Goal: Task Accomplishment & Management: Use online tool/utility

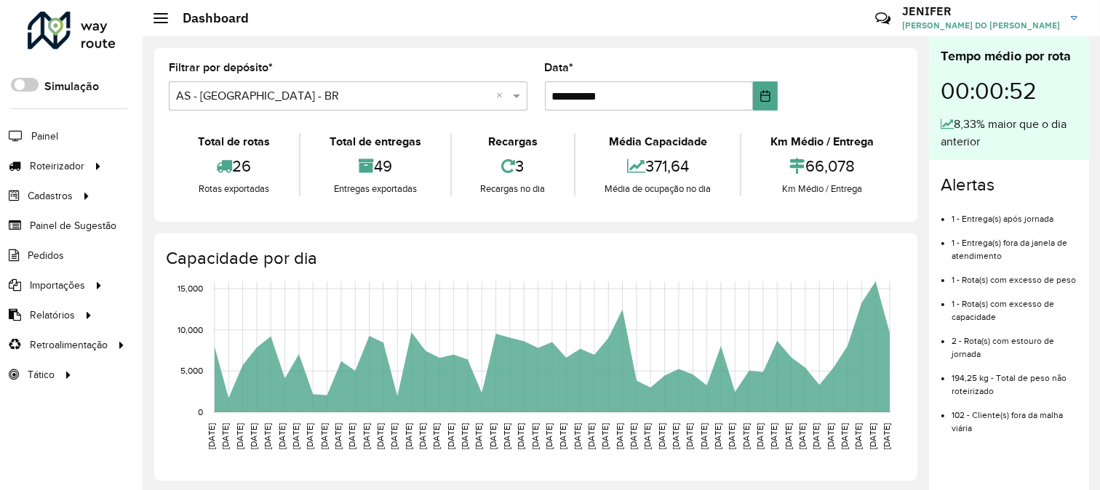
scroll to position [197, 0]
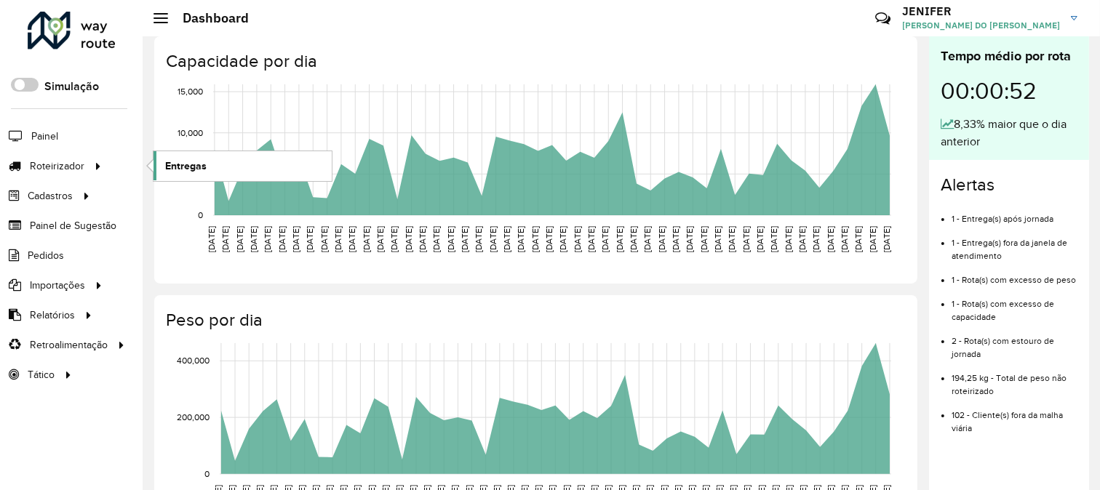
click at [195, 165] on span "Entregas" at bounding box center [185, 166] width 41 height 15
click at [228, 175] on link "Entregas" at bounding box center [242, 165] width 178 height 29
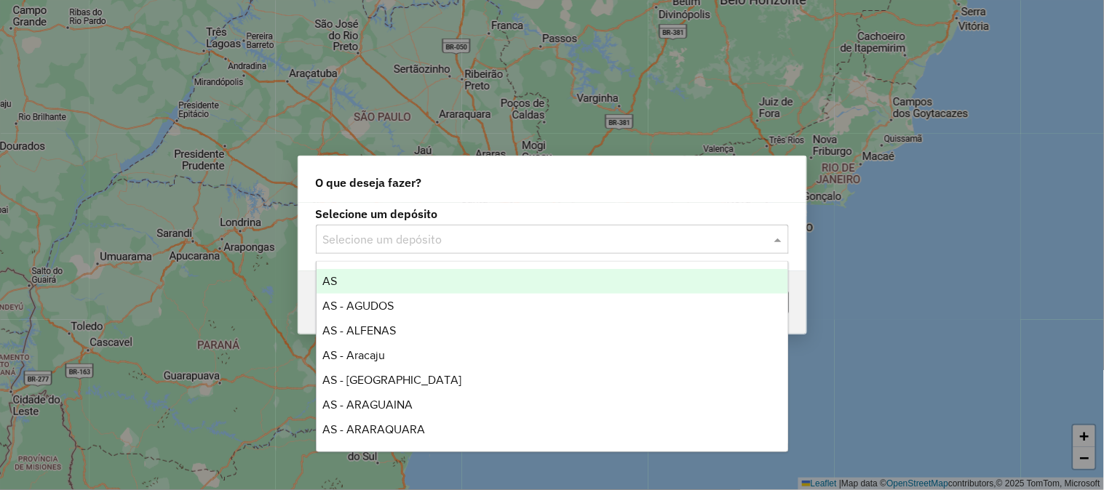
click at [570, 235] on input "text" at bounding box center [537, 239] width 429 height 17
type input "***"
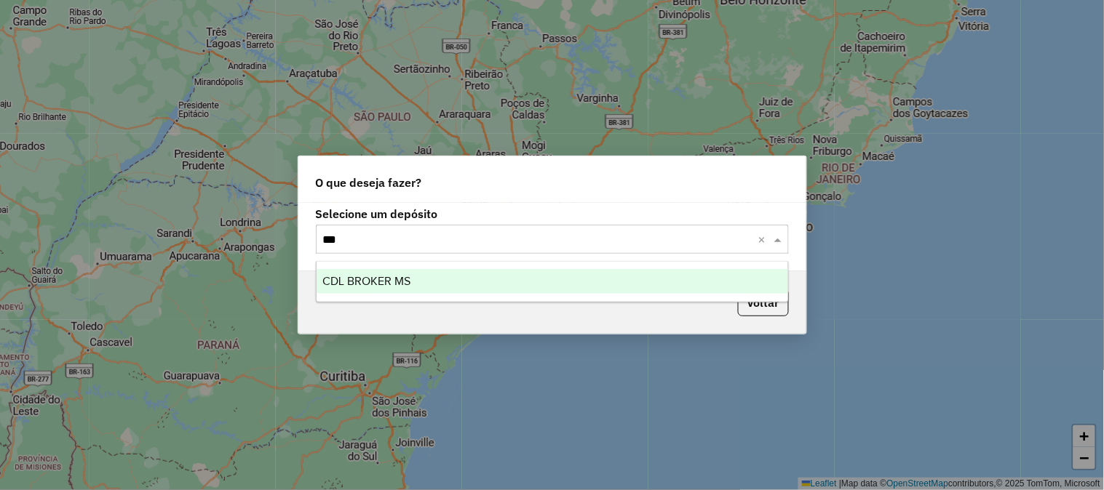
click at [446, 282] on div "CDL BROKER MS" at bounding box center [551, 281] width 471 height 25
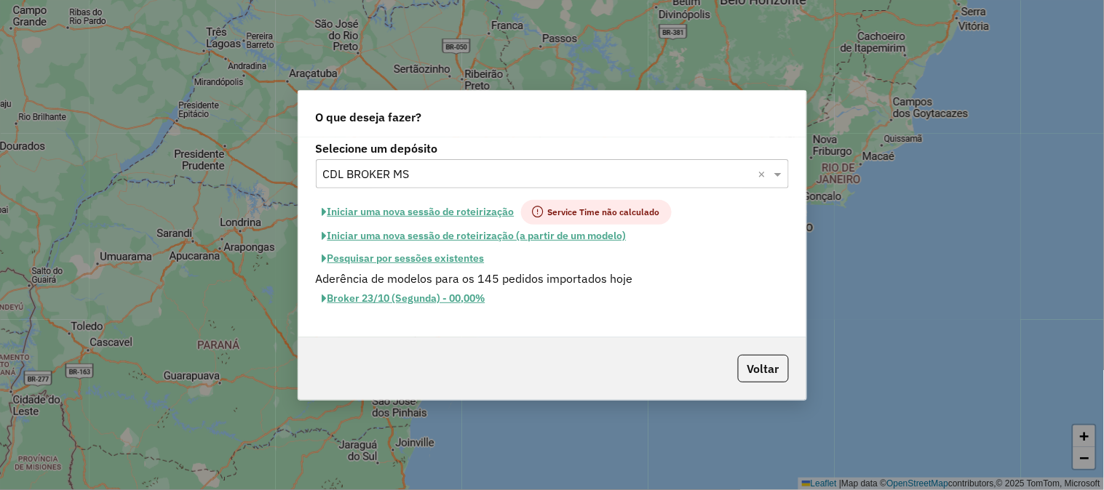
click at [486, 207] on button "Iniciar uma nova sessão de roteirização" at bounding box center [418, 212] width 205 height 25
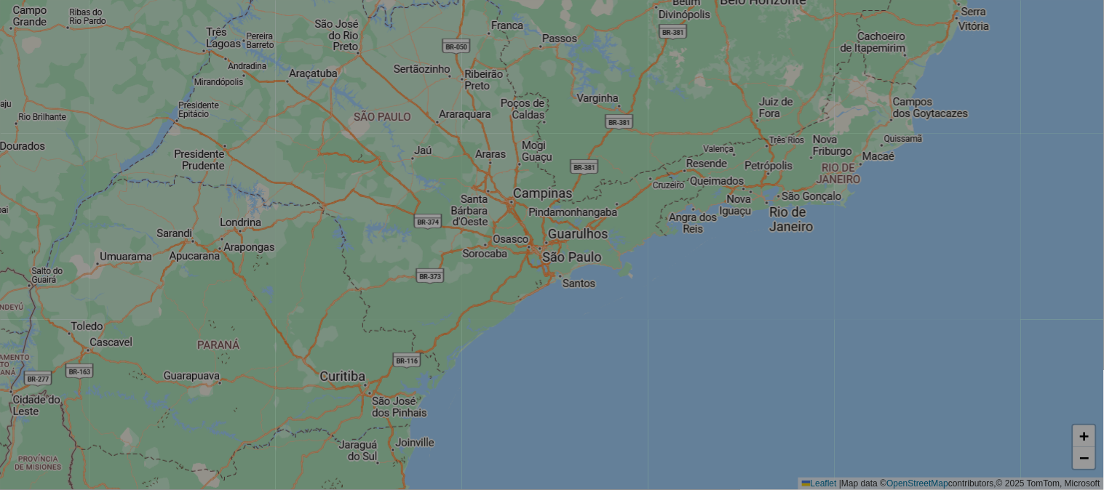
select select "*"
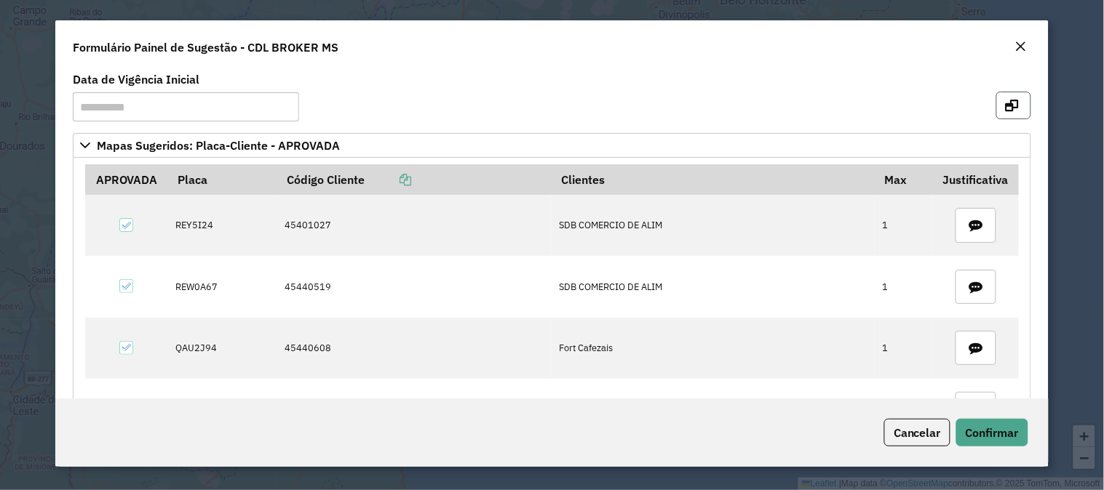
click at [1015, 112] on button "button" at bounding box center [1013, 106] width 35 height 28
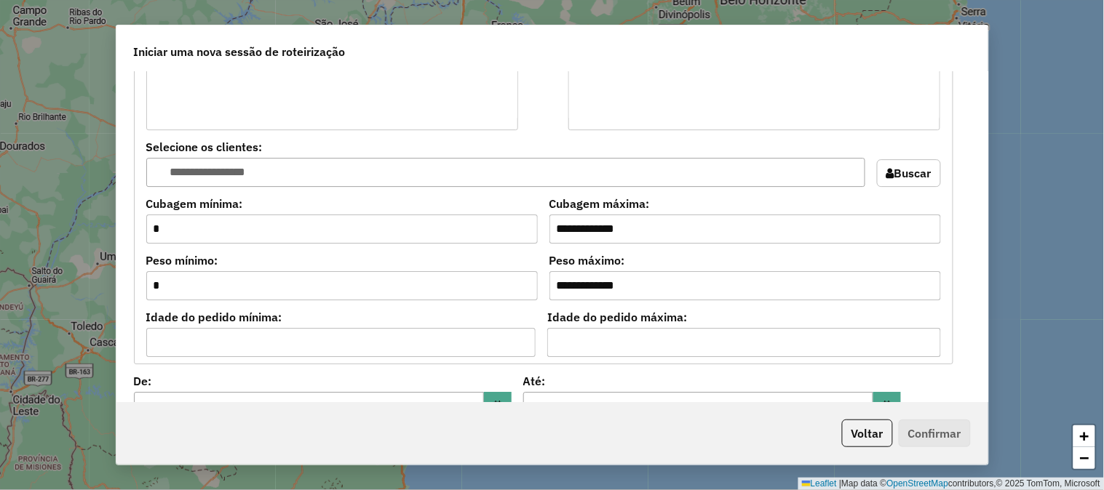
scroll to position [1536, 0]
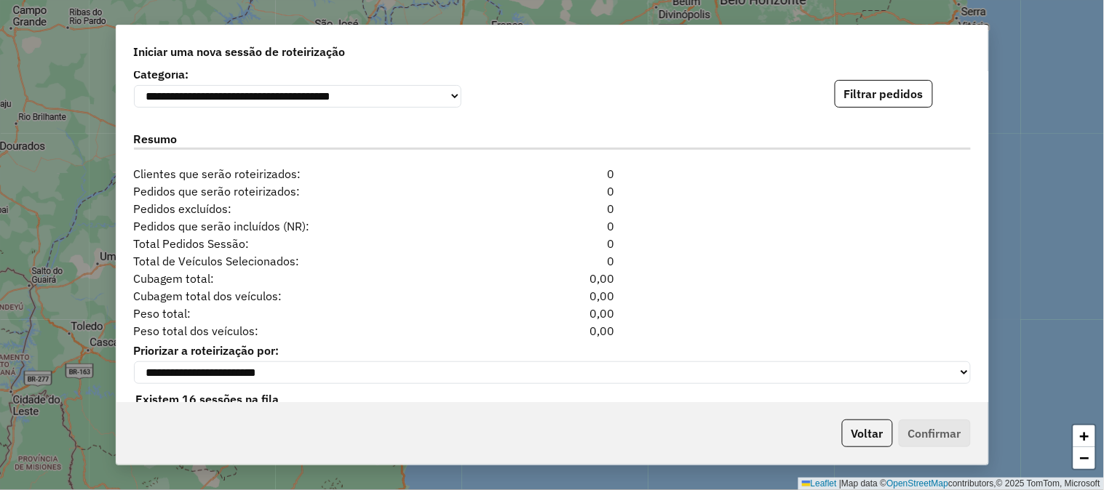
click at [901, 85] on button "Filtrar pedidos" at bounding box center [883, 94] width 98 height 28
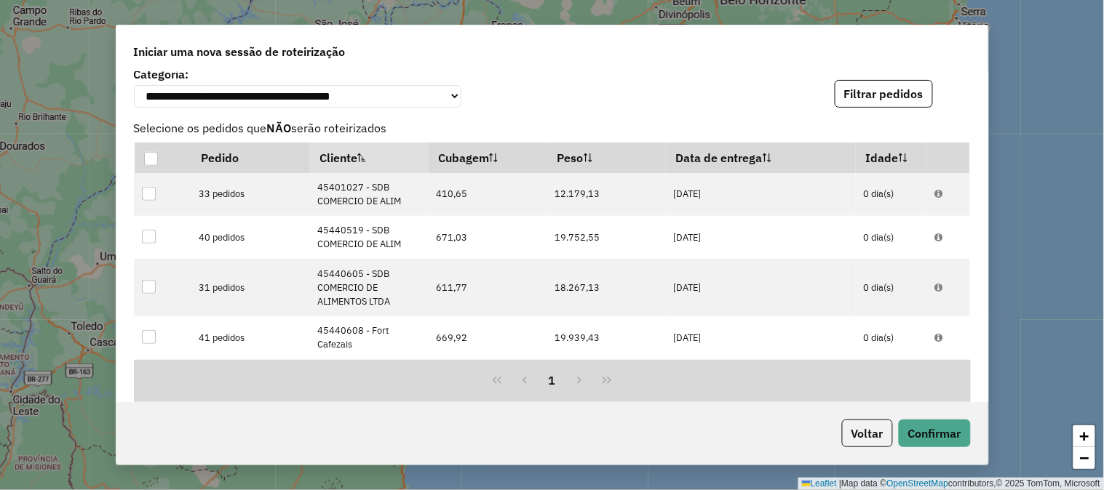
scroll to position [1888, 0]
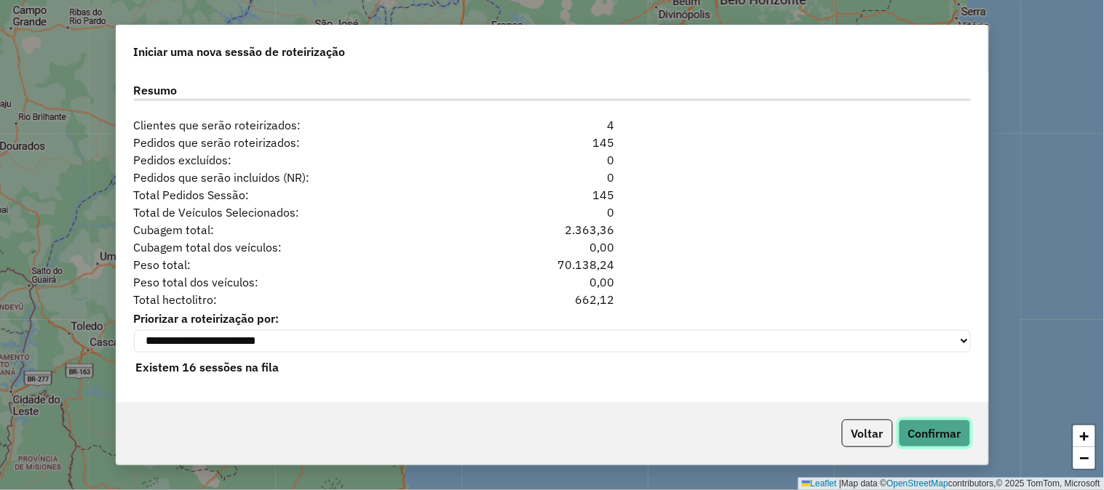
click at [933, 432] on button "Confirmar" at bounding box center [934, 434] width 72 height 28
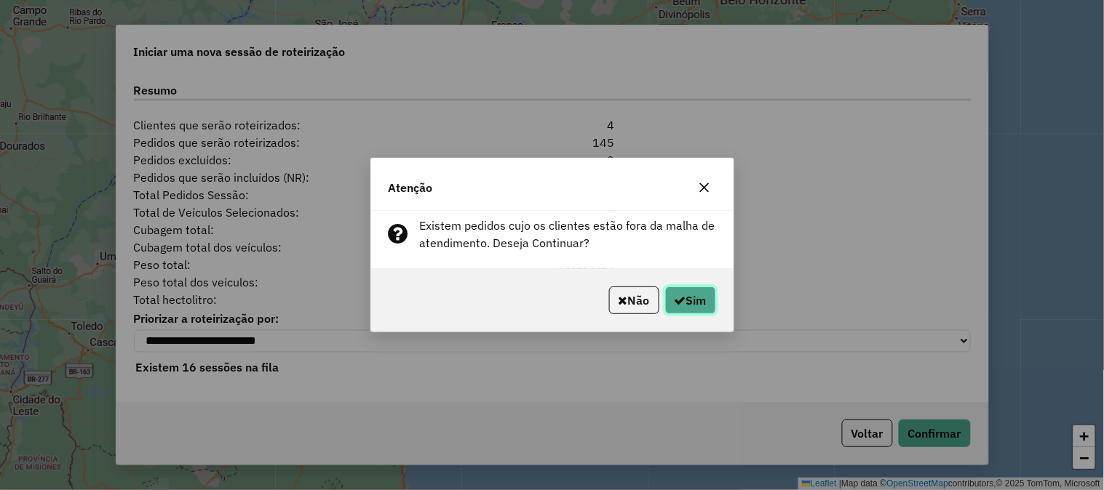
click at [685, 300] on button "Sim" at bounding box center [690, 301] width 51 height 28
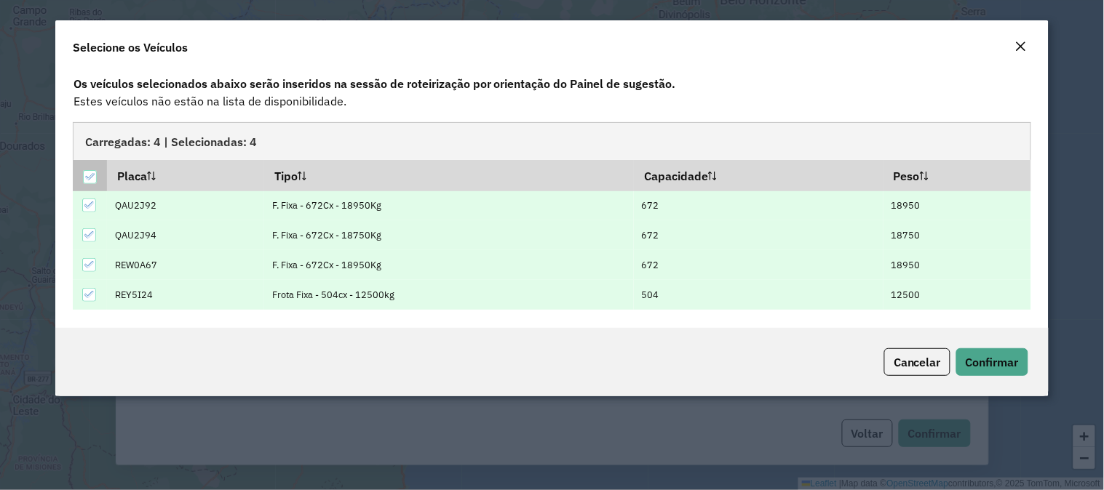
click at [92, 172] on icon at bounding box center [89, 177] width 10 height 10
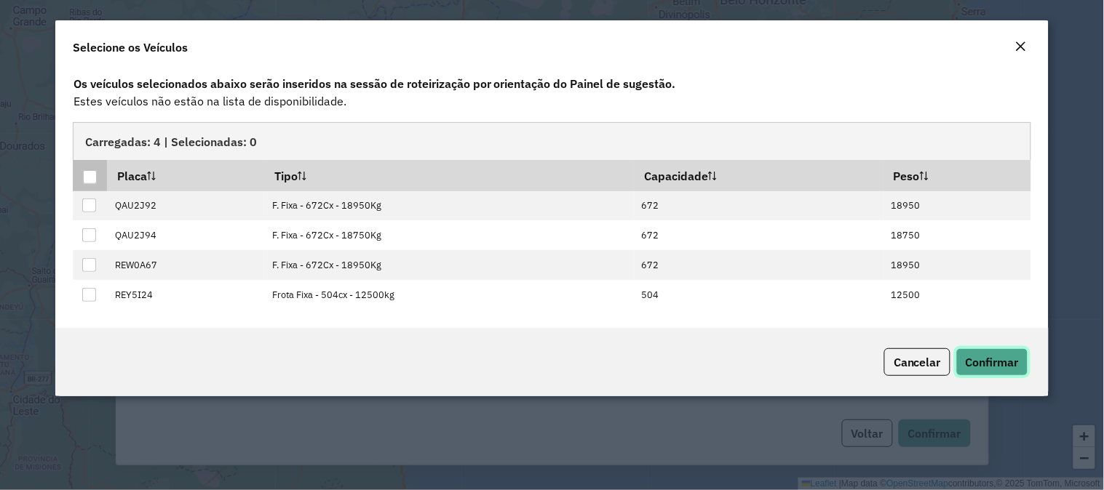
click at [1022, 362] on button "Confirmar" at bounding box center [992, 362] width 72 height 28
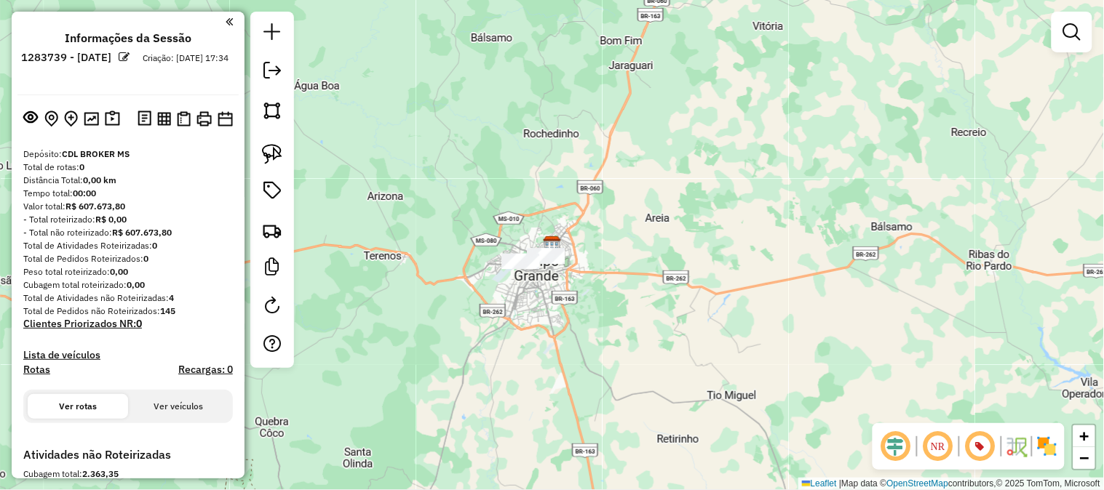
click at [130, 54] on em at bounding box center [124, 57] width 11 height 11
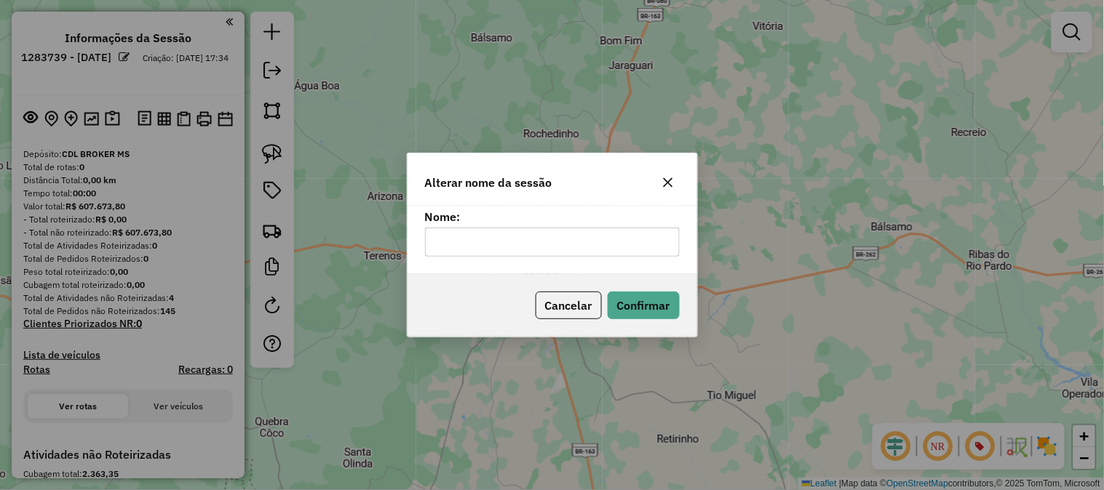
click at [535, 244] on input "text" at bounding box center [552, 242] width 255 height 29
type input "**"
click at [638, 315] on button "Confirmar" at bounding box center [643, 306] width 72 height 28
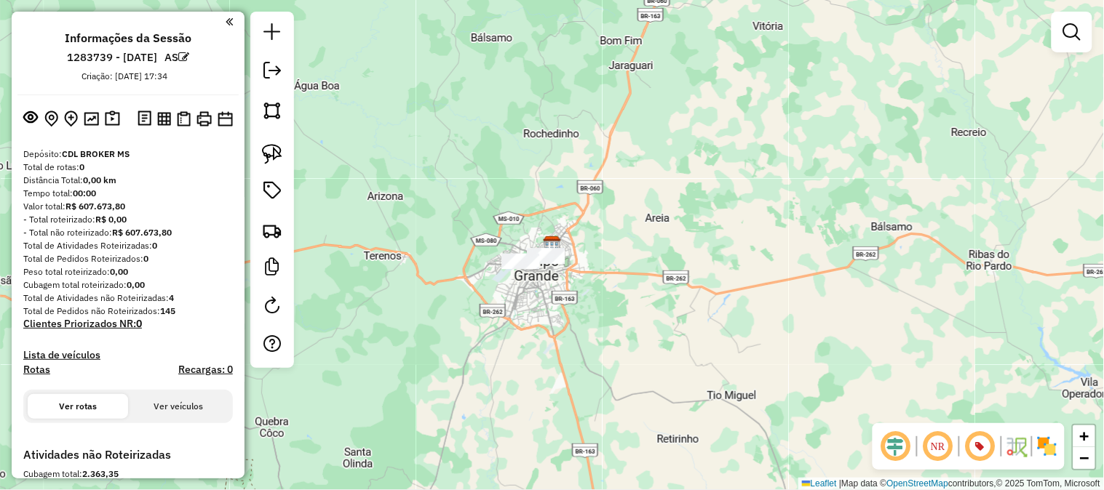
scroll to position [269, 0]
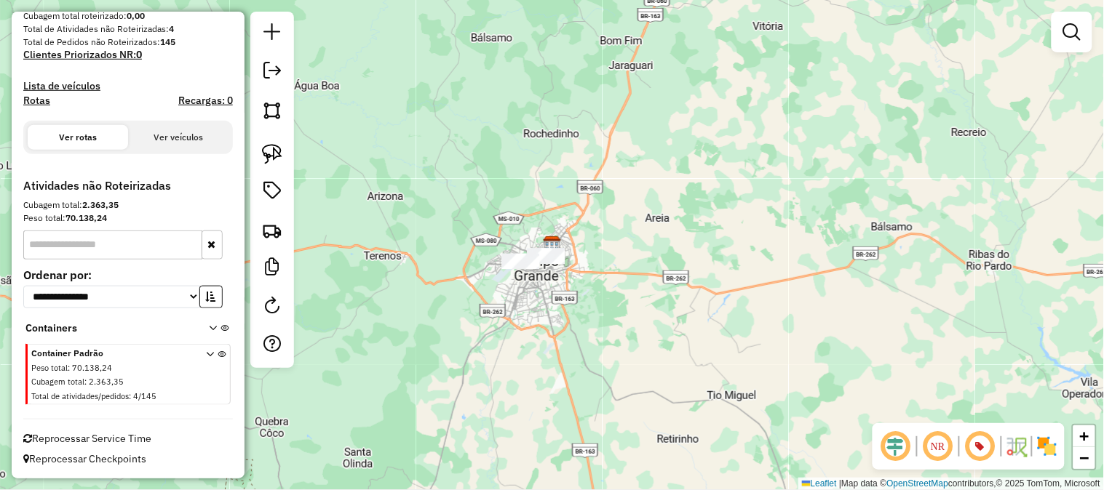
click at [117, 432] on span "Reprocessar Service Time" at bounding box center [87, 438] width 128 height 13
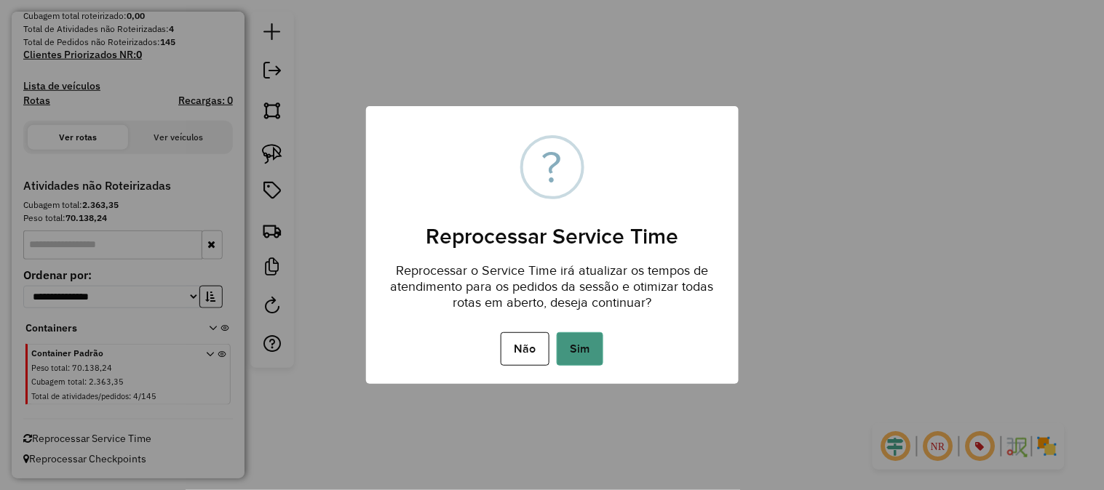
click at [572, 337] on button "Sim" at bounding box center [579, 348] width 47 height 33
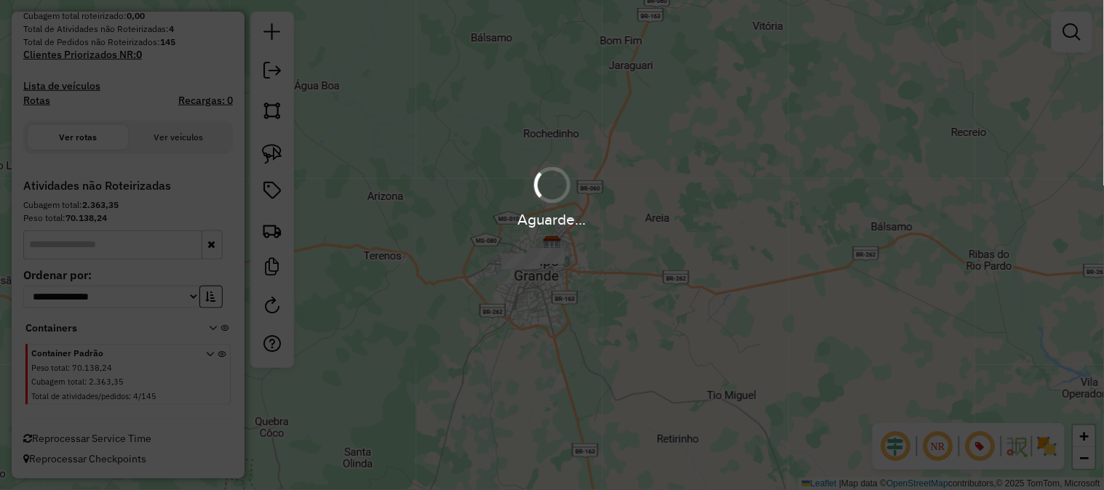
click at [418, 137] on div "Aguarde..." at bounding box center [552, 245] width 1104 height 490
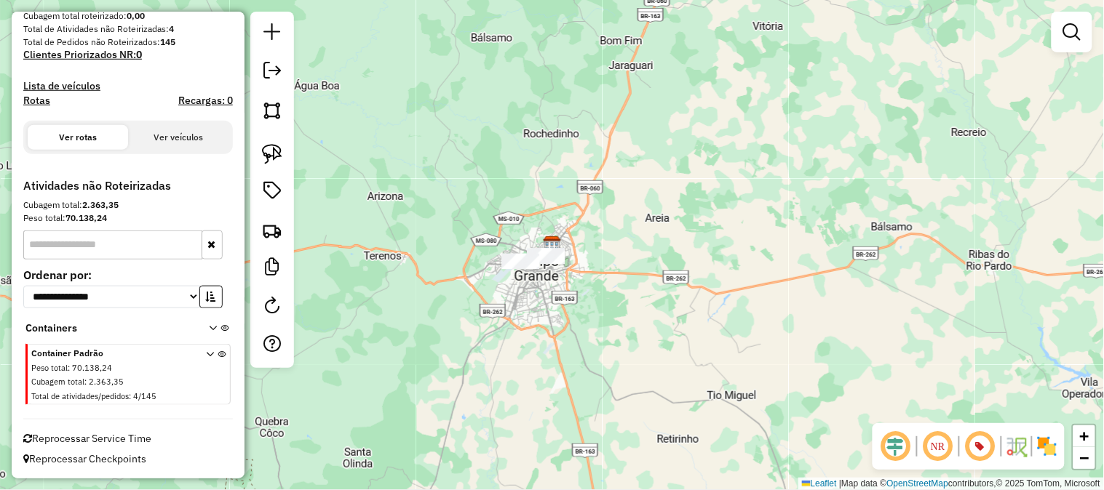
click at [108, 429] on div "Reprocessar Service Time" at bounding box center [127, 433] width 221 height 28
click at [108, 434] on span "Reprocessar Service Time" at bounding box center [87, 438] width 128 height 13
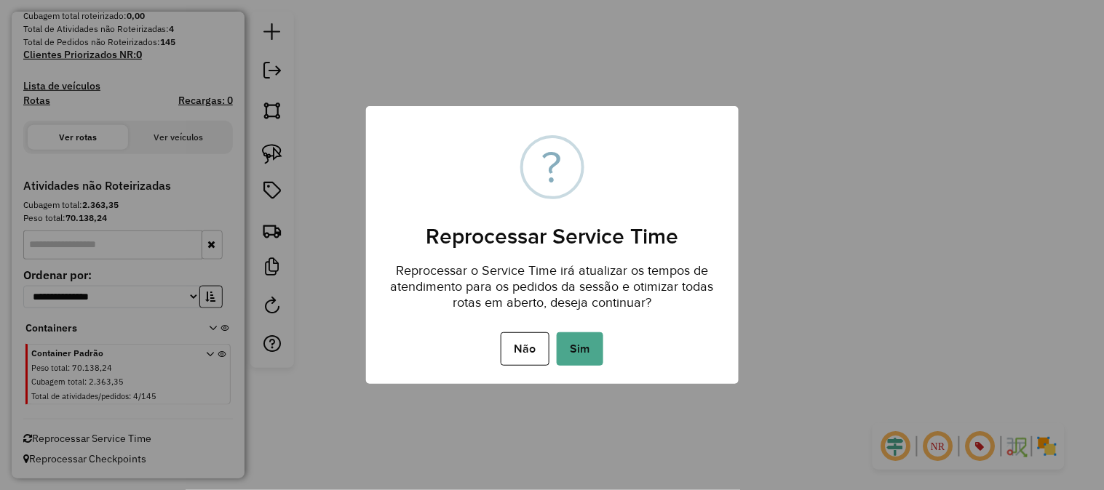
click at [588, 314] on div "× ? Reprocessar Service Time Reprocessar o Service Time irá atualizar os tempos…" at bounding box center [552, 245] width 372 height 279
click at [578, 343] on button "Sim" at bounding box center [579, 348] width 47 height 33
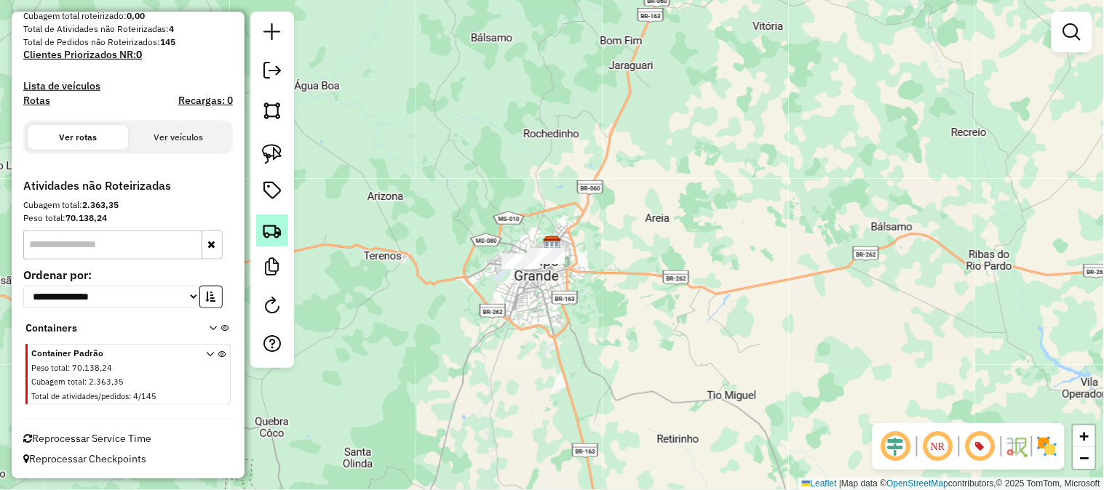
click at [266, 235] on img at bounding box center [272, 230] width 20 height 20
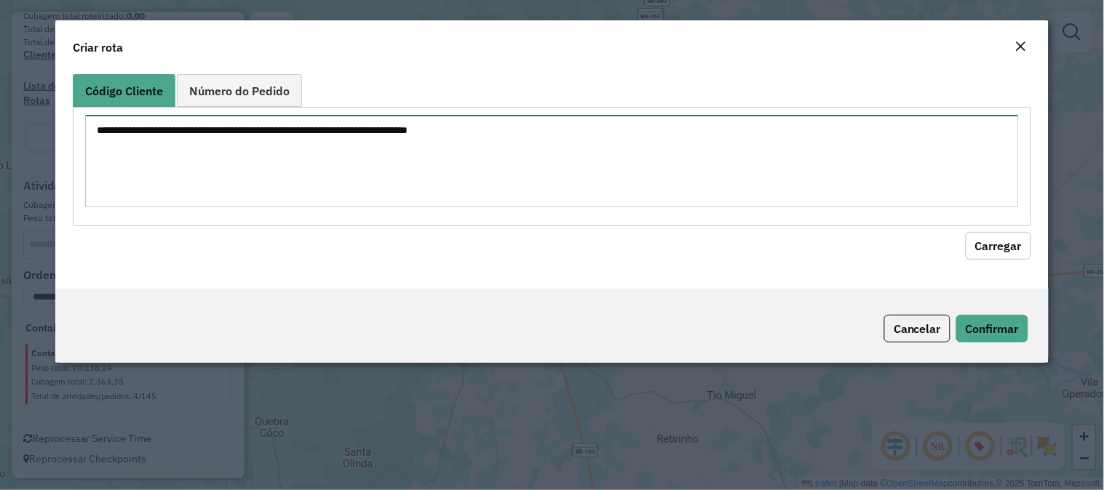
click at [295, 146] on textarea at bounding box center [551, 161] width 933 height 92
paste textarea "********"
type textarea "********"
click at [1000, 243] on button "Carregar" at bounding box center [997, 246] width 65 height 28
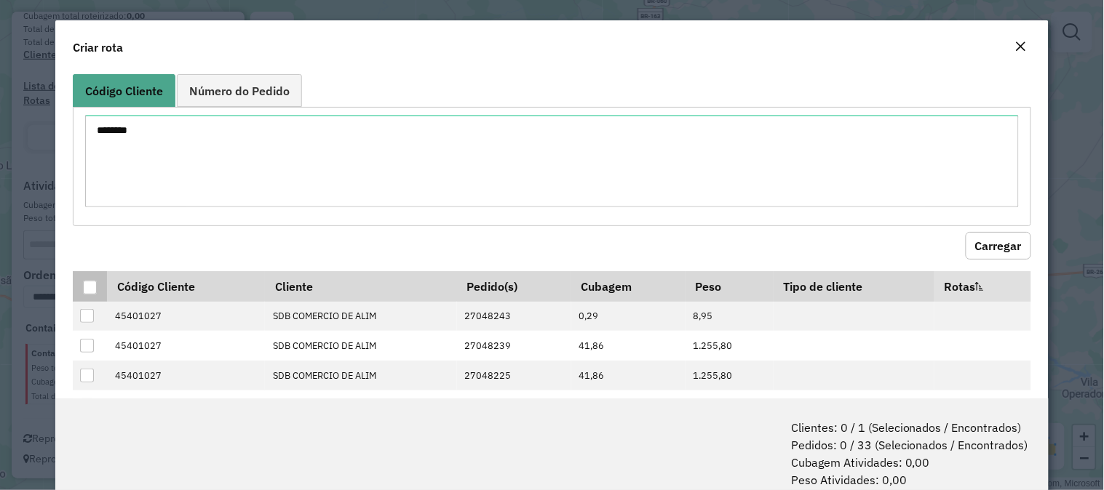
click at [92, 282] on div at bounding box center [90, 288] width 14 height 14
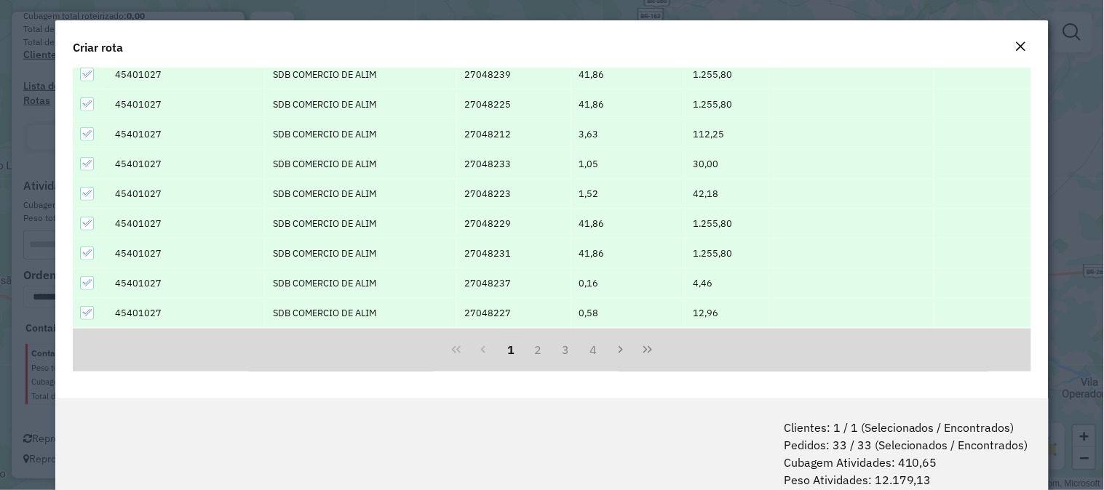
scroll to position [73, 0]
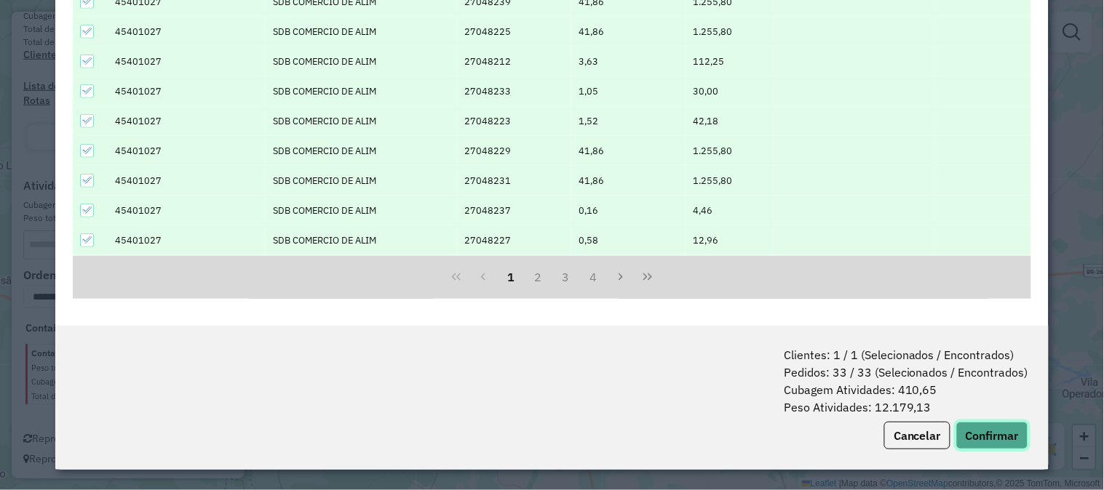
click at [1000, 439] on button "Confirmar" at bounding box center [992, 436] width 72 height 28
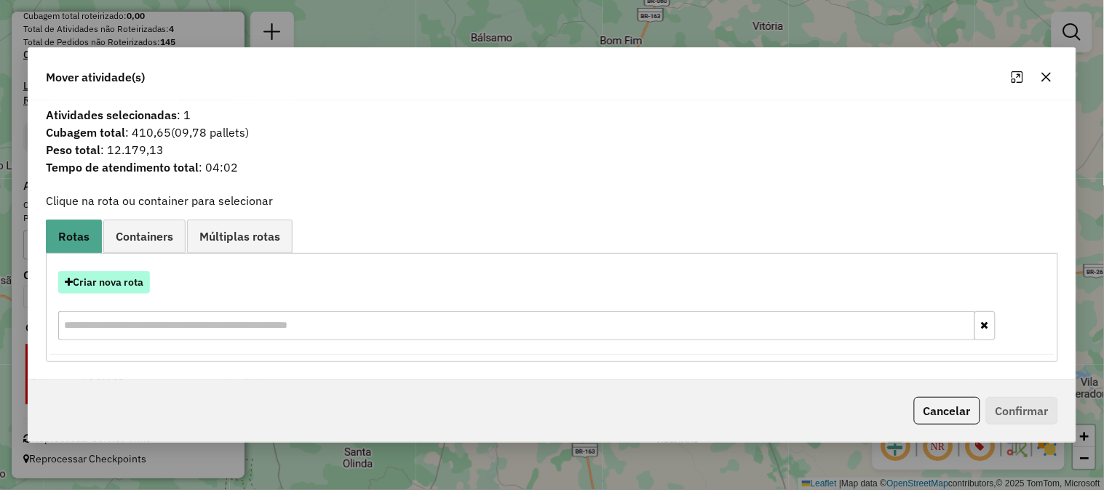
click at [107, 282] on button "Criar nova rota" at bounding box center [104, 282] width 92 height 23
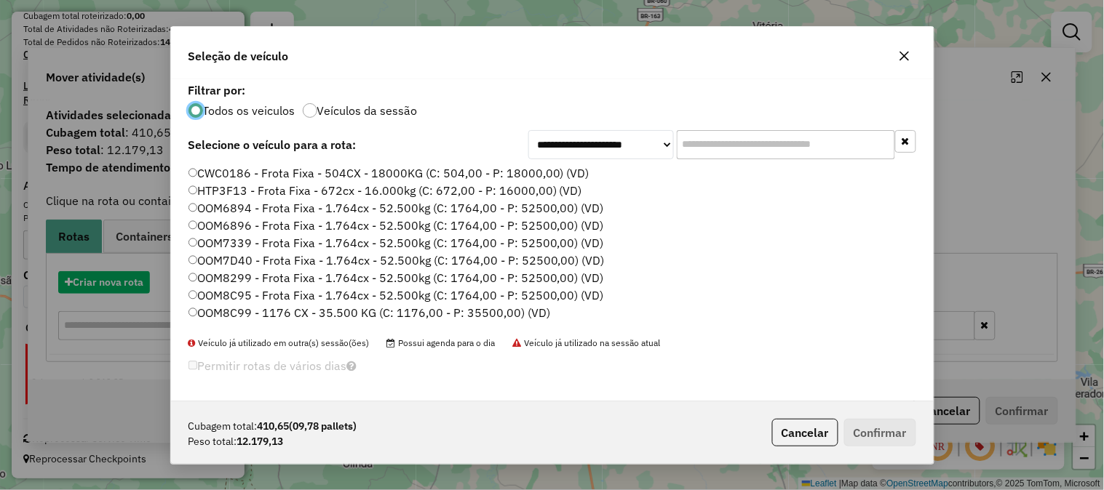
scroll to position [8, 4]
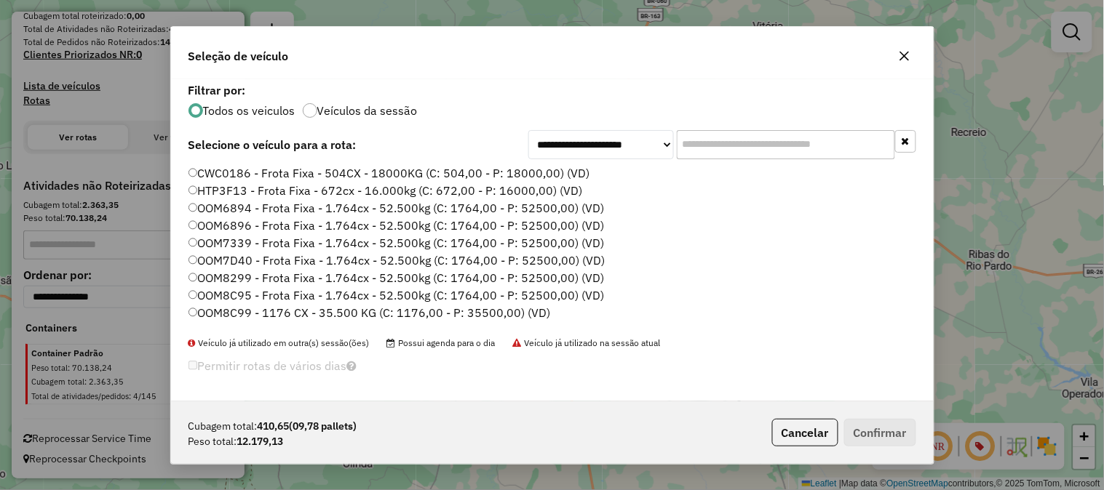
click at [837, 156] on input "text" at bounding box center [786, 144] width 218 height 29
paste input "*******"
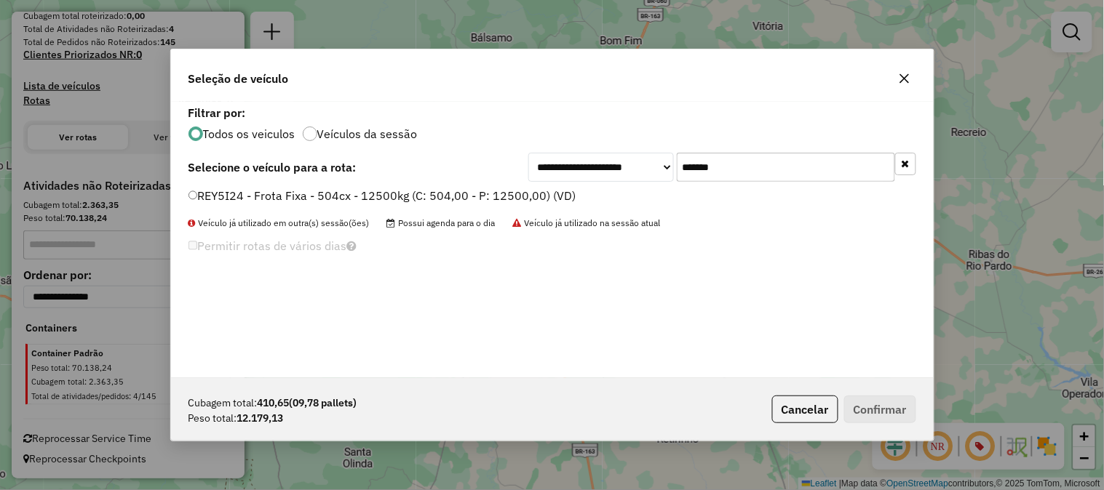
type input "*******"
click at [514, 194] on label "REY5I24 - Frota Fixa - 504cx - 12500kg (C: 504,00 - P: 12500,00) (VD)" at bounding box center [382, 195] width 388 height 17
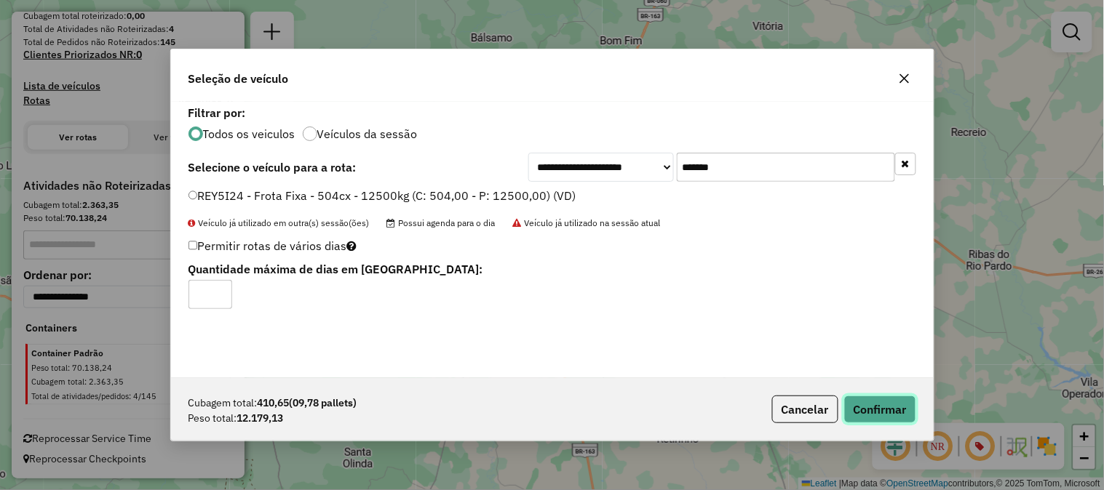
click at [882, 403] on button "Confirmar" at bounding box center [880, 410] width 72 height 28
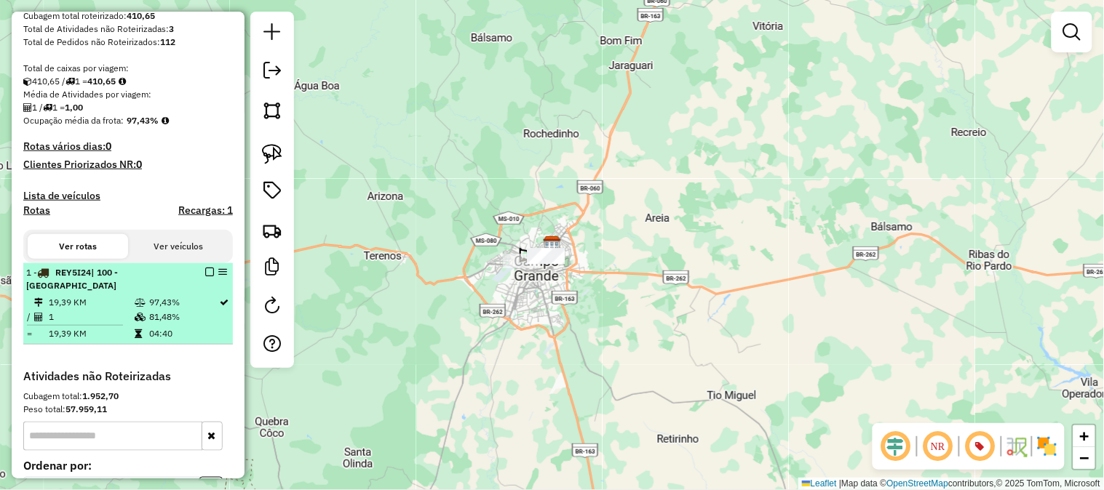
click at [177, 292] on li "1 - REY5I24 | 100 - Campo Grande 19,39 KM 97,43% / 1 81,48% = 19,39 KM 04:40" at bounding box center [127, 303] width 209 height 81
select select "**********"
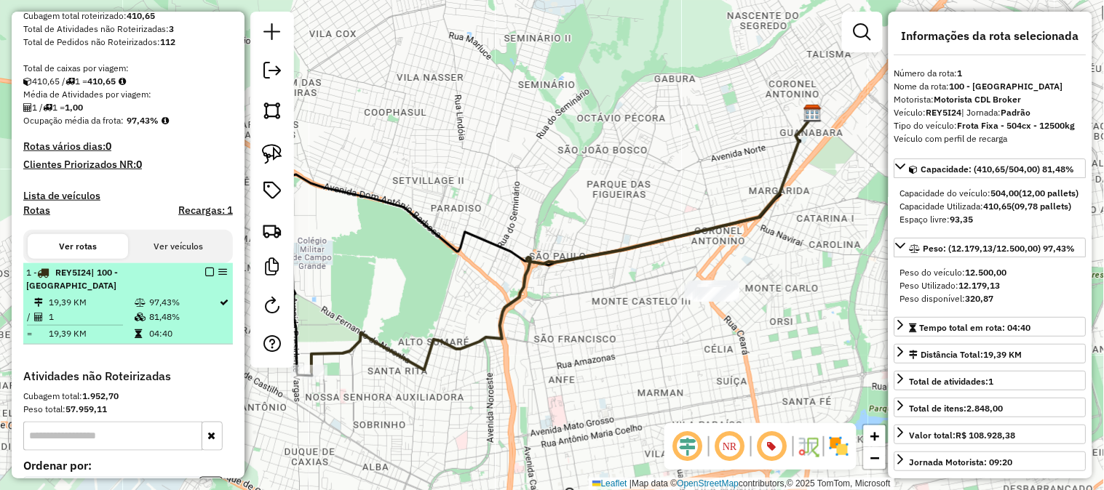
click at [205, 273] on em at bounding box center [209, 272] width 9 height 9
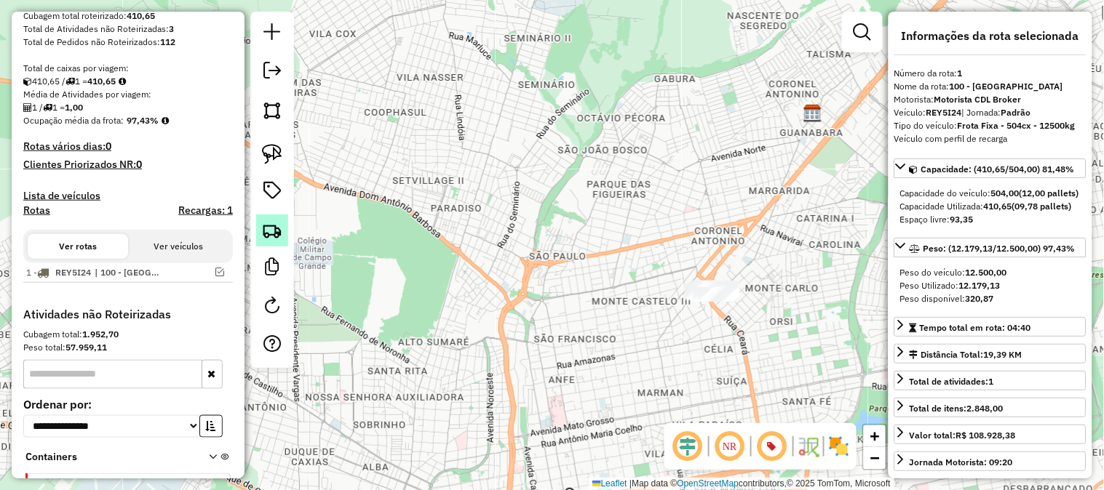
click at [274, 227] on img at bounding box center [272, 230] width 20 height 20
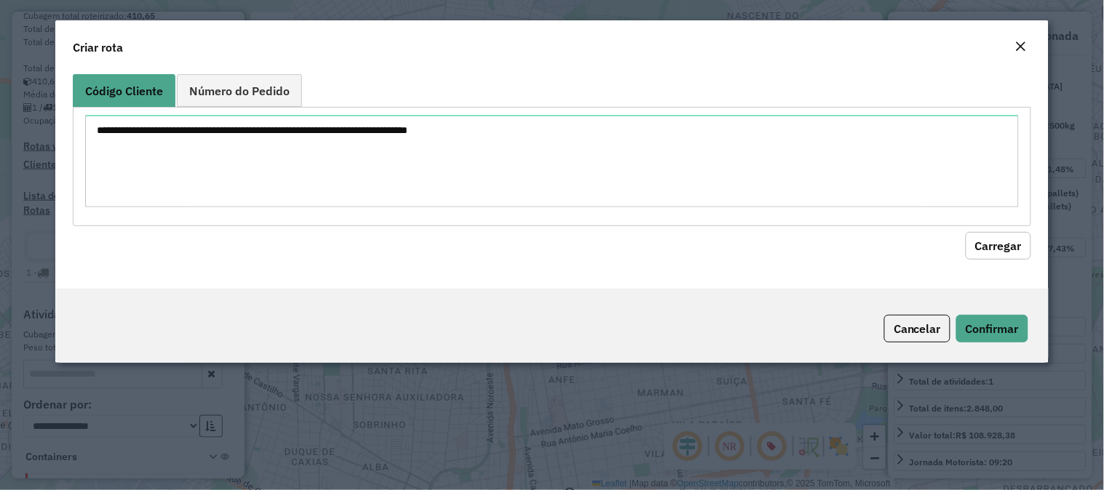
click at [313, 125] on textarea at bounding box center [551, 161] width 933 height 92
type textarea "********"
click at [1001, 236] on button "Carregar" at bounding box center [997, 246] width 65 height 28
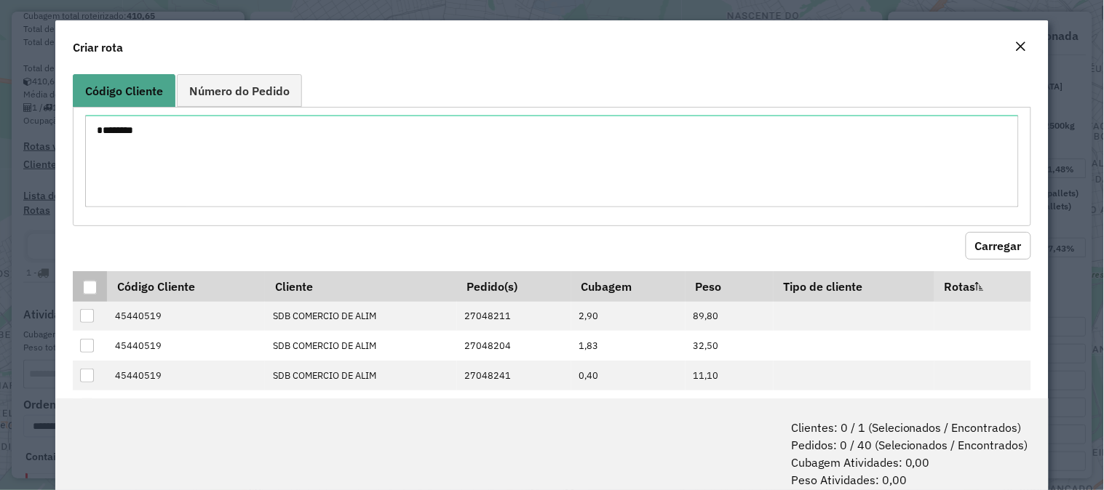
click at [87, 288] on div at bounding box center [90, 288] width 14 height 14
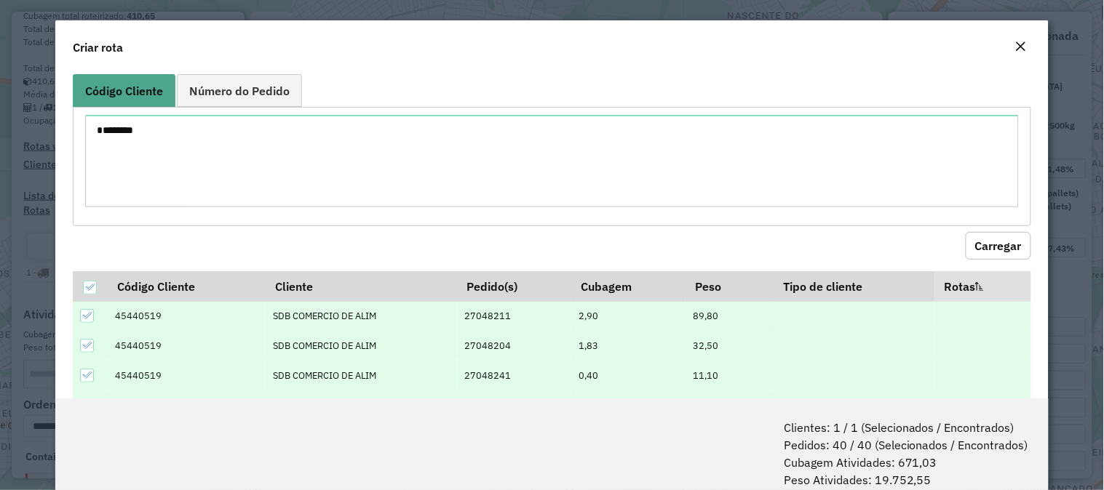
scroll to position [73, 0]
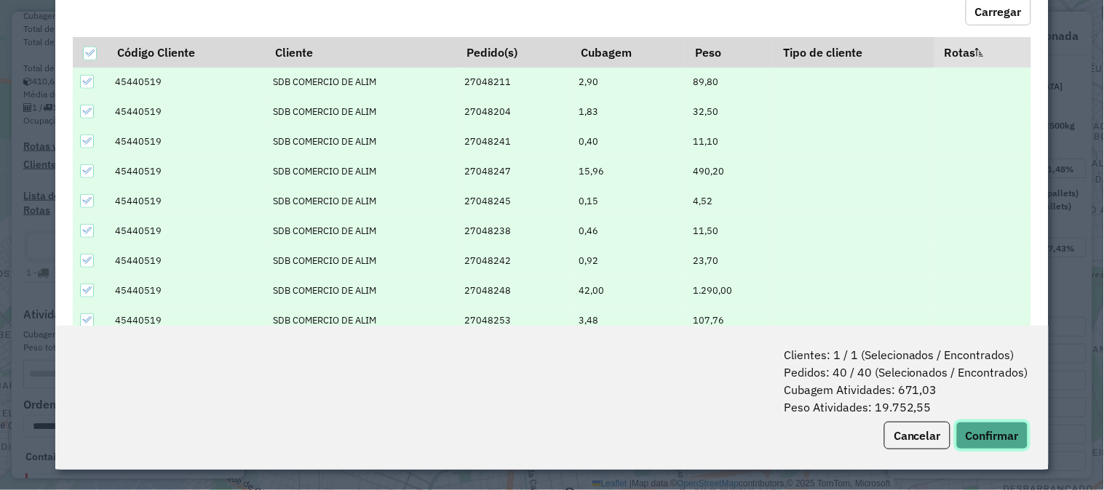
click at [985, 431] on button "Confirmar" at bounding box center [992, 436] width 72 height 28
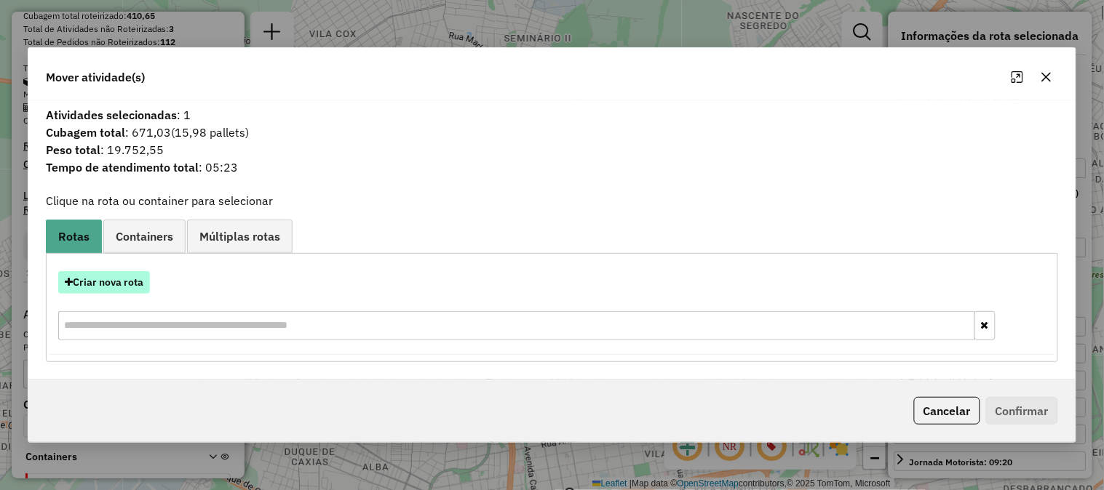
click at [141, 281] on button "Criar nova rota" at bounding box center [104, 282] width 92 height 23
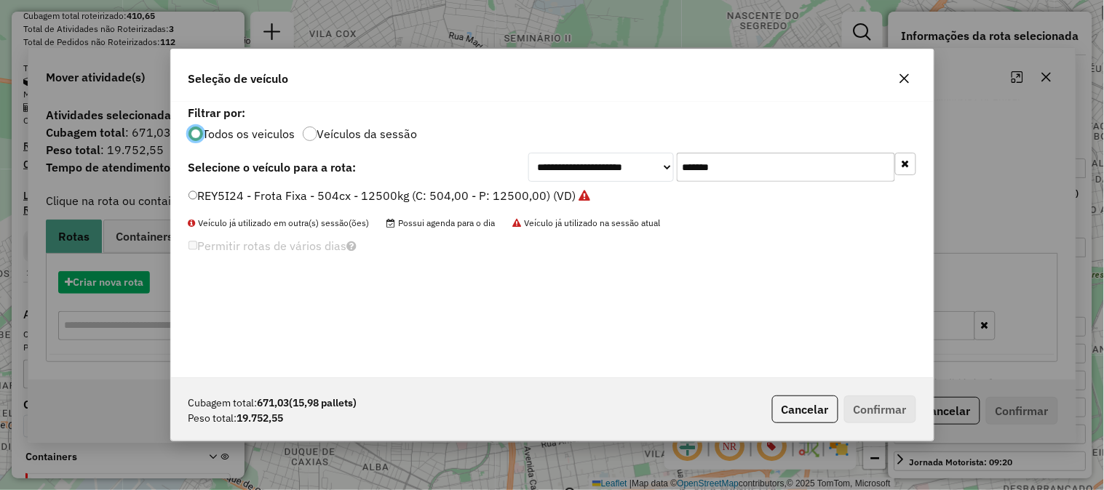
scroll to position [8, 4]
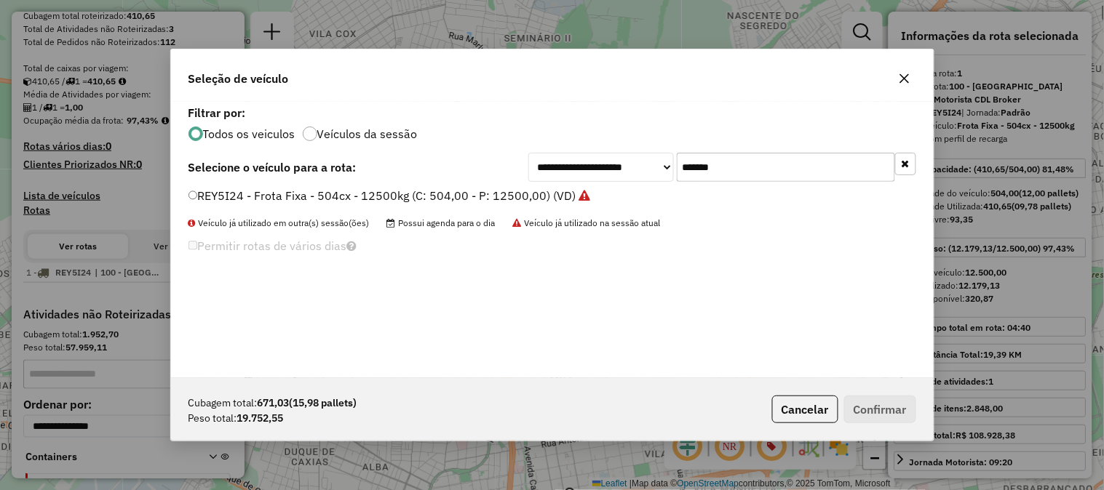
drag, startPoint x: 738, startPoint y: 169, endPoint x: 631, endPoint y: 166, distance: 107.7
click at [631, 166] on div "**********" at bounding box center [722, 167] width 388 height 29
paste input "text"
type input "*******"
click at [530, 194] on label "REW0A67 - F. Fixa - 672Cx - 18950Kg (C: 672,00 - P: 18950,00) (VD)" at bounding box center [377, 195] width 378 height 17
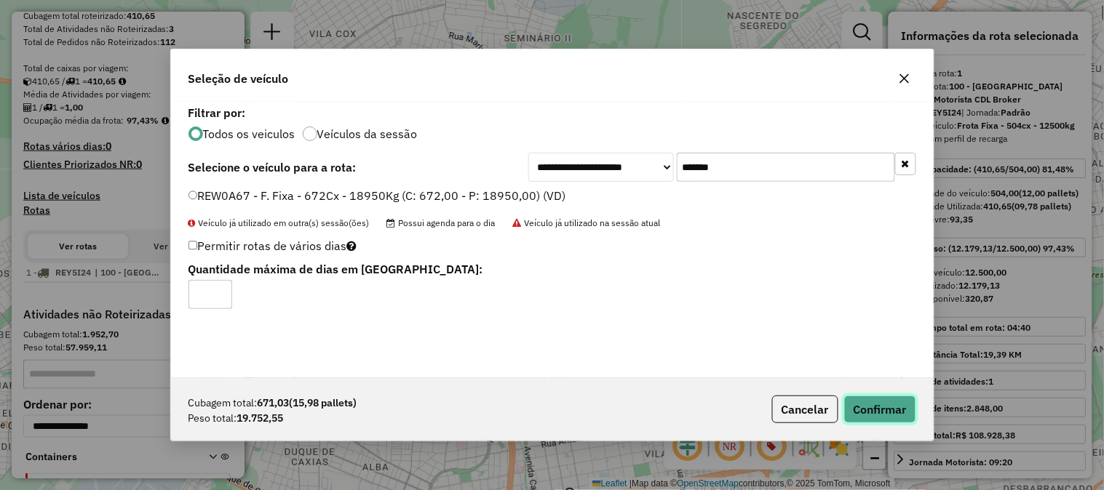
click at [883, 415] on button "Confirmar" at bounding box center [880, 410] width 72 height 28
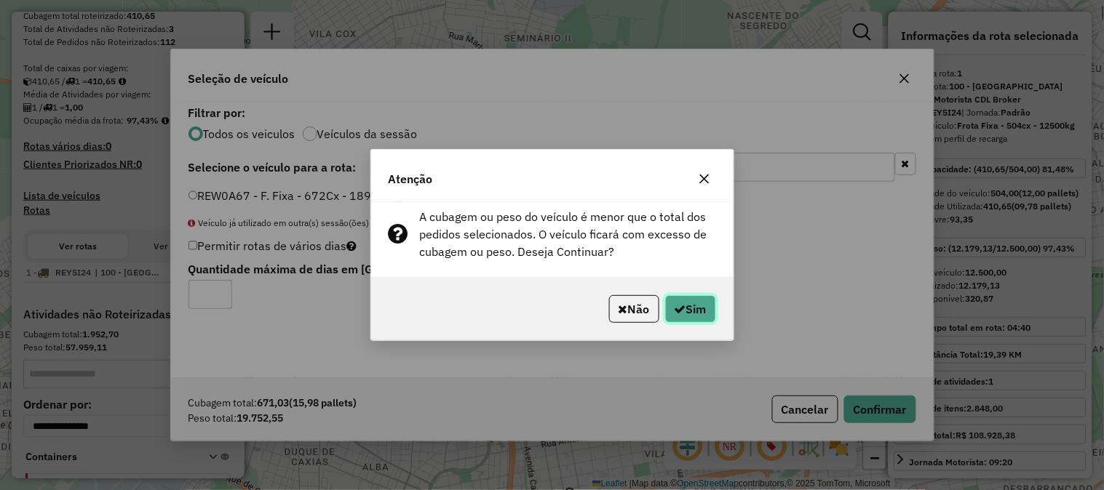
click at [706, 310] on button "Sim" at bounding box center [690, 309] width 51 height 28
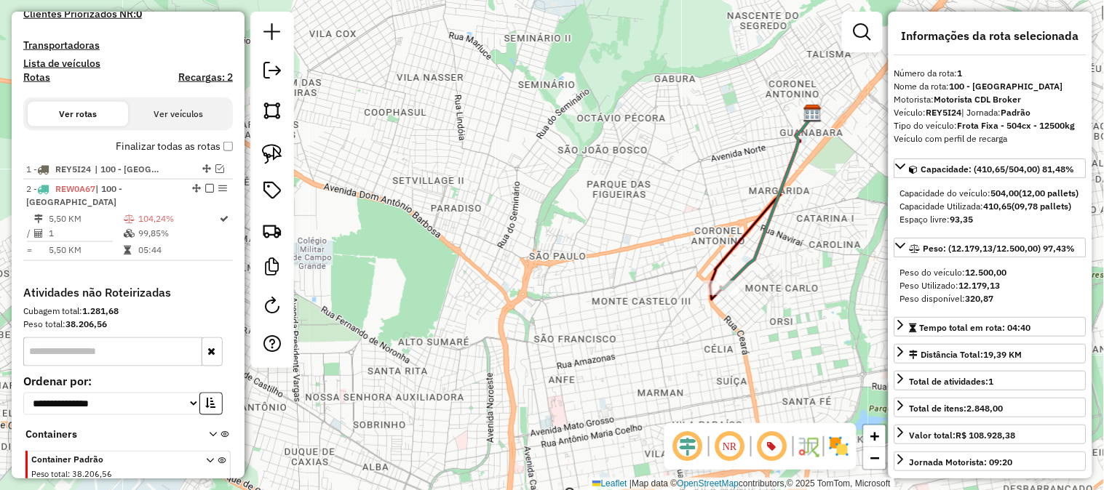
scroll to position [520, 0]
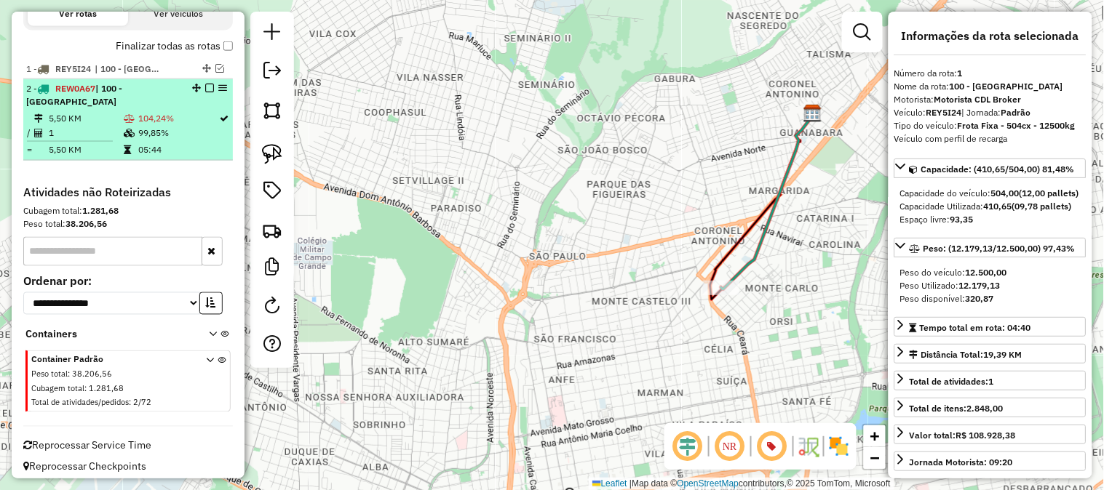
click at [146, 139] on td "99,85%" at bounding box center [177, 133] width 81 height 15
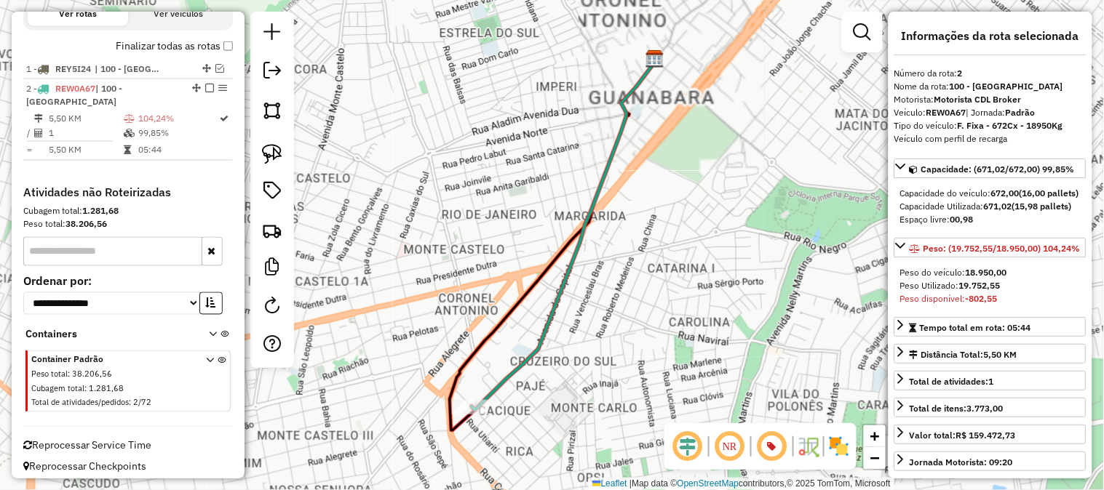
scroll to position [404, 0]
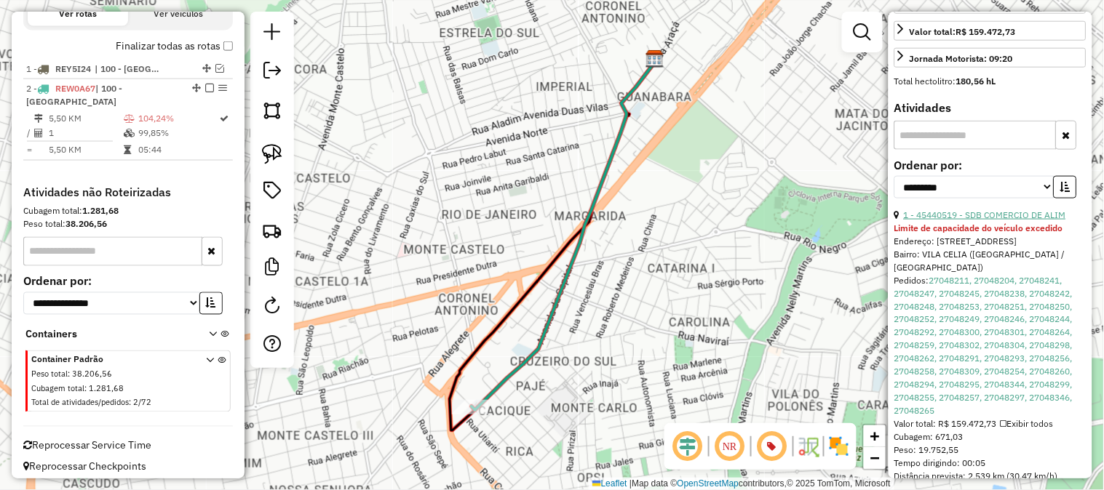
click at [1021, 220] on link "1 - 45440519 - SDB COMERCIO DE ALIM" at bounding box center [984, 214] width 162 height 11
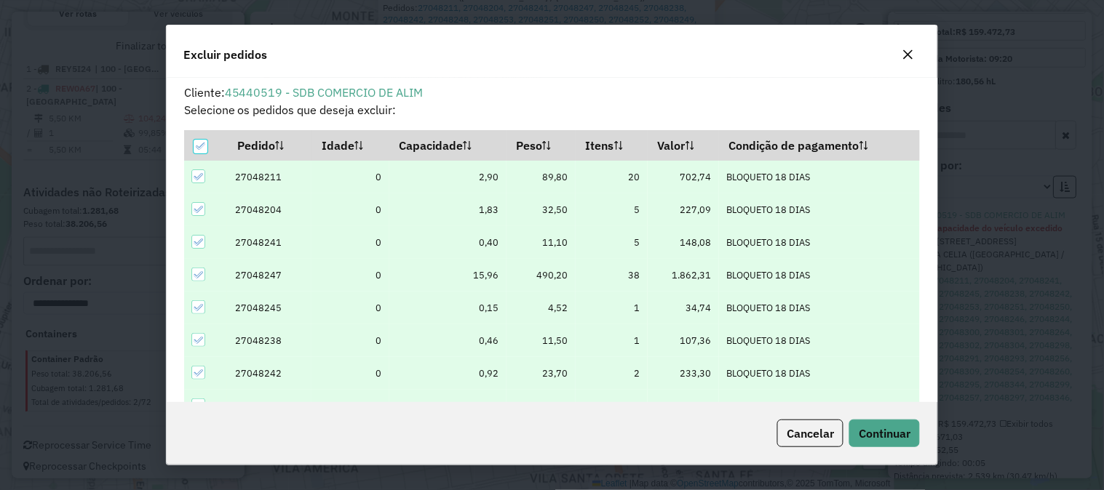
scroll to position [8, 4]
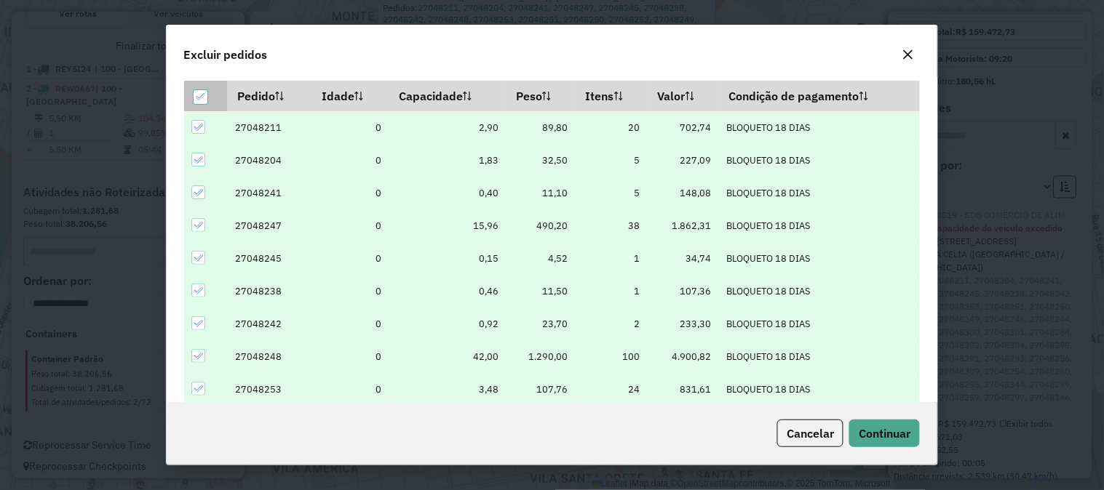
click at [200, 92] on icon at bounding box center [201, 97] width 10 height 10
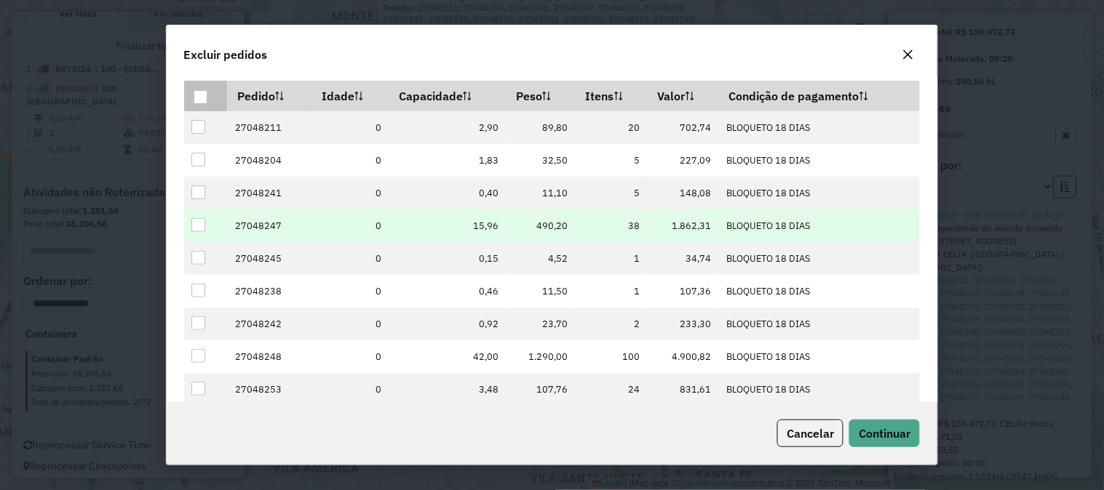
scroll to position [199, 0]
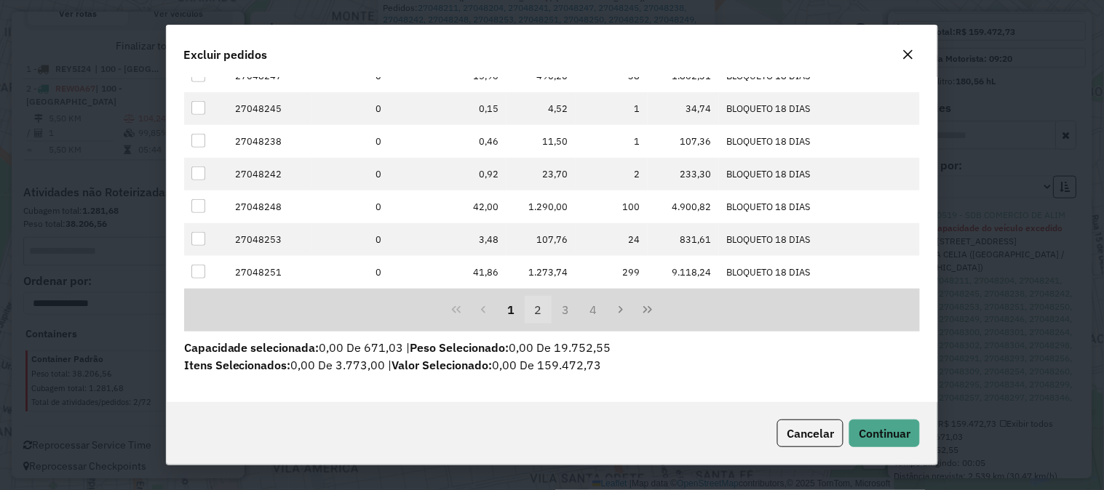
click at [535, 310] on button "2" at bounding box center [538, 310] width 28 height 28
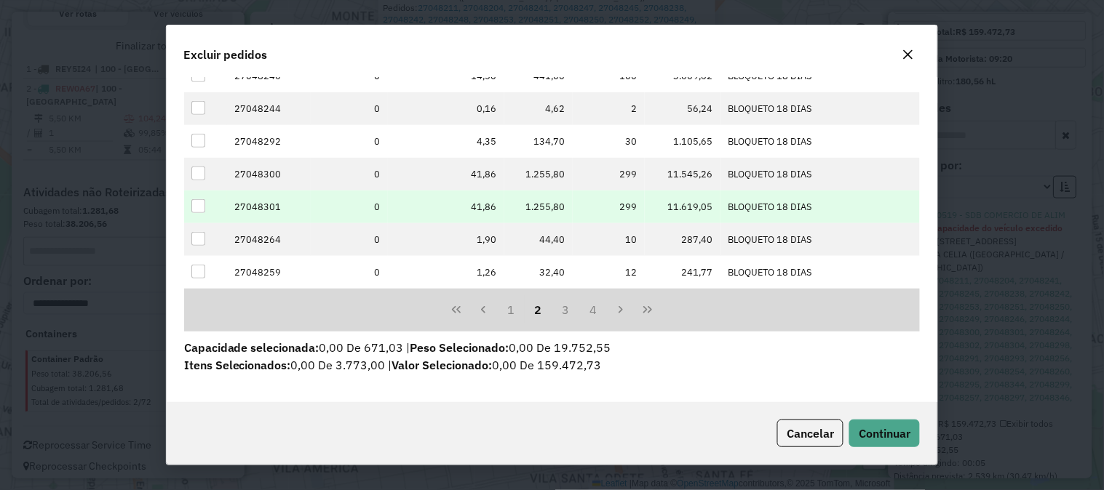
click at [196, 201] on div at bounding box center [198, 206] width 14 height 14
click at [874, 418] on div "Cancelar Continuar" at bounding box center [552, 433] width 771 height 63
click at [870, 430] on span "Continuar" at bounding box center [884, 433] width 52 height 15
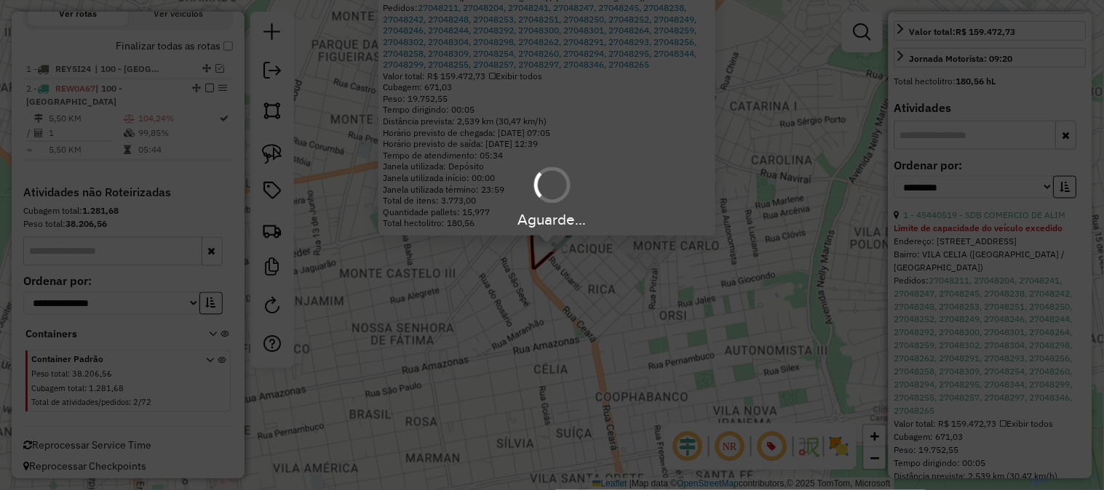
scroll to position [527, 0]
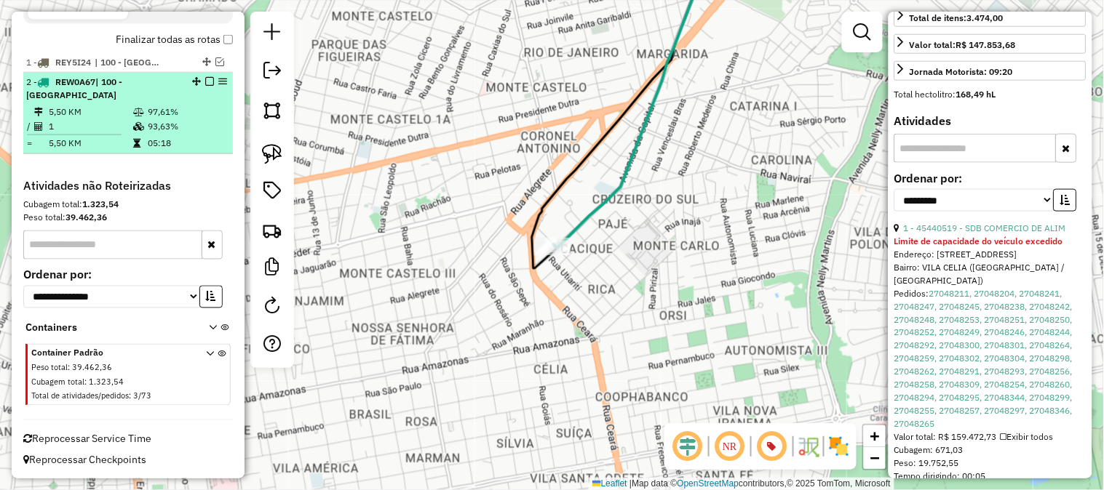
click at [124, 111] on td "5,50 KM" at bounding box center [90, 112] width 84 height 15
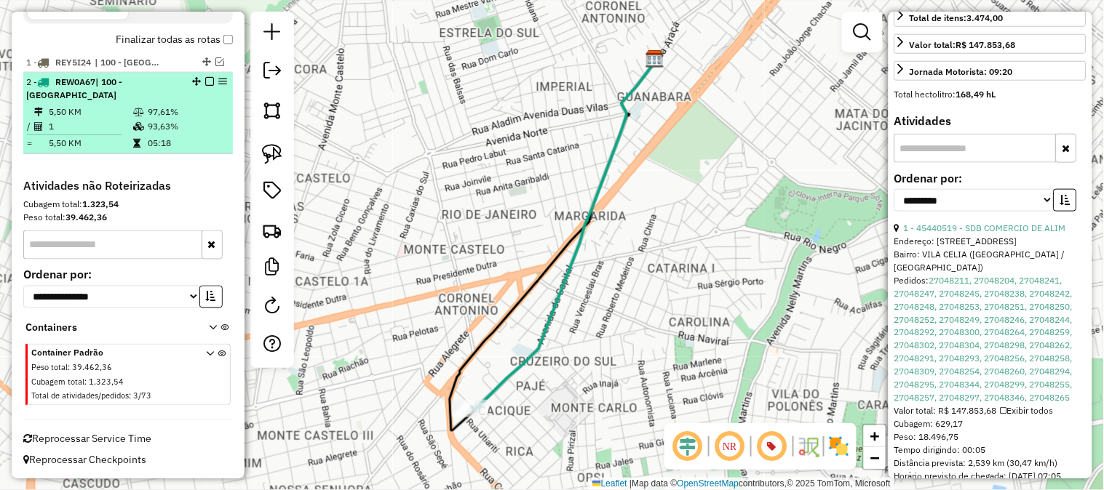
click at [206, 77] on em at bounding box center [209, 81] width 9 height 9
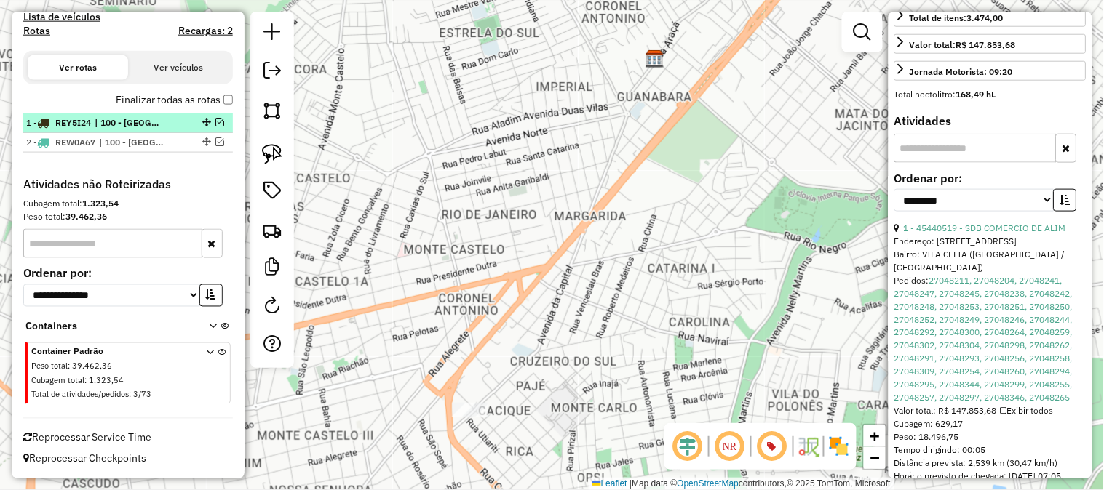
scroll to position [466, 0]
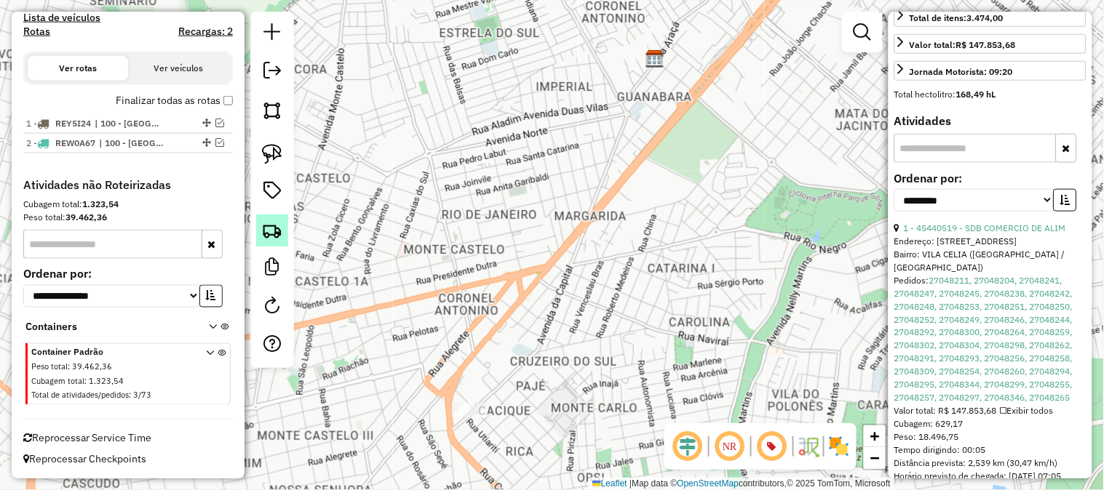
click at [274, 235] on img at bounding box center [272, 230] width 20 height 20
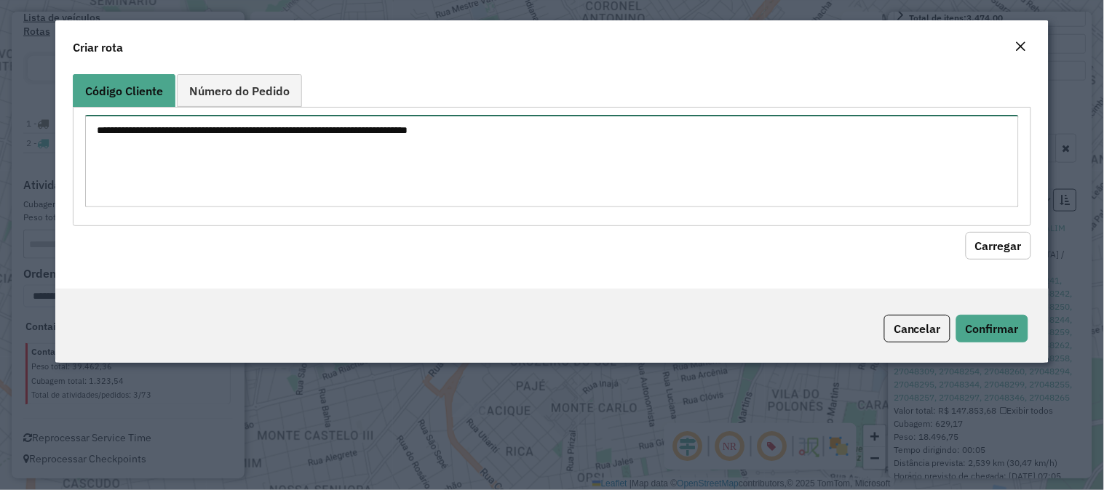
click at [292, 164] on textarea at bounding box center [551, 161] width 933 height 92
paste textarea "********"
type textarea "********"
click at [1001, 243] on button "Carregar" at bounding box center [997, 246] width 65 height 28
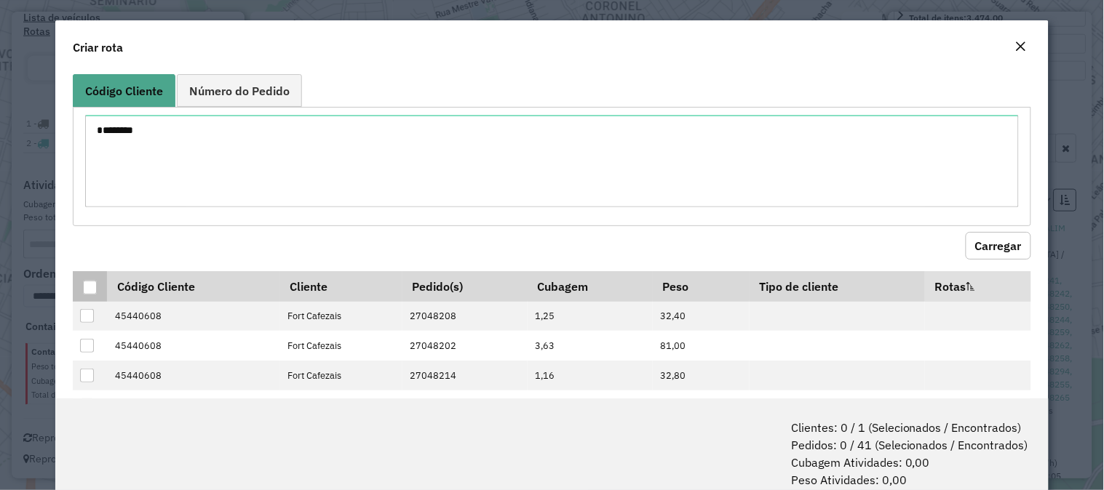
click at [89, 292] on div at bounding box center [90, 288] width 14 height 14
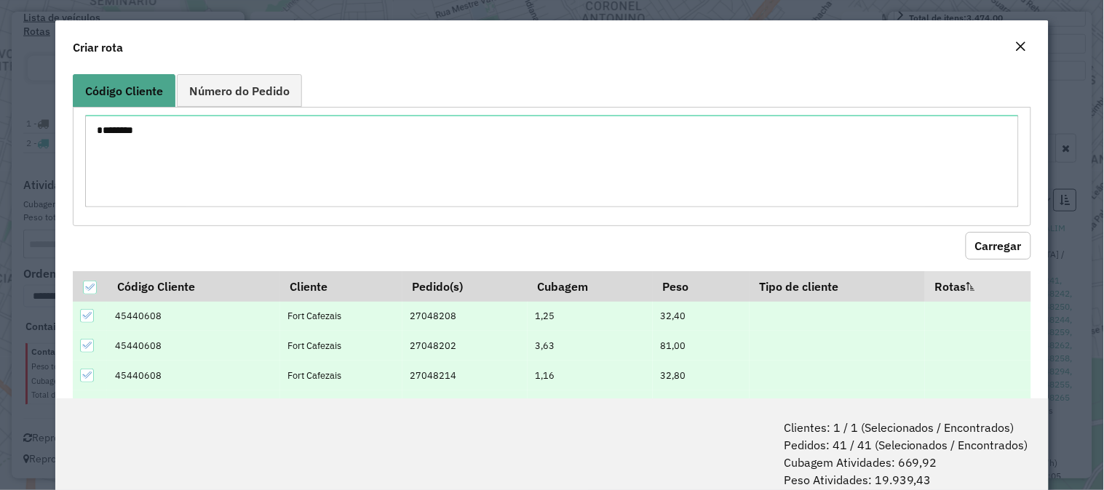
scroll to position [73, 0]
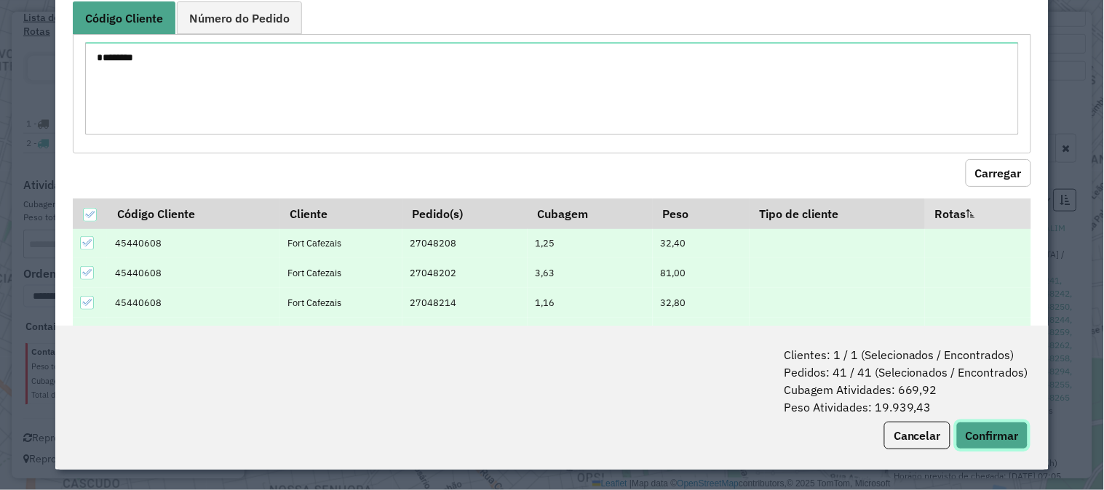
click at [1004, 437] on button "Confirmar" at bounding box center [992, 436] width 72 height 28
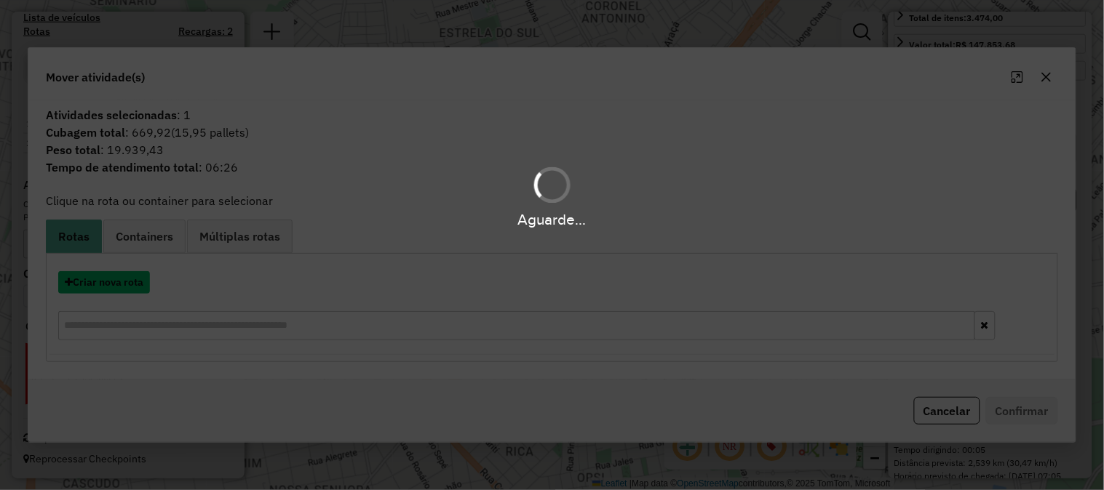
click at [110, 277] on button "Criar nova rota" at bounding box center [104, 282] width 92 height 23
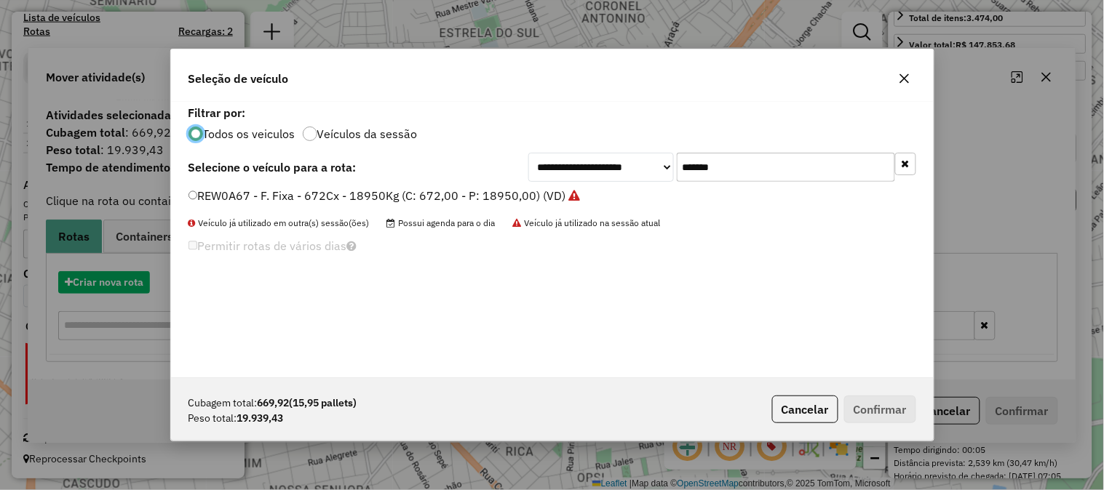
scroll to position [8, 4]
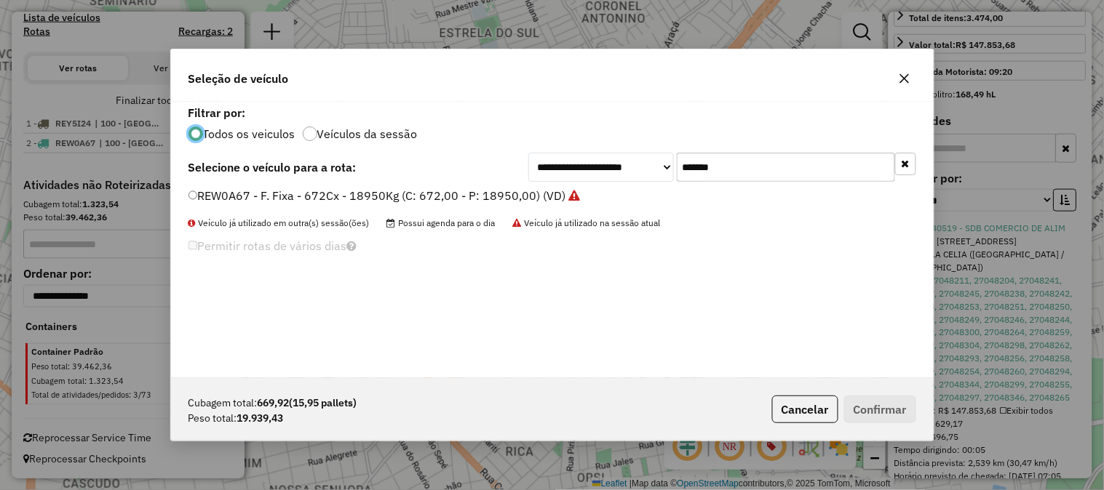
drag, startPoint x: 781, startPoint y: 164, endPoint x: 602, endPoint y: 177, distance: 179.4
click at [602, 178] on div "**********" at bounding box center [722, 167] width 388 height 29
paste input "text"
type input "*******"
click at [438, 201] on label "QAU2J94 - F. Fixa - 672Cx - 18750Kg (C: 672,00 - P: 18750,00) (VD)" at bounding box center [375, 195] width 375 height 17
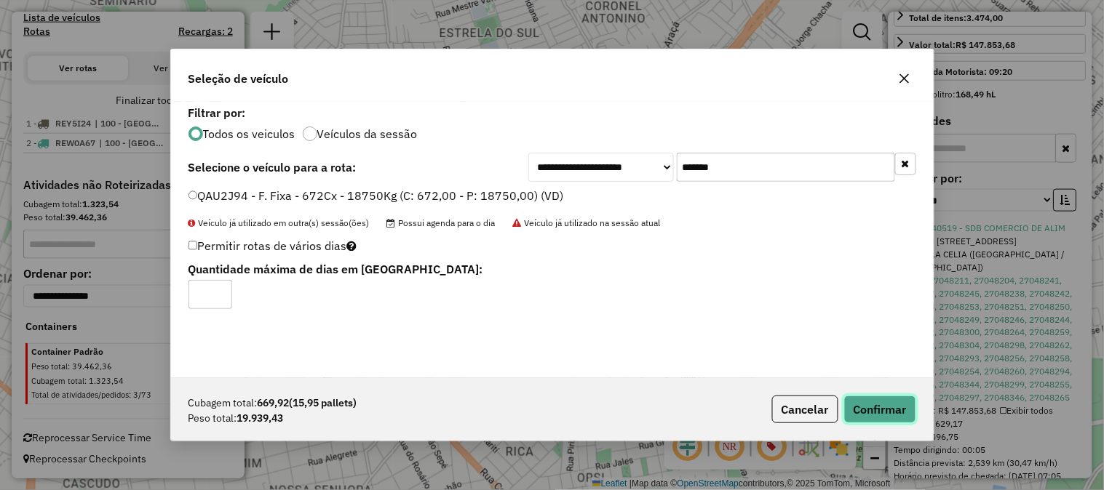
click at [867, 412] on button "Confirmar" at bounding box center [880, 410] width 72 height 28
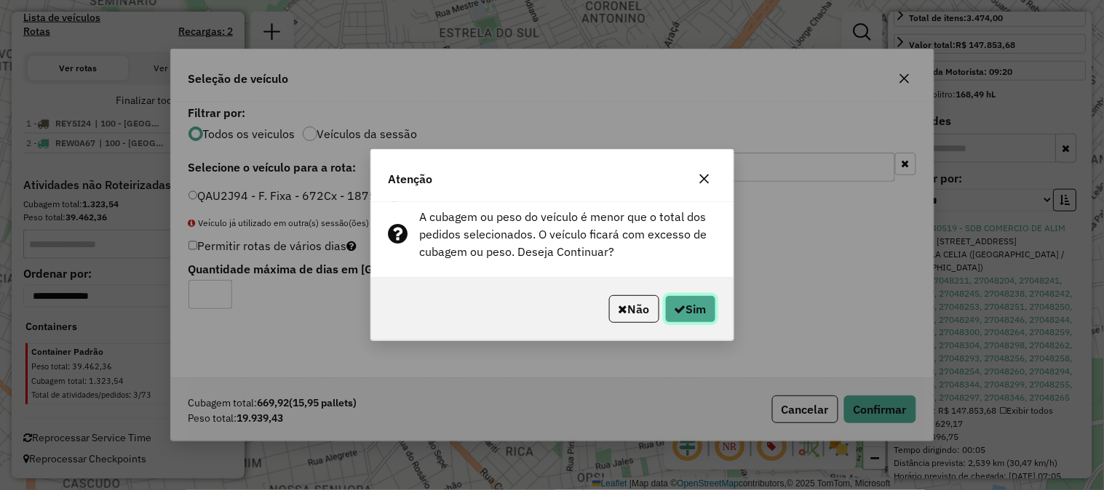
click at [695, 306] on button "Sim" at bounding box center [690, 309] width 51 height 28
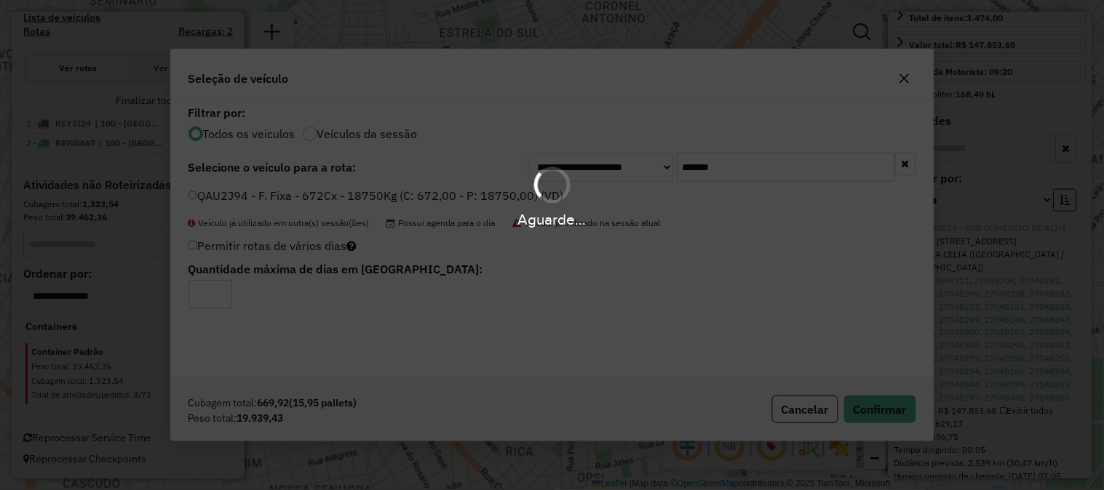
scroll to position [537, 0]
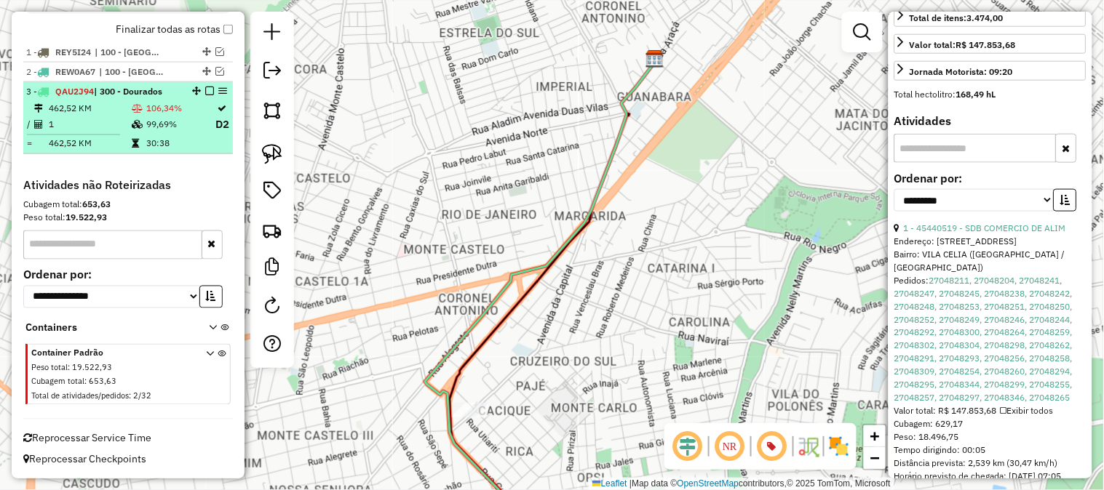
click at [173, 138] on td "30:38" at bounding box center [179, 143] width 69 height 15
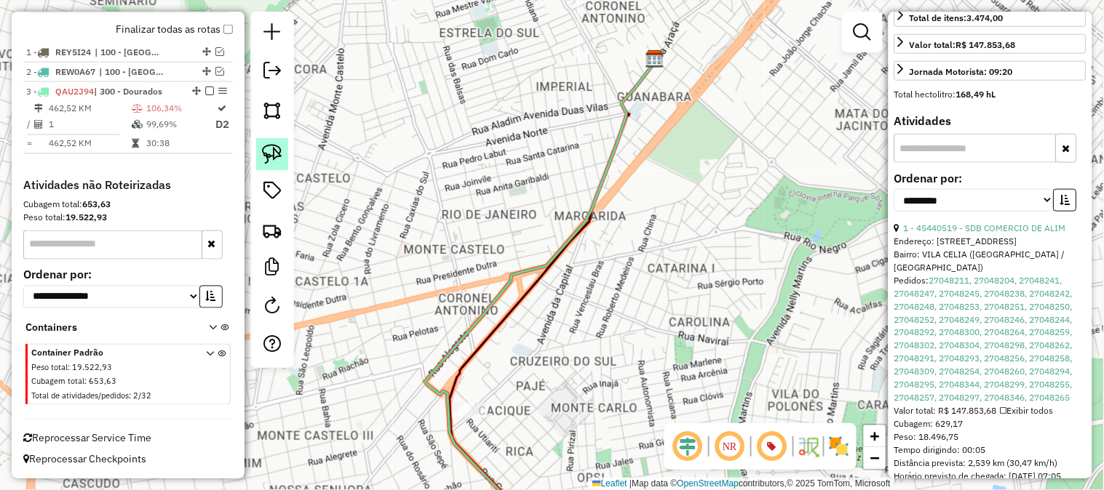
scroll to position [404, 0]
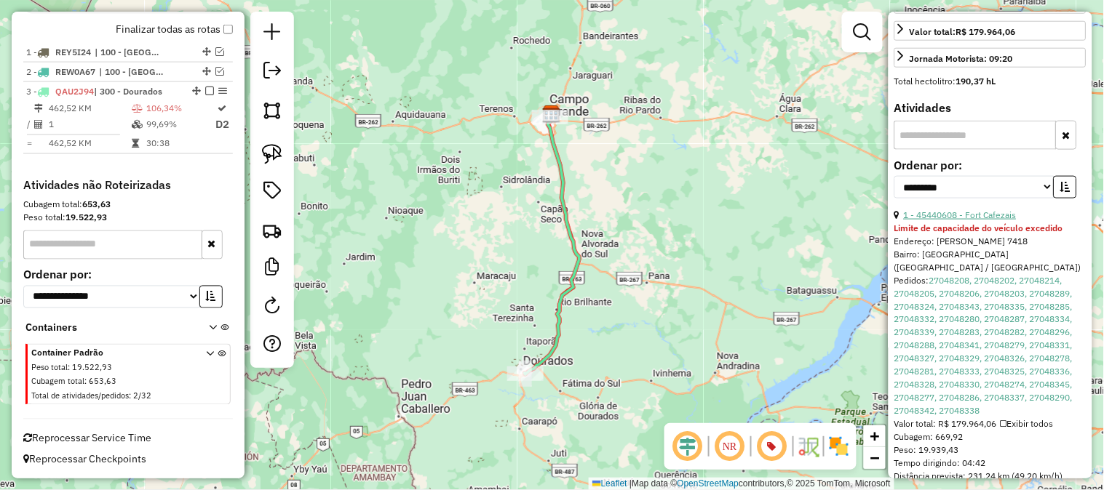
click at [981, 220] on link "1 - 45440608 - Fort Cafezais" at bounding box center [959, 214] width 113 height 11
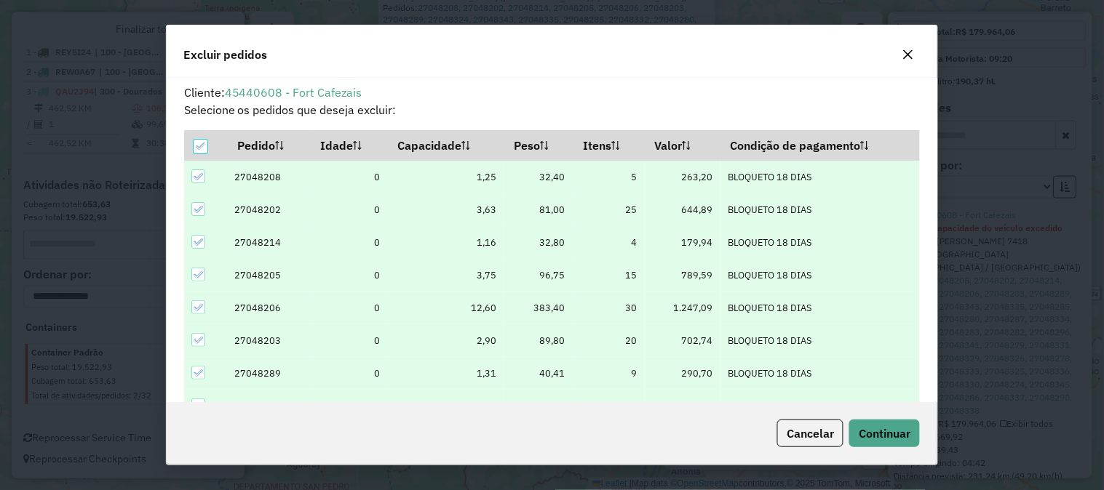
scroll to position [8, 4]
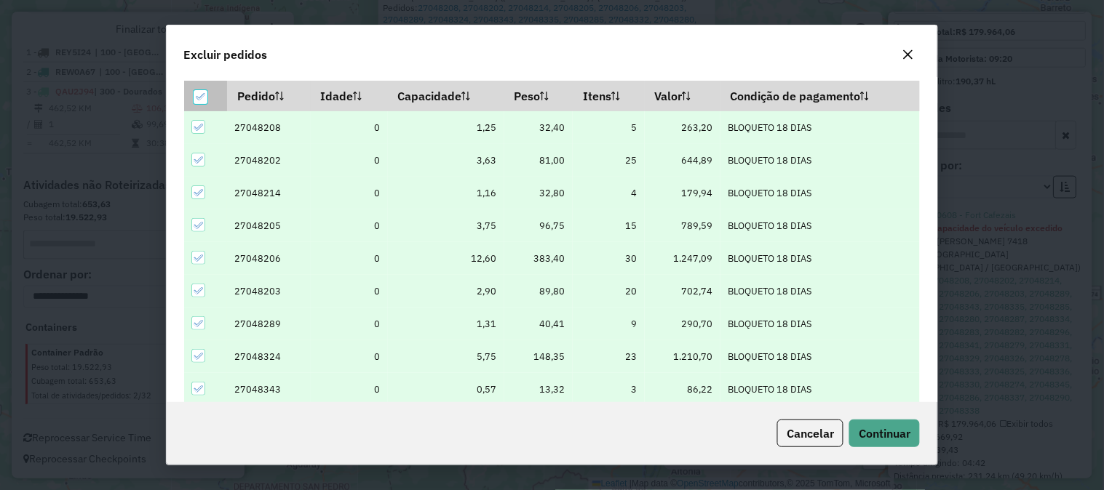
click at [199, 93] on icon at bounding box center [201, 97] width 10 height 10
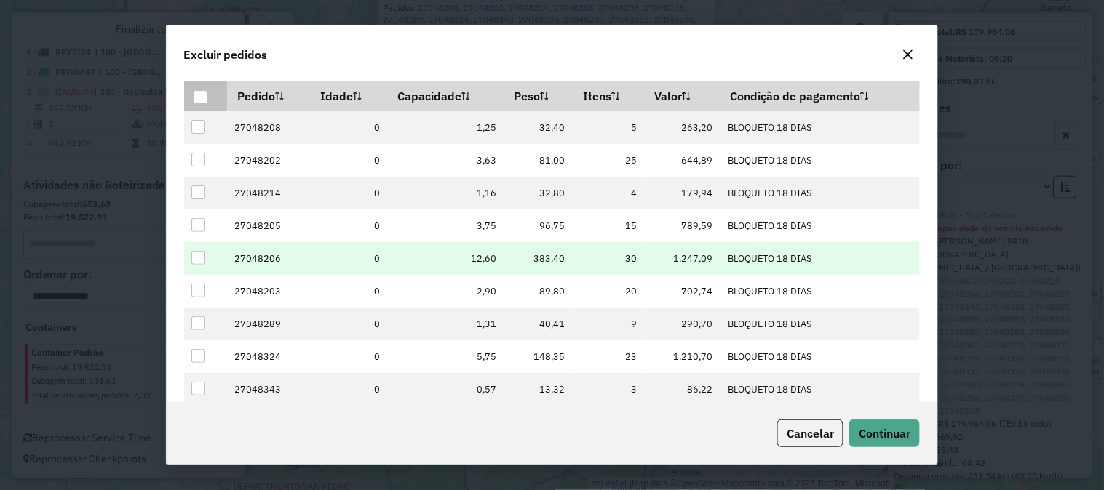
scroll to position [199, 0]
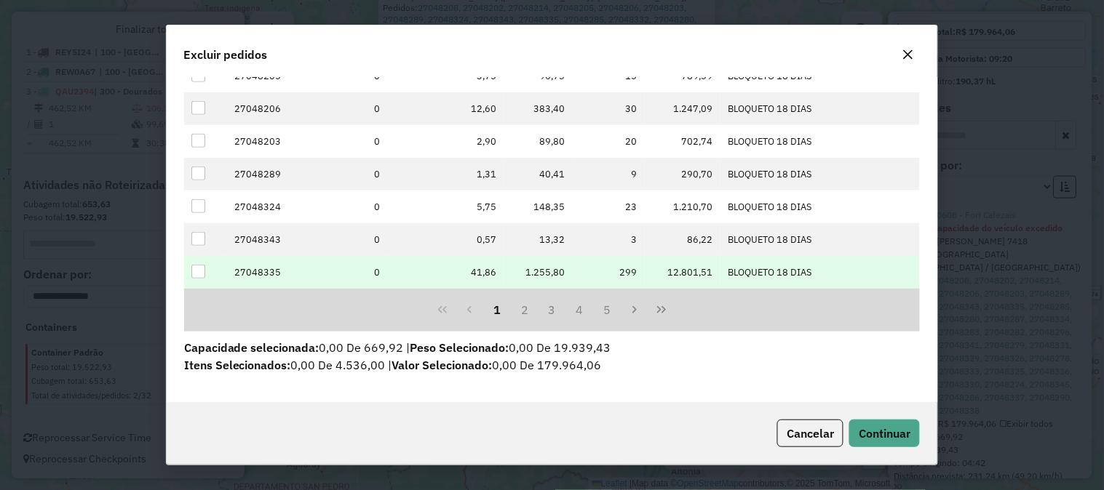
click at [204, 271] on div at bounding box center [198, 272] width 14 height 14
click at [867, 431] on span "Continuar" at bounding box center [884, 433] width 52 height 15
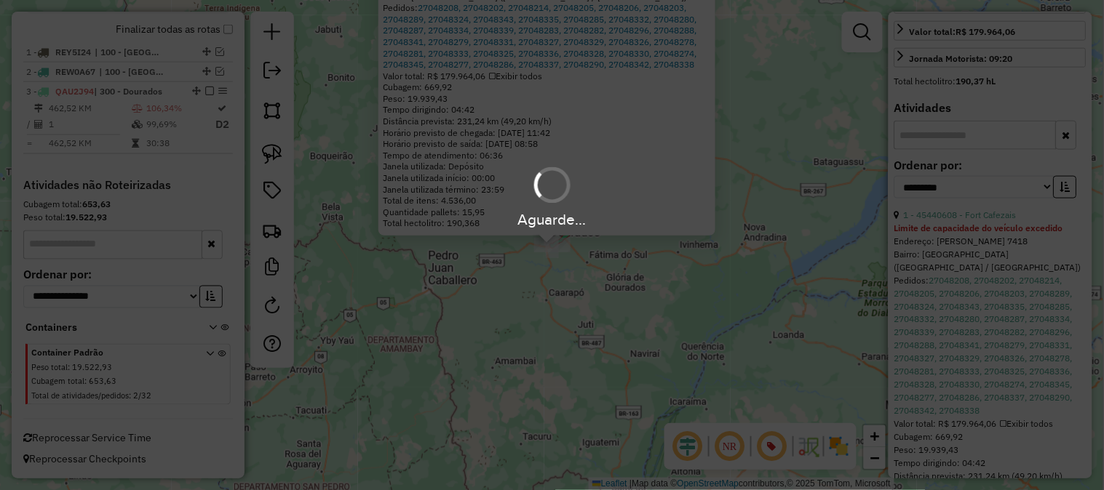
scroll to position [391, 0]
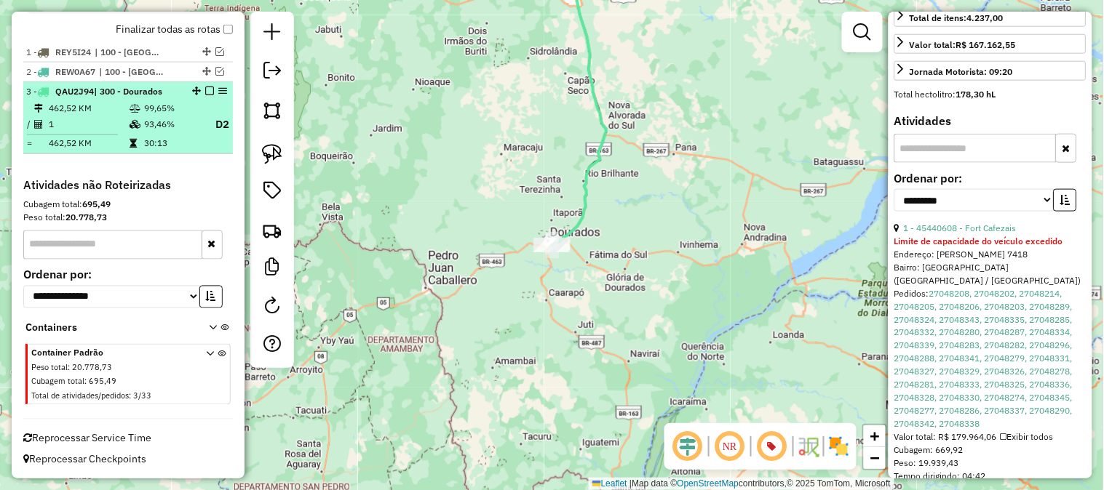
click at [169, 124] on td "93,46%" at bounding box center [172, 125] width 58 height 18
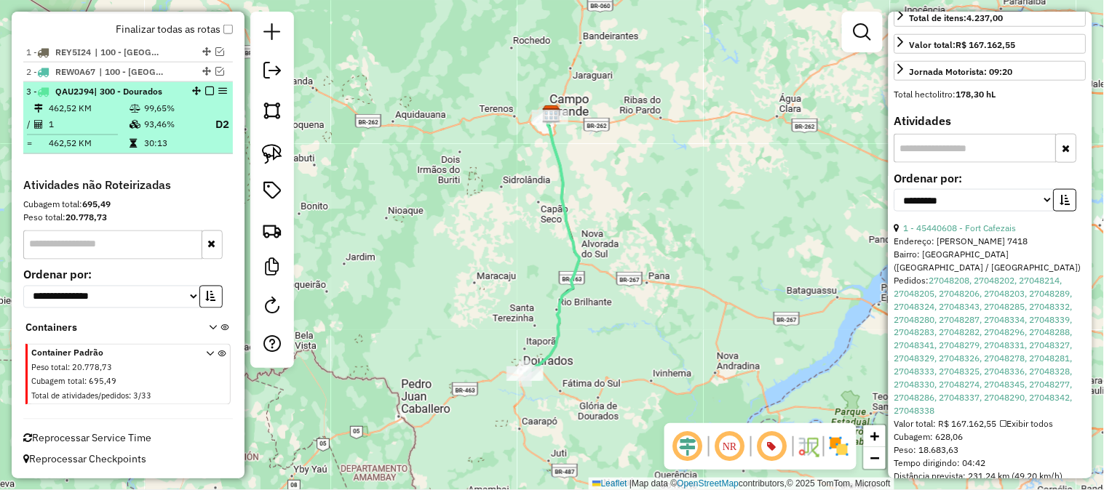
click at [206, 89] on em at bounding box center [209, 91] width 9 height 9
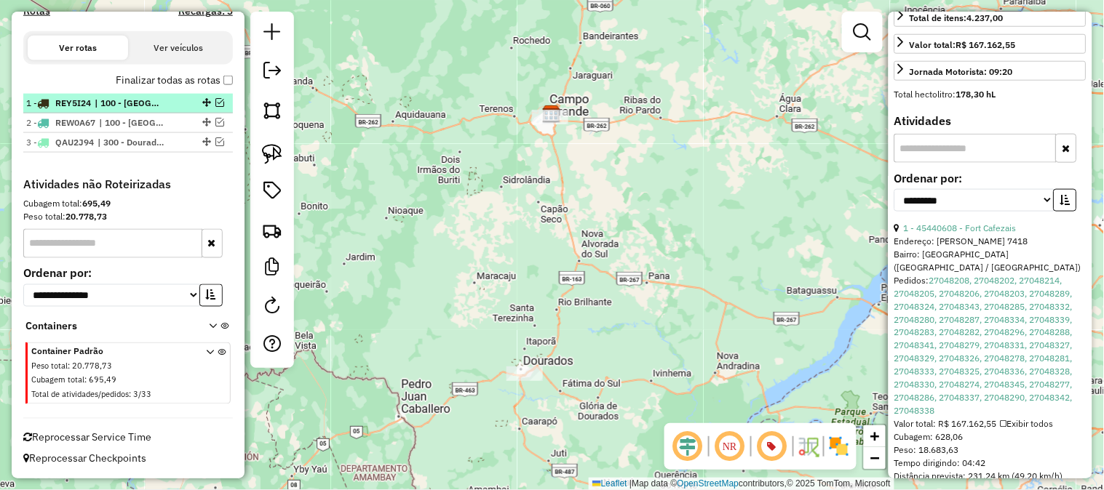
scroll to position [484, 0]
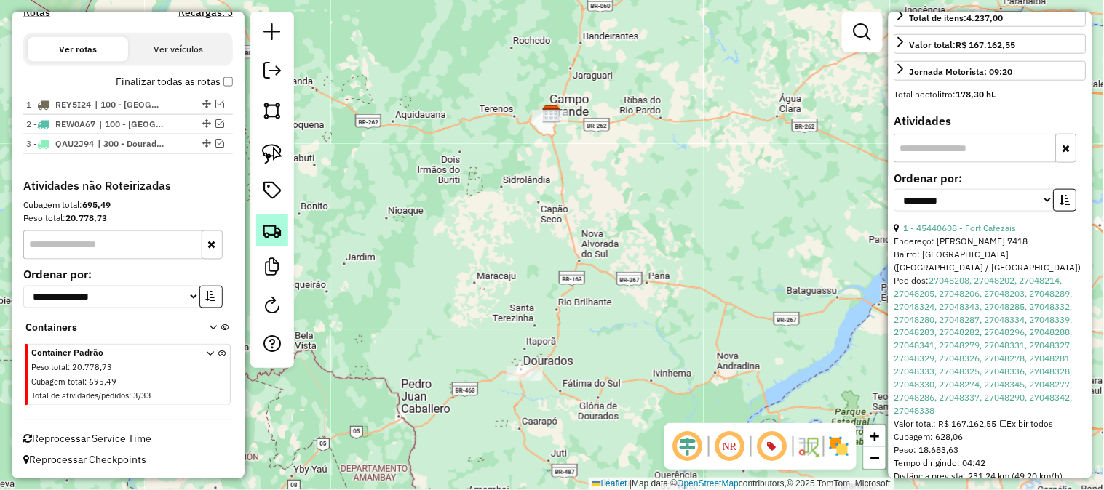
click at [284, 223] on link at bounding box center [272, 231] width 32 height 32
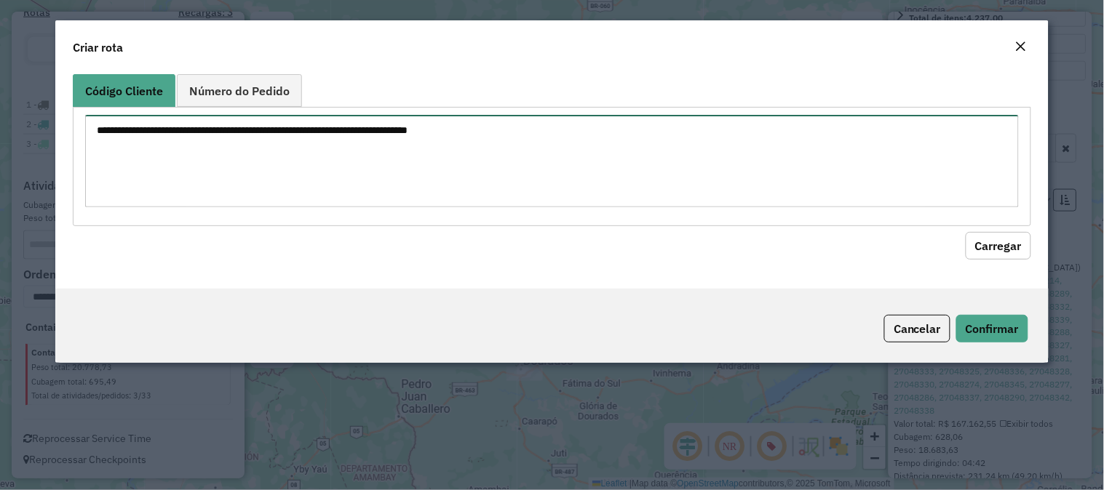
click at [316, 153] on textarea at bounding box center [551, 161] width 933 height 92
paste textarea "********"
type textarea "********"
click at [1008, 249] on button "Carregar" at bounding box center [997, 246] width 65 height 28
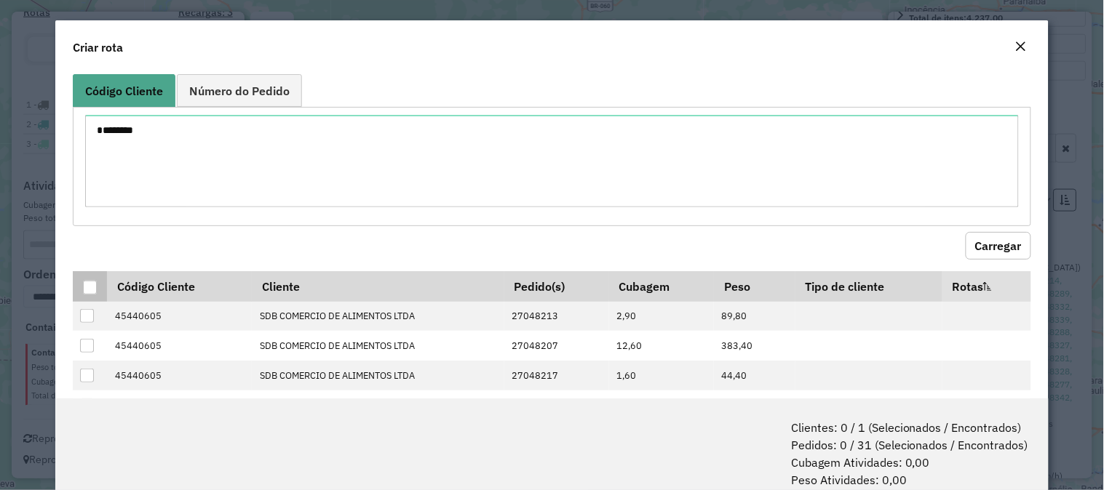
click at [86, 287] on div at bounding box center [90, 288] width 14 height 14
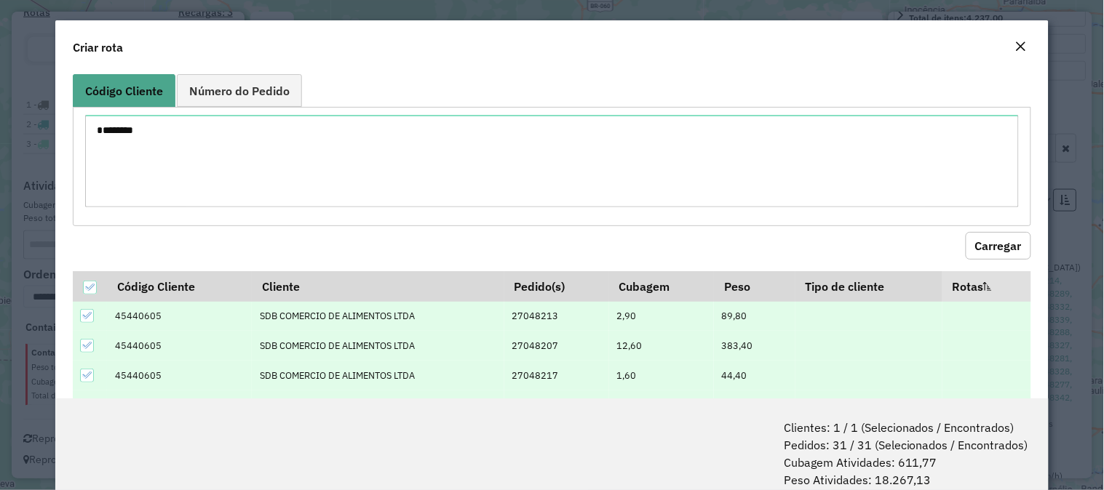
scroll to position [73, 0]
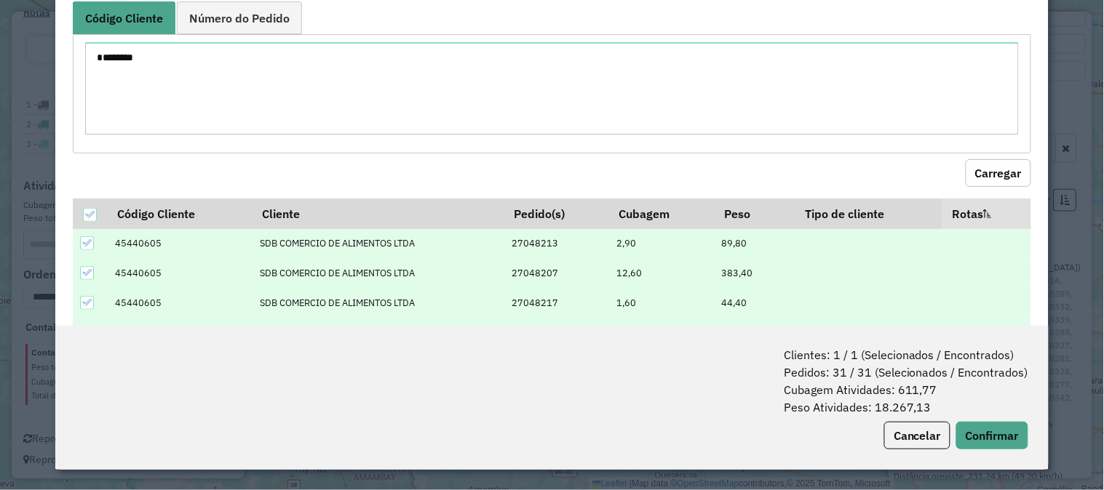
click at [978, 417] on div "Clientes: 1 / 1 (Selecionados / Encontrados) Pedidos: 31 / 31 (Selecionados / E…" at bounding box center [551, 398] width 993 height 144
click at [986, 434] on button "Confirmar" at bounding box center [992, 436] width 72 height 28
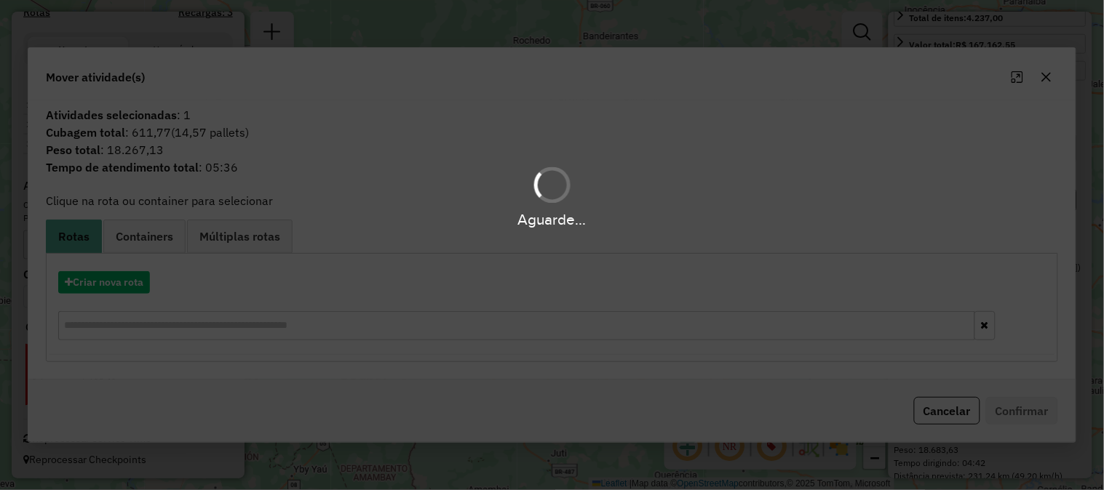
click at [102, 285] on hb-app "Aguarde... Pop-up bloqueado! Seu navegador bloqueou automáticamente a abertura …" at bounding box center [552, 245] width 1104 height 490
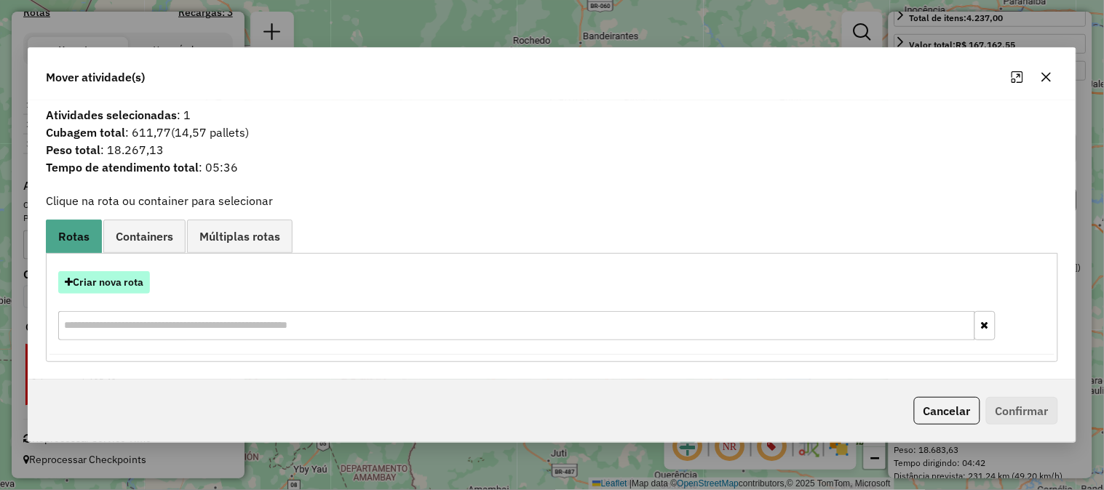
click at [105, 285] on button "Criar nova rota" at bounding box center [104, 282] width 92 height 23
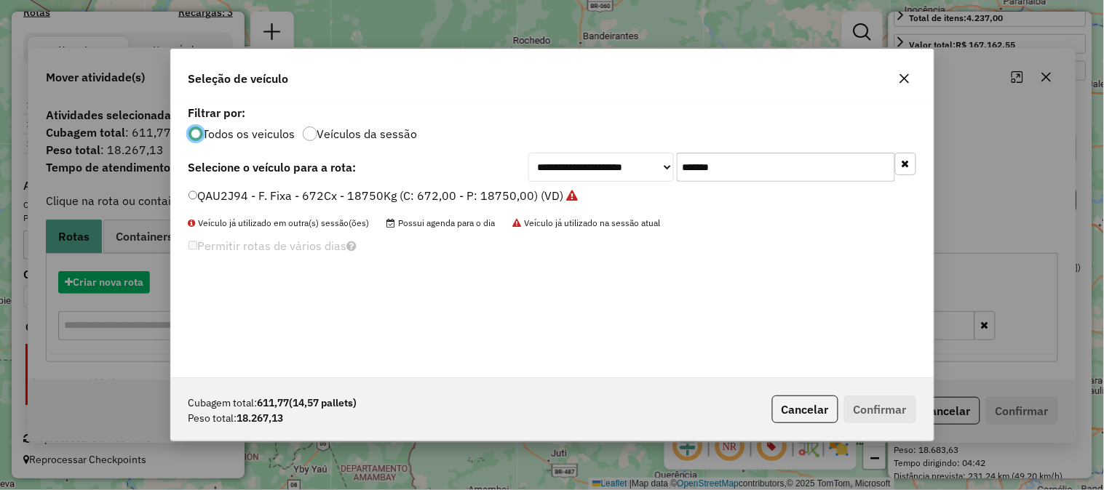
scroll to position [8, 4]
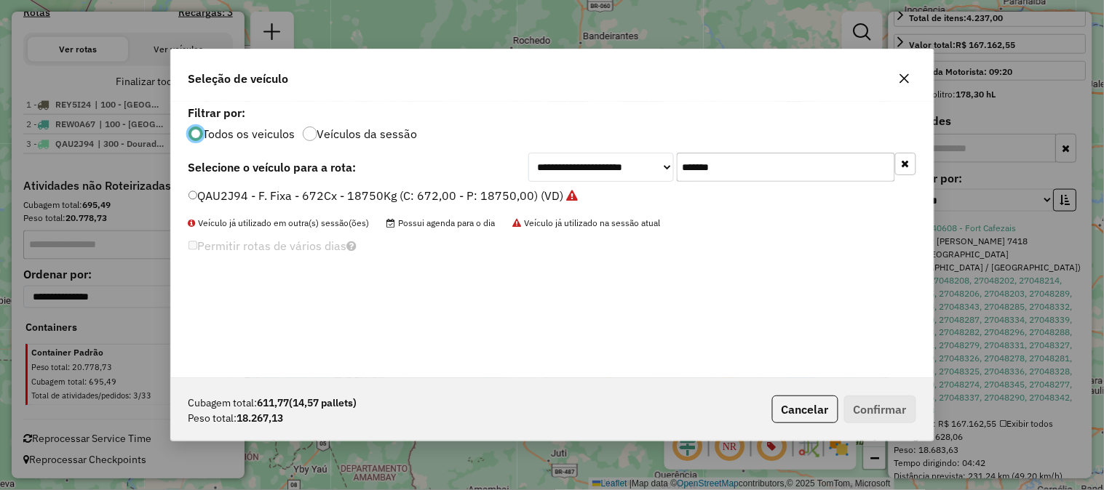
drag, startPoint x: 775, startPoint y: 177, endPoint x: 477, endPoint y: 147, distance: 299.8
click at [477, 147] on div "**********" at bounding box center [552, 240] width 762 height 276
paste input "text"
type input "*******"
click at [422, 202] on label "QAU2J92 - F. Fixa - 672Cx - 18950Kg (C: 672,00 - P: 18950,00) (VD)" at bounding box center [375, 195] width 375 height 17
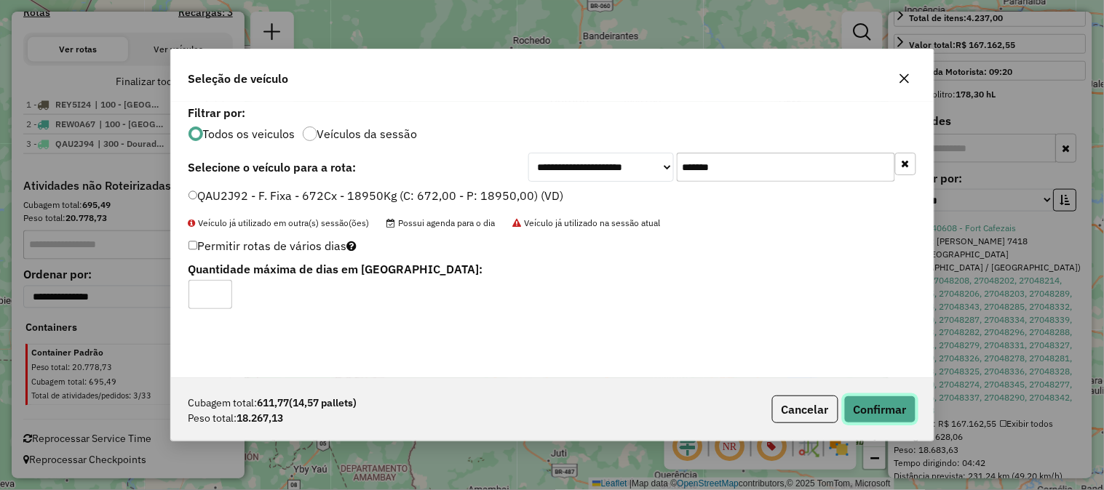
click at [877, 415] on button "Confirmar" at bounding box center [880, 410] width 72 height 28
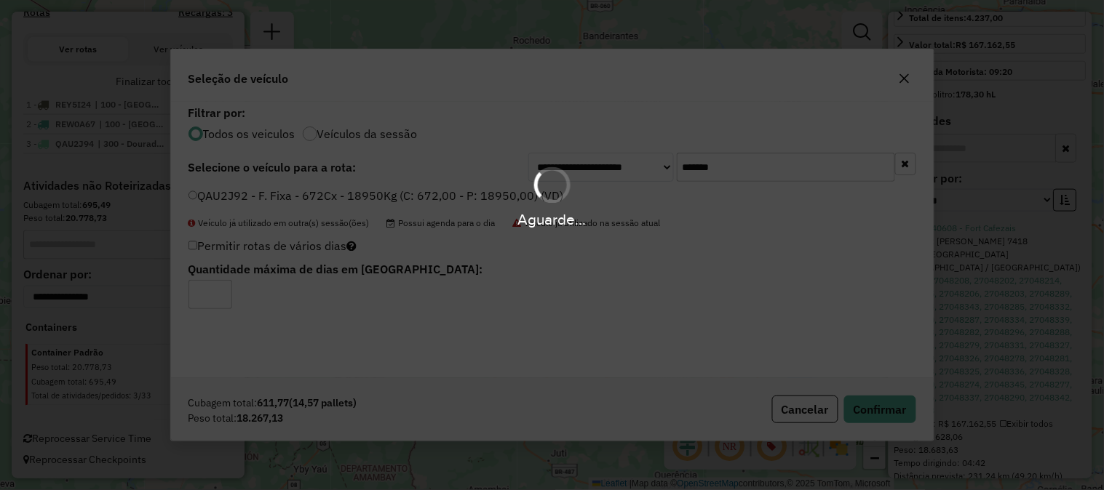
scroll to position [556, 0]
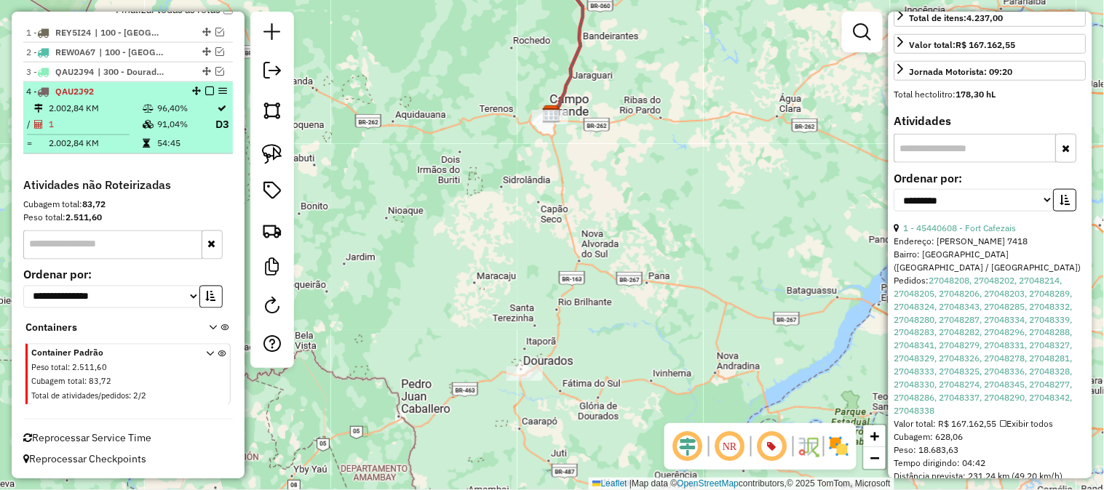
click at [166, 102] on td "96,40%" at bounding box center [185, 108] width 58 height 15
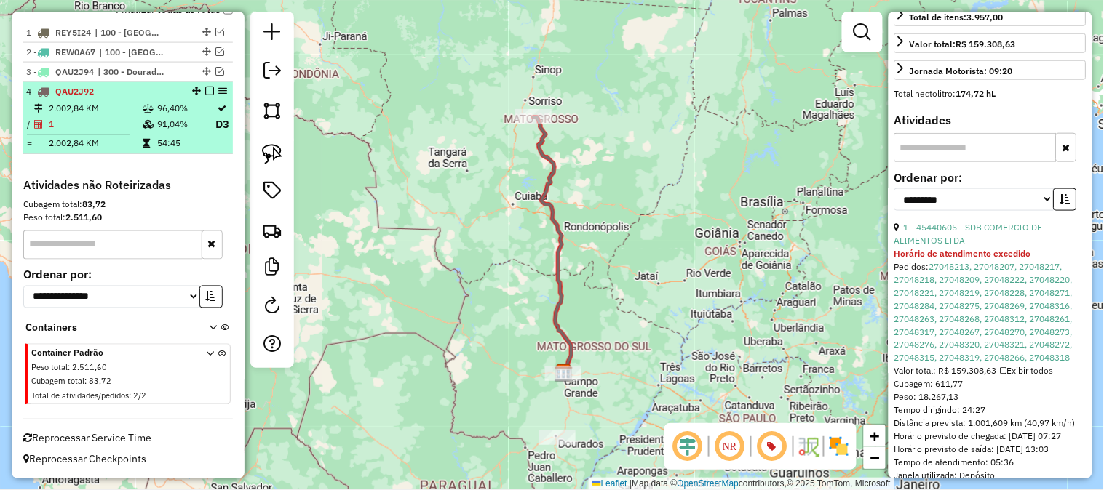
click at [209, 92] on em at bounding box center [209, 91] width 9 height 9
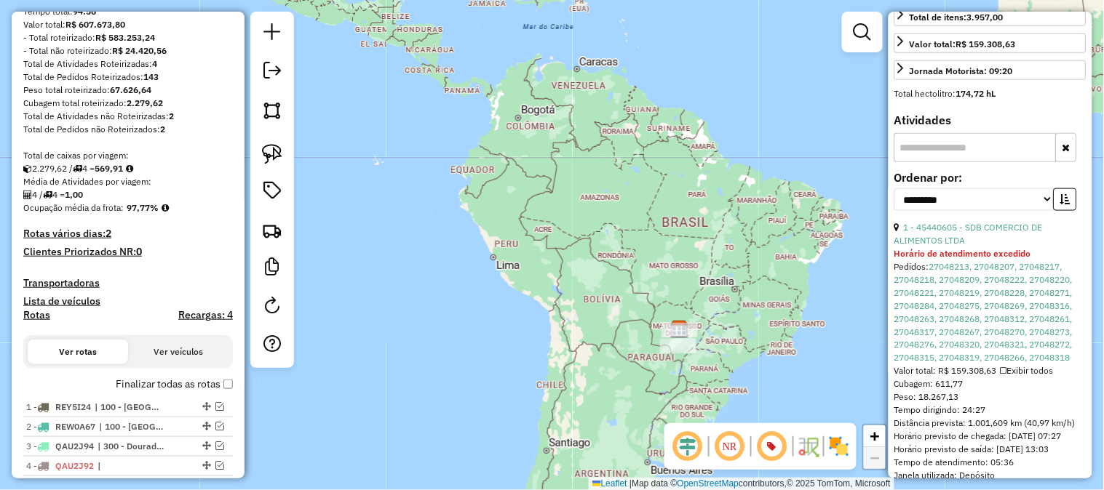
scroll to position [0, 0]
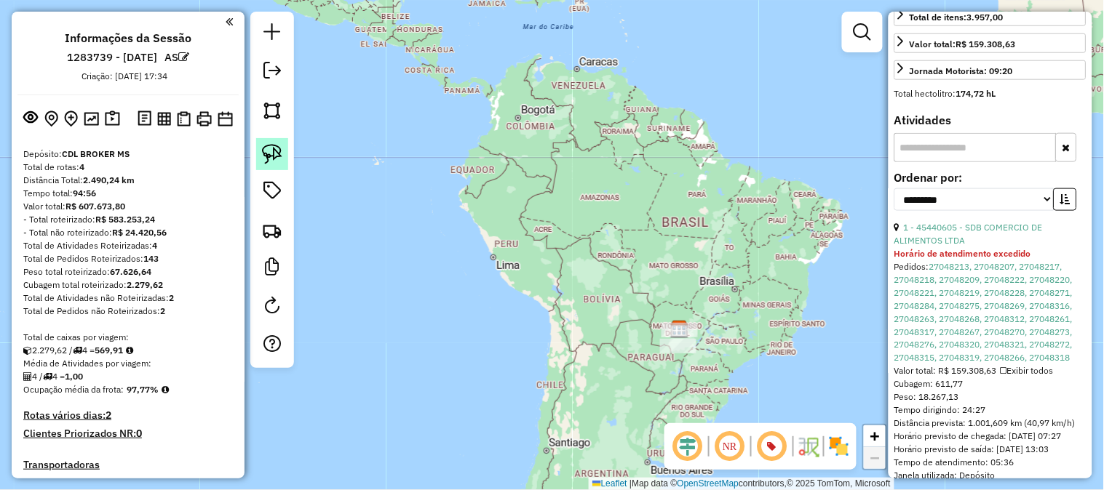
click at [274, 147] on img at bounding box center [272, 154] width 20 height 20
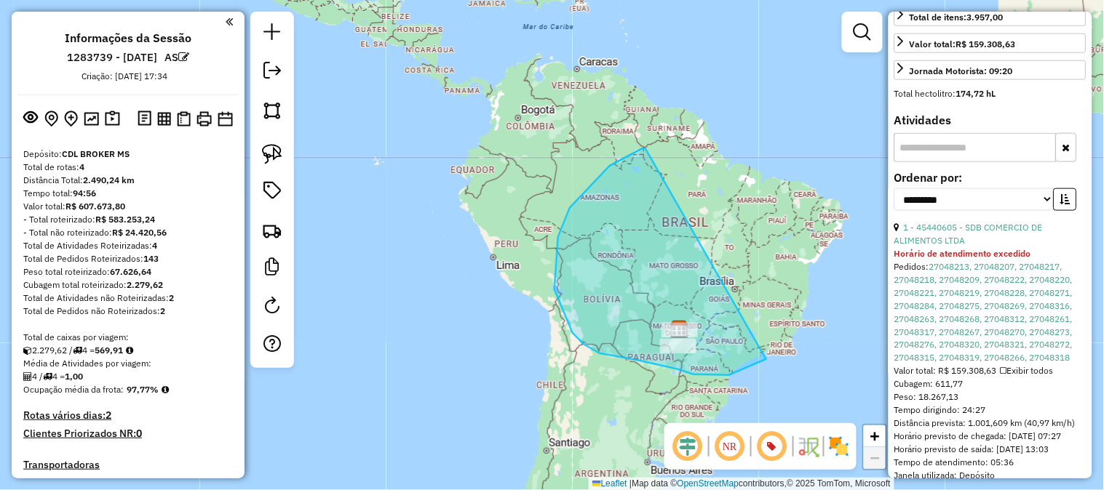
drag, startPoint x: 610, startPoint y: 166, endPoint x: 766, endPoint y: 359, distance: 248.8
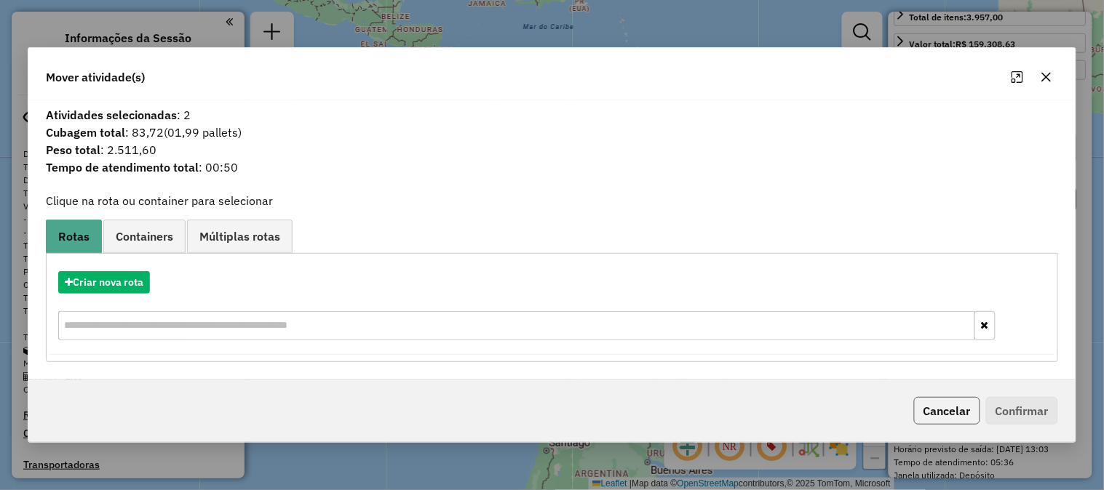
click at [922, 407] on button "Cancelar" at bounding box center [947, 411] width 66 height 28
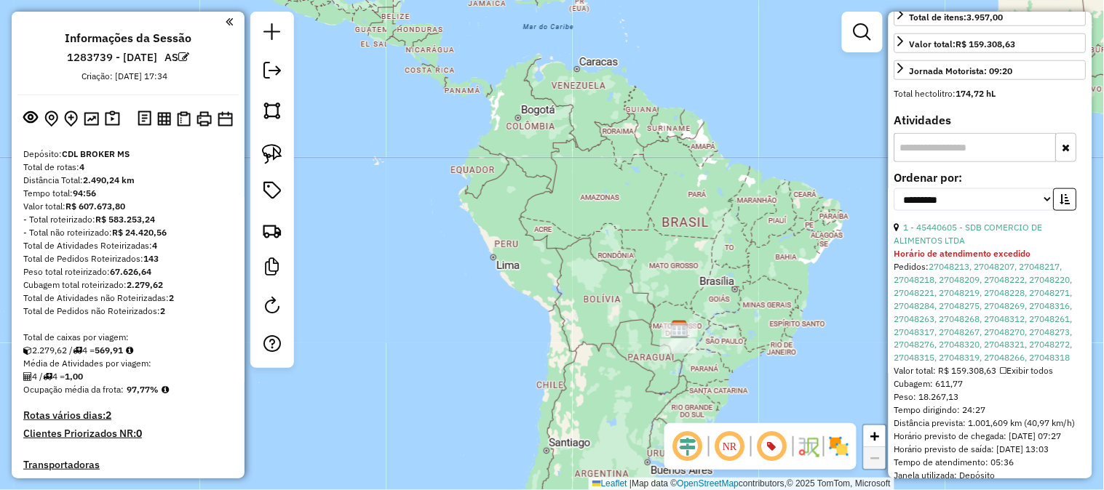
scroll to position [242, 0]
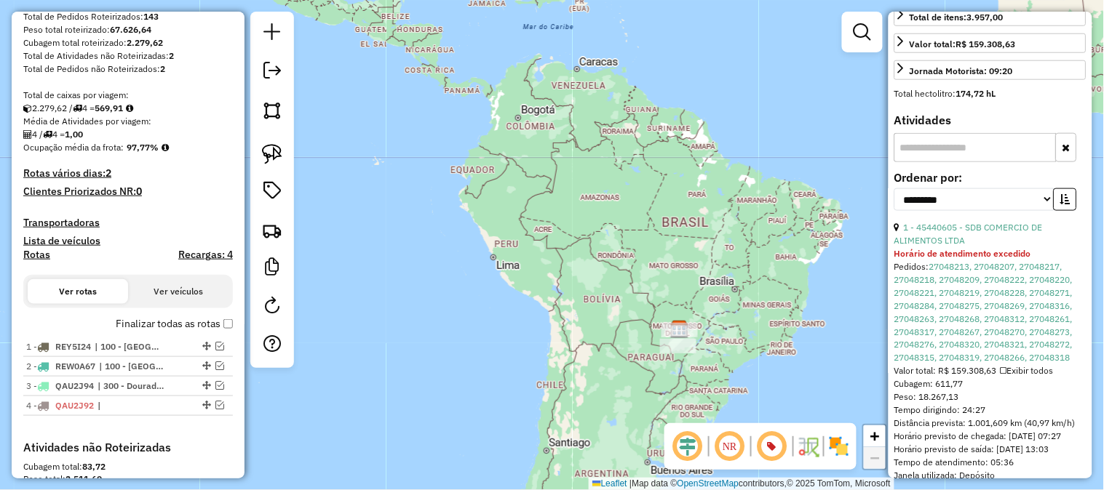
click at [85, 176] on h4 "Rotas vários dias: 2" at bounding box center [127, 173] width 209 height 12
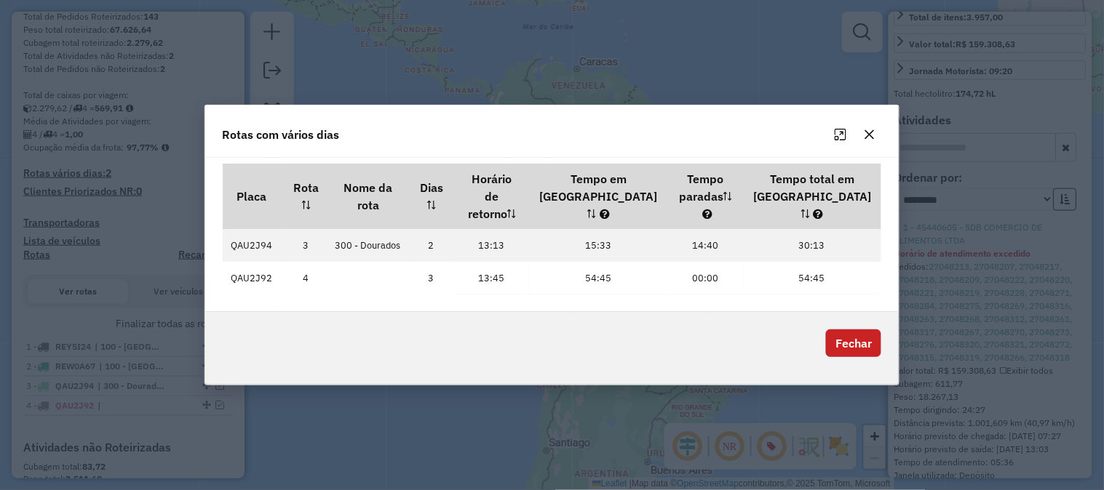
click at [855, 332] on button "Fechar" at bounding box center [853, 344] width 55 height 28
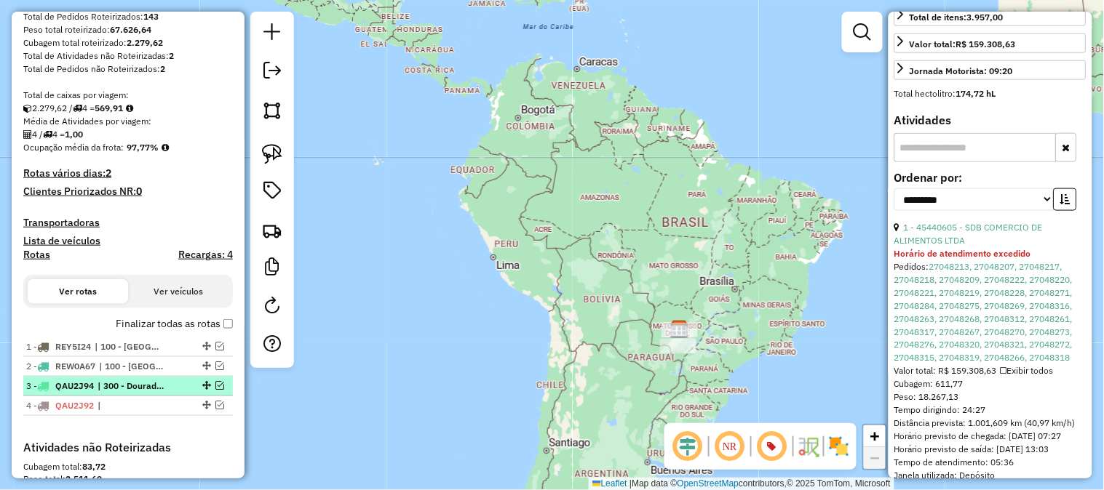
scroll to position [323, 0]
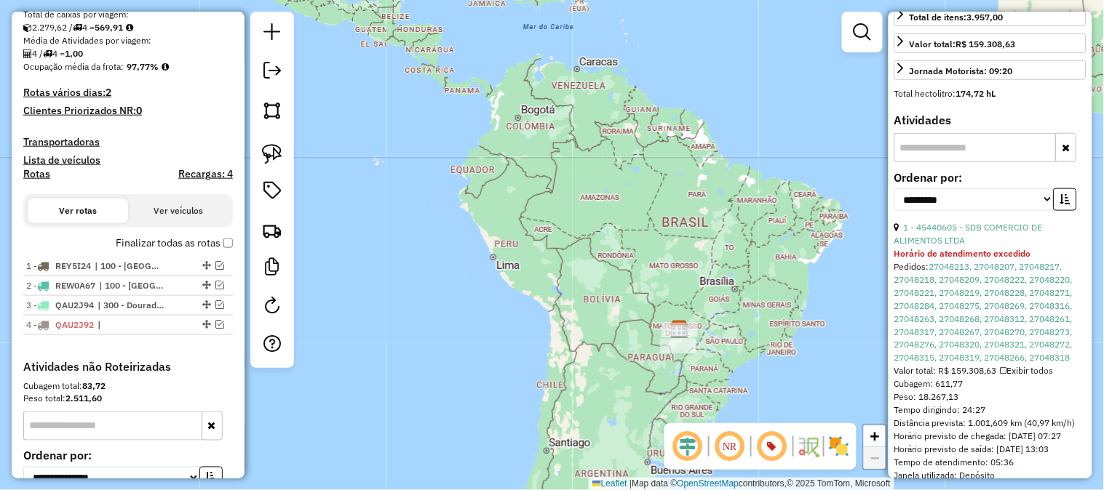
click at [226, 236] on label "Finalizar todas as rotas" at bounding box center [174, 243] width 117 height 15
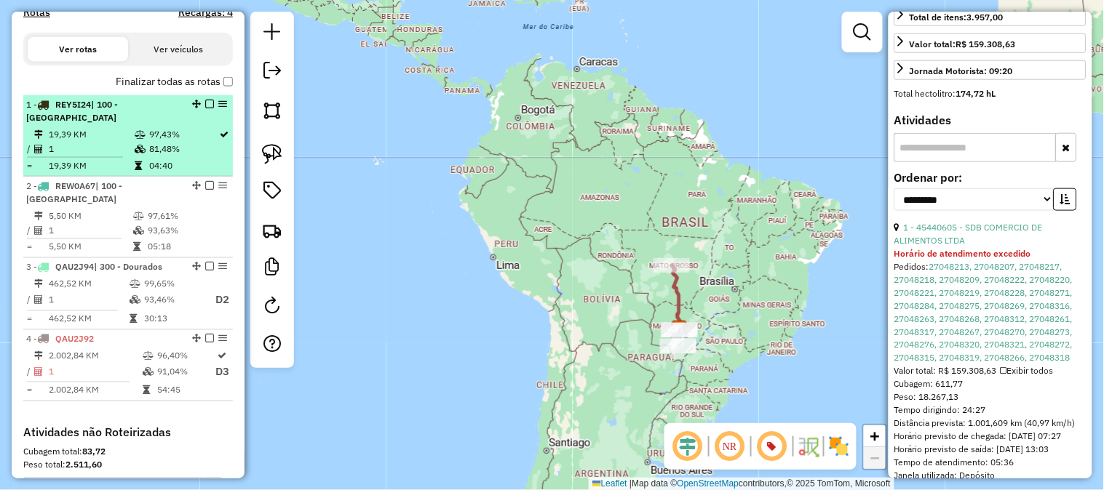
scroll to position [404, 0]
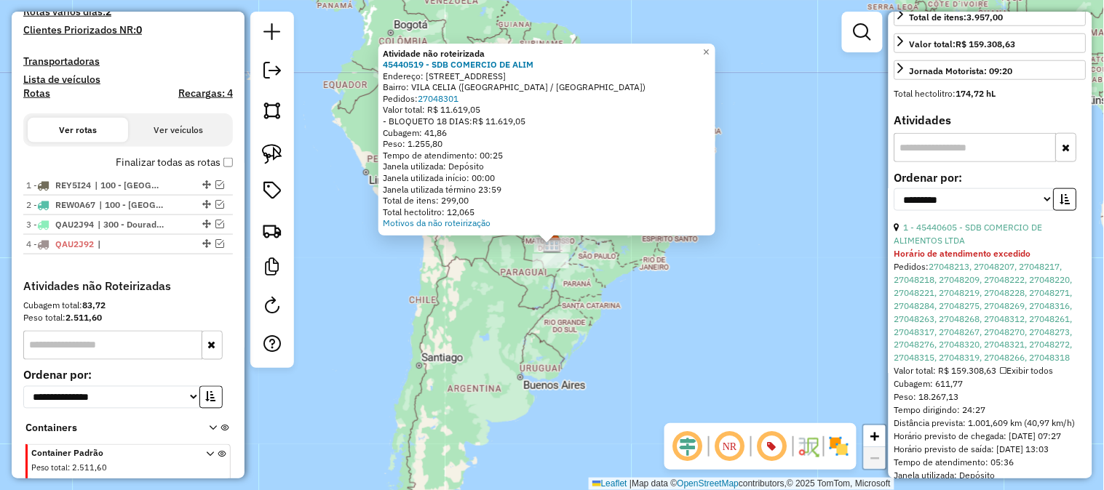
click at [847, 115] on div "Atividade não roteirizada 45440519 - SDB COMERCIO DE ALIM Endereço: RUA SAO BOR…" at bounding box center [552, 245] width 1104 height 490
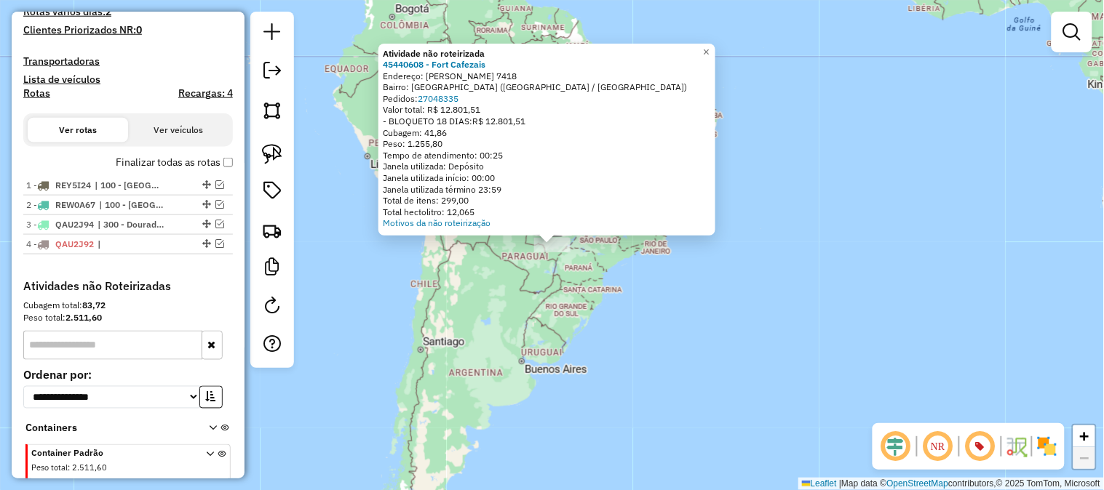
click at [937, 168] on div "Atividade não roteirizada 45440608 - Fort Cafezais Endereço: Gury Marques 7418 …" at bounding box center [552, 245] width 1104 height 490
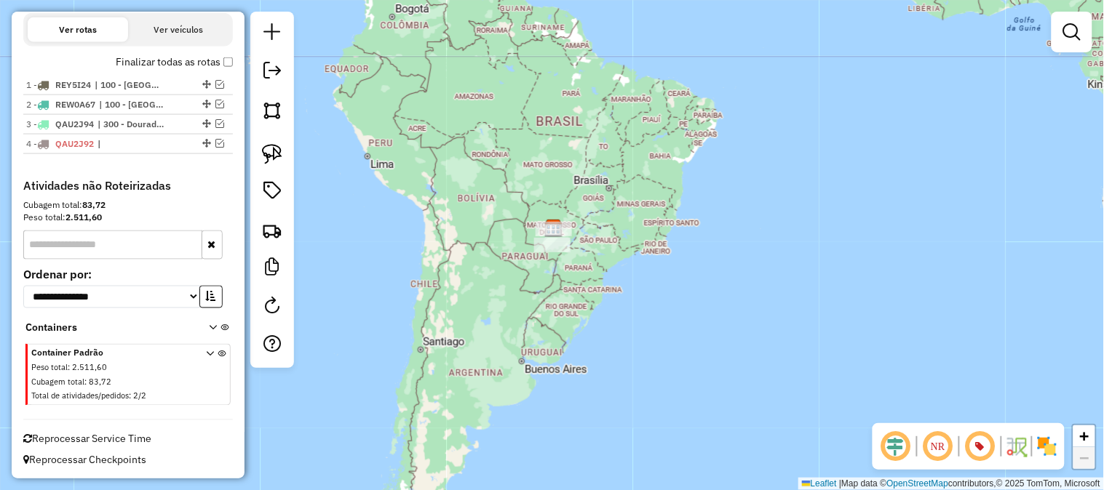
scroll to position [423, 0]
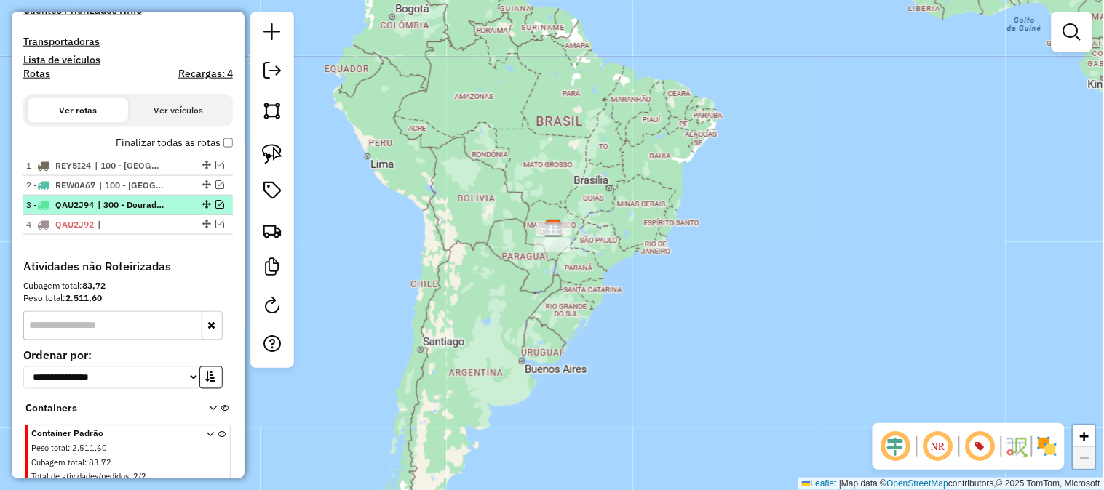
click at [215, 200] on em at bounding box center [219, 204] width 9 height 9
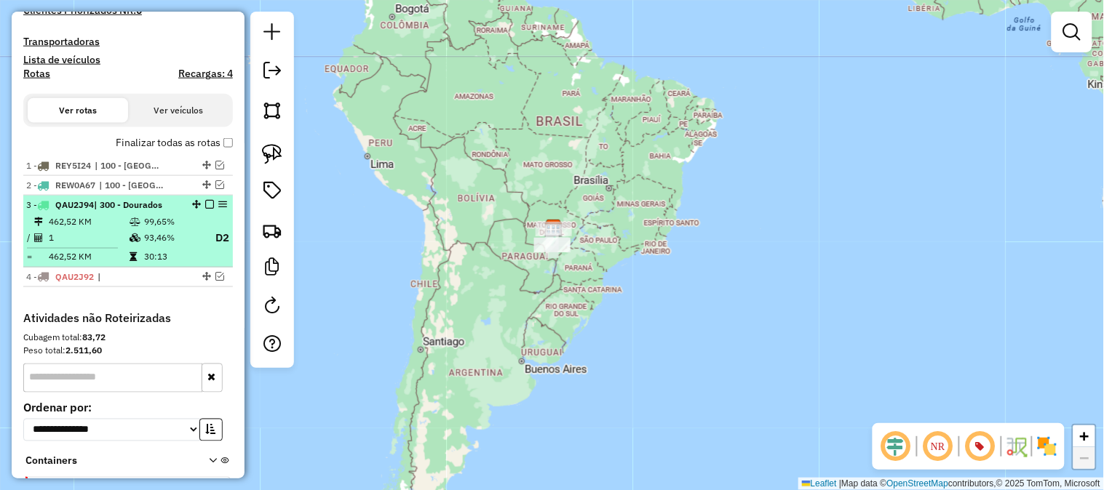
click at [129, 230] on td at bounding box center [136, 238] width 15 height 18
select select "**********"
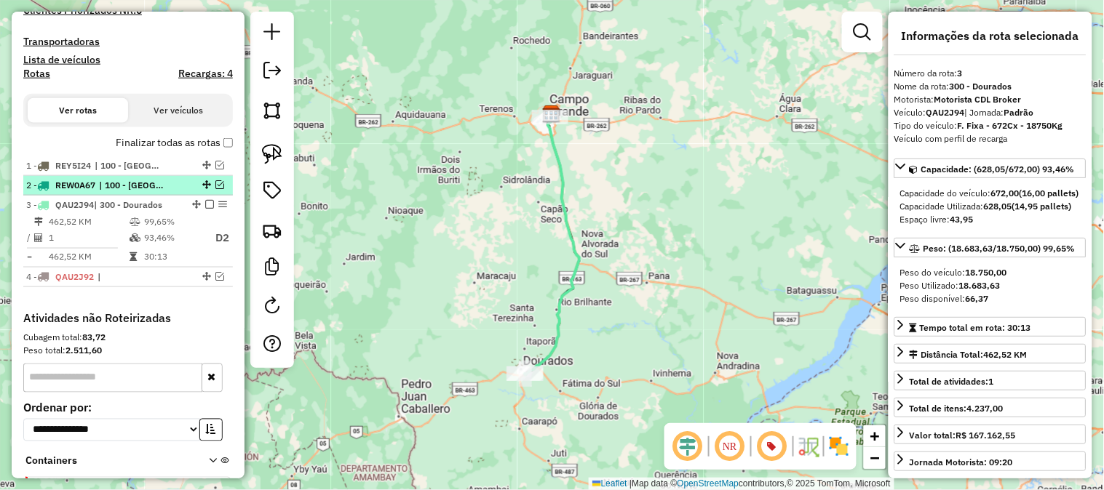
click at [215, 182] on em at bounding box center [219, 184] width 9 height 9
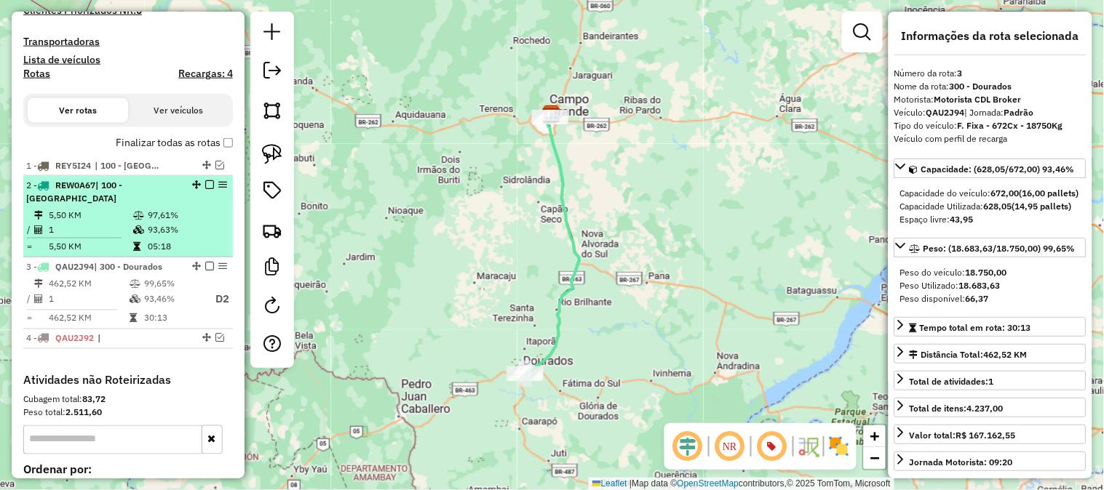
click at [167, 204] on div "2 - REW0A67 | 100 - Campo Grande" at bounding box center [103, 192] width 154 height 26
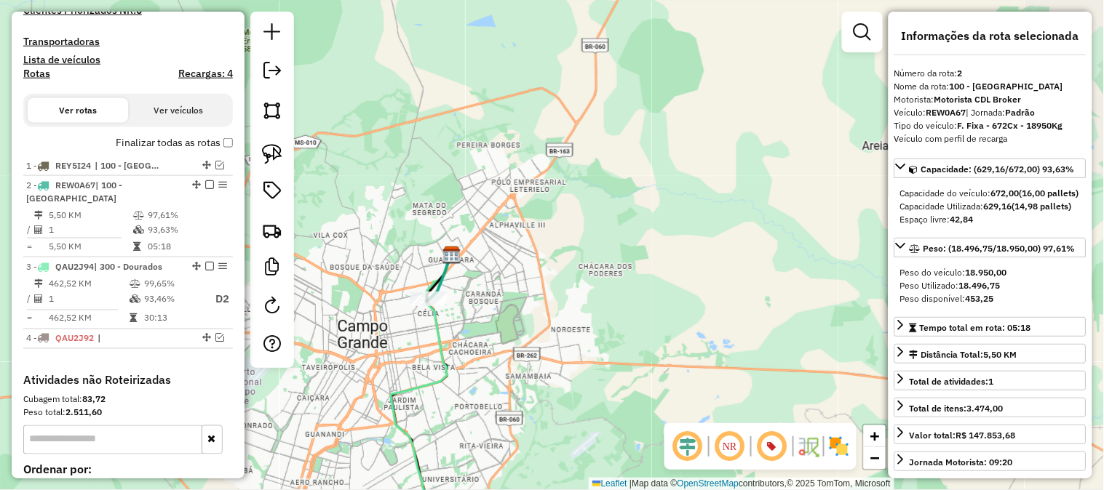
drag, startPoint x: 556, startPoint y: 295, endPoint x: 674, endPoint y: 303, distance: 118.2
click at [674, 303] on div "Janela de atendimento Grade de atendimento Capacidade Transportadoras Veículos …" at bounding box center [552, 245] width 1104 height 490
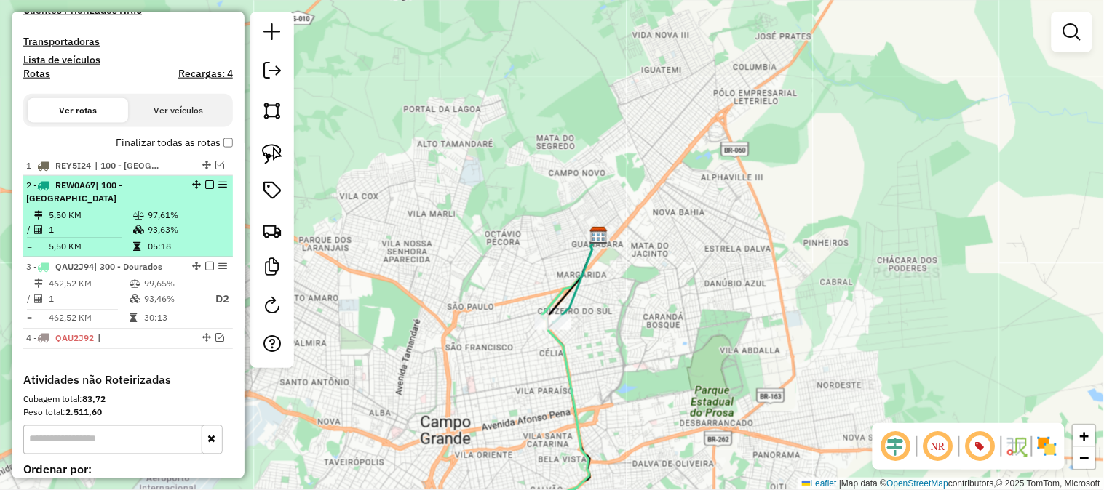
click at [116, 200] on div "2 - REW0A67 | 100 - Campo Grande" at bounding box center [103, 192] width 154 height 26
select select "**********"
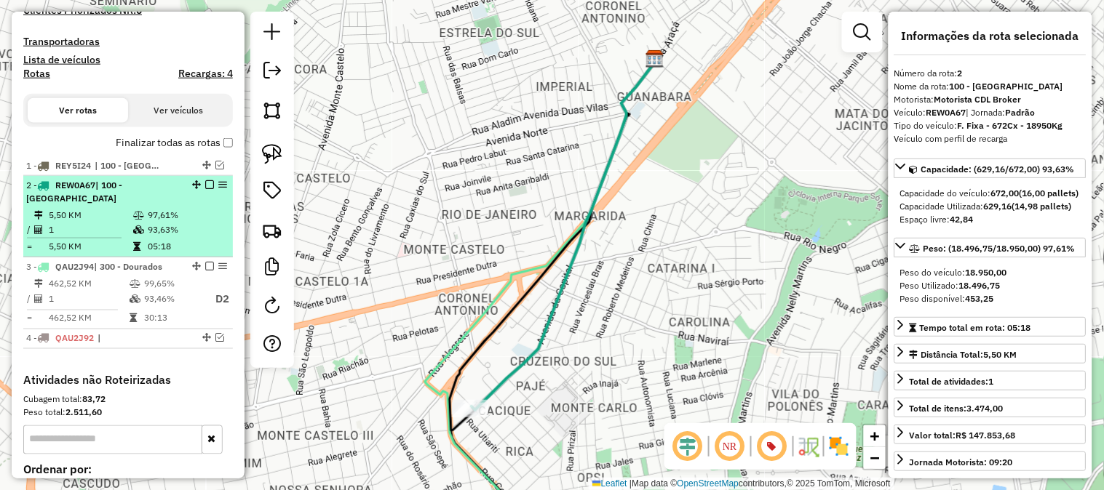
click at [132, 196] on div "2 - REW0A67 | 100 - Campo Grande" at bounding box center [103, 192] width 154 height 26
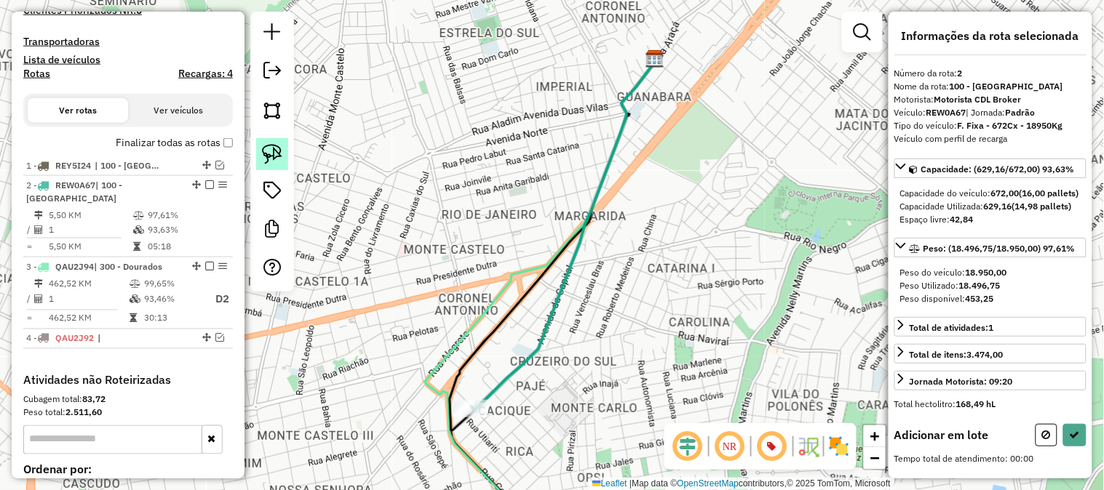
click at [282, 153] on link at bounding box center [272, 154] width 32 height 32
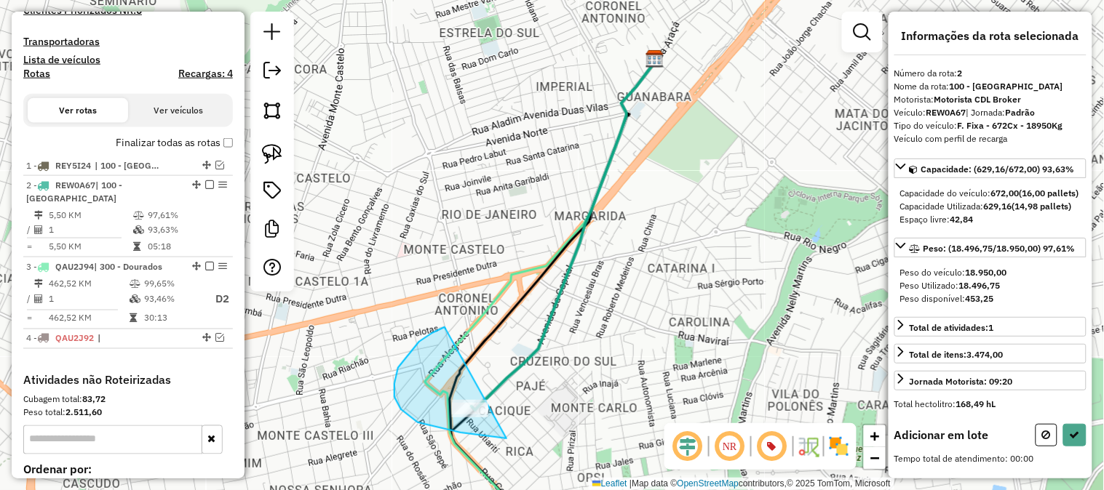
drag, startPoint x: 398, startPoint y: 368, endPoint x: 562, endPoint y: 428, distance: 174.9
click at [562, 428] on div "Janela de atendimento Grade de atendimento Capacidade Transportadoras Veículos …" at bounding box center [552, 245] width 1104 height 490
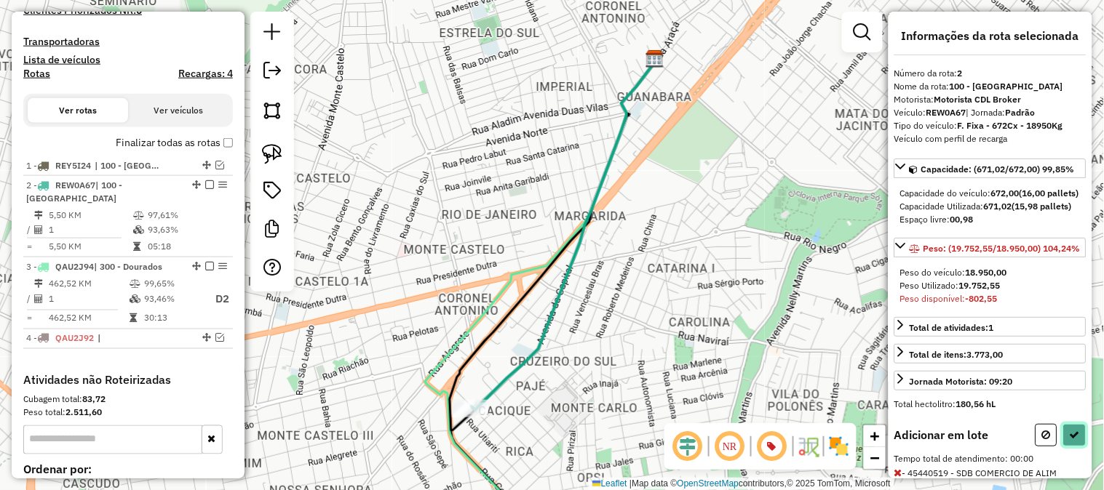
click at [1069, 440] on icon at bounding box center [1074, 435] width 10 height 10
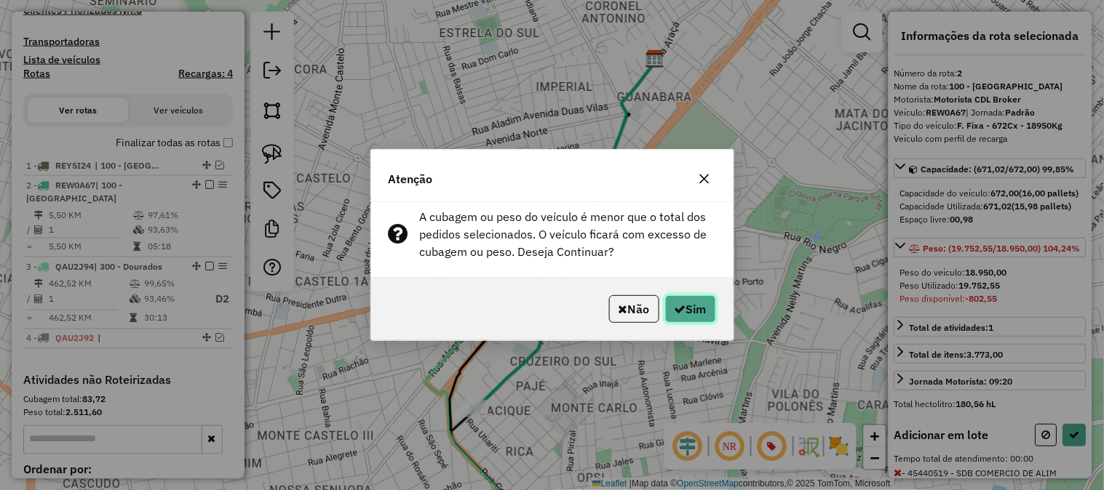
click at [708, 304] on button "Sim" at bounding box center [690, 309] width 51 height 28
select select "**********"
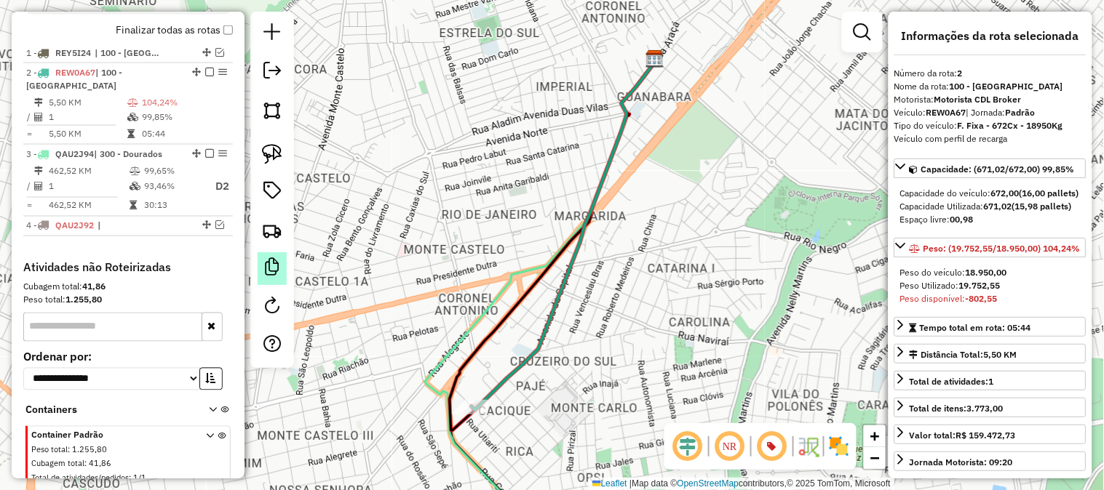
scroll to position [586, 0]
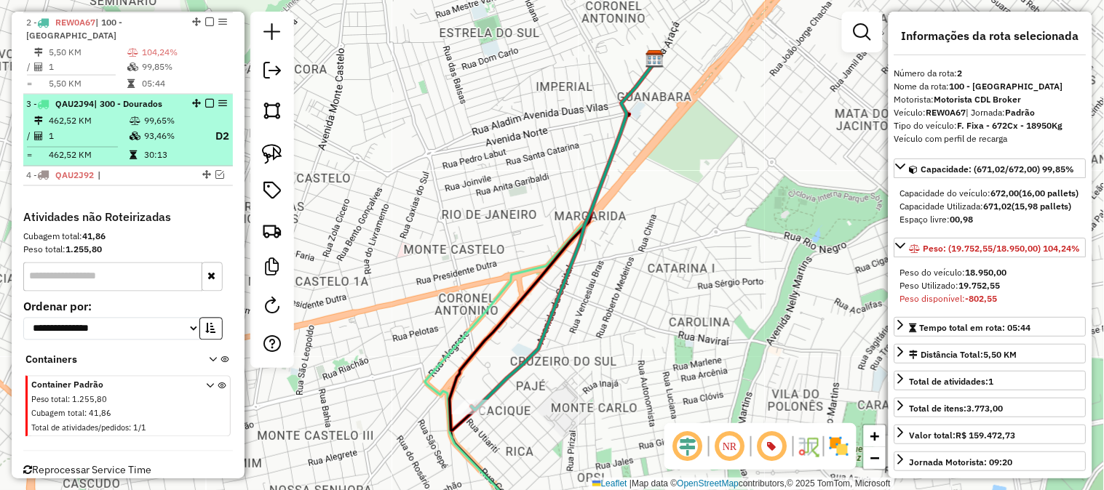
click at [162, 119] on td "99,65%" at bounding box center [172, 120] width 58 height 15
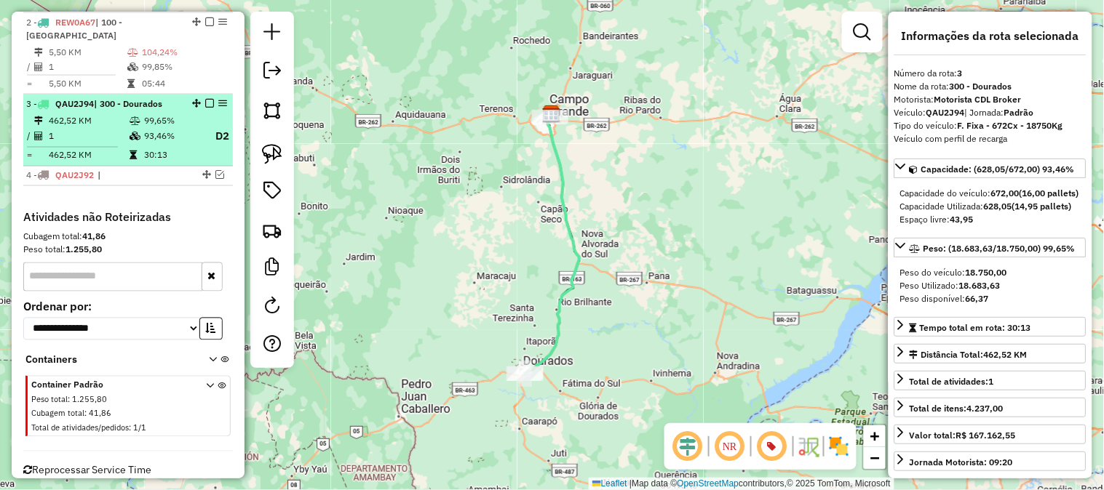
click at [166, 111] on li "3 - QAU2J94 | 300 - Dourados 462,52 KM 99,65% / 1 93,46% D2 = 462,52 KM 30:13" at bounding box center [127, 131] width 209 height 72
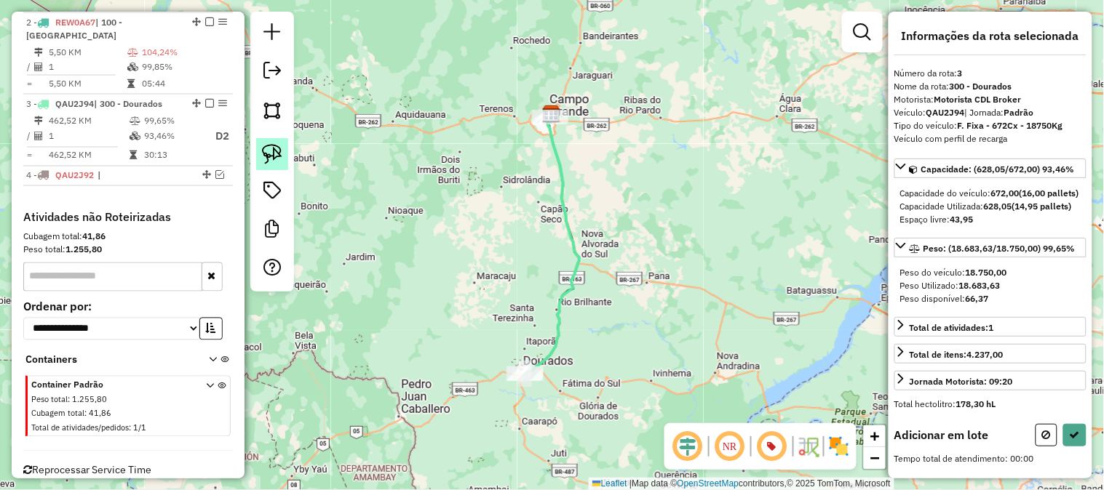
click at [271, 154] on img at bounding box center [272, 154] width 20 height 20
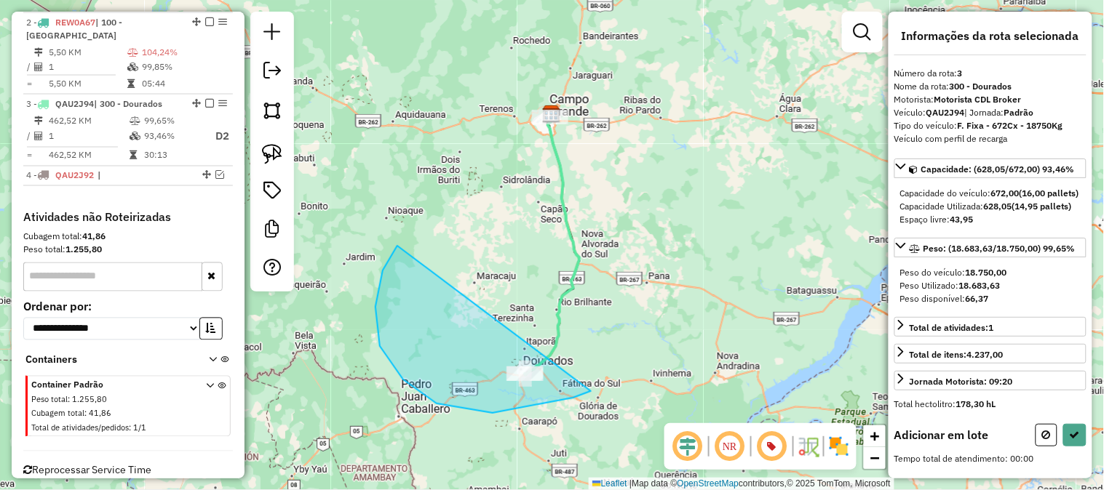
drag, startPoint x: 395, startPoint y: 250, endPoint x: 635, endPoint y: 372, distance: 269.7
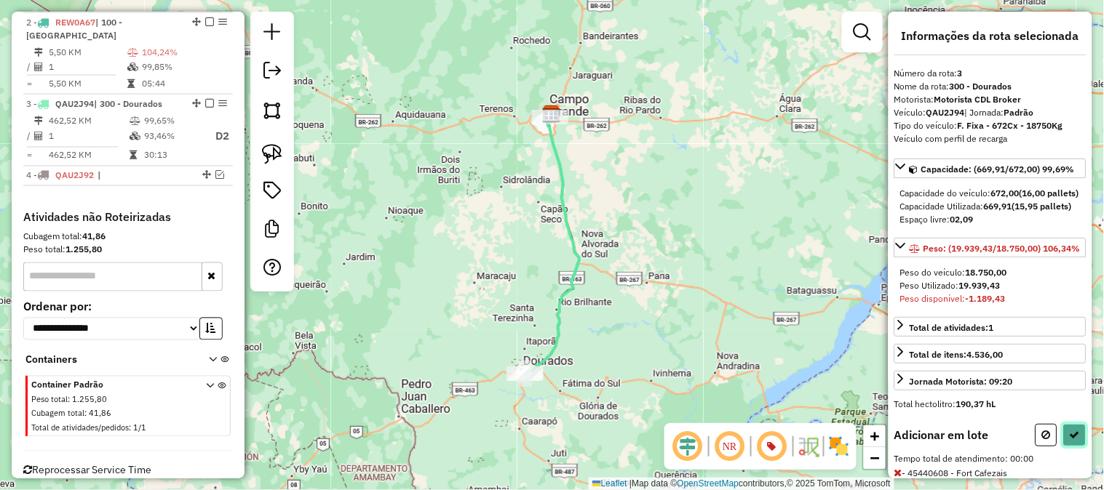
click at [1069, 440] on icon at bounding box center [1074, 435] width 10 height 10
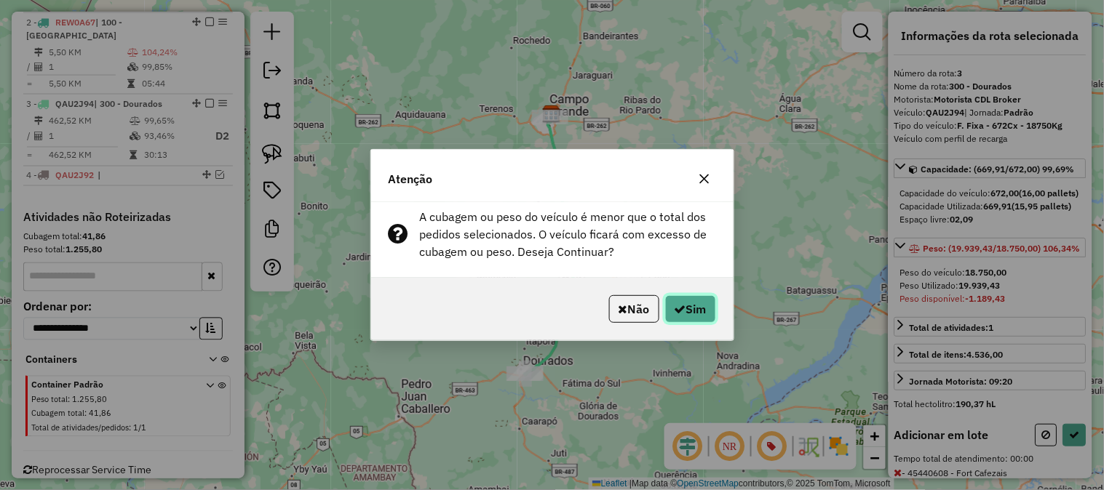
click at [674, 308] on icon "button" at bounding box center [680, 309] width 12 height 12
select select "**********"
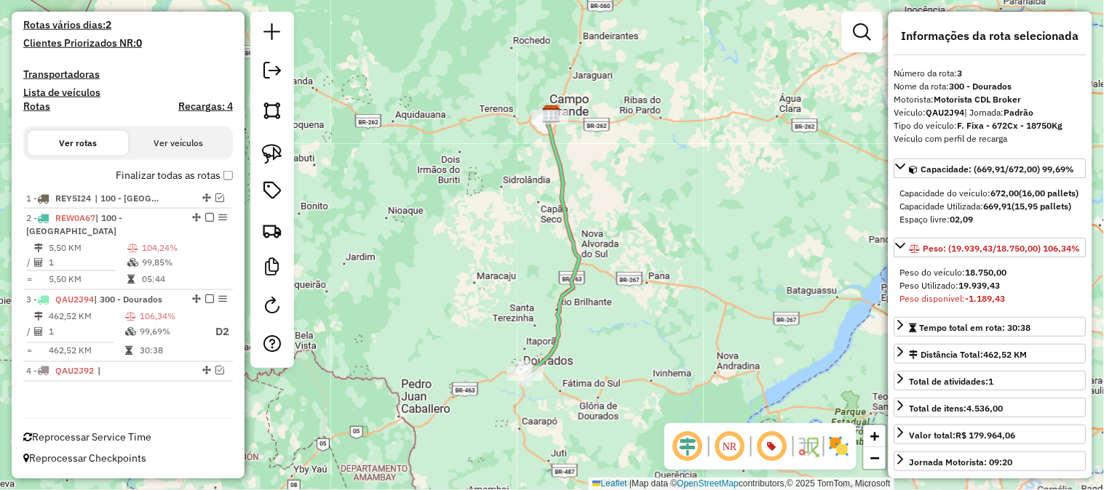
scroll to position [389, 0]
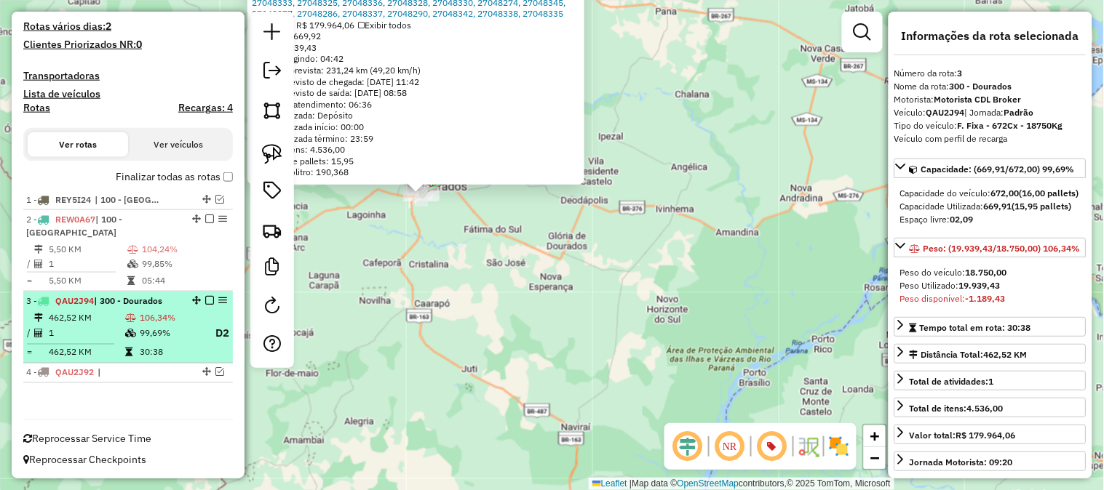
click at [165, 325] on td "99,69%" at bounding box center [171, 334] width 64 height 18
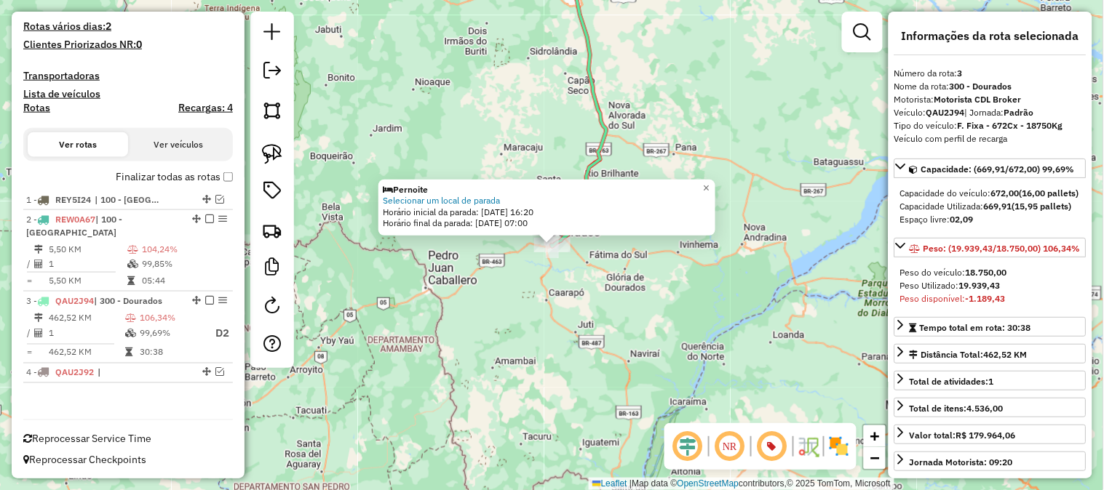
click at [599, 274] on div "Pernoite Selecionar um local de parada Horário inicial da parada: 27/09/2025 16…" at bounding box center [552, 245] width 1104 height 490
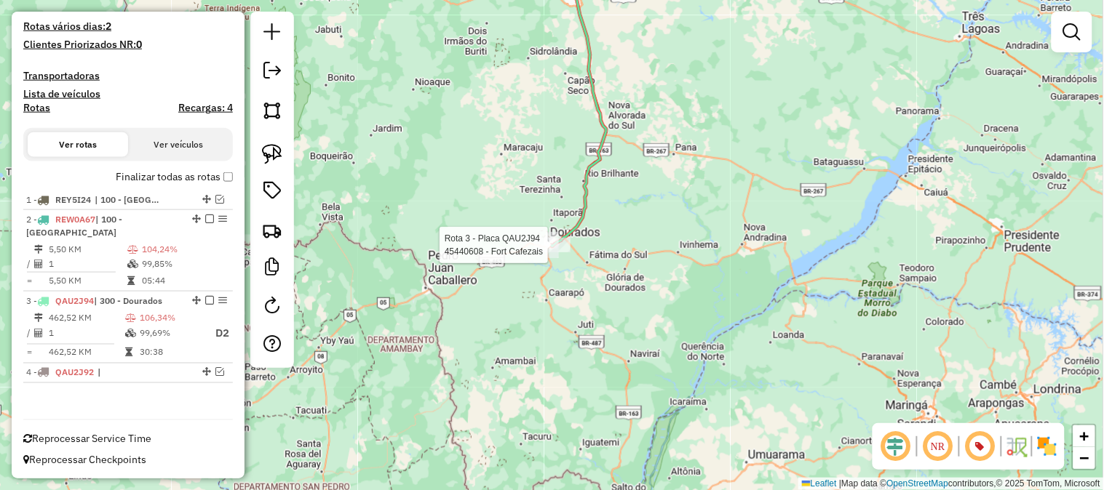
select select "**********"
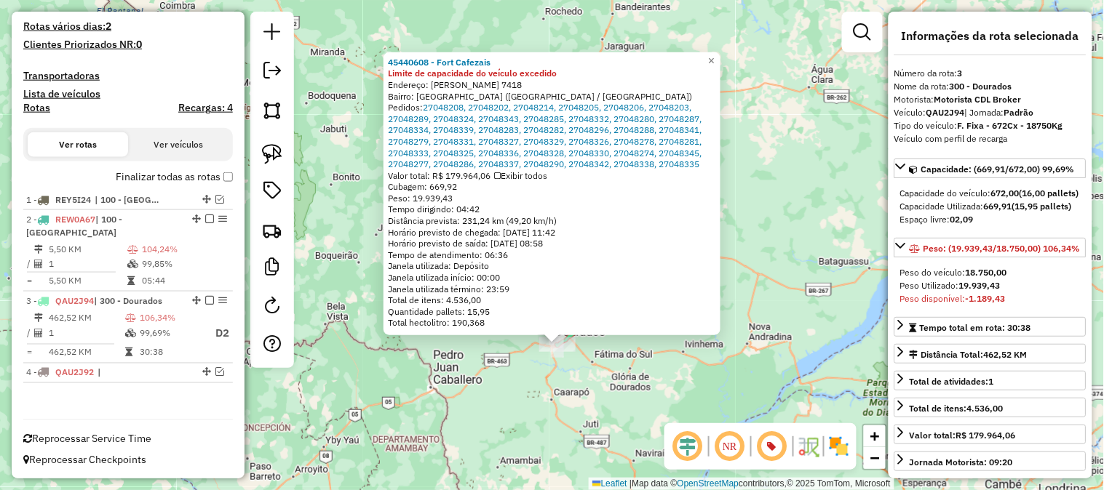
drag, startPoint x: 713, startPoint y: 269, endPoint x: 718, endPoint y: 370, distance: 100.5
click at [718, 370] on div "45440608 - Fort Cafezais Limite de capacidade do veículo excedido Endereço: Gur…" at bounding box center [552, 245] width 1104 height 490
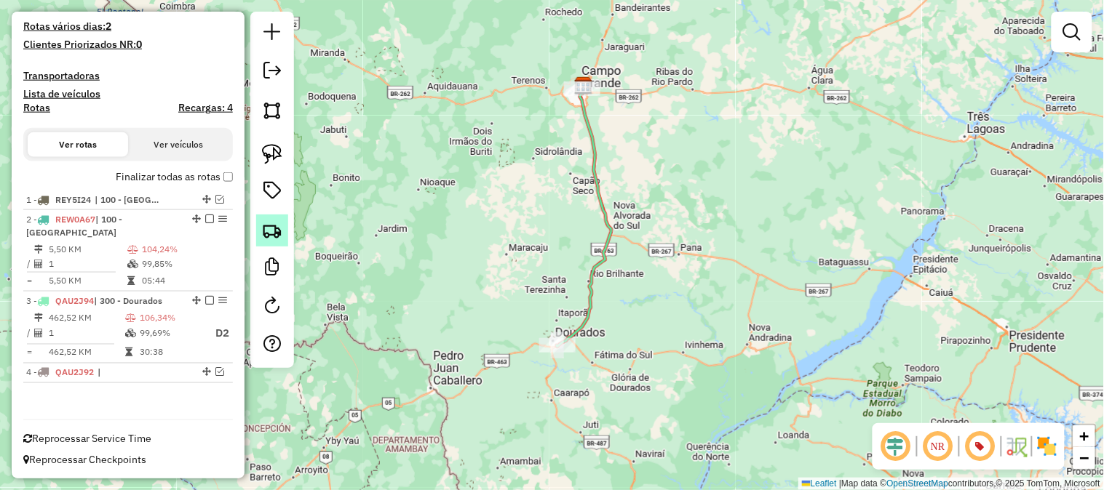
click at [278, 233] on img at bounding box center [272, 230] width 20 height 20
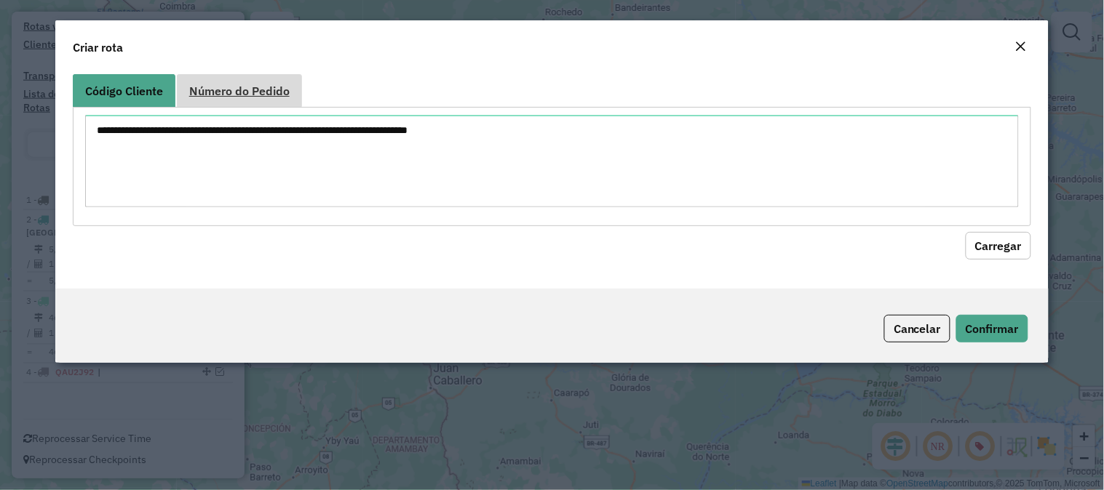
click at [277, 100] on link "Número do Pedido" at bounding box center [239, 90] width 125 height 33
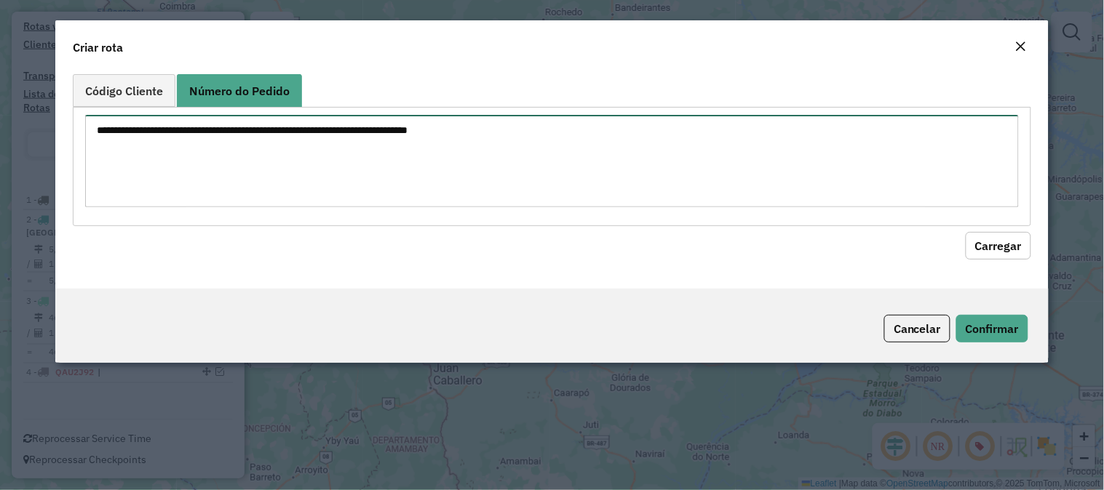
click at [264, 143] on textarea at bounding box center [551, 161] width 933 height 92
paste textarea "********"
click at [820, 178] on textarea "********" at bounding box center [551, 161] width 933 height 92
type textarea "********"
click at [983, 244] on button "Carregar" at bounding box center [997, 246] width 65 height 28
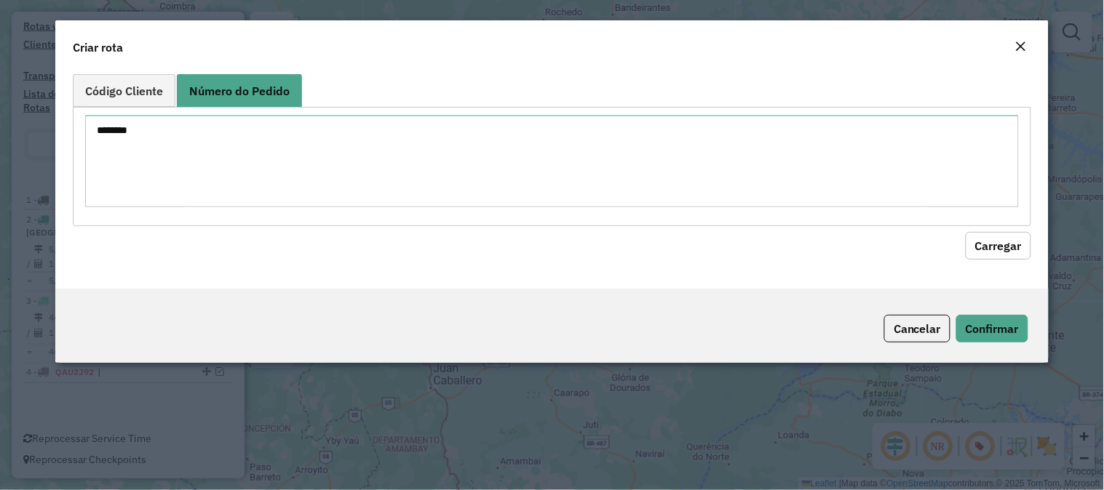
click at [986, 249] on button "Carregar" at bounding box center [997, 246] width 65 height 28
click at [311, 175] on textarea "********" at bounding box center [551, 161] width 933 height 92
drag, startPoint x: 233, startPoint y: 139, endPoint x: 53, endPoint y: 117, distance: 181.0
click at [231, 137] on textarea "********" at bounding box center [551, 161] width 933 height 92
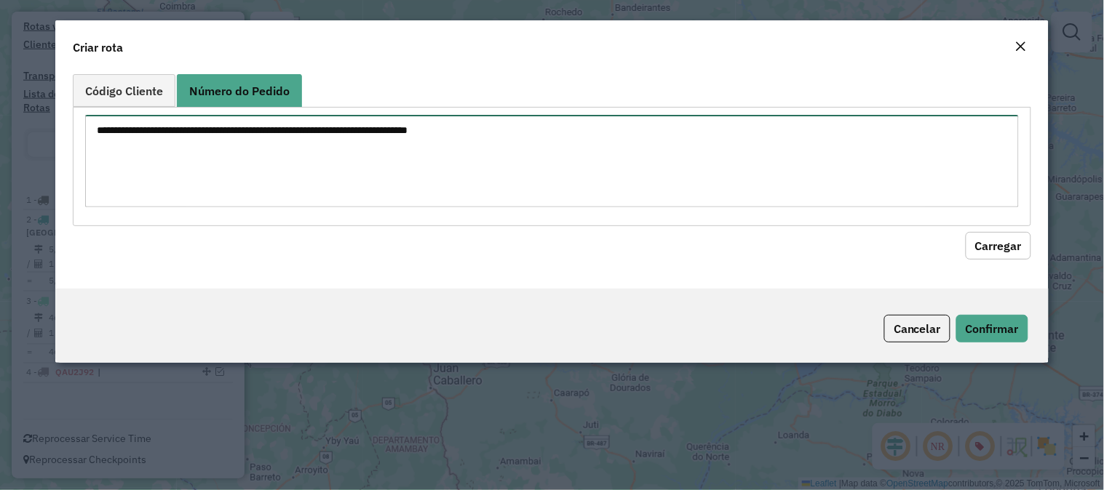
paste textarea "**********"
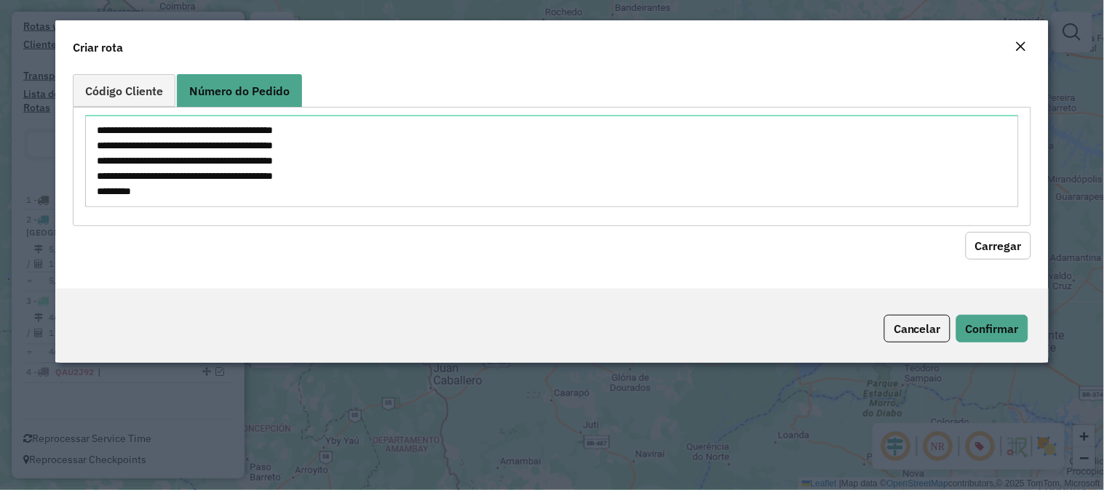
click at [52, 115] on modal-container "**********" at bounding box center [552, 245] width 1104 height 490
click at [241, 133] on textarea "**********" at bounding box center [551, 161] width 933 height 92
click at [220, 140] on textarea "**********" at bounding box center [551, 161] width 933 height 92
click at [224, 156] on textarea "**********" at bounding box center [551, 161] width 933 height 92
click at [207, 177] on textarea "**********" at bounding box center [551, 161] width 933 height 92
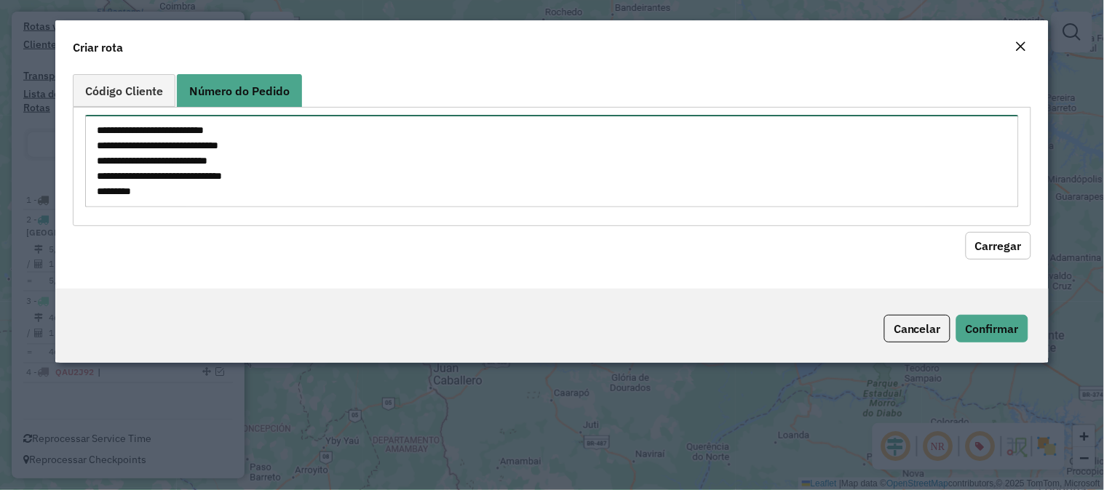
click at [144, 188] on textarea "**********" at bounding box center [551, 161] width 933 height 92
type textarea "**********"
click at [971, 242] on button "Carregar" at bounding box center [997, 246] width 65 height 28
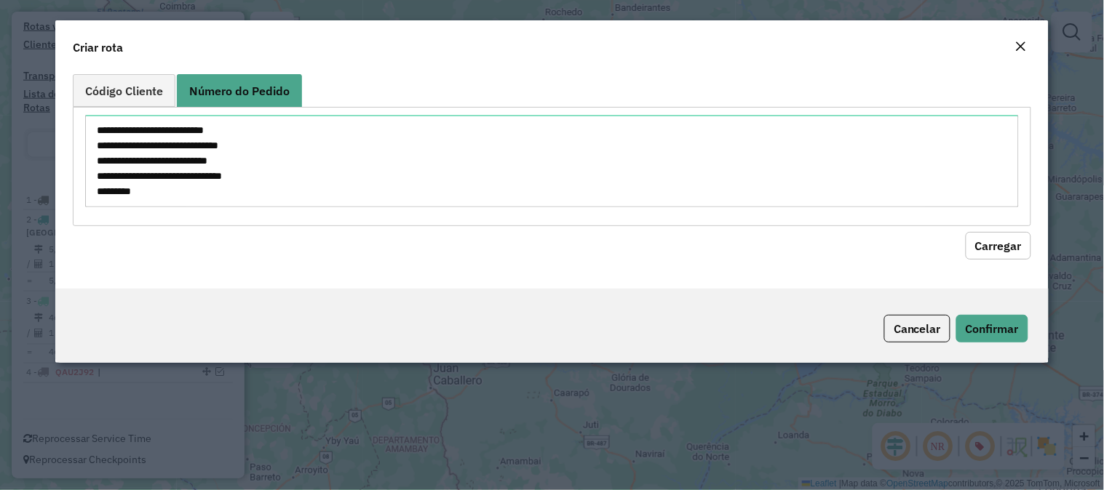
click at [971, 242] on button "Carregar" at bounding box center [997, 246] width 65 height 28
click at [164, 92] on link "Código Cliente" at bounding box center [124, 90] width 103 height 33
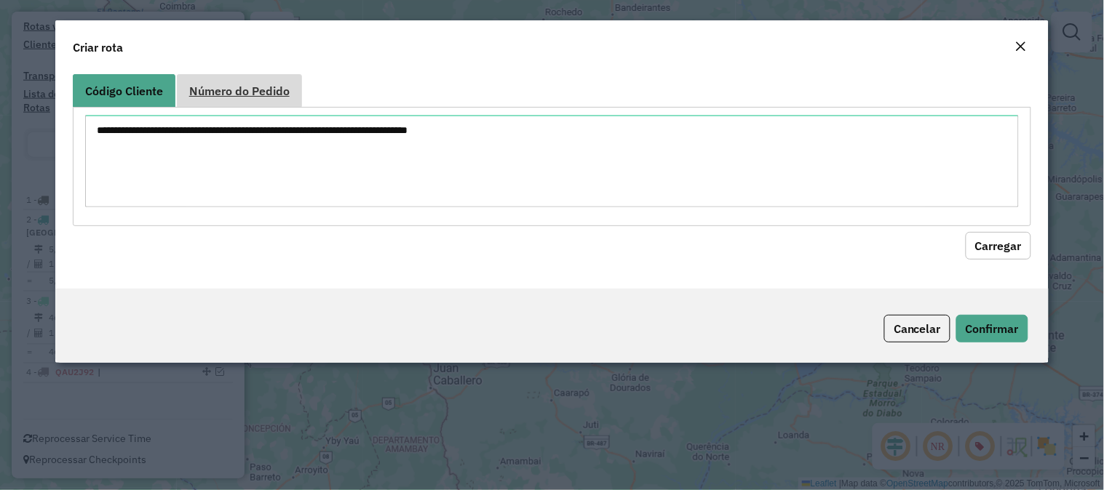
click at [236, 92] on span "Número do Pedido" at bounding box center [239, 91] width 100 height 12
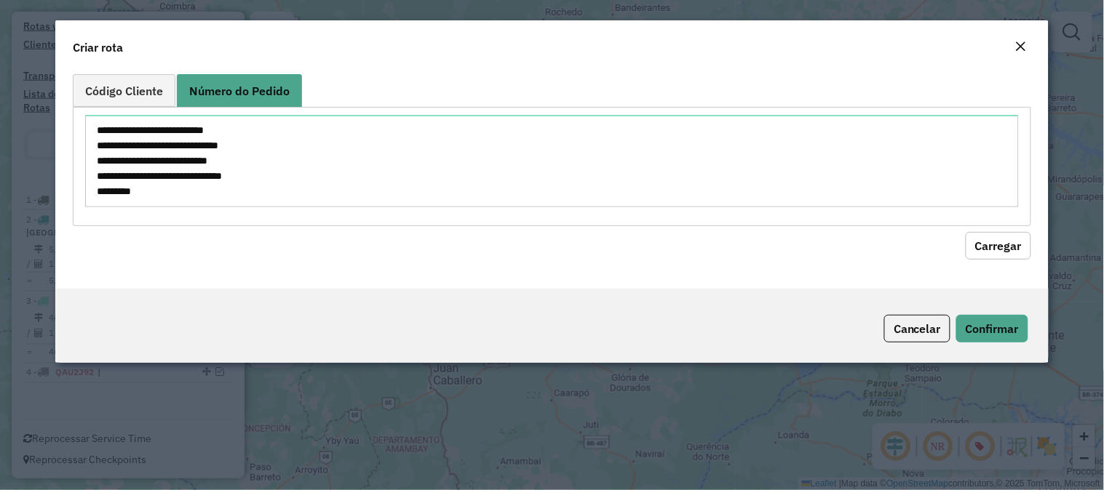
click at [1026, 237] on button "Carregar" at bounding box center [997, 246] width 65 height 28
click at [1026, 236] on button "Carregar" at bounding box center [997, 246] width 65 height 28
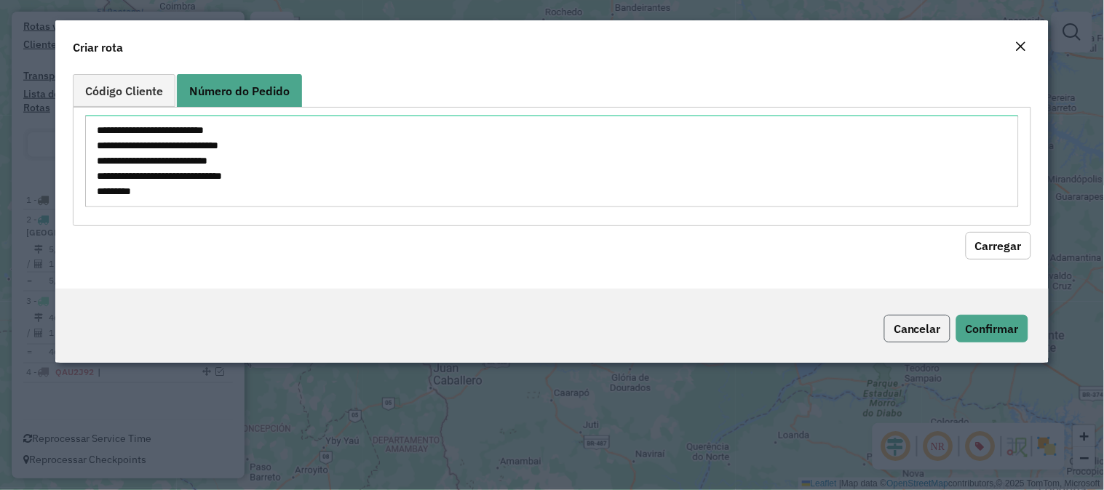
click at [938, 328] on button "Cancelar" at bounding box center [917, 329] width 66 height 28
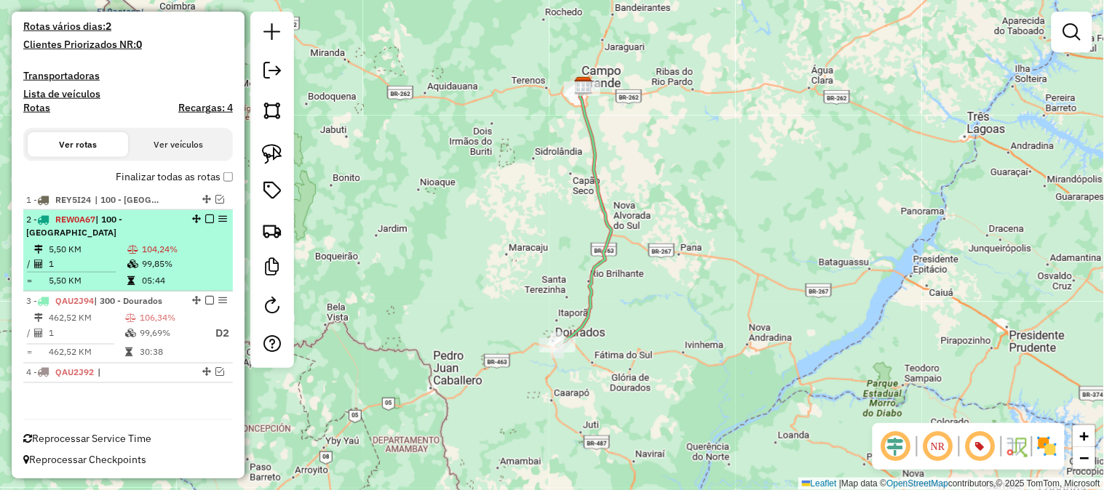
click at [182, 244] on td "104,24%" at bounding box center [183, 249] width 85 height 15
select select "**********"
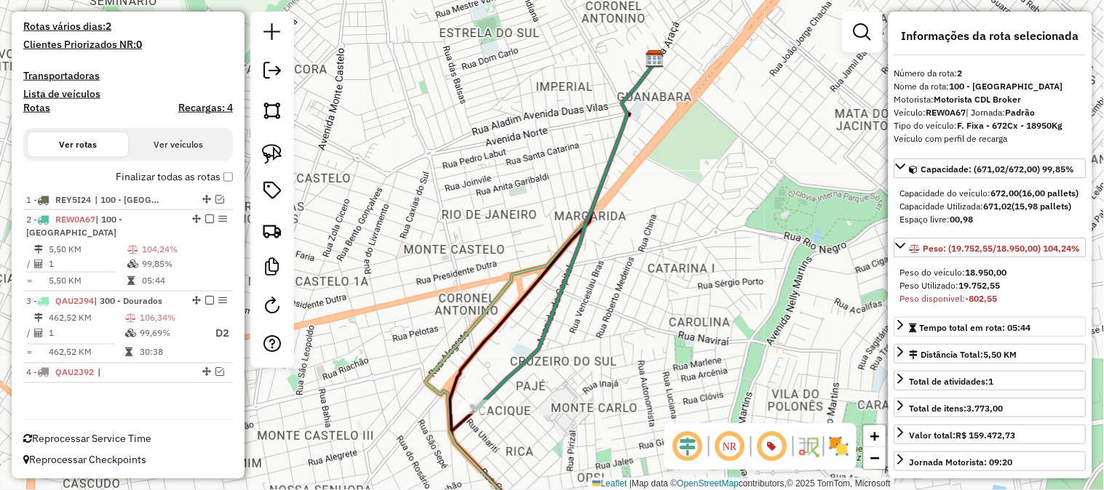
scroll to position [484, 0]
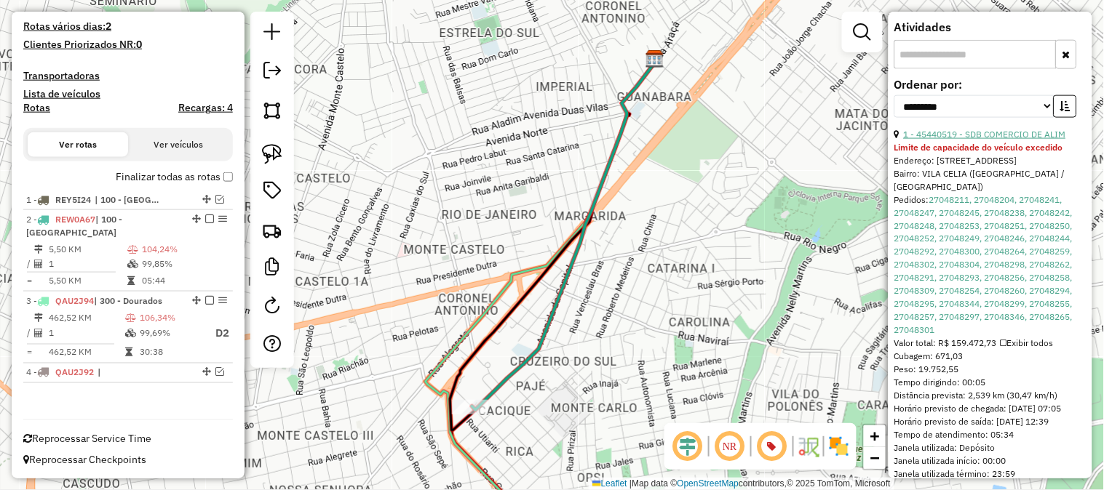
click at [997, 140] on link "1 - 45440519 - SDB COMERCIO DE ALIM" at bounding box center [984, 134] width 162 height 11
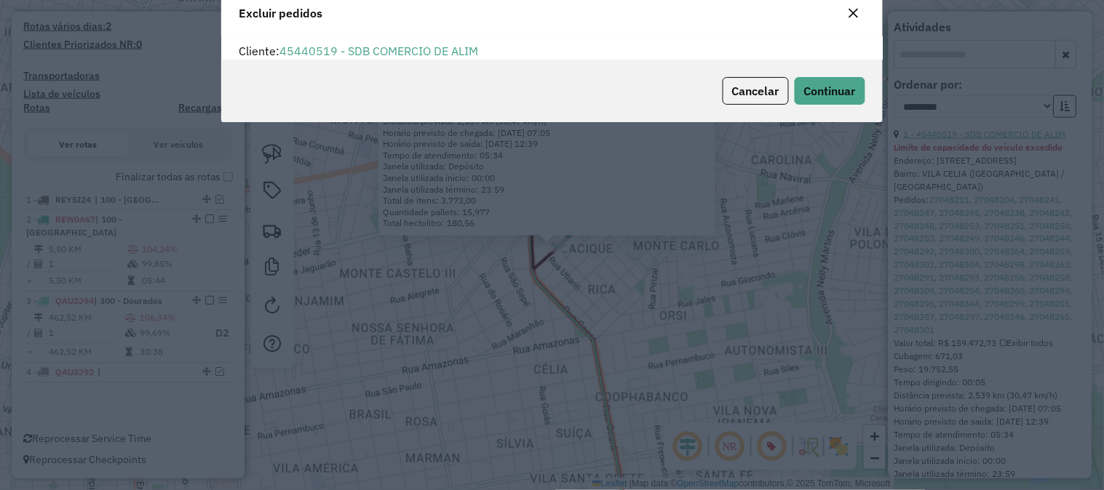
scroll to position [8, 4]
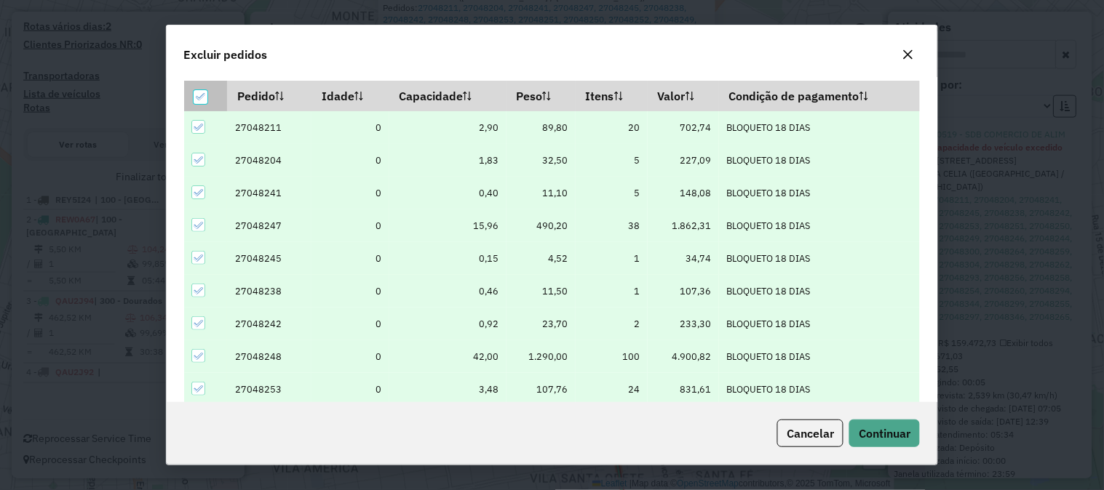
click at [201, 95] on icon at bounding box center [201, 97] width 10 height 10
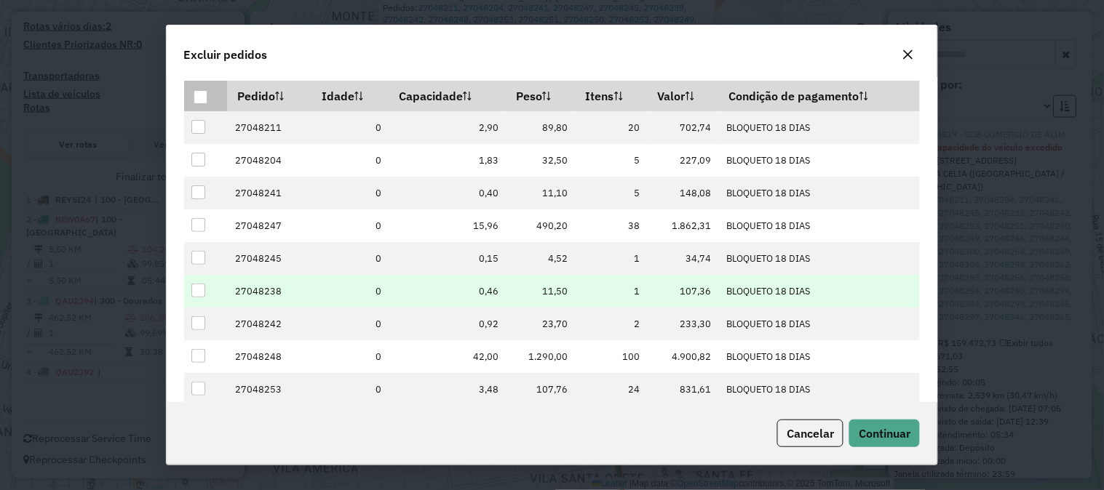
scroll to position [199, 0]
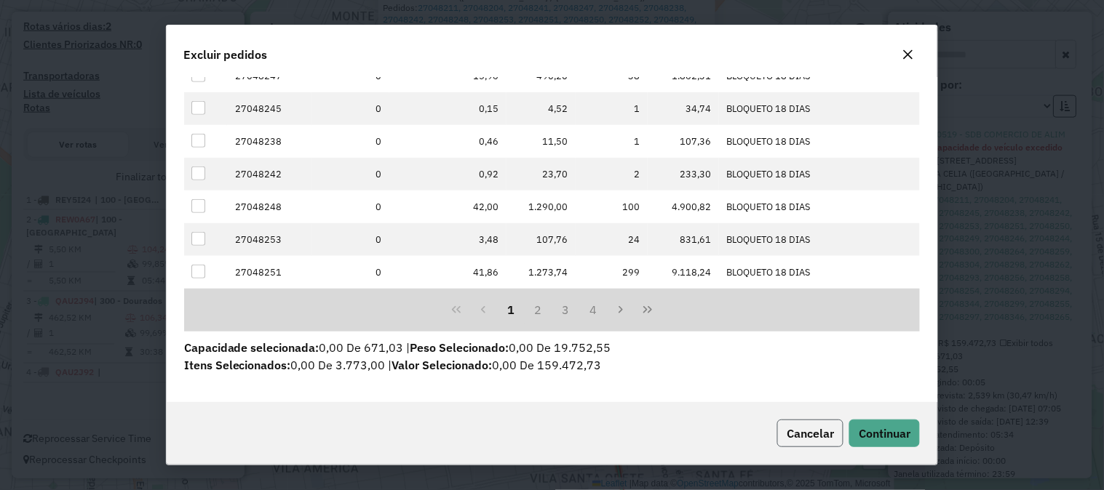
click at [816, 426] on span "Cancelar" at bounding box center [809, 433] width 47 height 15
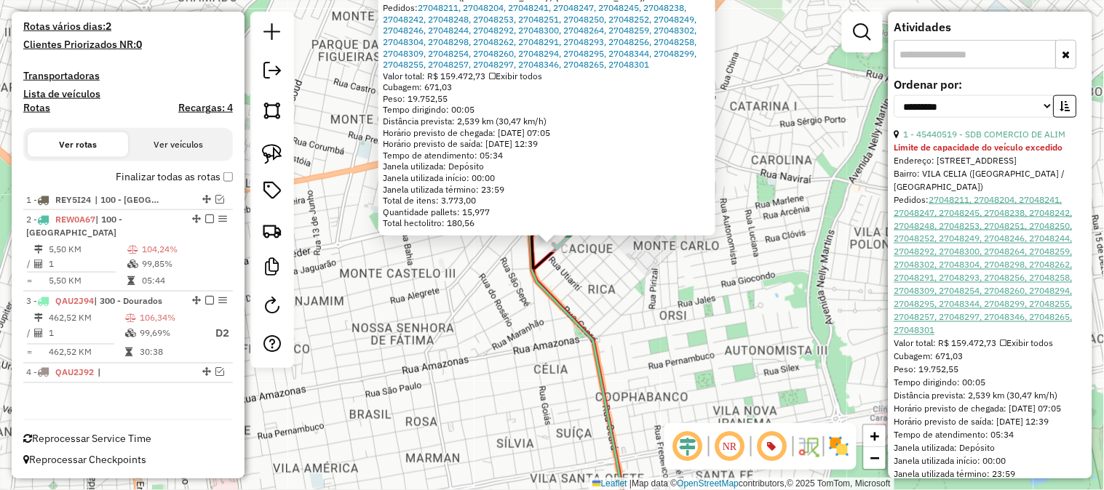
click at [970, 249] on link "27048211, 27048204, 27048241, 27048247, 27048245, 27048238, 27048242, 27048248,…" at bounding box center [983, 265] width 178 height 142
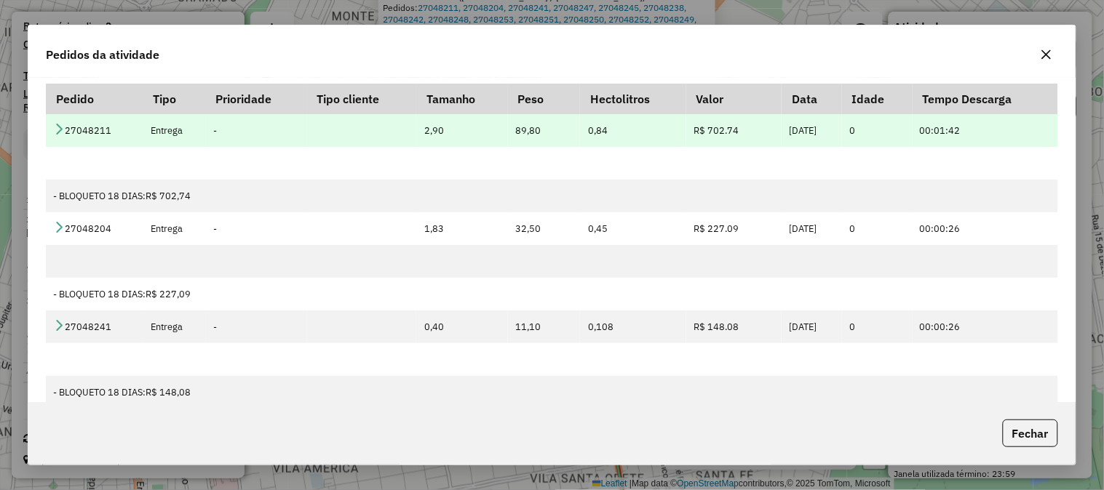
click at [53, 126] on icon at bounding box center [59, 129] width 12 height 12
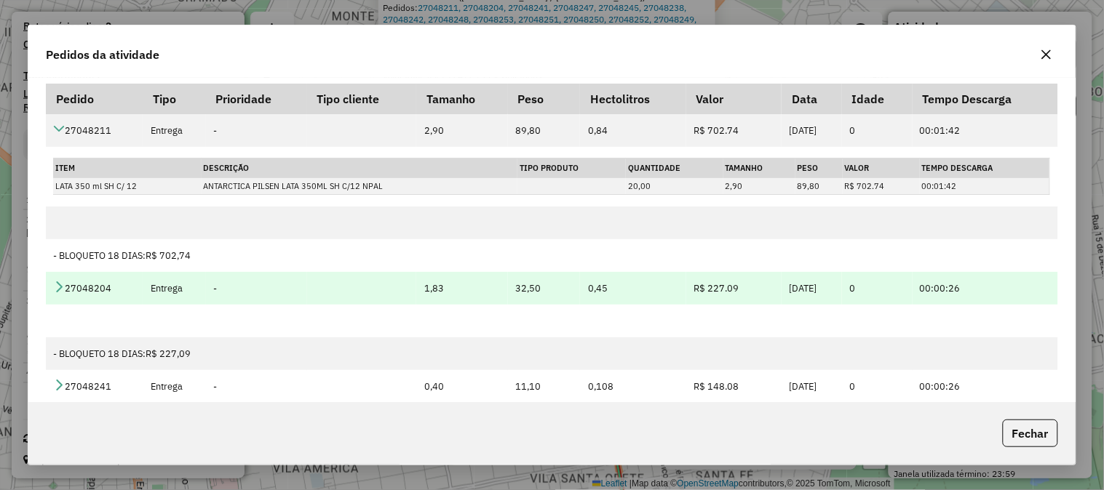
click at [67, 289] on td "27048204" at bounding box center [94, 288] width 97 height 33
click at [55, 282] on icon at bounding box center [59, 287] width 12 height 12
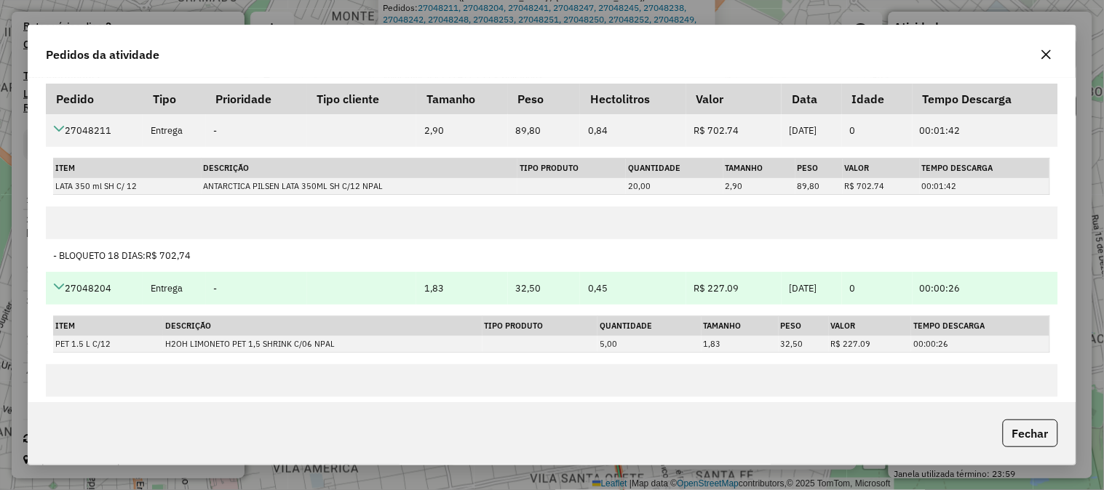
scroll to position [81, 0]
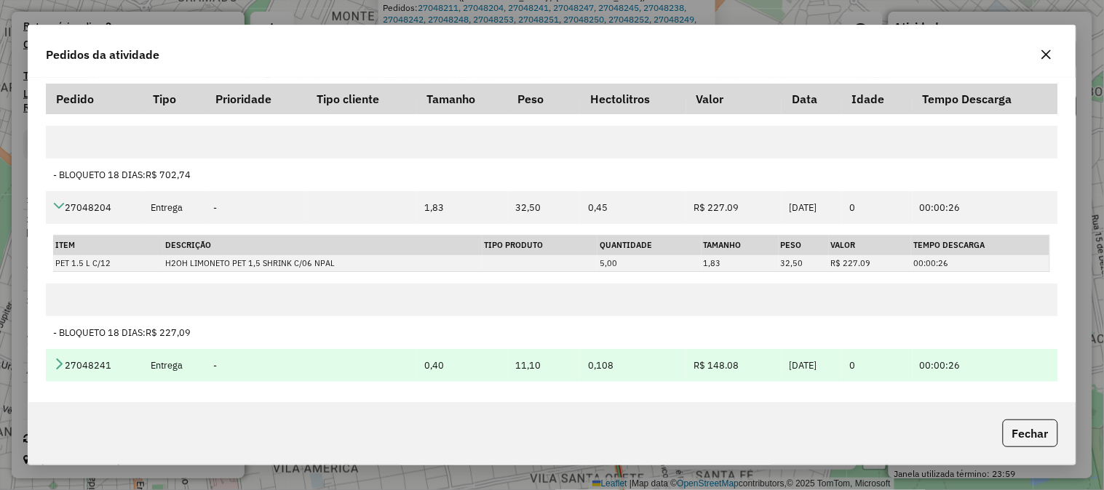
click at [56, 362] on icon at bounding box center [59, 364] width 12 height 12
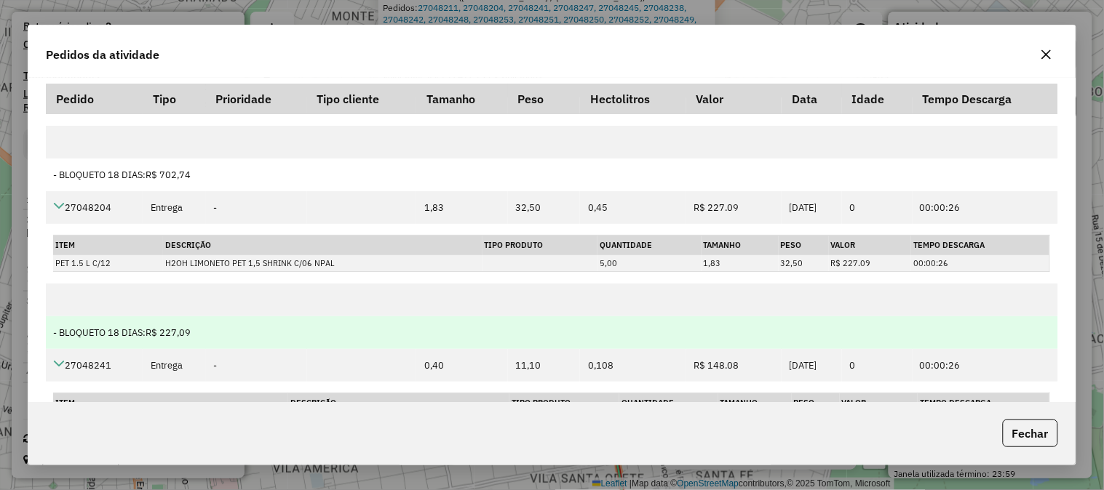
scroll to position [323, 0]
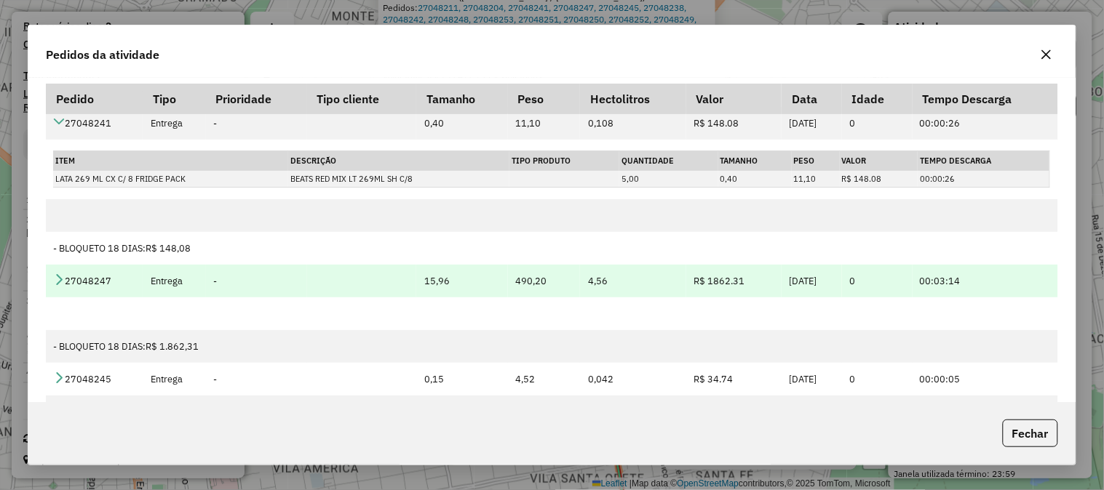
click at [47, 279] on td "27048247" at bounding box center [94, 281] width 97 height 33
click at [53, 279] on icon at bounding box center [59, 280] width 12 height 12
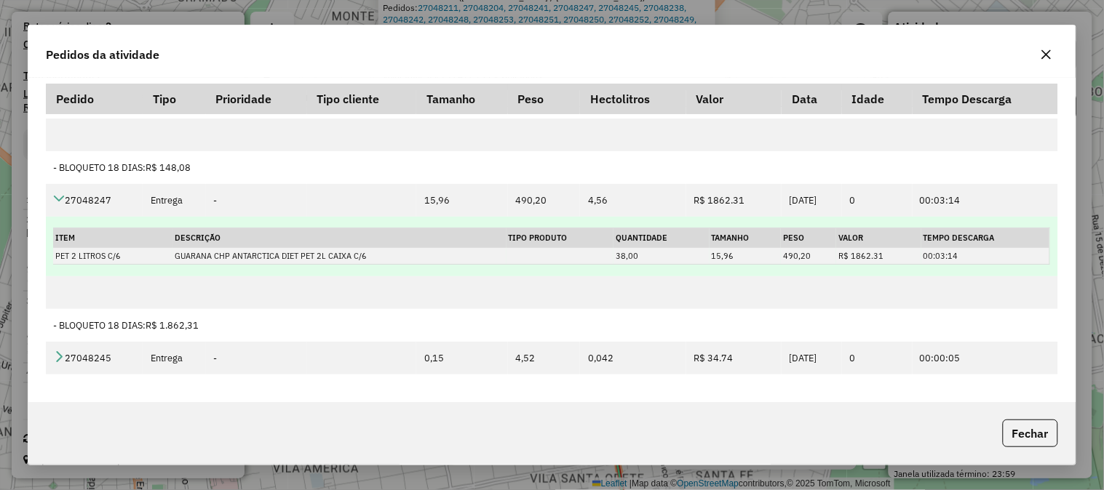
scroll to position [484, 0]
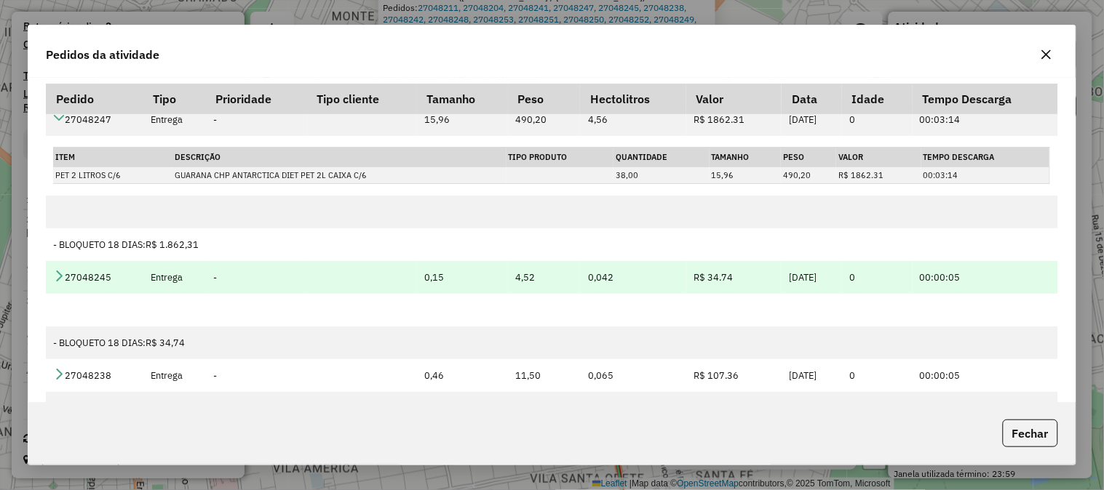
click at [56, 282] on link at bounding box center [59, 277] width 12 height 12
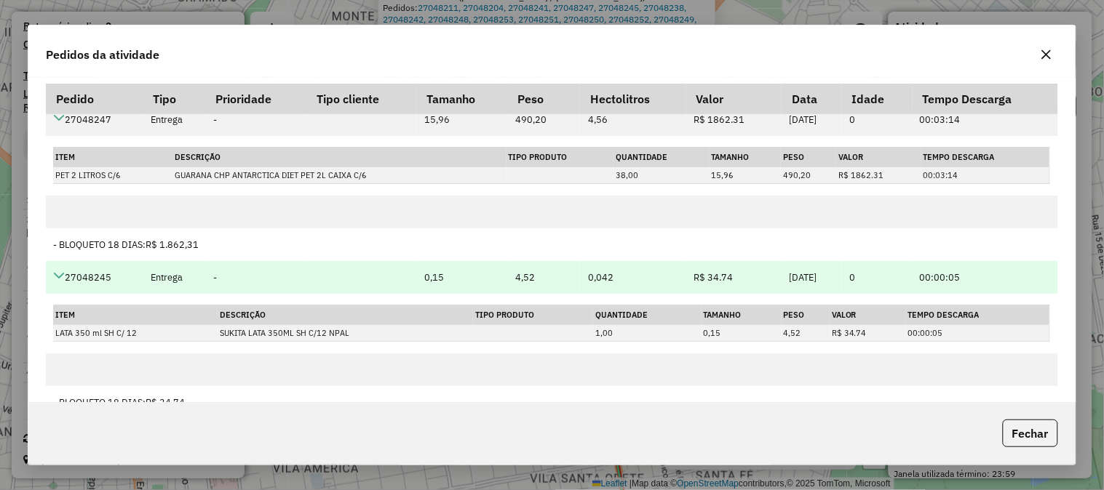
scroll to position [646, 0]
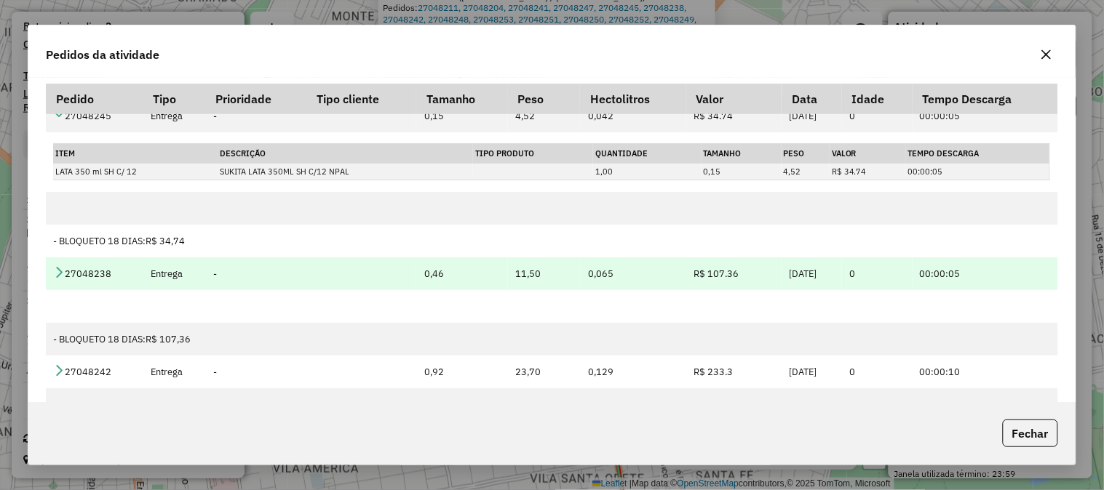
drag, startPoint x: 60, startPoint y: 271, endPoint x: 95, endPoint y: 269, distance: 35.0
click at [60, 271] on icon at bounding box center [59, 272] width 12 height 12
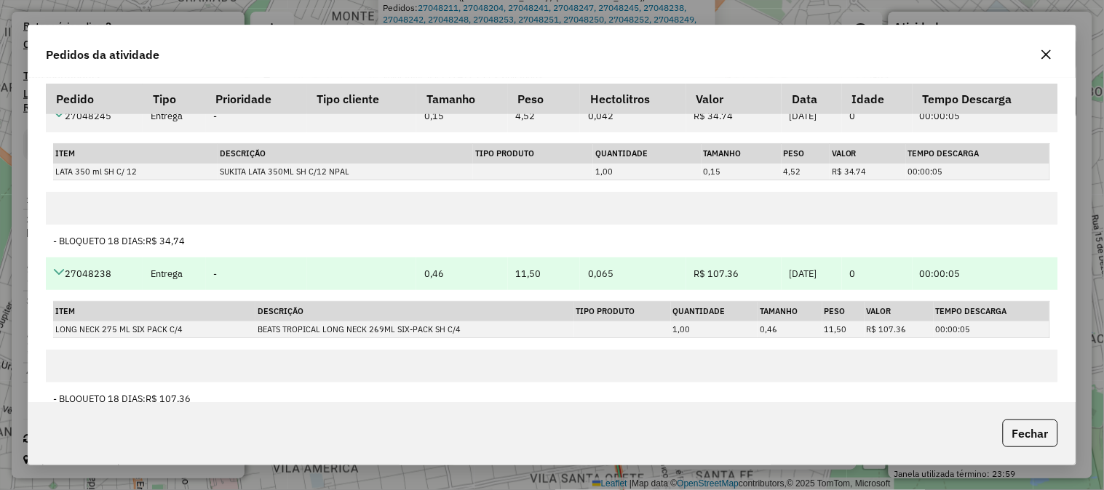
scroll to position [727, 0]
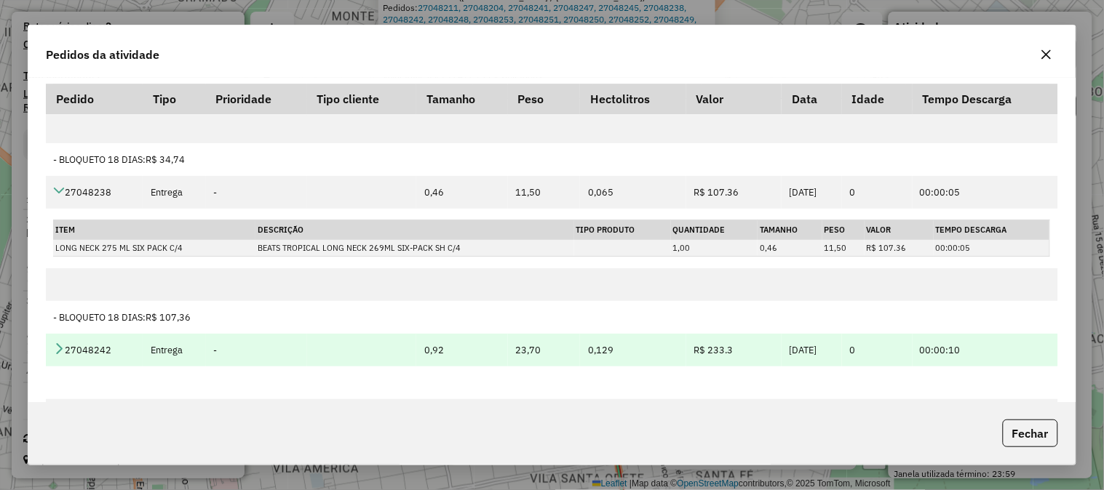
click at [57, 345] on icon at bounding box center [59, 349] width 12 height 12
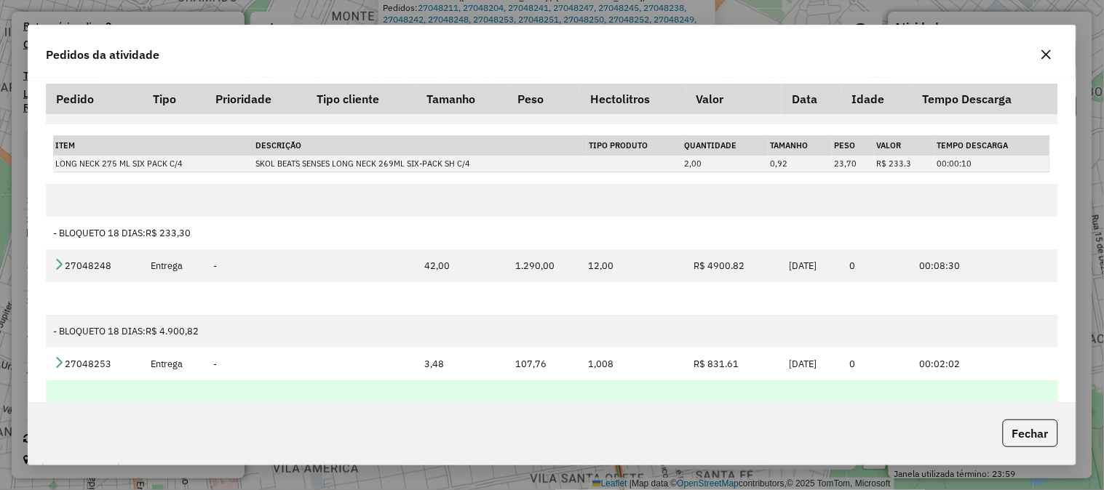
scroll to position [1050, 0]
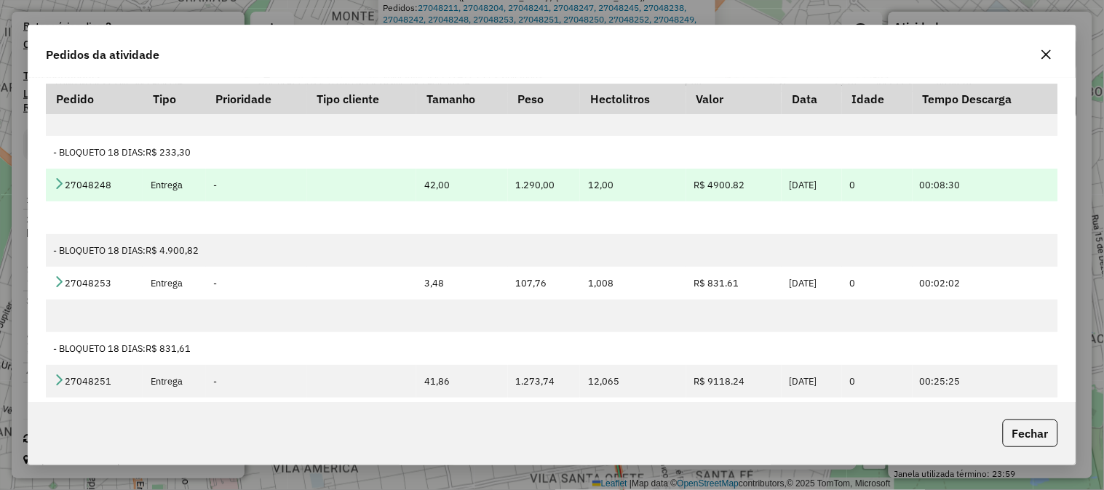
click at [54, 193] on td "27048248" at bounding box center [94, 185] width 97 height 33
click at [60, 184] on icon at bounding box center [59, 183] width 12 height 12
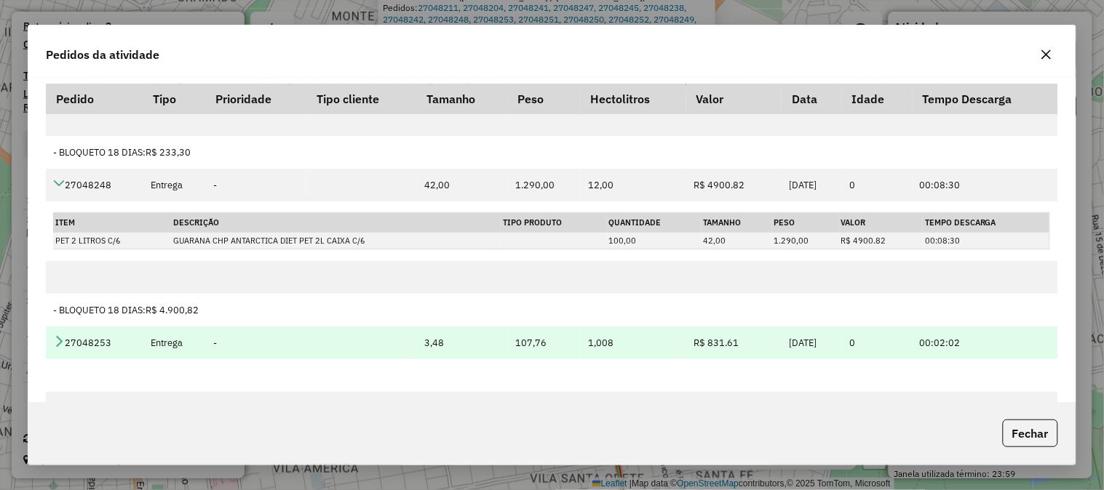
click at [52, 336] on td "27048253" at bounding box center [94, 343] width 97 height 33
click at [55, 340] on icon at bounding box center [59, 341] width 12 height 12
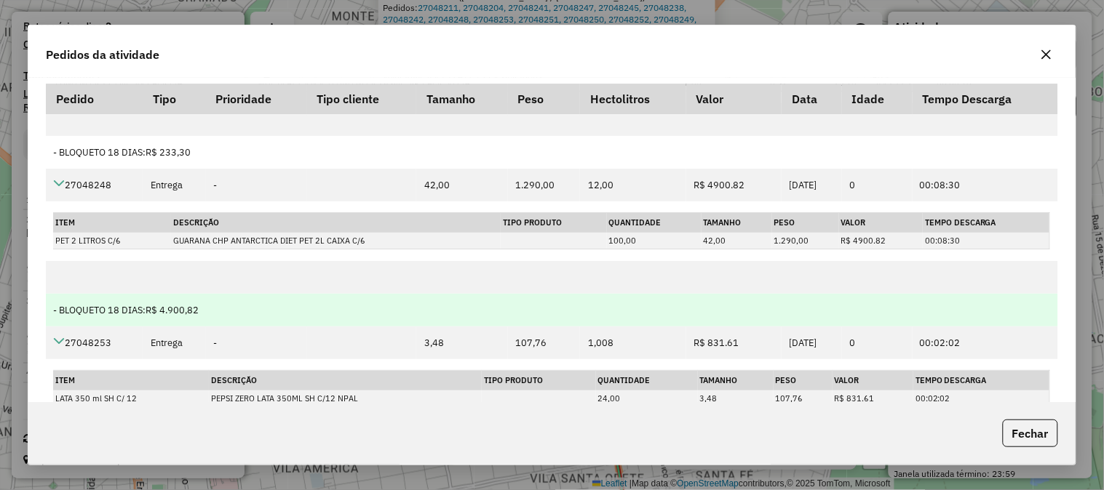
scroll to position [1293, 0]
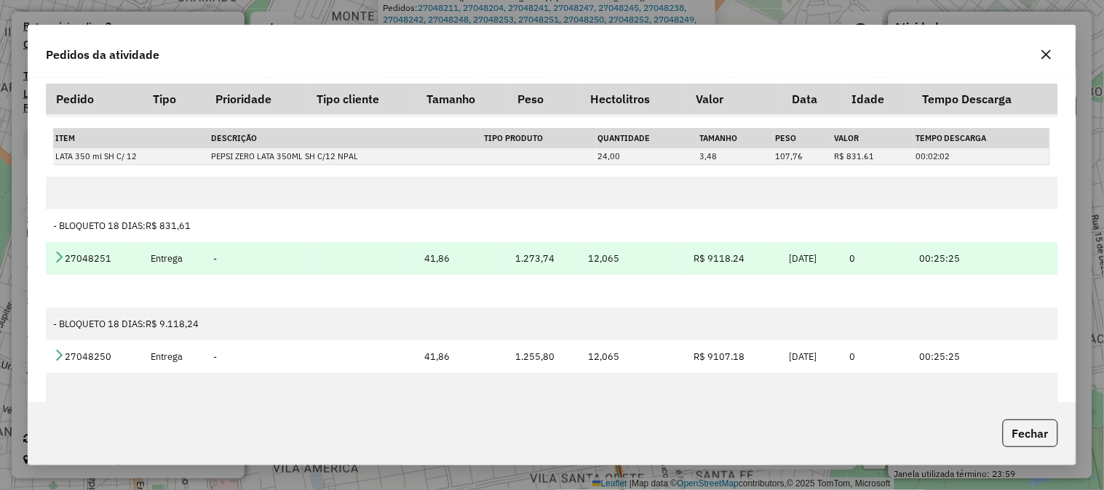
click at [56, 257] on icon at bounding box center [59, 257] width 12 height 12
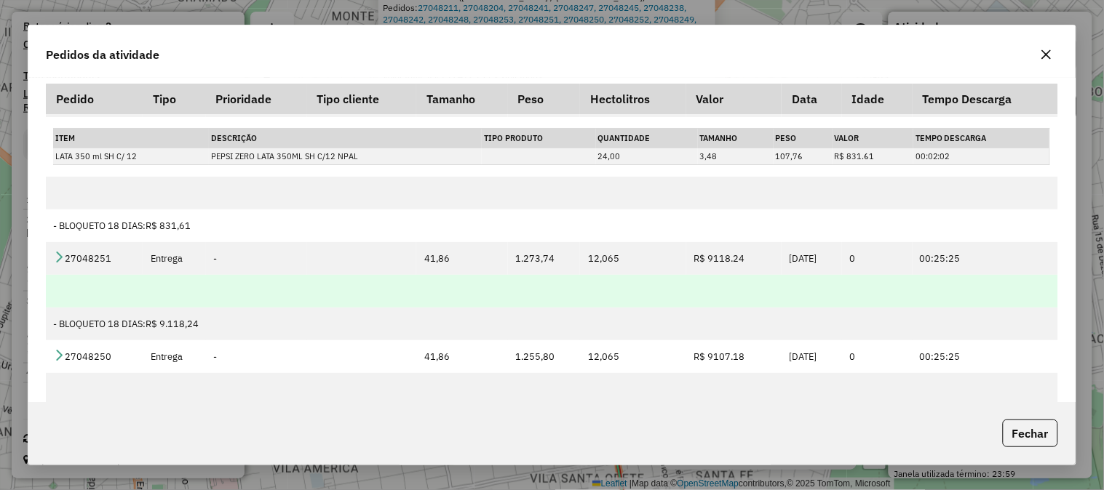
scroll to position [1373, 0]
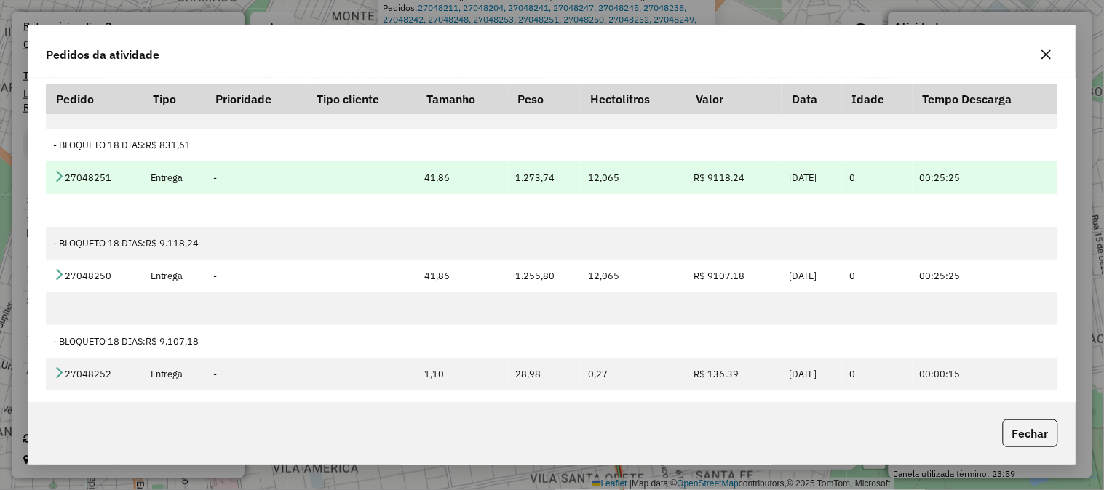
click at [54, 182] on icon at bounding box center [59, 176] width 12 height 12
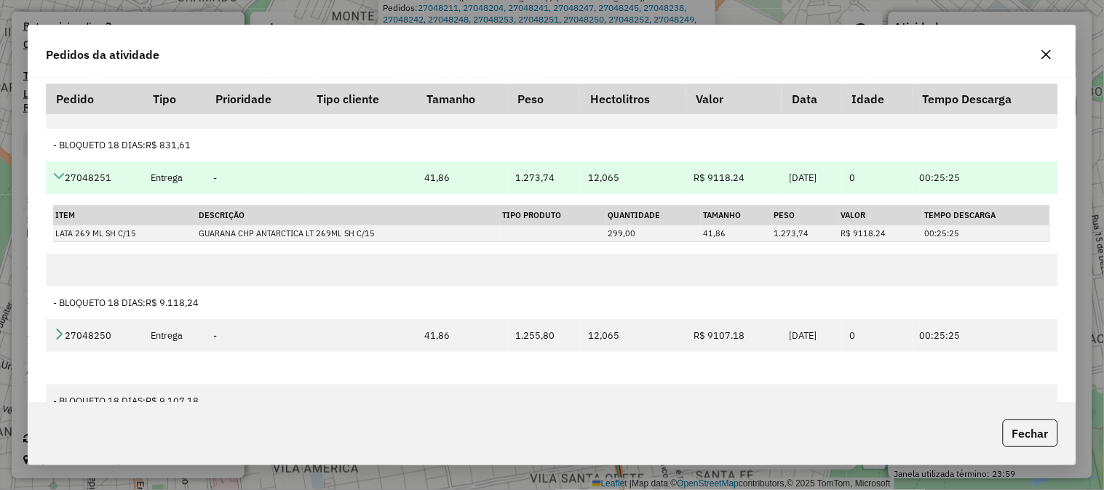
scroll to position [1455, 0]
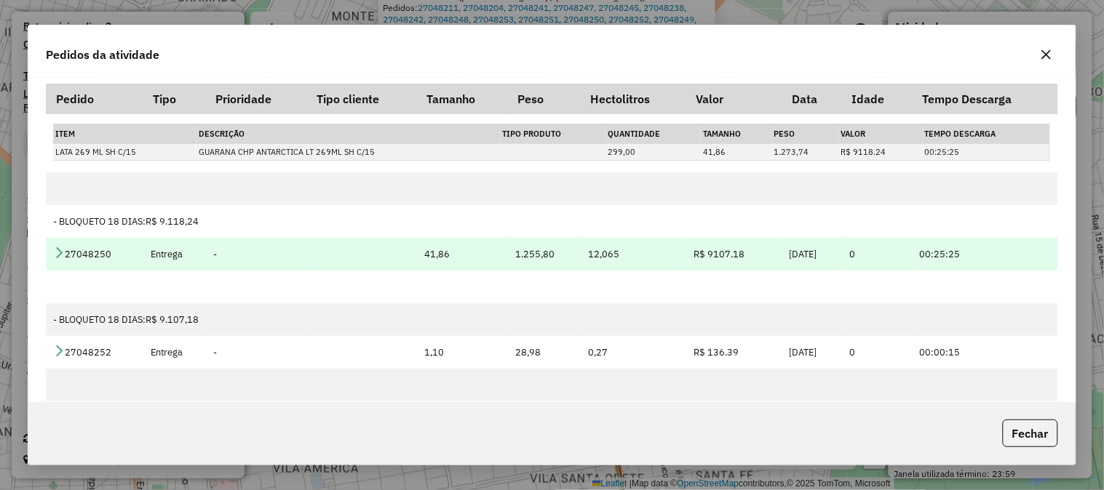
click at [55, 253] on icon at bounding box center [59, 253] width 12 height 12
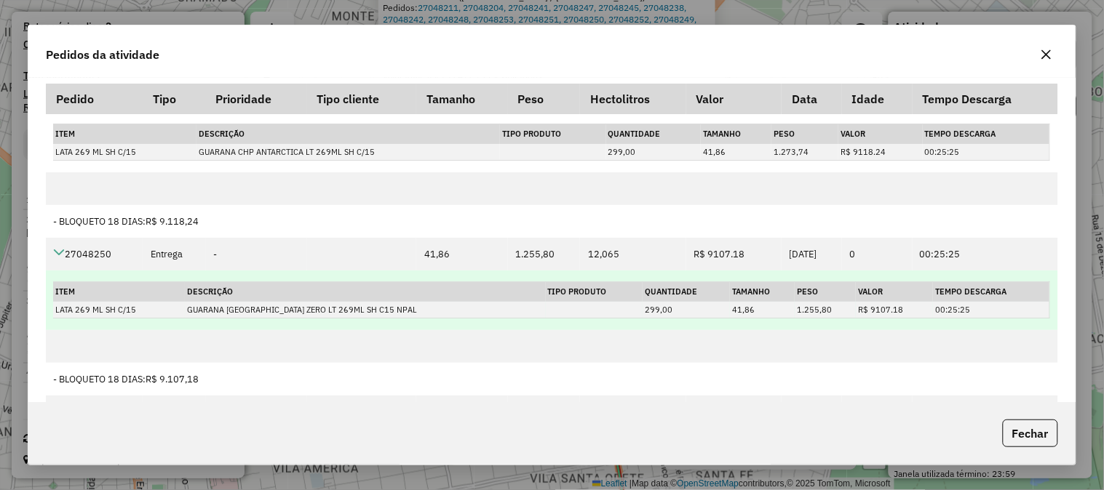
scroll to position [1536, 0]
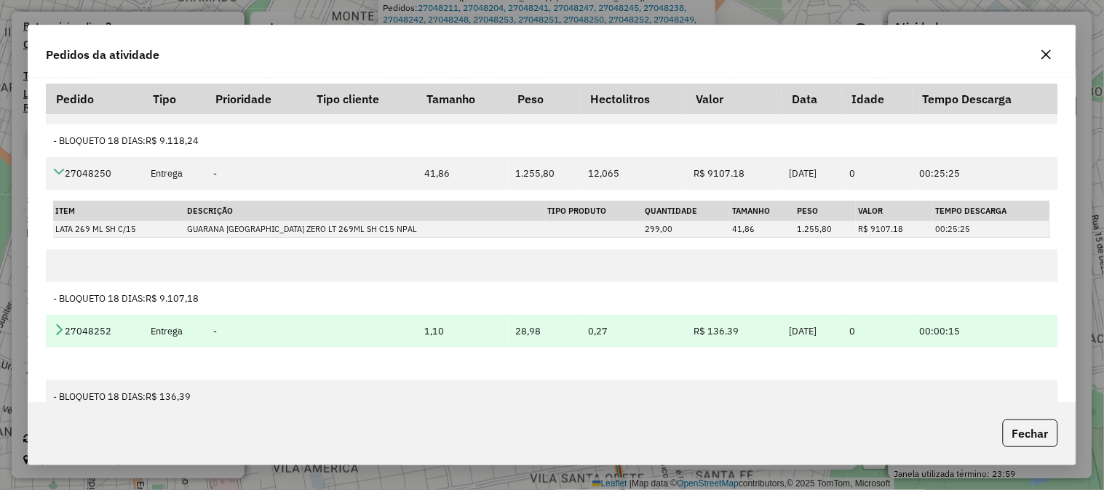
click at [53, 335] on icon at bounding box center [59, 330] width 12 height 12
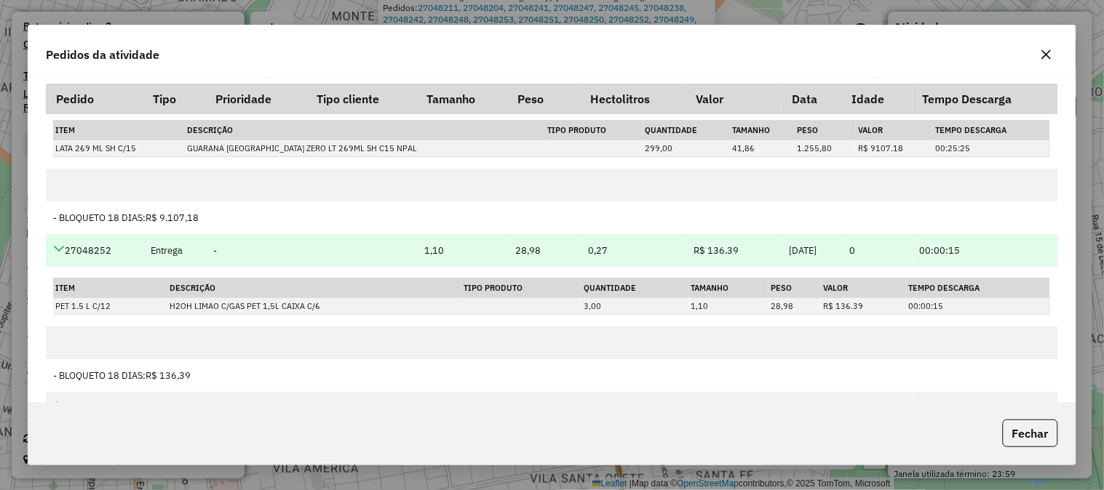
scroll to position [1697, 0]
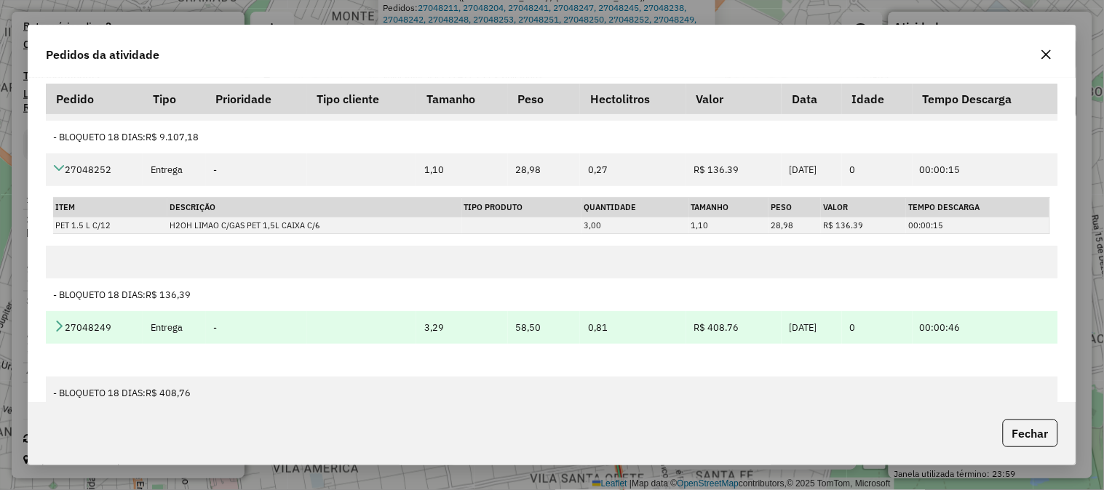
click at [57, 324] on icon at bounding box center [59, 326] width 12 height 12
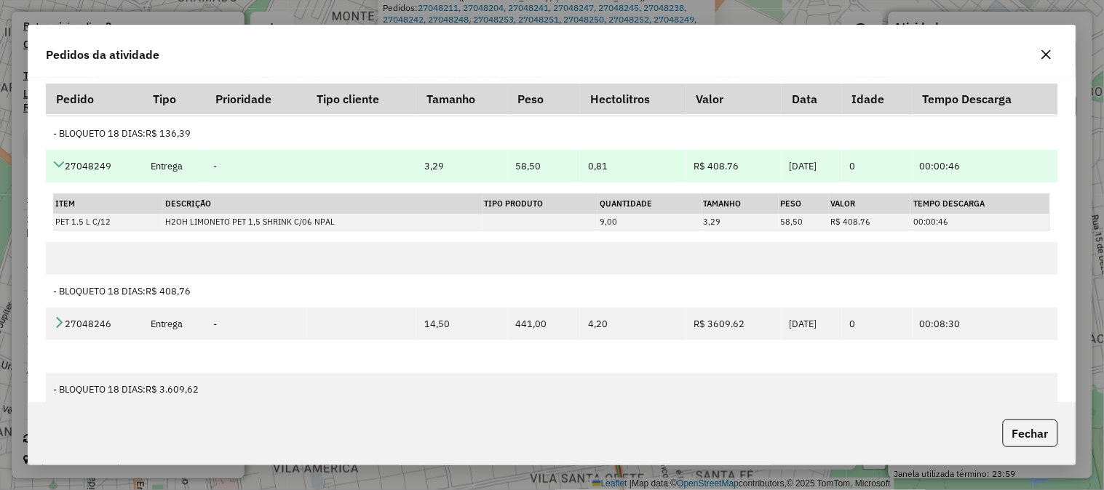
scroll to position [1939, 0]
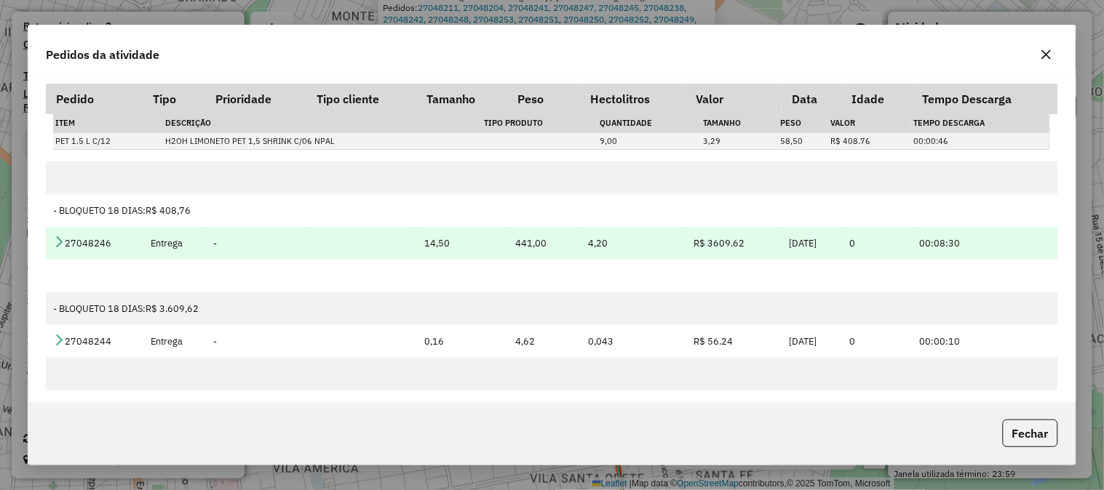
click at [63, 242] on icon at bounding box center [59, 242] width 12 height 12
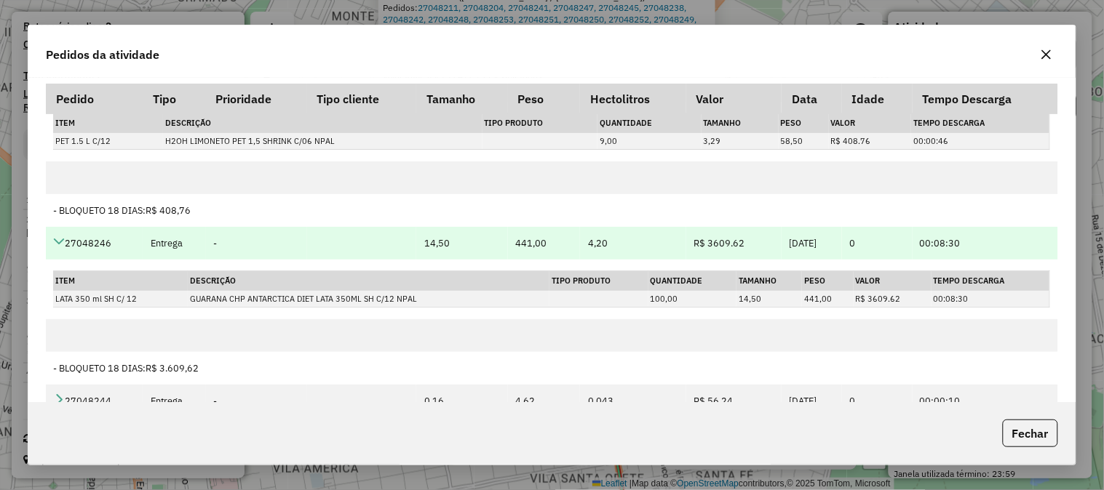
scroll to position [2101, 0]
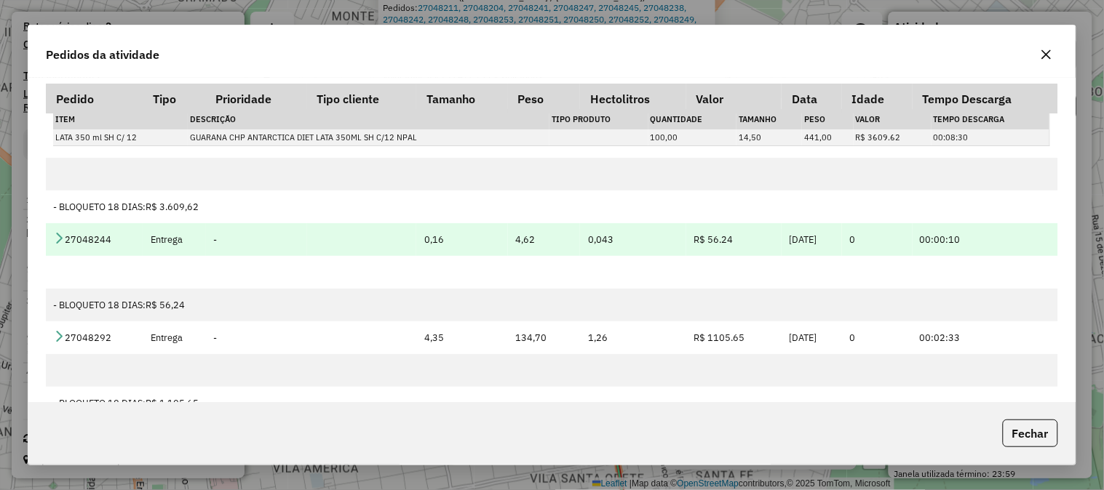
click at [55, 240] on icon at bounding box center [59, 238] width 12 height 12
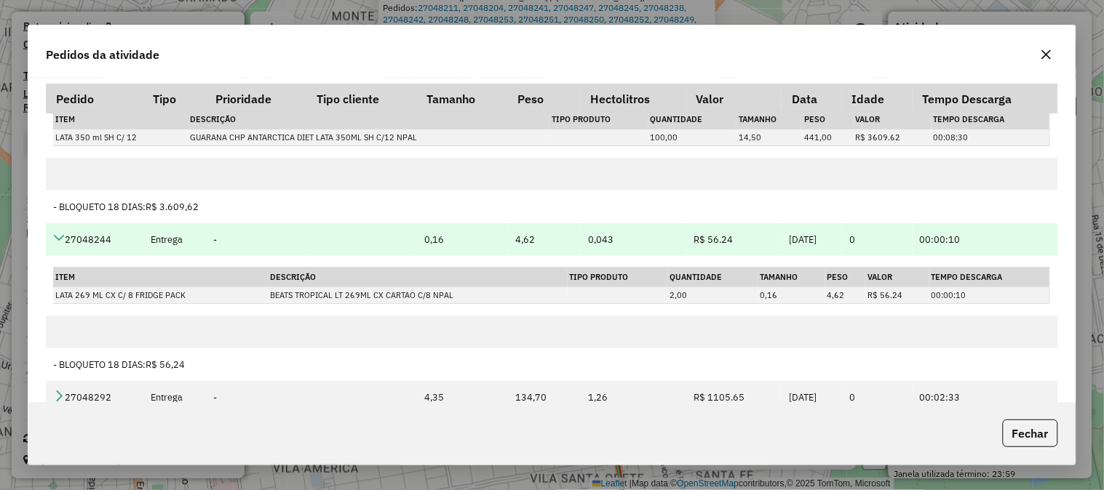
scroll to position [2182, 0]
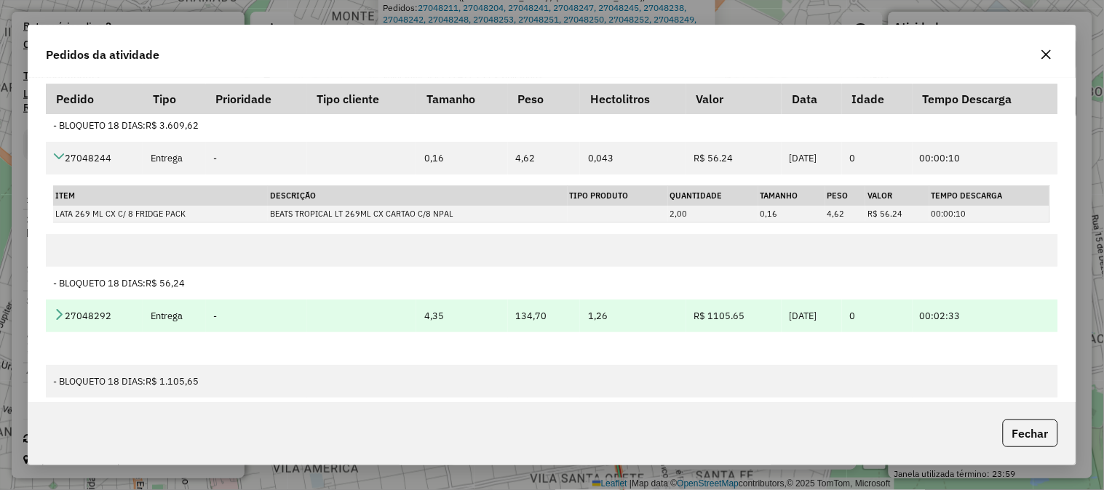
click at [63, 316] on icon at bounding box center [59, 314] width 12 height 12
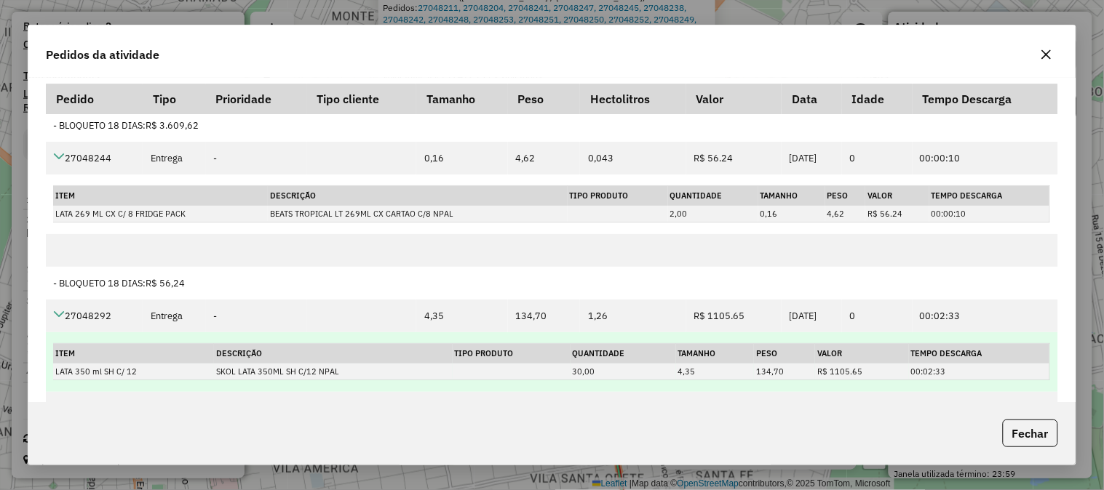
scroll to position [2425, 0]
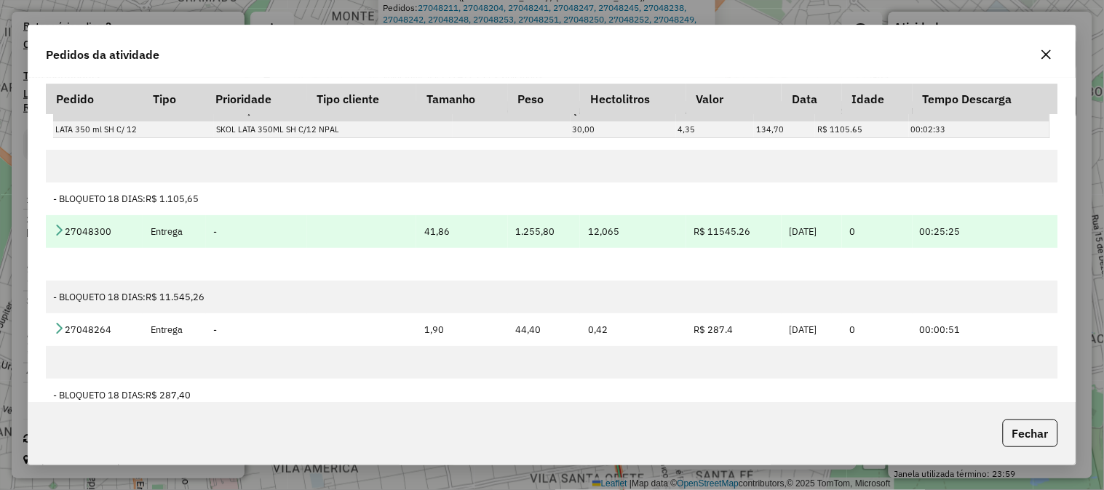
click at [58, 226] on td "27048300" at bounding box center [94, 231] width 97 height 33
click at [62, 230] on icon at bounding box center [59, 230] width 12 height 12
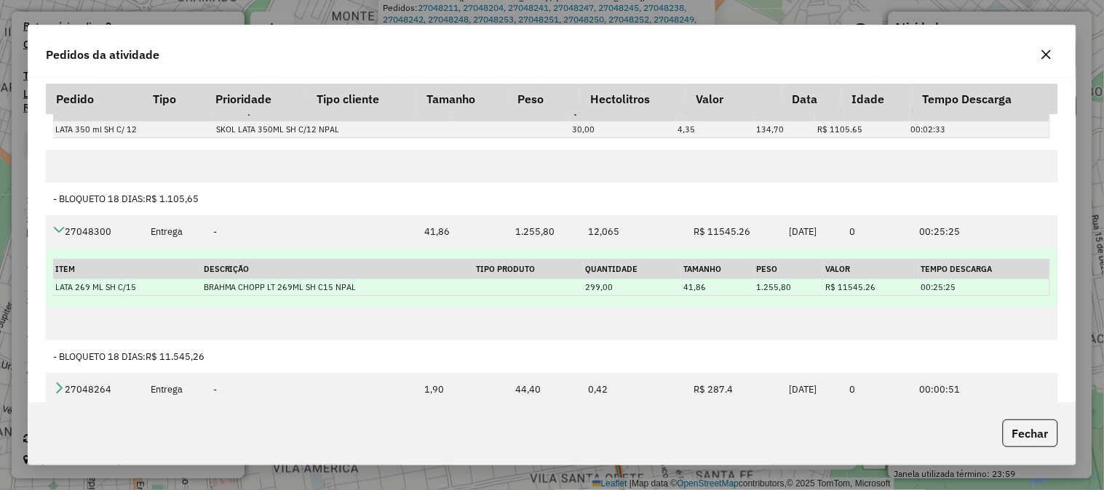
scroll to position [2505, 0]
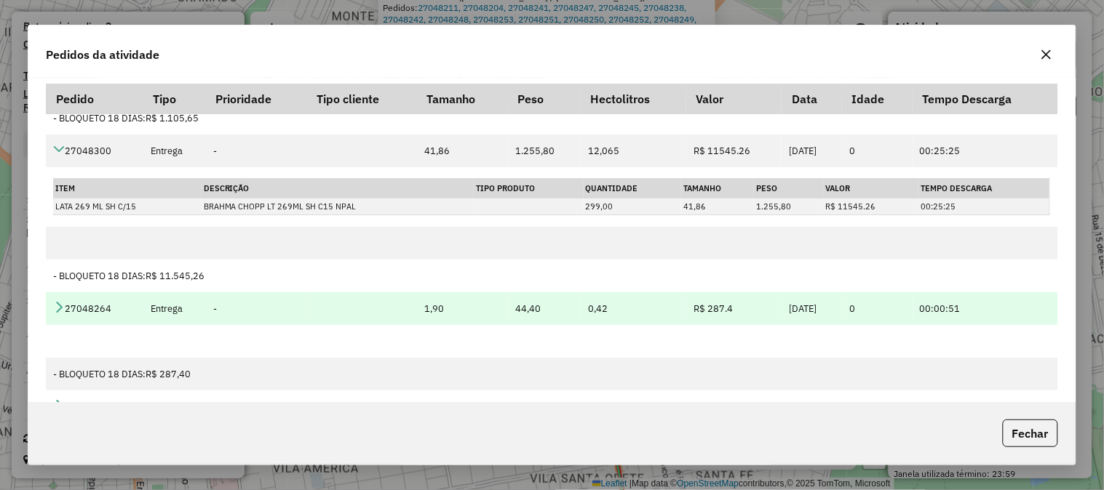
click at [60, 313] on icon at bounding box center [59, 307] width 12 height 12
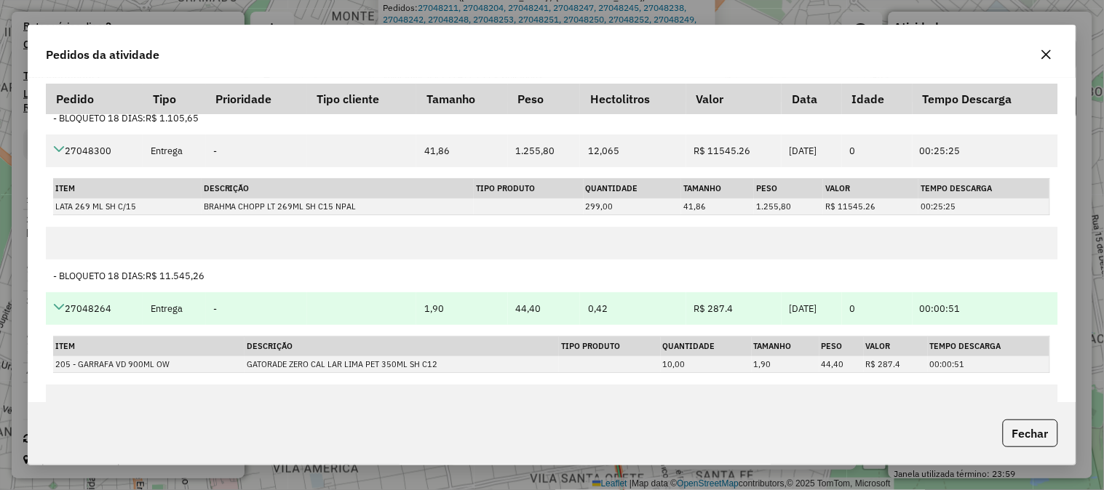
scroll to position [2667, 0]
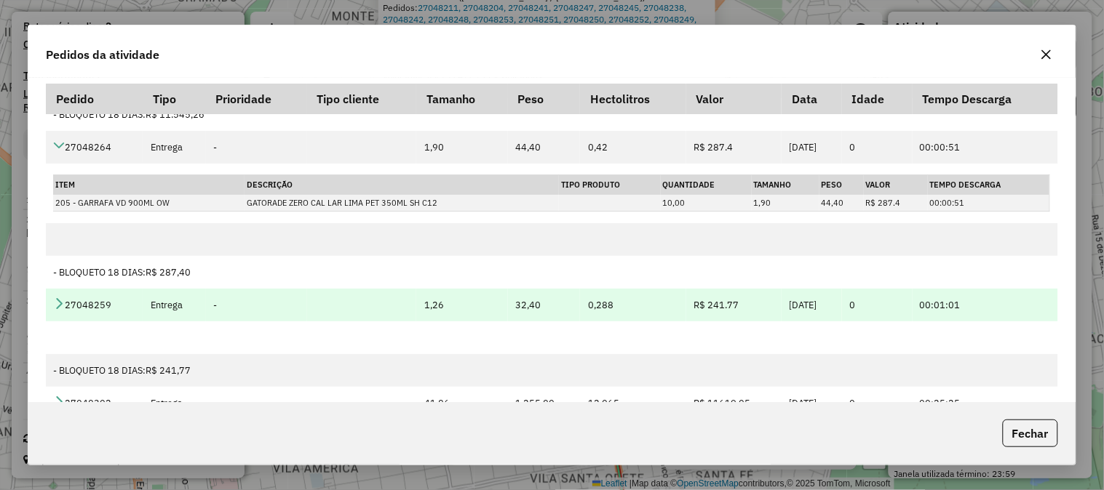
click at [55, 308] on icon at bounding box center [59, 304] width 12 height 12
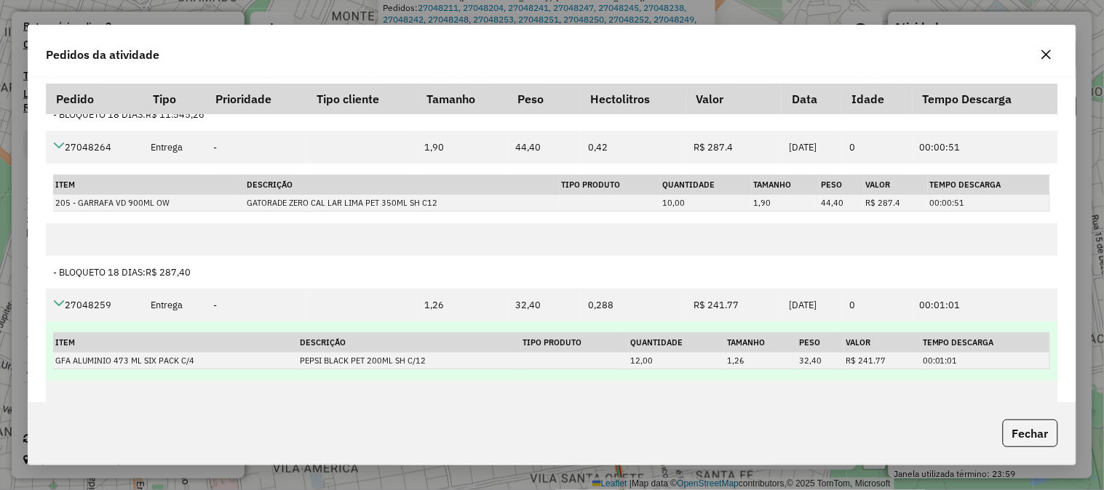
scroll to position [2828, 0]
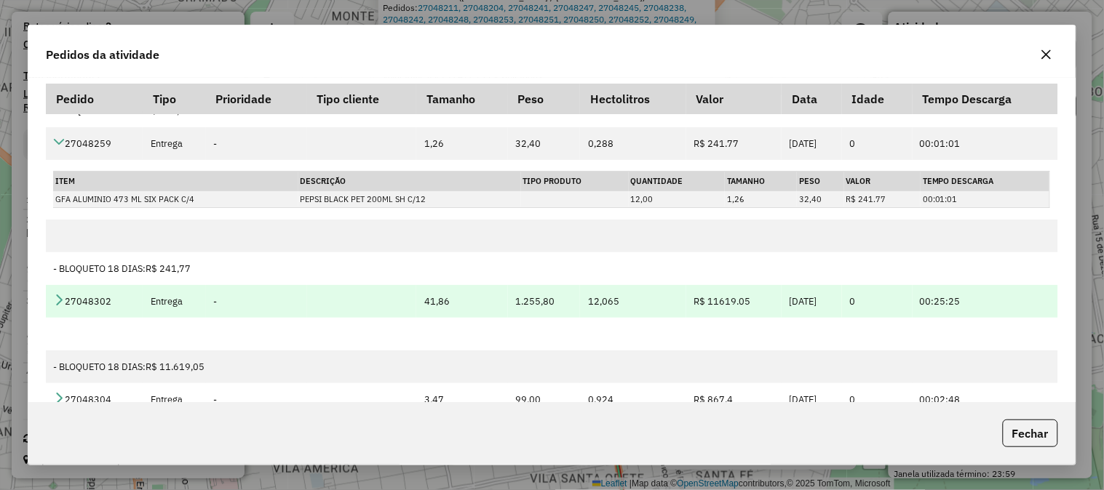
click at [55, 295] on td "27048302" at bounding box center [94, 301] width 97 height 33
click at [54, 303] on icon at bounding box center [59, 300] width 12 height 12
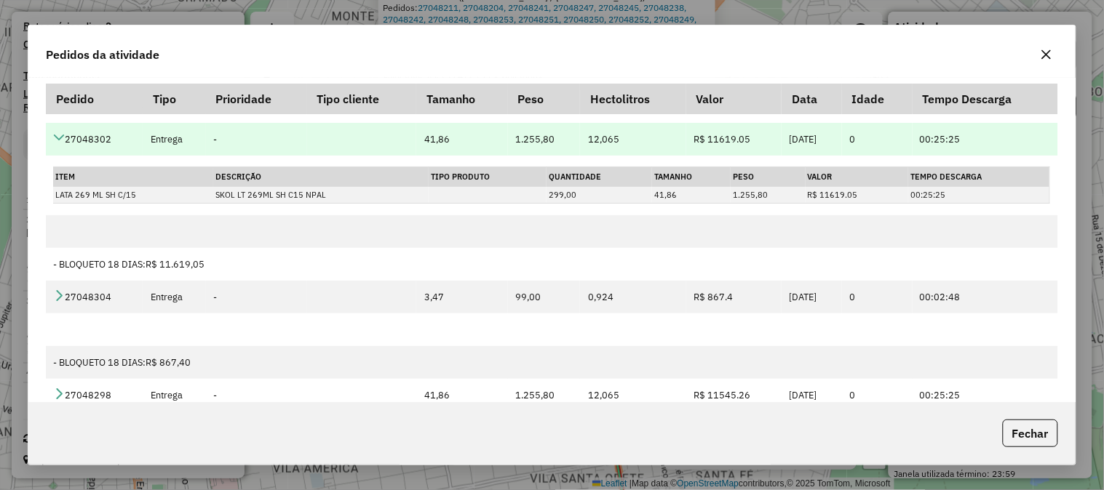
scroll to position [3071, 0]
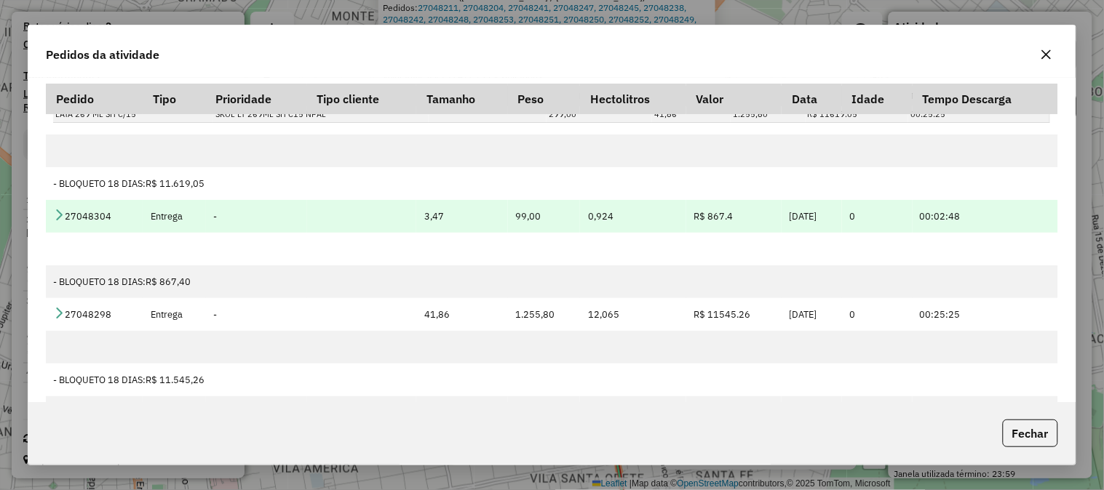
click at [56, 220] on icon at bounding box center [59, 215] width 12 height 12
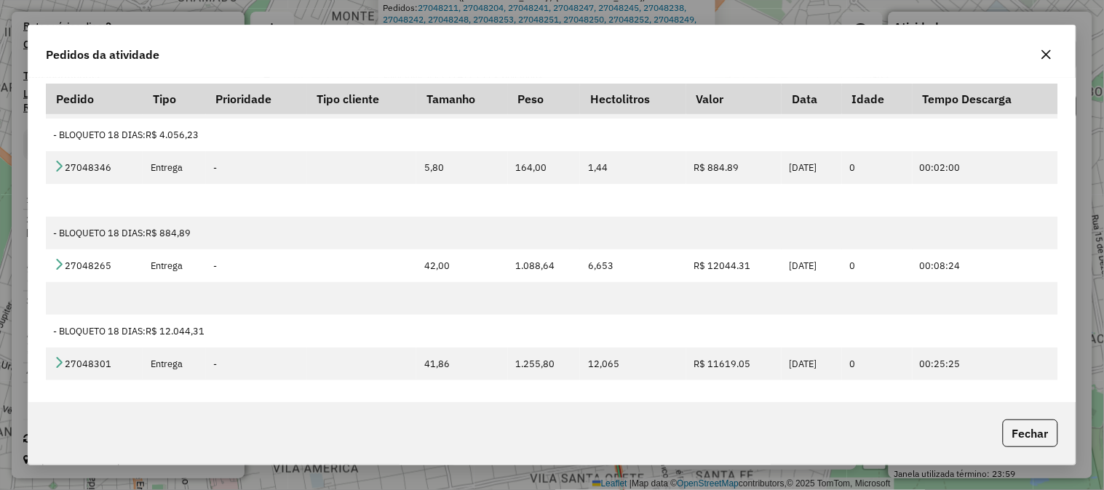
scroll to position [4868, 0]
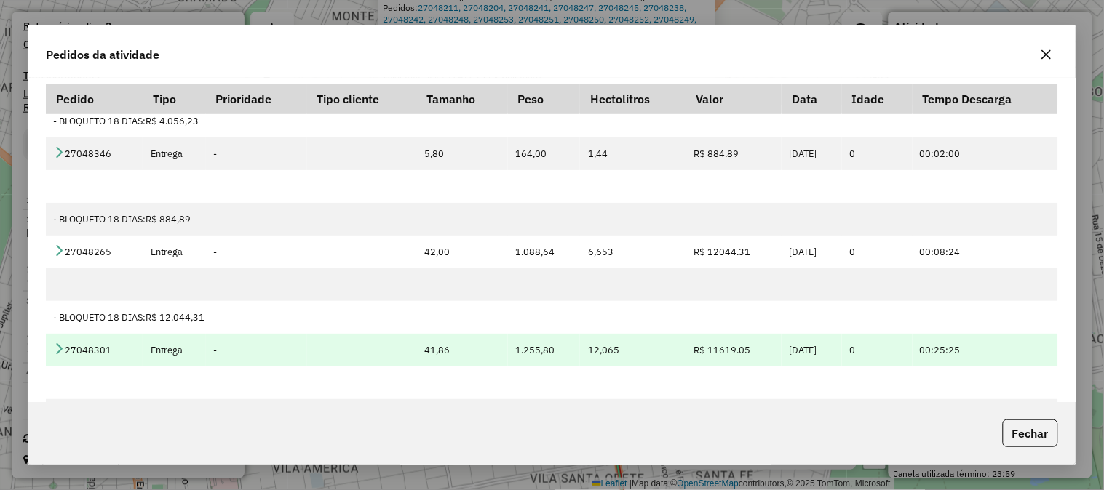
click at [55, 345] on icon at bounding box center [59, 349] width 12 height 12
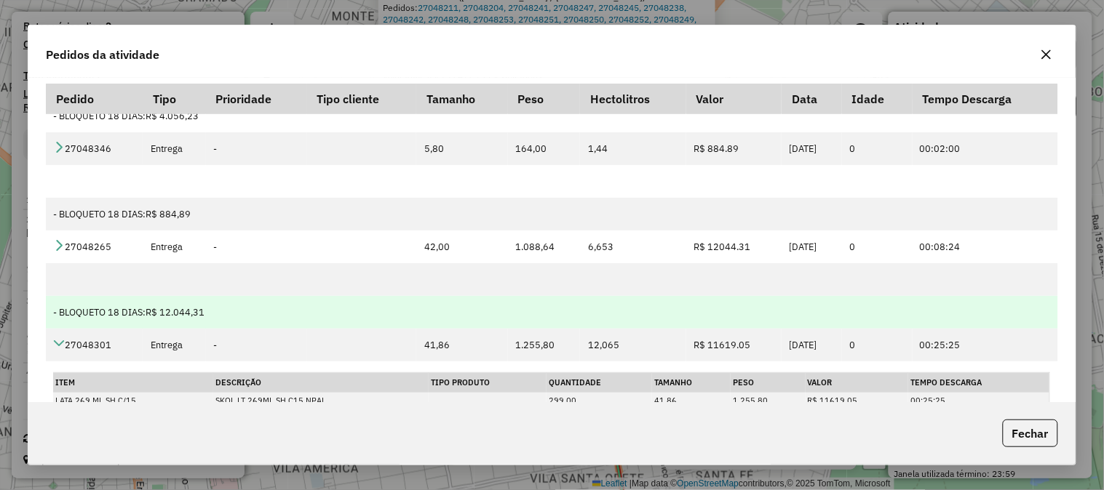
click at [1085, 324] on div "Pedidos da atividade Pedido Tipo Prioridade Tipo cliente Tamanho Peso Hectolitr…" at bounding box center [552, 245] width 1104 height 490
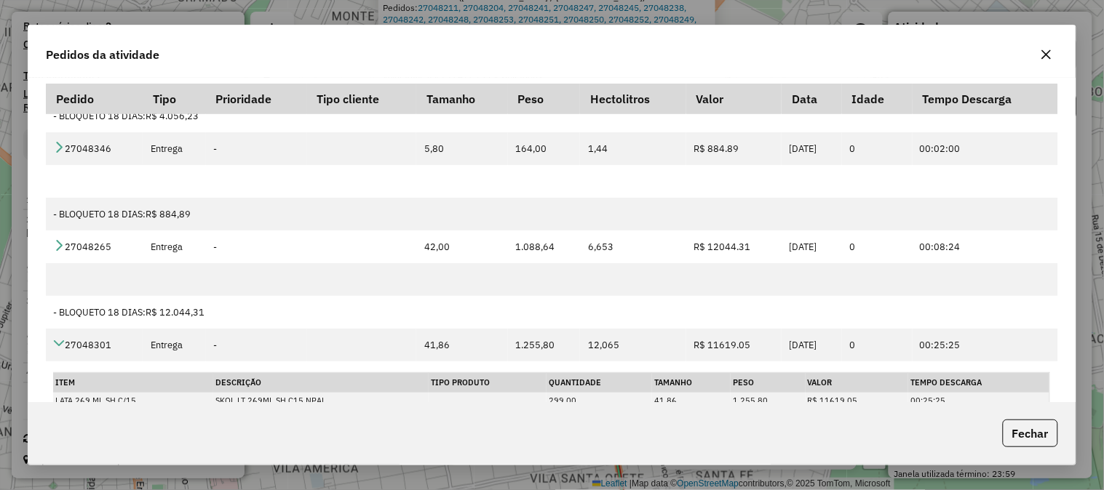
scroll to position [4928, 0]
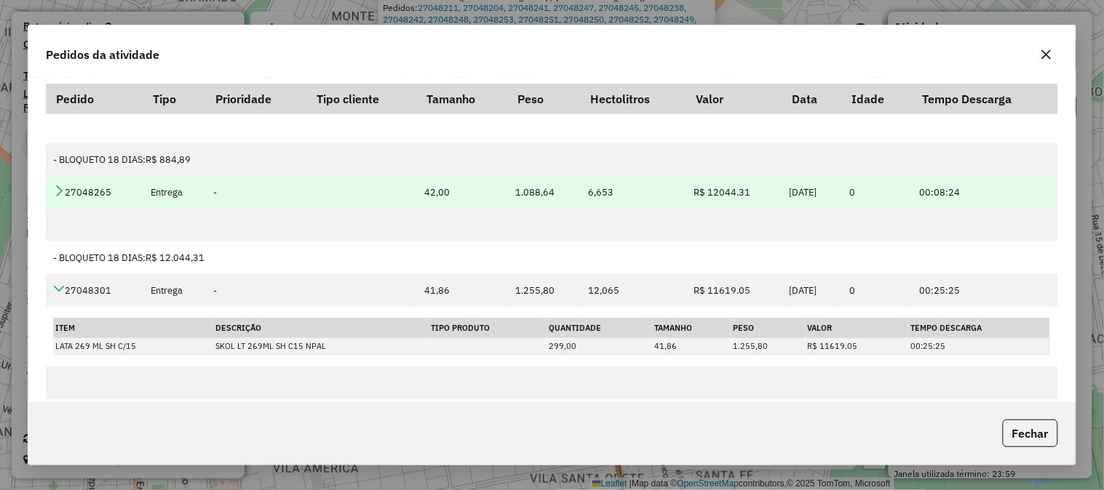
click at [55, 196] on icon at bounding box center [59, 191] width 12 height 12
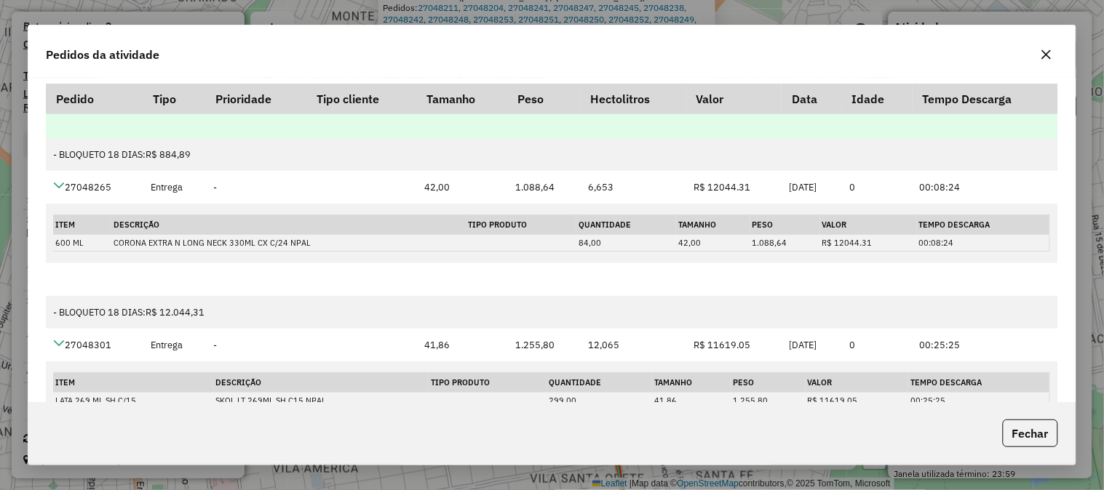
scroll to position [4847, 0]
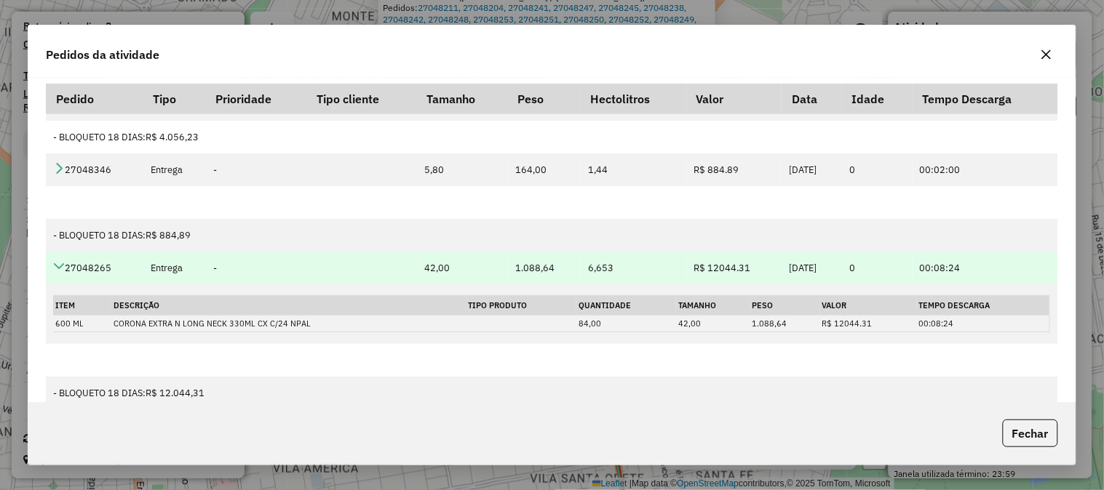
click at [57, 268] on icon at bounding box center [59, 266] width 12 height 12
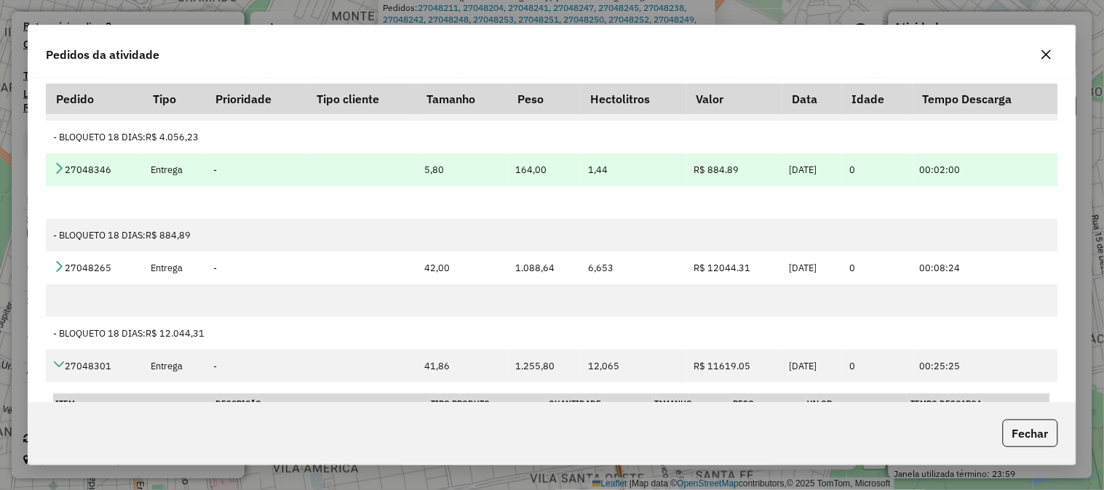
click at [53, 166] on icon at bounding box center [59, 168] width 12 height 12
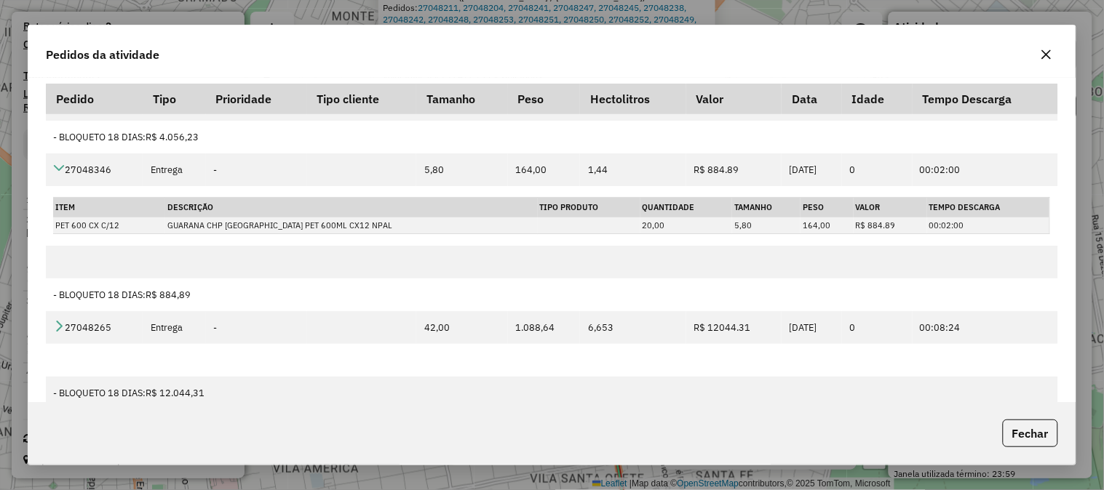
scroll to position [4685, 0]
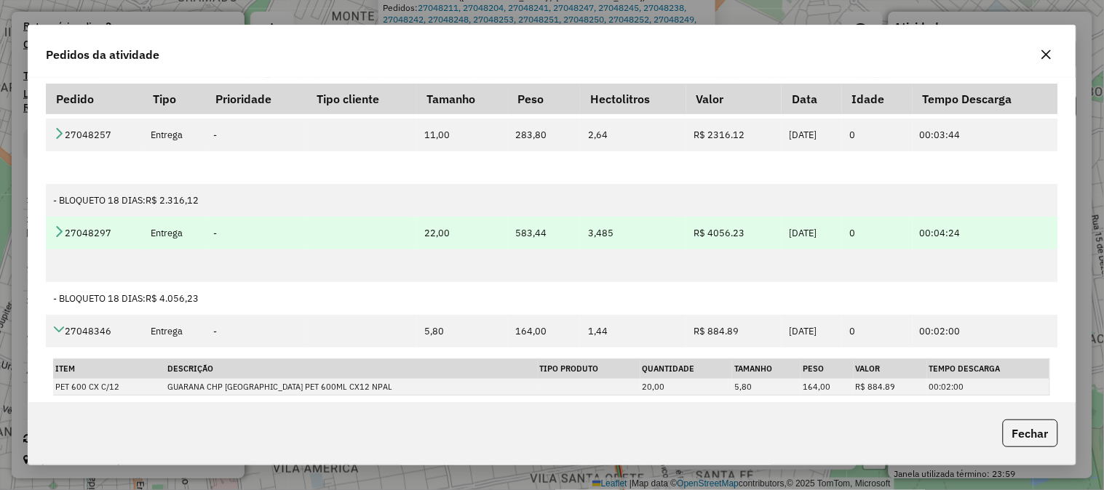
click at [60, 236] on icon at bounding box center [59, 232] width 12 height 12
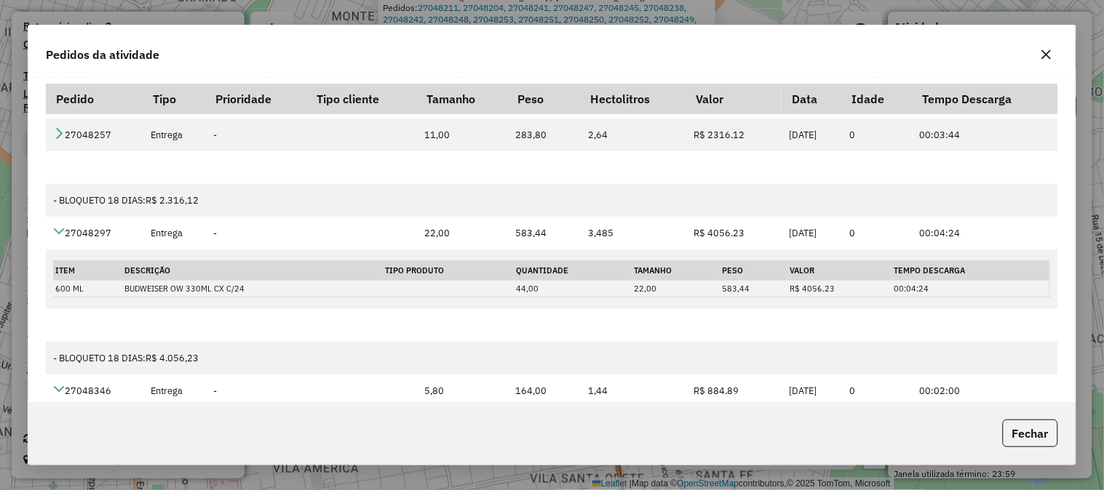
scroll to position [4523, 0]
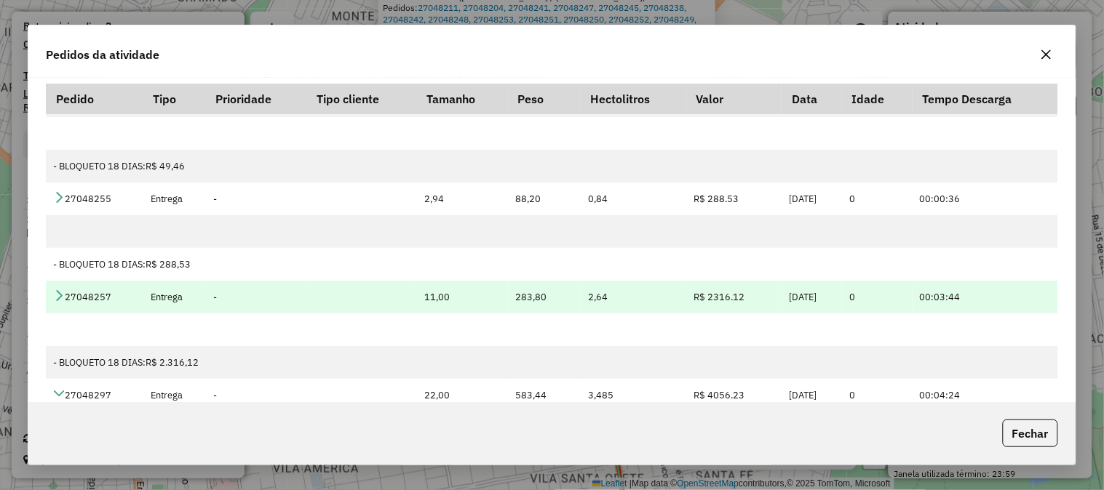
click at [53, 301] on icon at bounding box center [59, 296] width 12 height 12
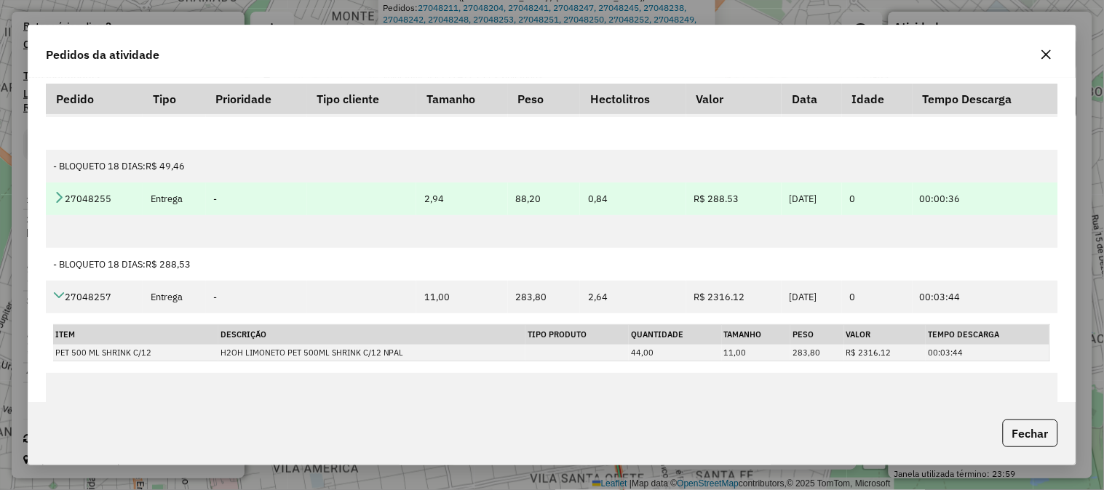
click at [54, 202] on icon at bounding box center [59, 197] width 12 height 12
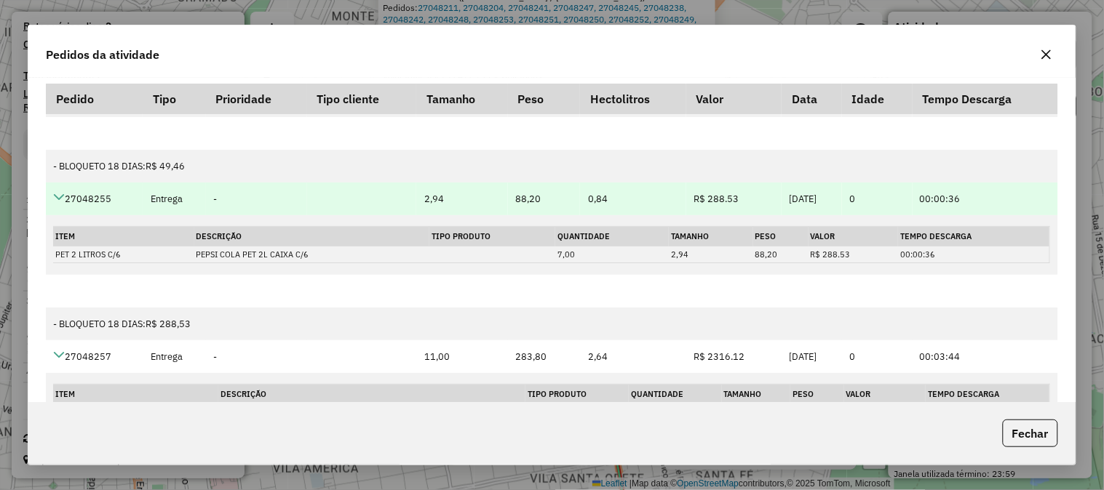
scroll to position [4442, 0]
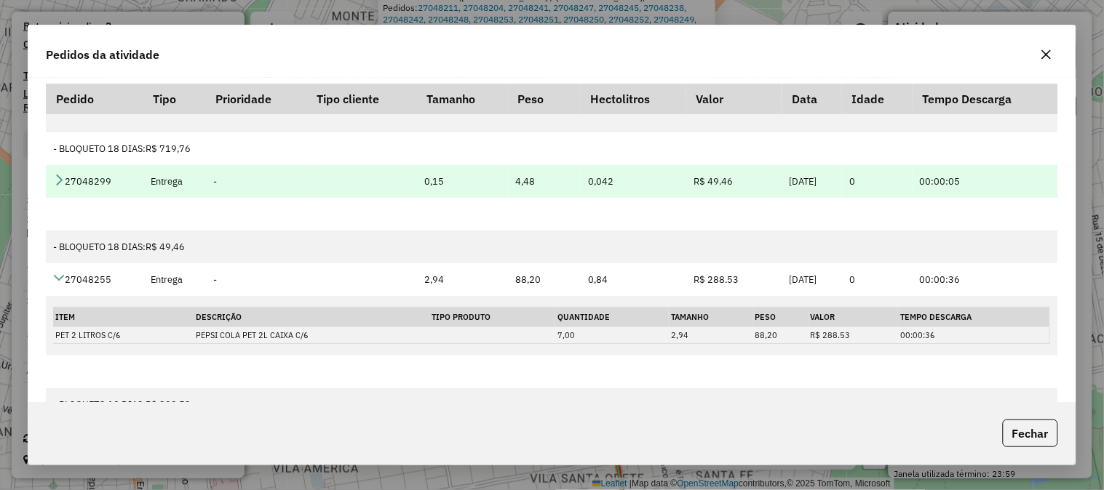
click at [64, 189] on td "27048299" at bounding box center [94, 181] width 97 height 33
click at [58, 183] on icon at bounding box center [59, 180] width 12 height 12
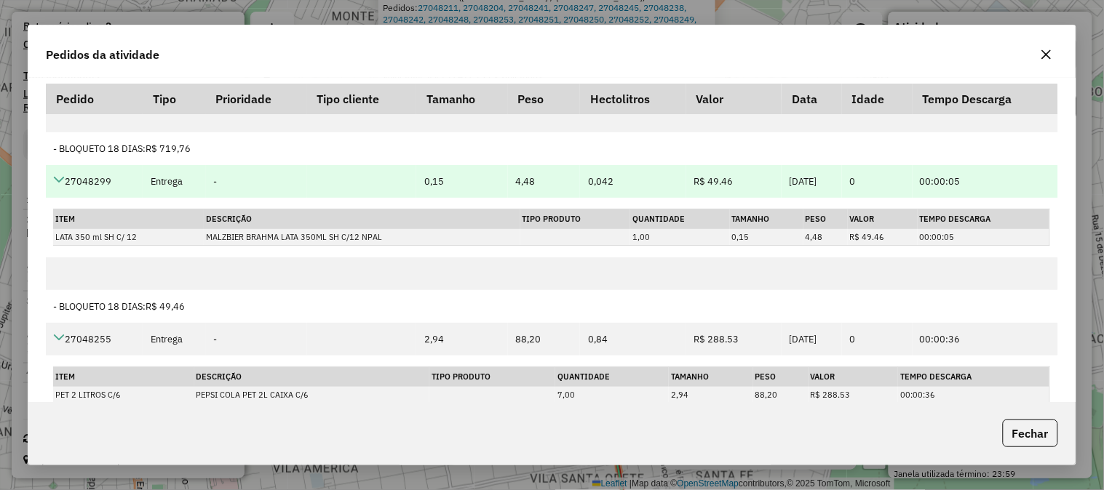
scroll to position [4281, 0]
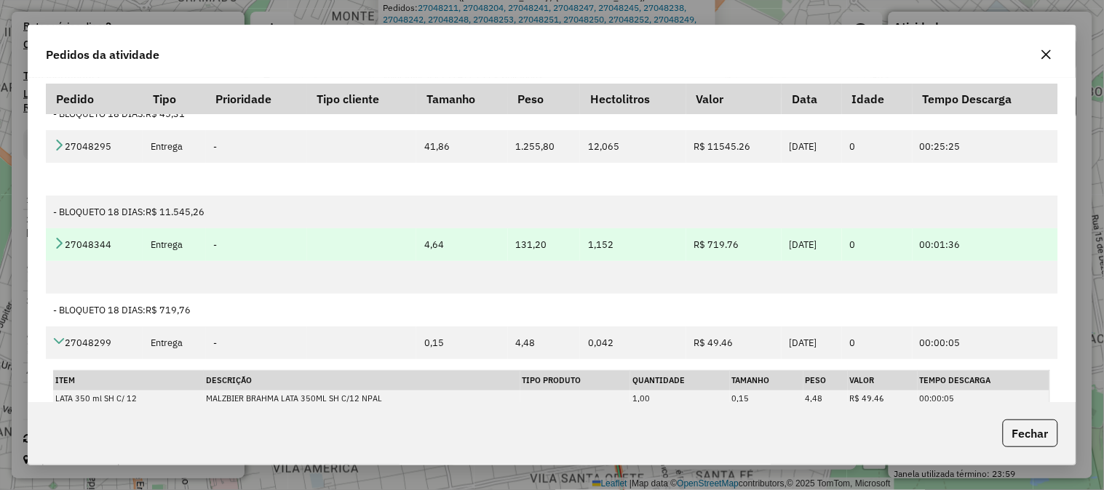
click at [62, 248] on icon at bounding box center [59, 243] width 12 height 12
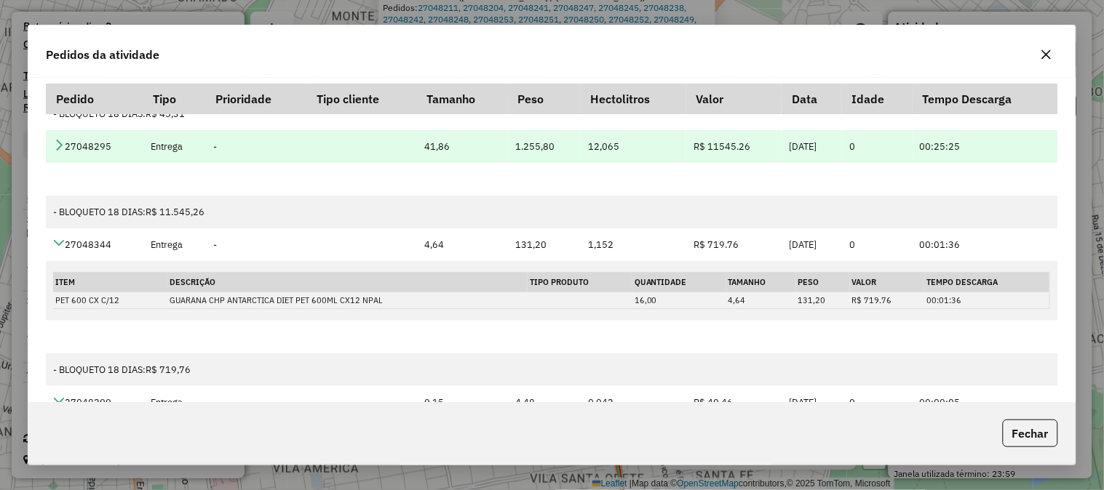
click at [57, 151] on icon at bounding box center [59, 145] width 12 height 12
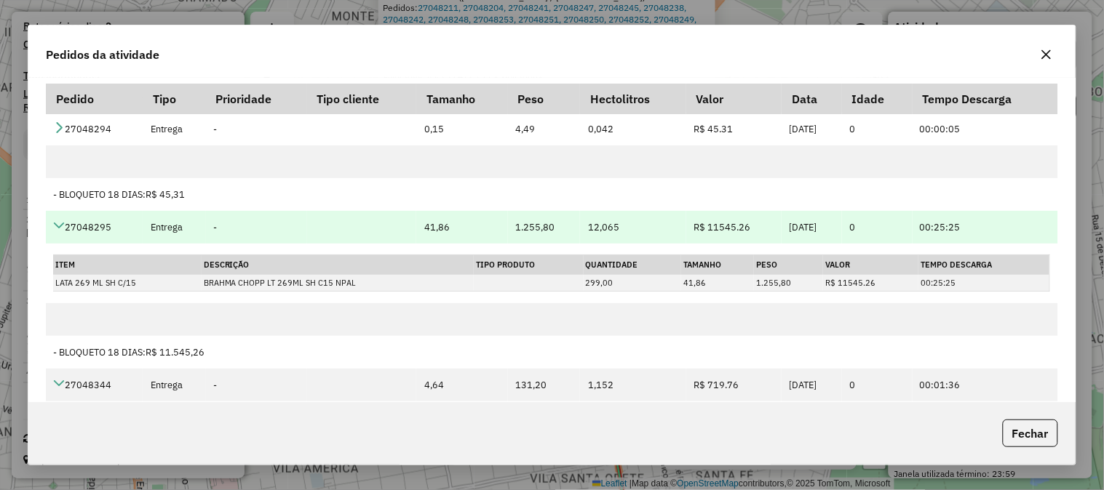
scroll to position [4119, 0]
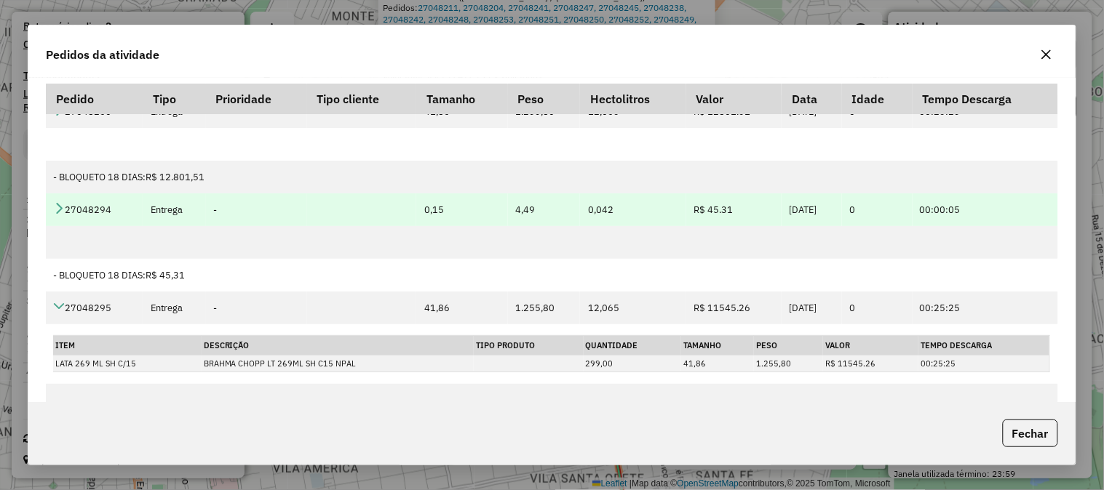
click at [63, 211] on icon at bounding box center [59, 208] width 12 height 12
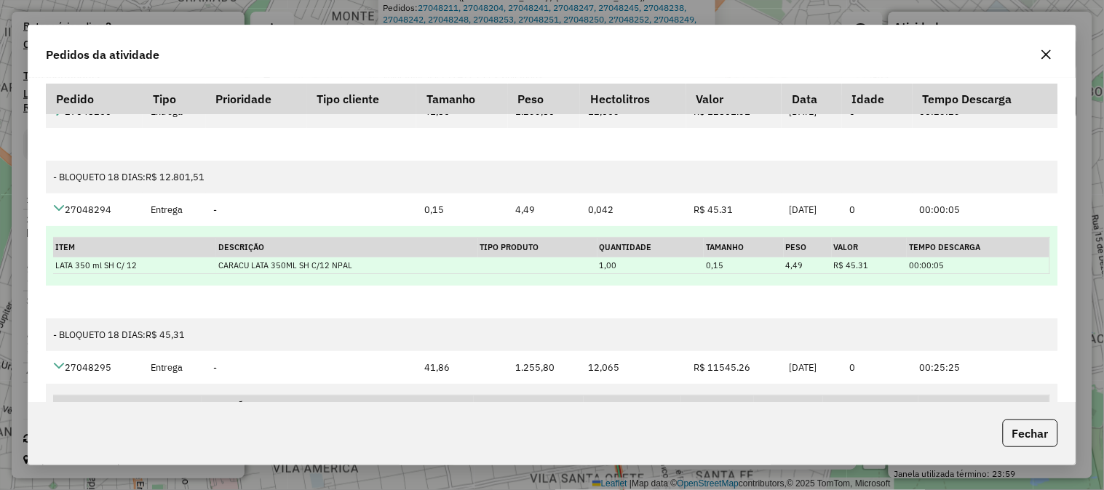
scroll to position [3958, 0]
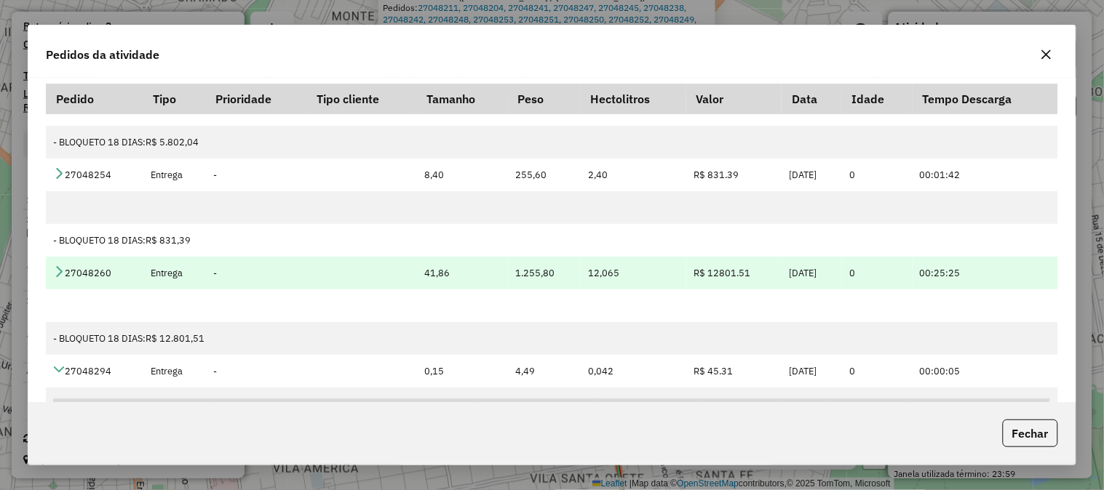
click at [62, 274] on icon at bounding box center [59, 272] width 12 height 12
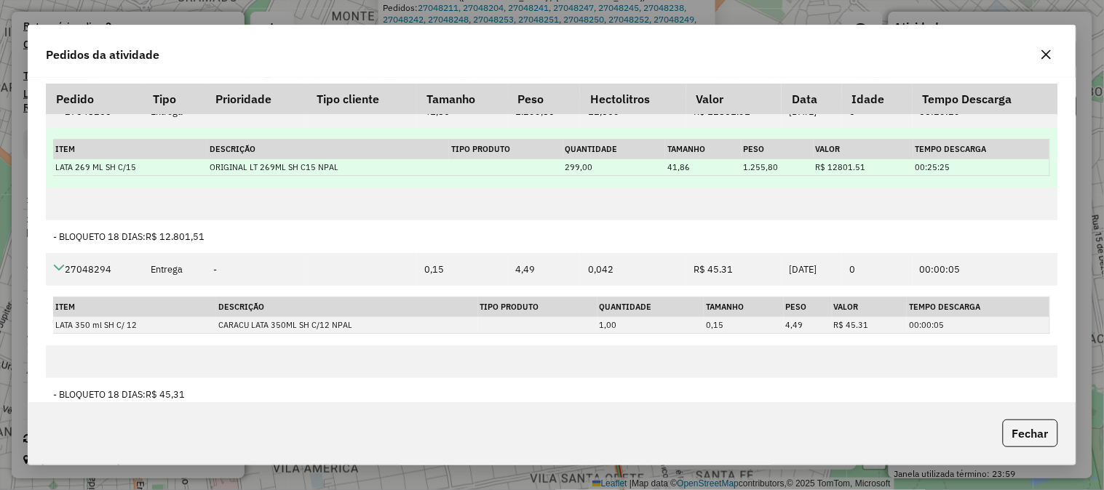
scroll to position [4039, 0]
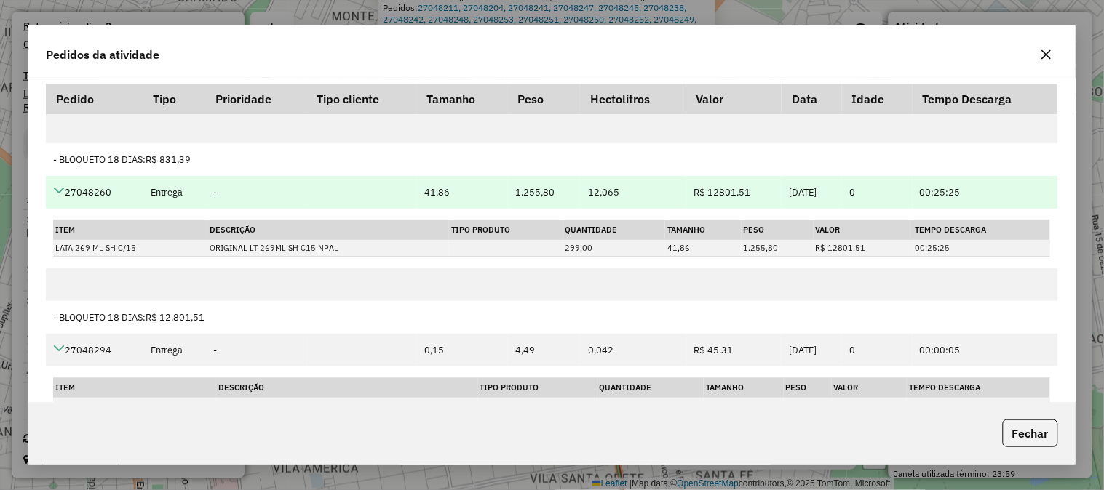
drag, startPoint x: 119, startPoint y: 199, endPoint x: 63, endPoint y: 198, distance: 56.0
click at [63, 198] on td "27048260" at bounding box center [94, 192] width 97 height 33
copy td "27048260"
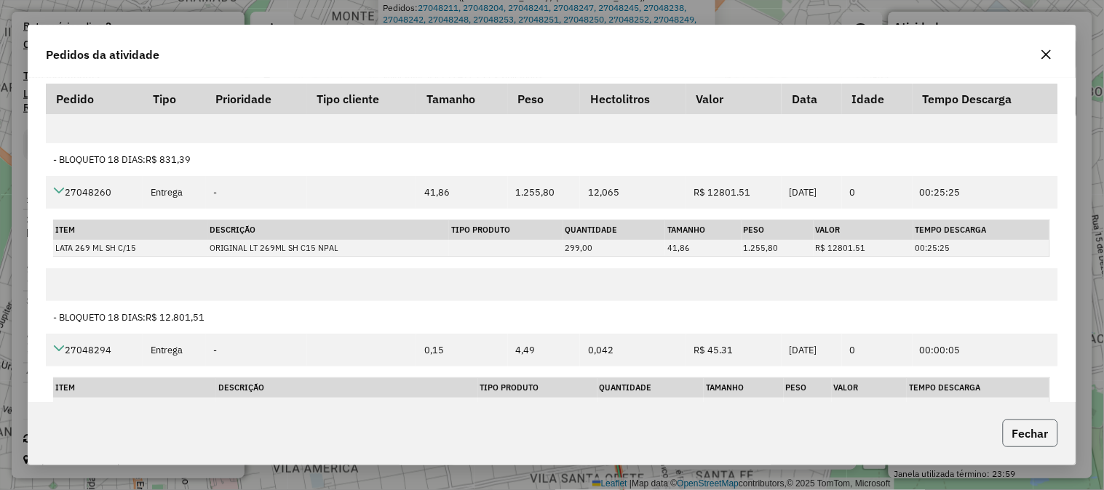
click at [1028, 431] on button "Fechar" at bounding box center [1029, 434] width 55 height 28
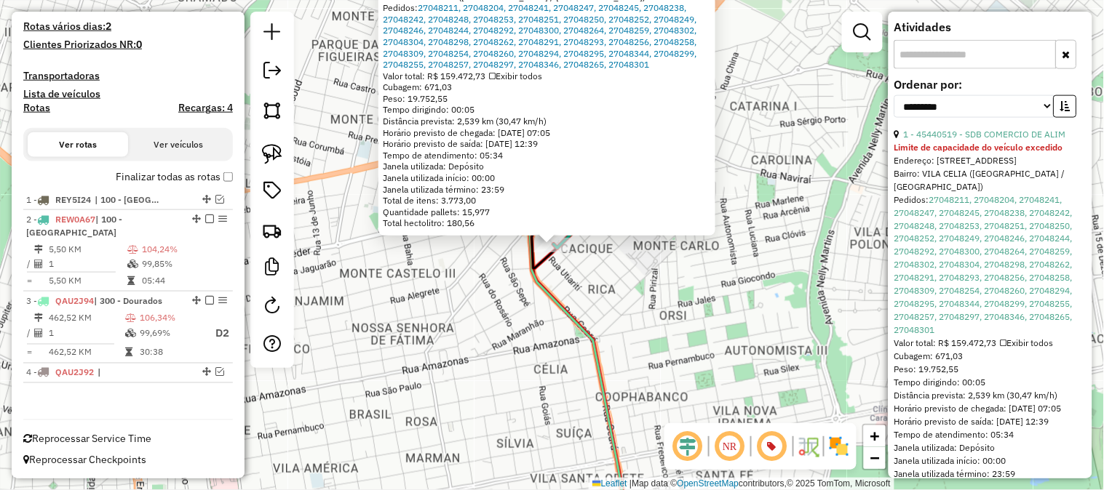
click at [413, 252] on div "45440519 - SDB COMERCIO DE ALIM Limite de capacidade do veículo excedido Endere…" at bounding box center [552, 245] width 1104 height 490
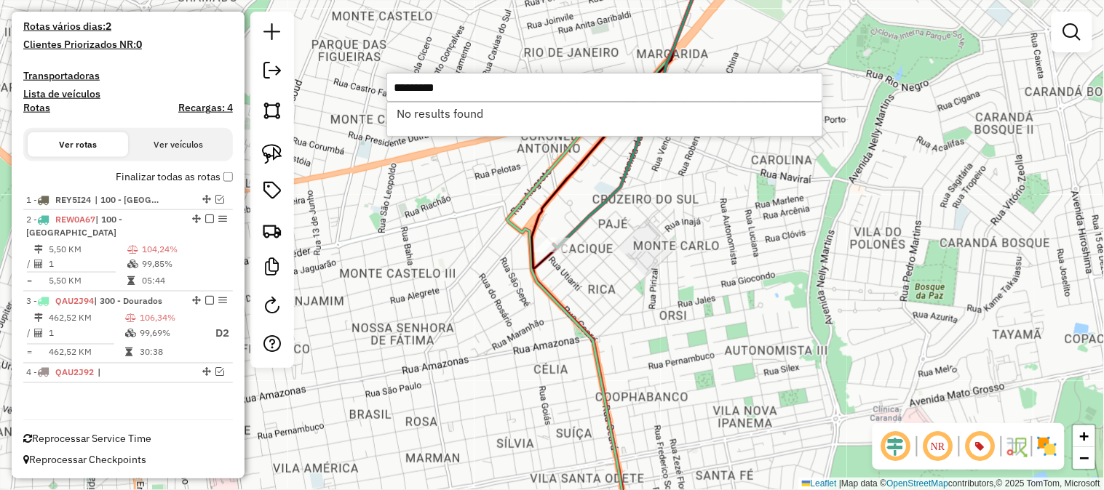
type input "********"
click at [518, 212] on icon at bounding box center [607, 245] width 201 height 588
select select "**********"
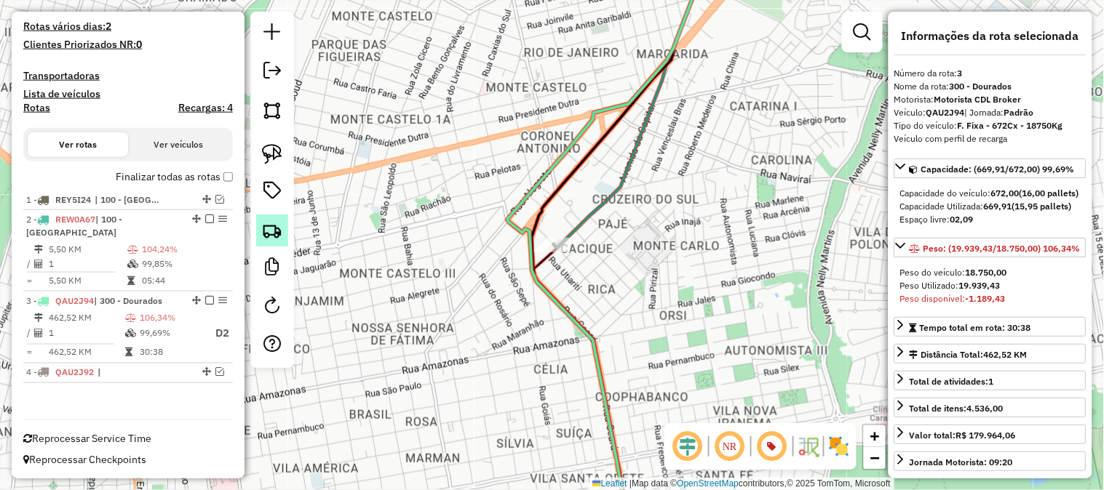
click at [272, 226] on img at bounding box center [272, 230] width 20 height 20
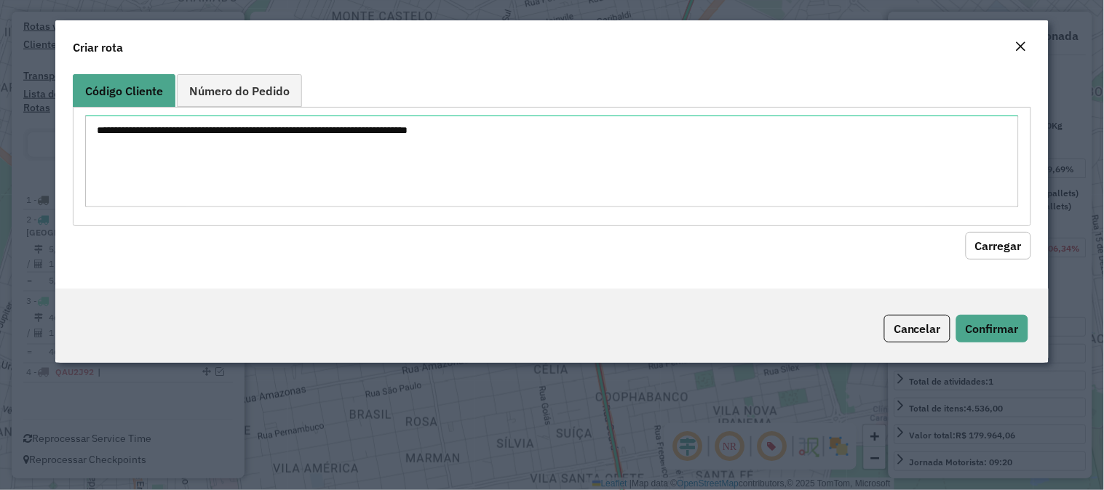
click at [230, 60] on div "Criar rota" at bounding box center [551, 44] width 993 height 48
click at [247, 90] on span "Número do Pedido" at bounding box center [239, 91] width 100 height 12
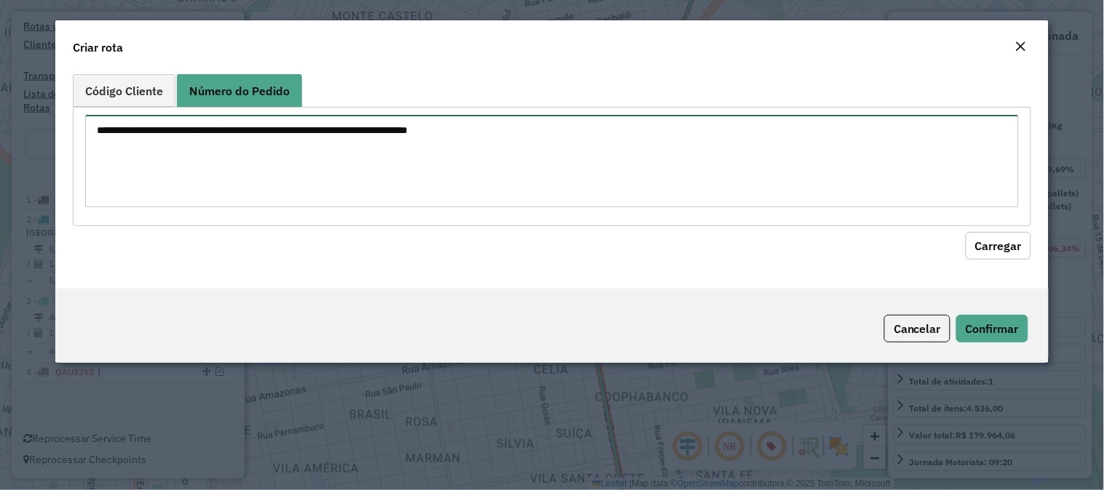
click at [197, 150] on textarea at bounding box center [551, 161] width 933 height 92
paste textarea "********"
click at [102, 128] on textarea "********" at bounding box center [551, 161] width 933 height 92
type textarea "********"
click at [987, 240] on button "Carregar" at bounding box center [997, 246] width 65 height 28
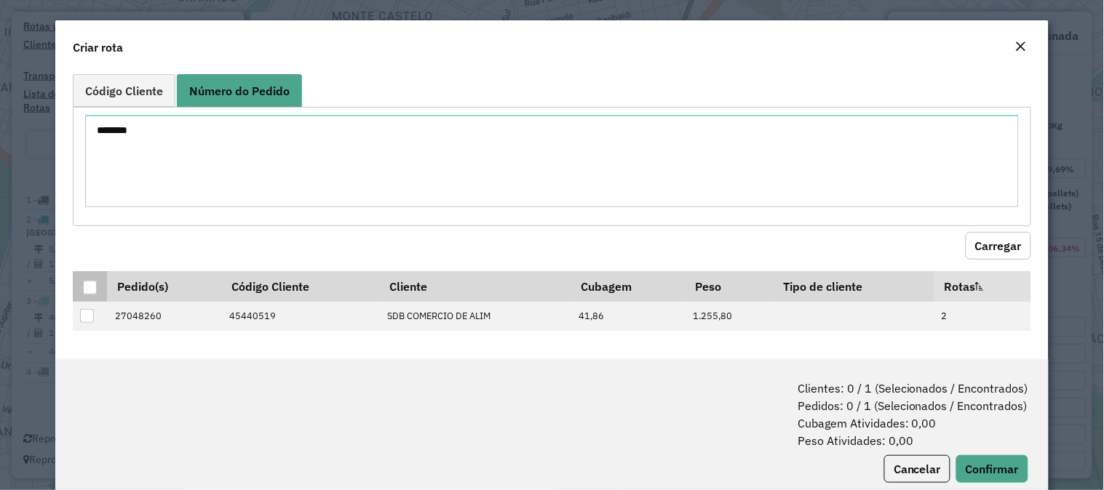
click at [90, 284] on div at bounding box center [90, 288] width 14 height 14
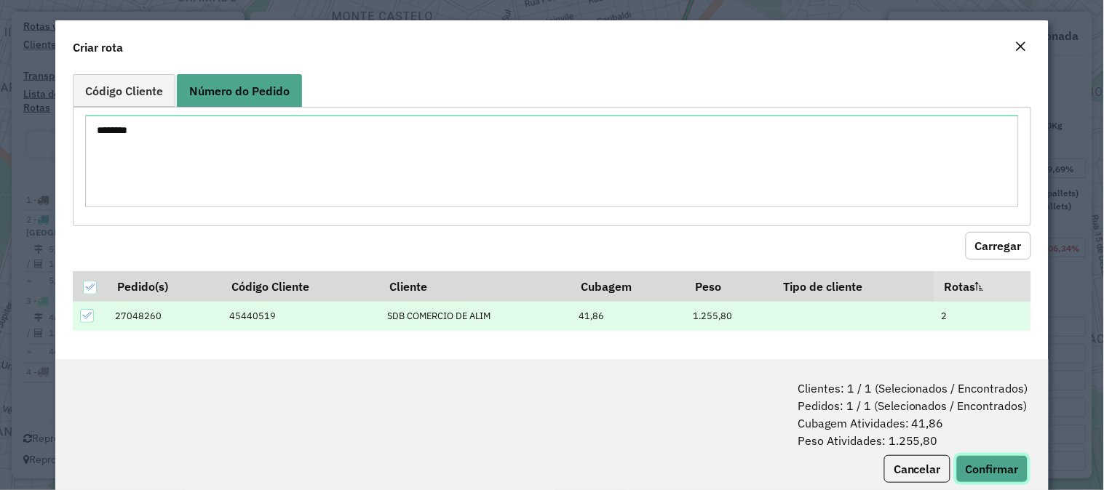
click at [982, 459] on button "Confirmar" at bounding box center [992, 469] width 72 height 28
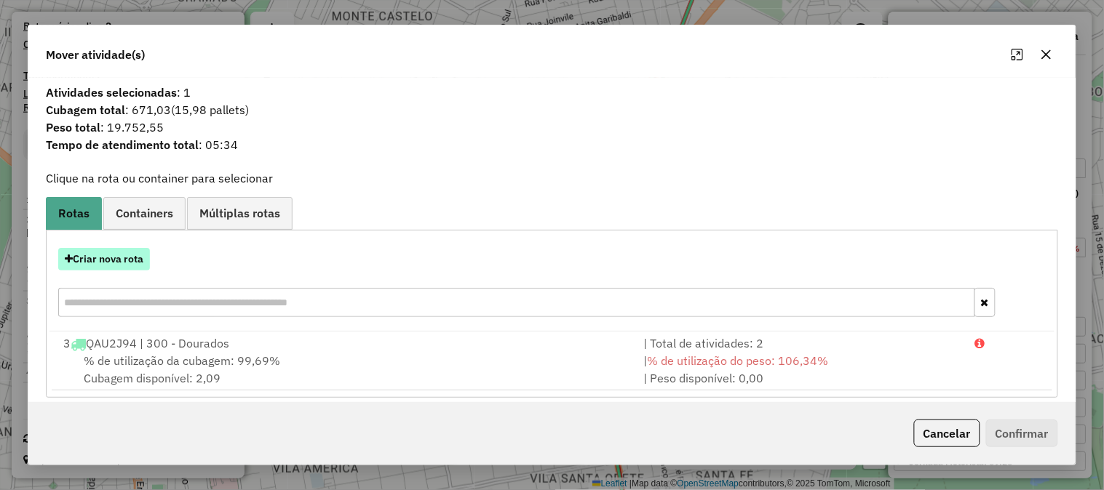
click at [131, 257] on button "Criar nova rota" at bounding box center [104, 259] width 92 height 23
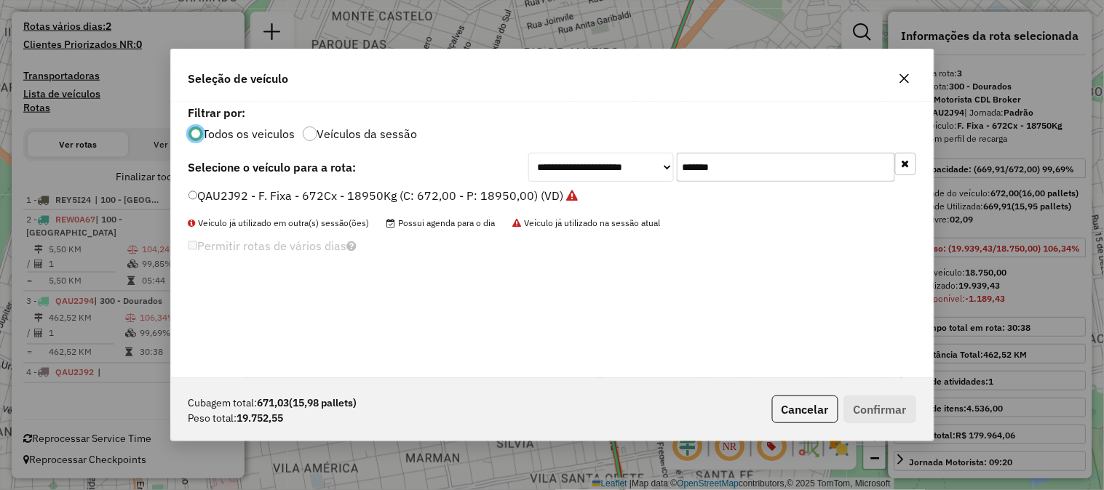
scroll to position [8, 4]
drag, startPoint x: 757, startPoint y: 166, endPoint x: 571, endPoint y: 177, distance: 186.5
click at [564, 169] on div "**********" at bounding box center [722, 167] width 388 height 29
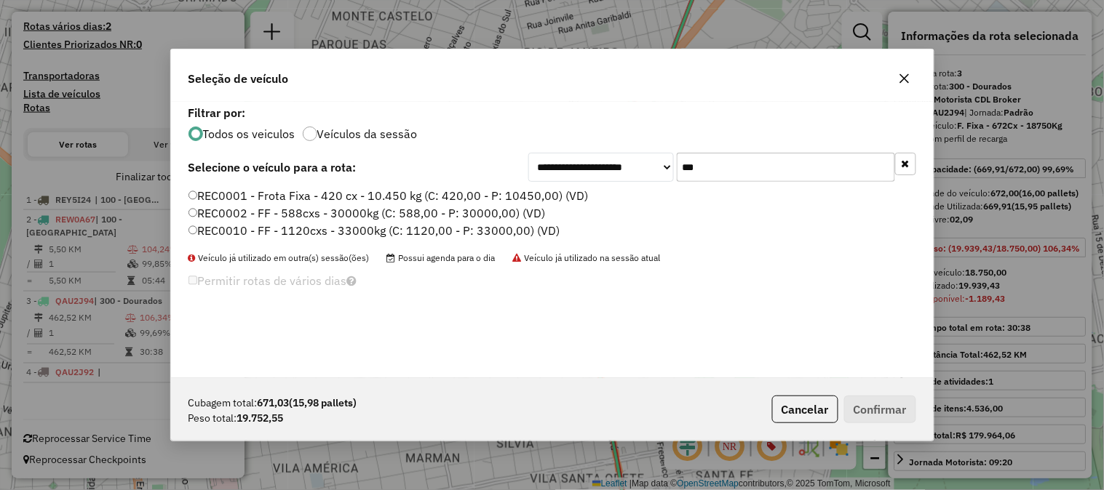
type input "***"
click at [433, 189] on label "REC0001 - Frota Fixa - 420 cx - 10.450 kg (C: 420,00 - P: 10450,00) (VD)" at bounding box center [388, 195] width 400 height 17
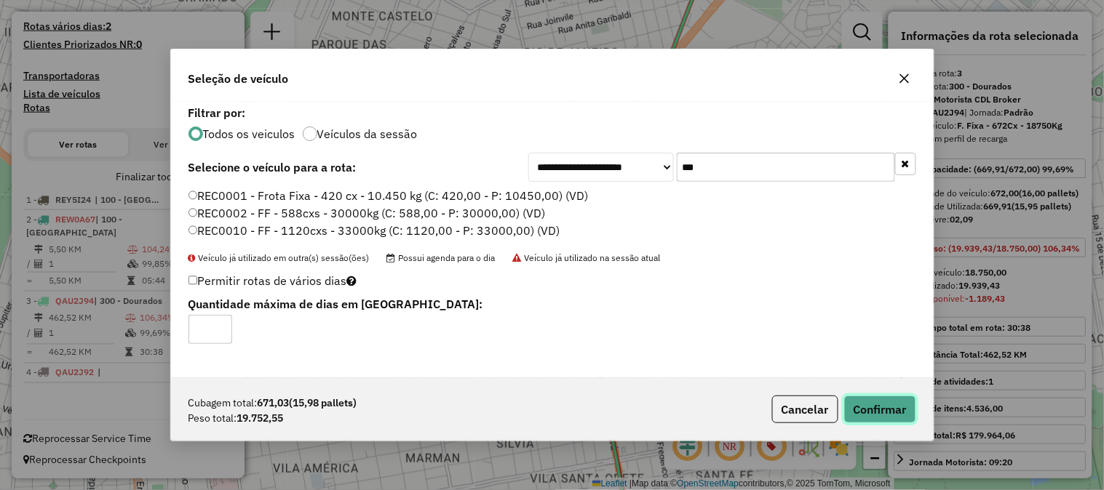
click at [904, 418] on button "Confirmar" at bounding box center [880, 410] width 72 height 28
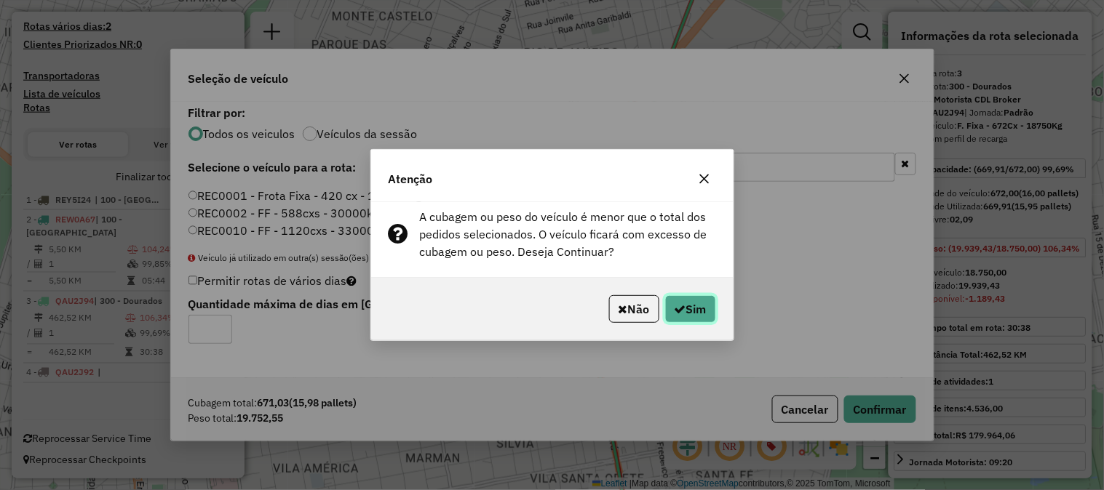
click at [686, 308] on button "Sim" at bounding box center [690, 309] width 51 height 28
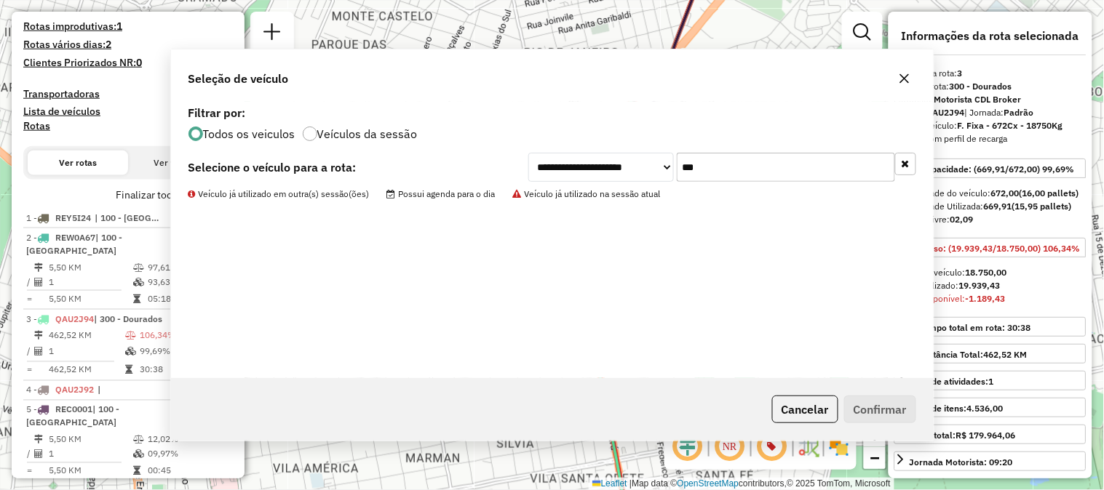
scroll to position [489, 0]
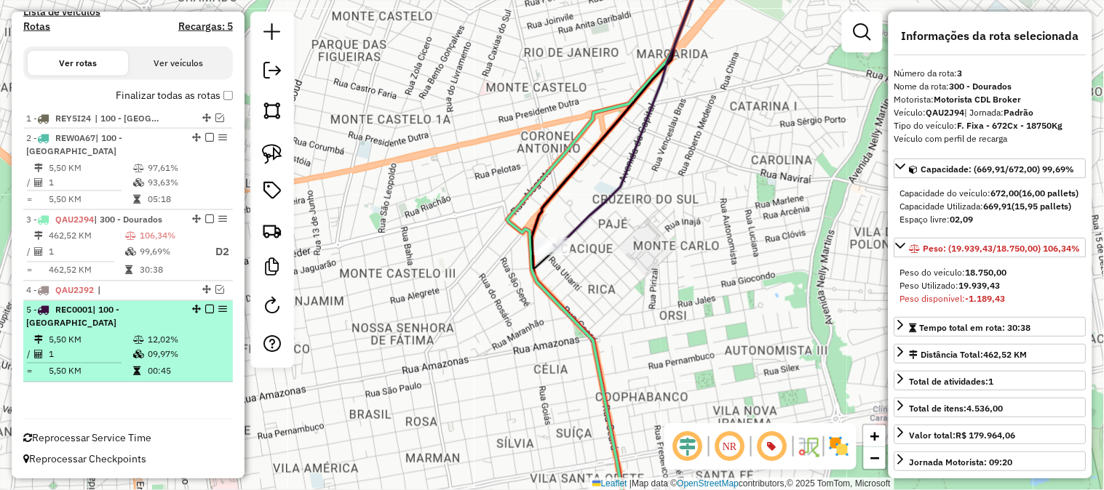
click at [100, 340] on td "5,50 KM" at bounding box center [90, 340] width 84 height 15
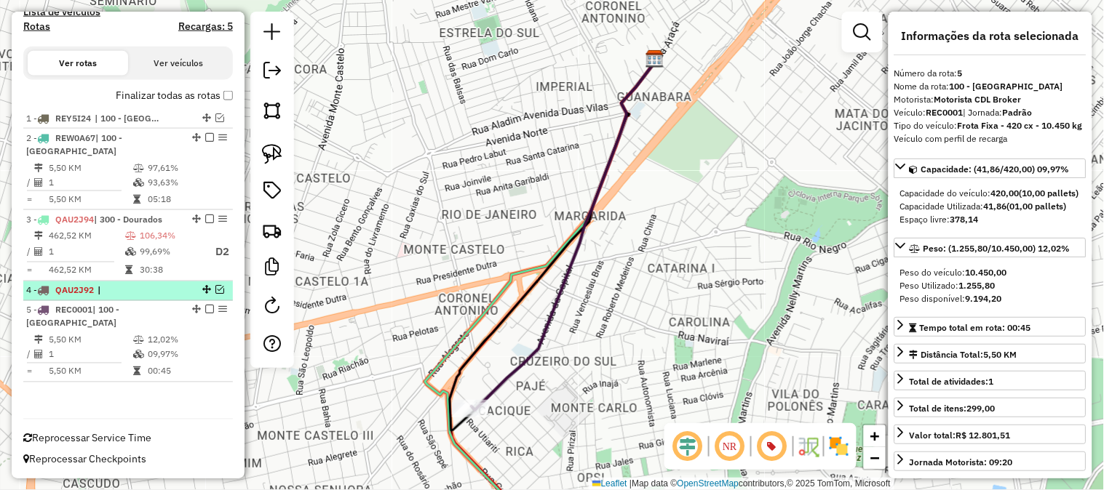
click at [215, 291] on em at bounding box center [219, 290] width 9 height 9
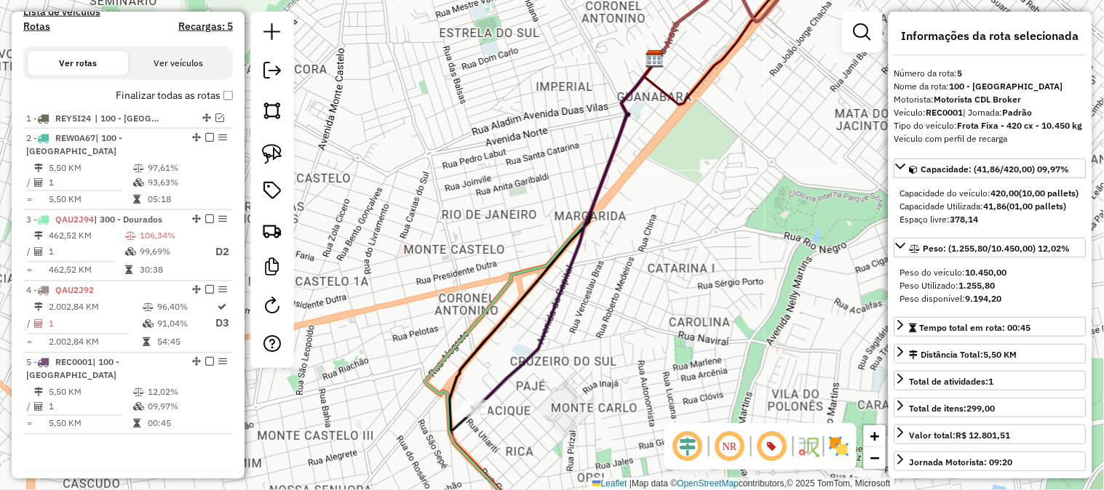
scroll to position [540, 0]
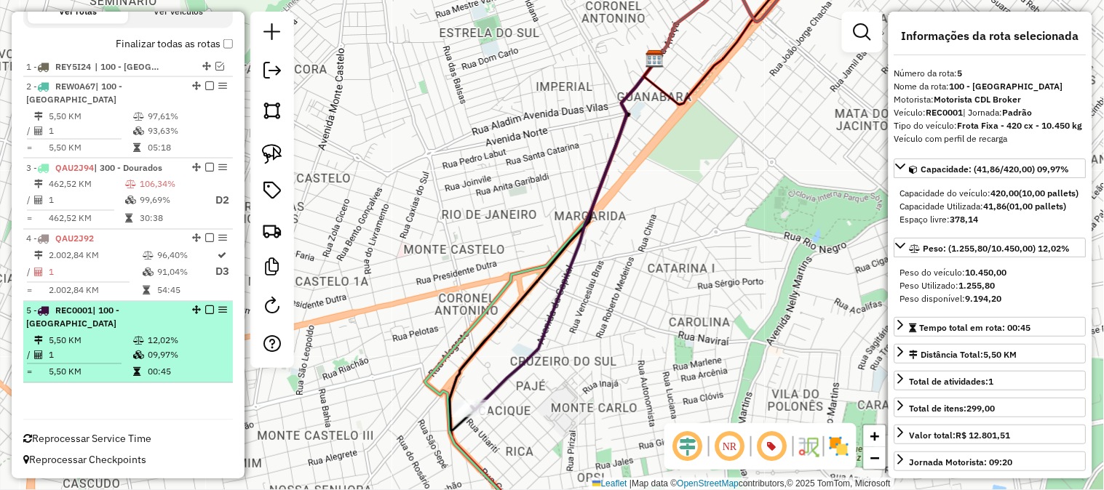
click at [193, 329] on div "5 - REC0001 | 100 - Campo Grande" at bounding box center [128, 318] width 204 height 26
click at [166, 324] on div "5 - REC0001 | 100 - Campo Grande" at bounding box center [103, 318] width 154 height 26
click at [207, 310] on em at bounding box center [209, 310] width 9 height 9
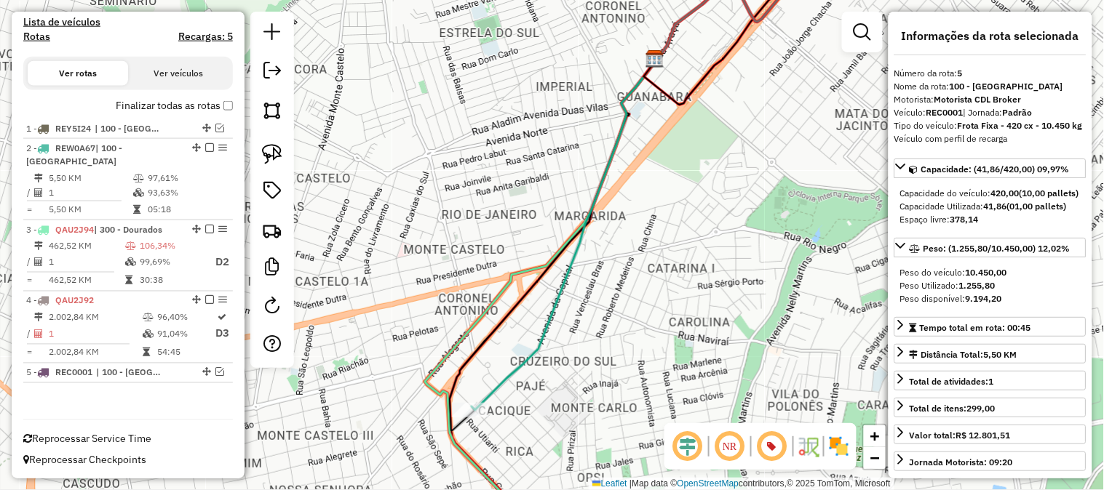
click at [482, 386] on div "Janela de atendimento Grade de atendimento Capacidade Transportadoras Veículos …" at bounding box center [552, 245] width 1104 height 490
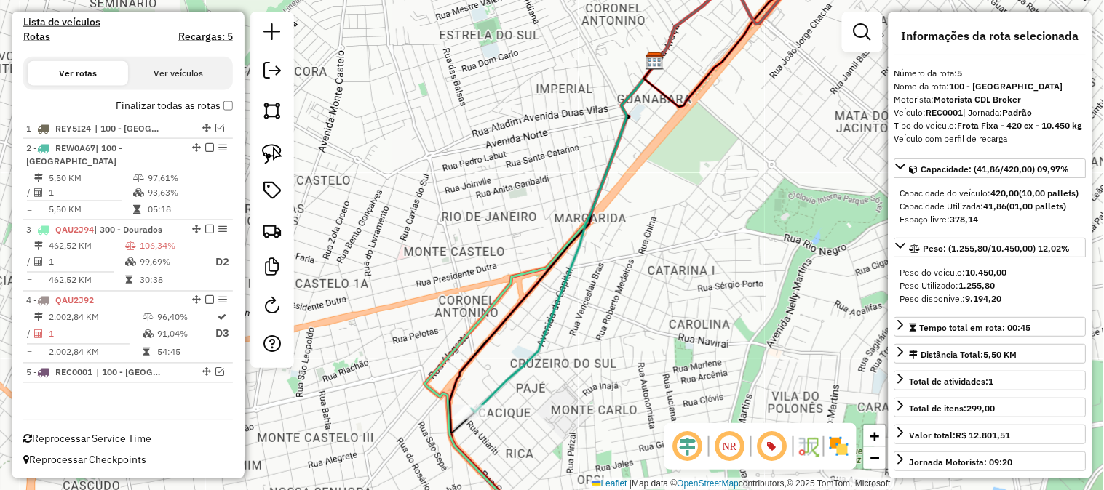
click at [490, 383] on div "Janela de atendimento Grade de atendimento Capacidade Transportadoras Veículos …" at bounding box center [552, 245] width 1104 height 490
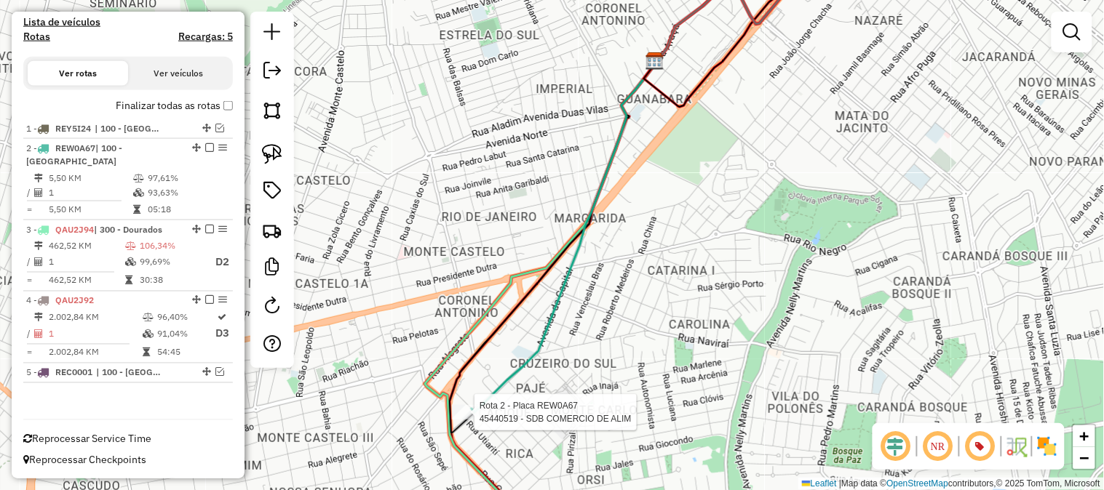
select select "**********"
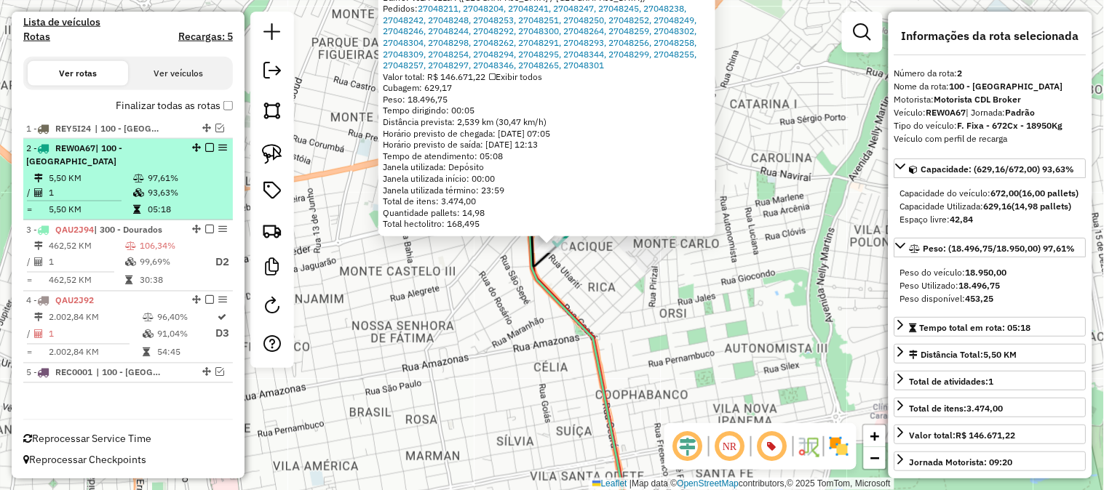
click at [151, 164] on div "2 - REW0A67 | 100 - Campo Grande" at bounding box center [103, 155] width 154 height 26
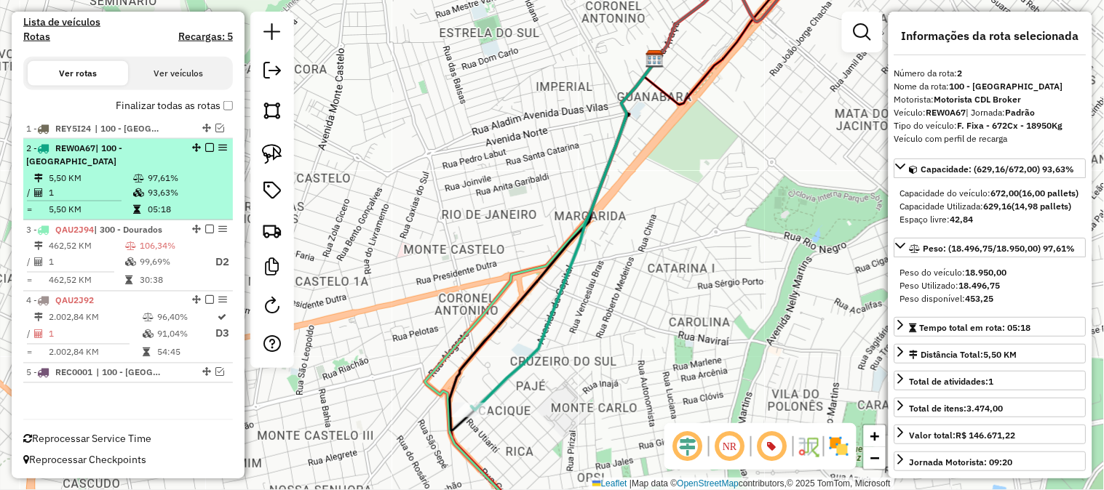
click at [206, 145] on em at bounding box center [209, 147] width 9 height 9
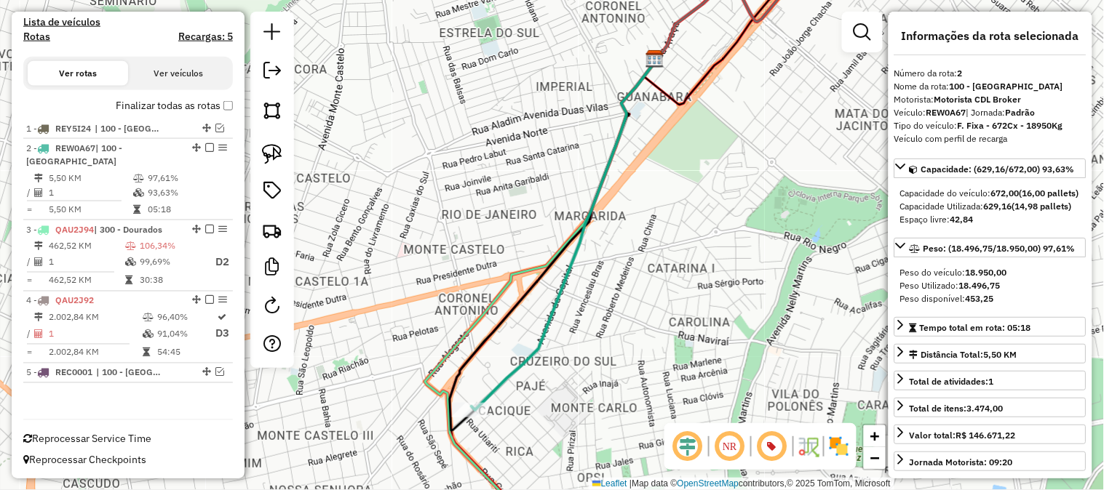
scroll to position [417, 0]
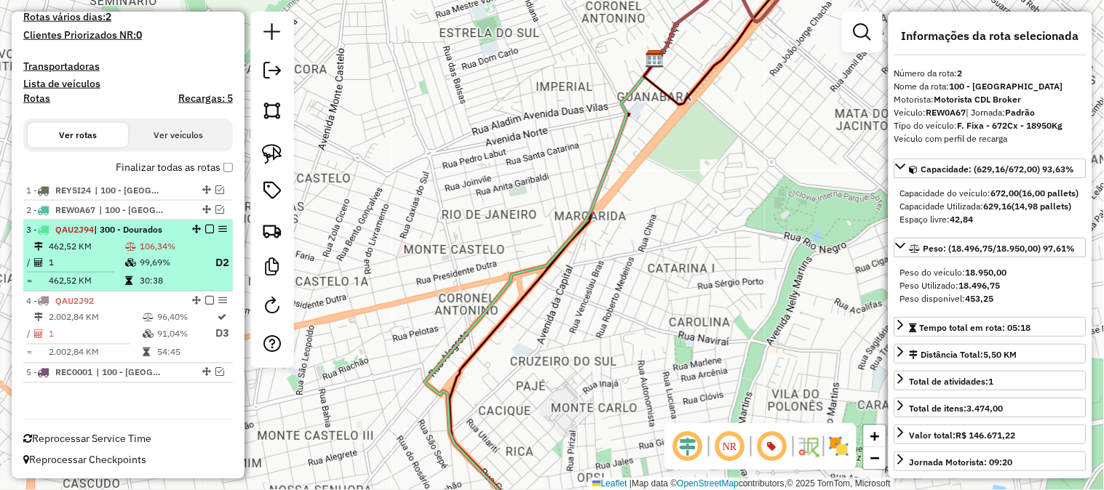
click at [162, 236] on li "3 - QAU2J94 | 300 - Dourados 462,52 KM 106,34% / 1 99,69% D2 = 462,52 KM 30:38" at bounding box center [127, 256] width 209 height 72
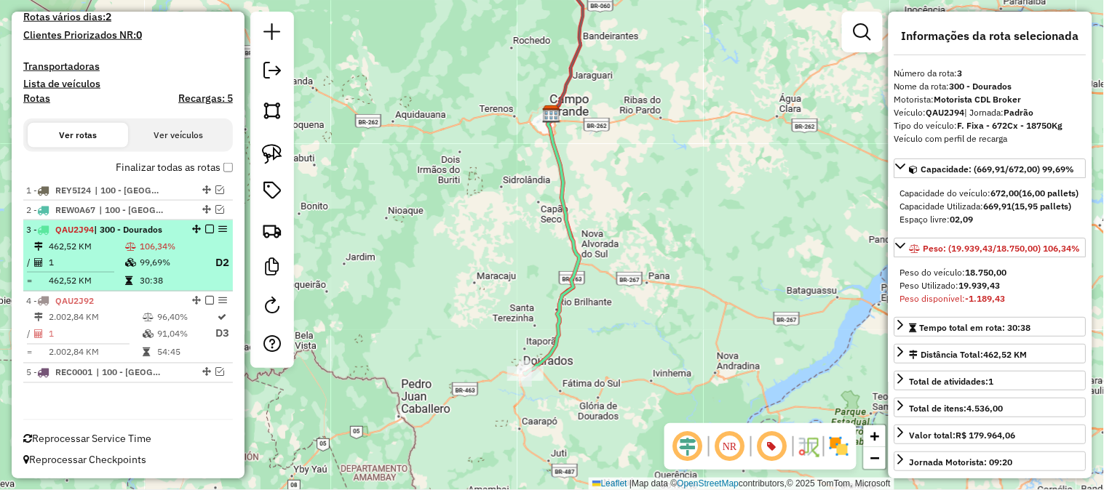
click at [162, 236] on li "3 - QAU2J94 | 300 - Dourados 462,52 KM 106,34% / 1 99,69% D2 = 462,52 KM 30:38" at bounding box center [127, 256] width 209 height 72
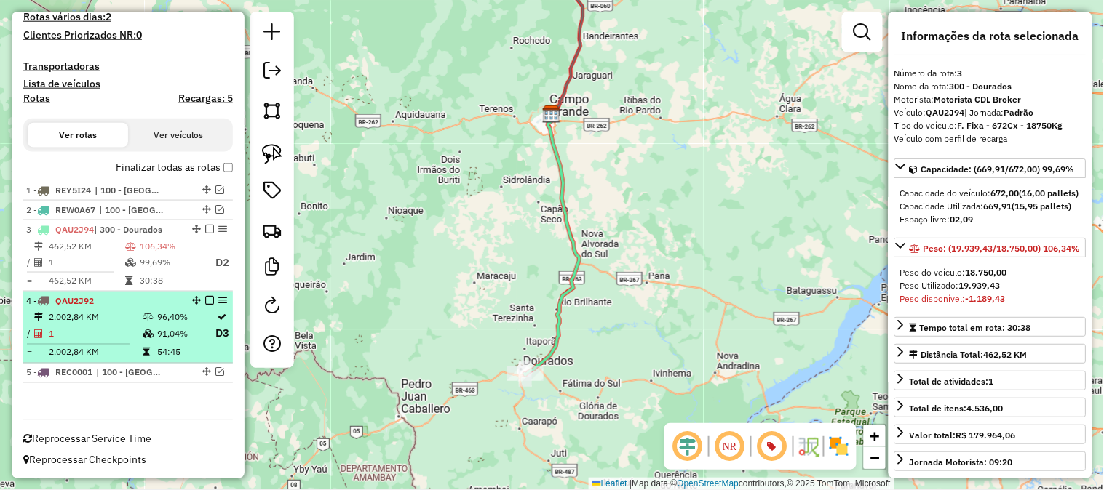
click at [164, 308] on li "4 - QAU2J92 2.002,84 KM 96,40% / 1 91,04% D3 = 2.002,84 KM 54:45" at bounding box center [127, 328] width 209 height 72
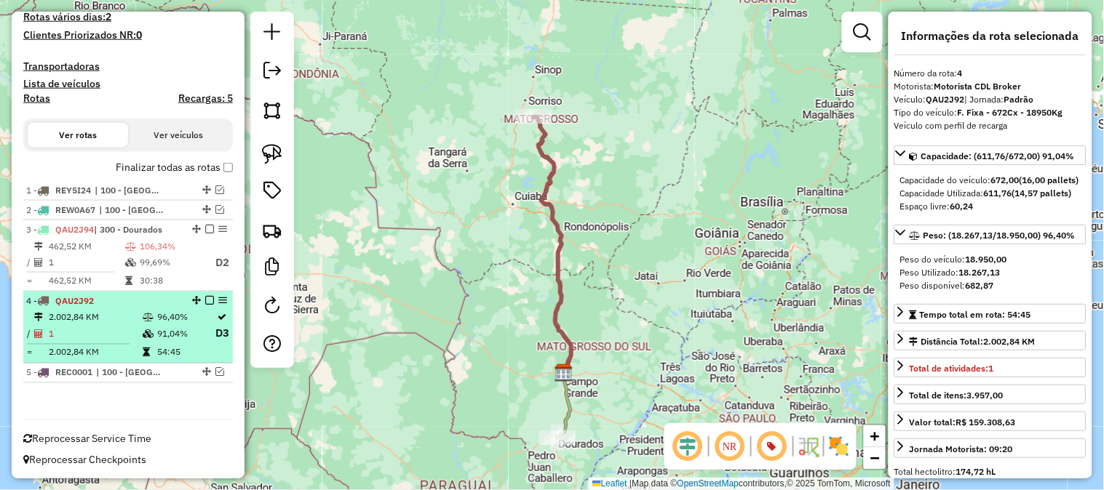
click at [205, 299] on em at bounding box center [209, 300] width 9 height 9
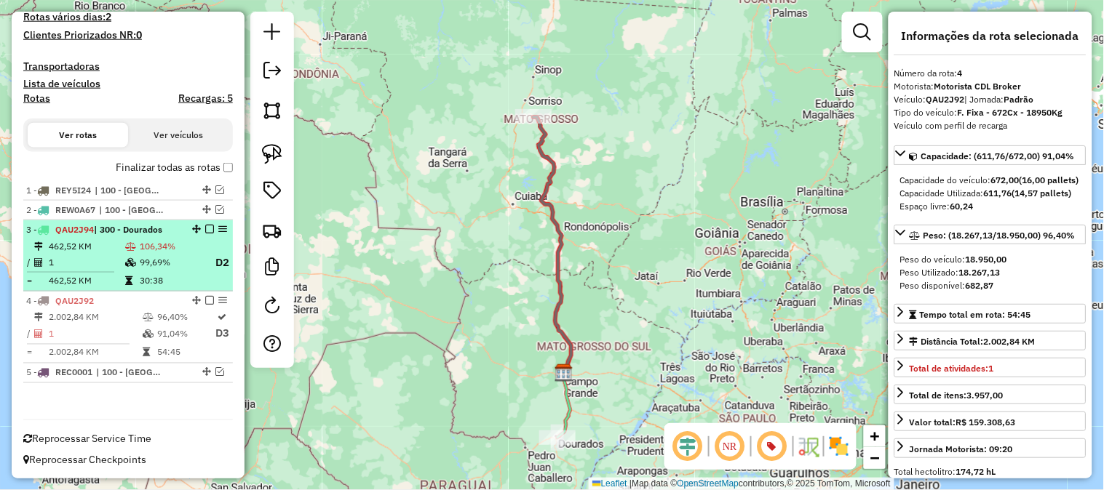
scroll to position [365, 0]
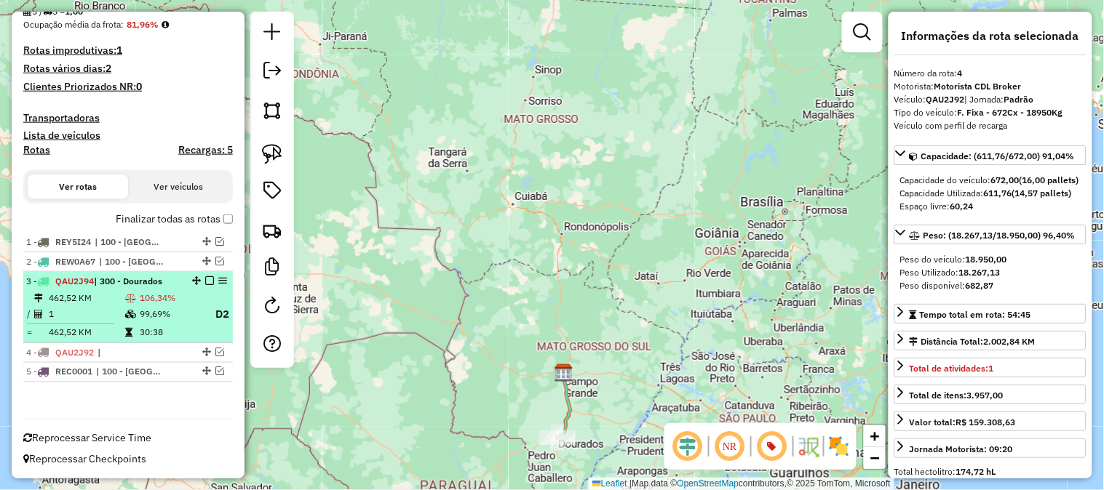
click at [191, 300] on td "106,34%" at bounding box center [171, 298] width 64 height 15
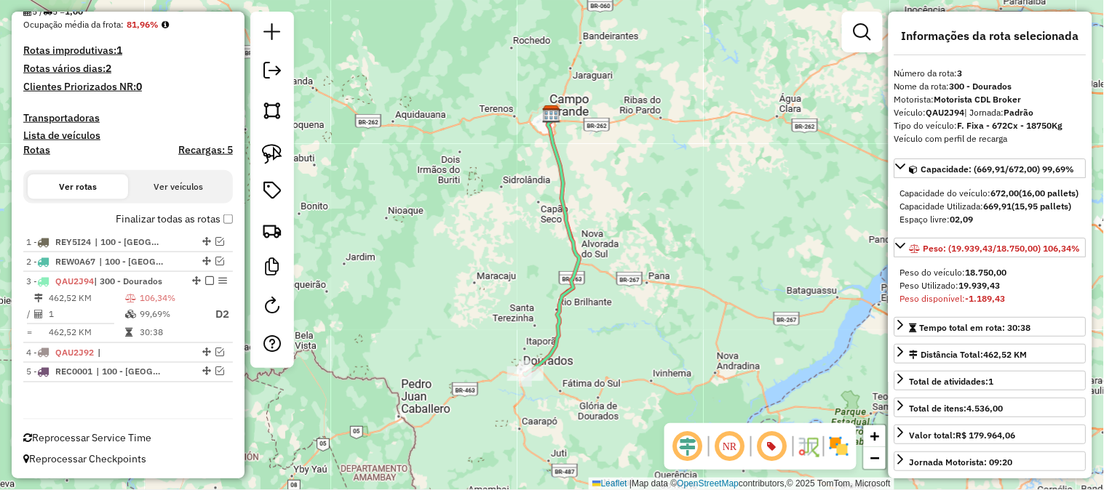
click at [562, 322] on icon at bounding box center [551, 244] width 55 height 261
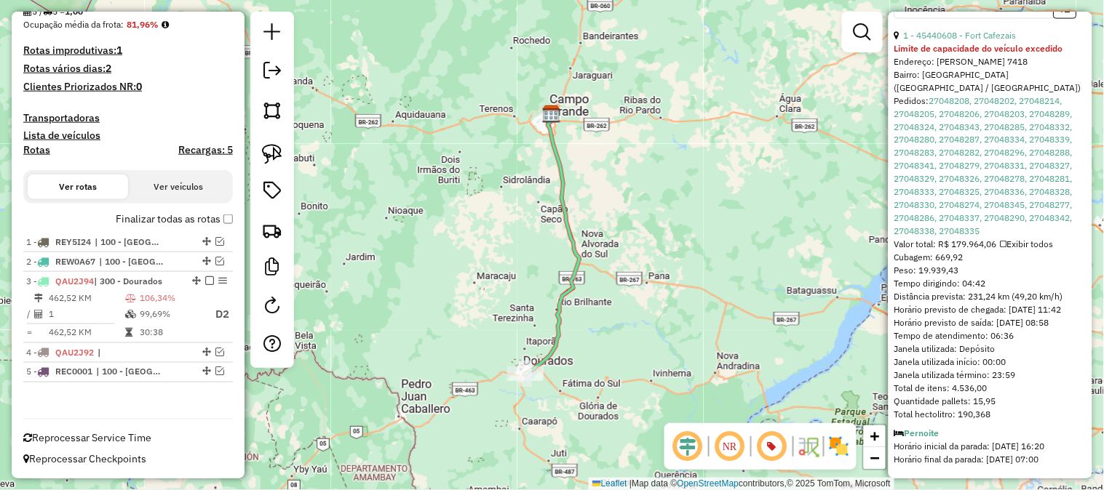
scroll to position [378, 0]
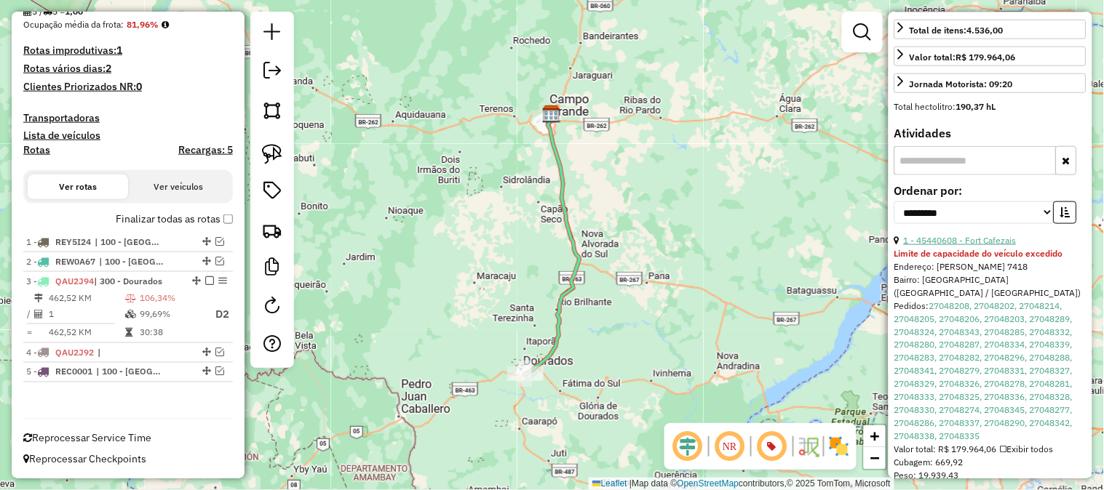
click at [955, 246] on link "1 - 45440608 - Fort Cafezais" at bounding box center [959, 240] width 113 height 11
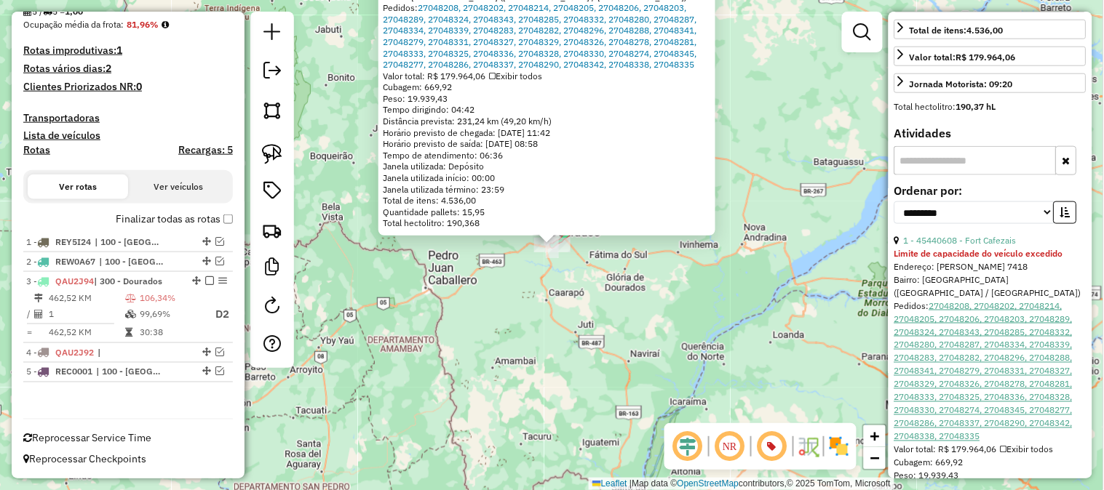
click at [986, 373] on link "27048208, 27048202, 27048214, 27048205, 27048206, 27048203, 27048289, 27048324,…" at bounding box center [983, 371] width 178 height 142
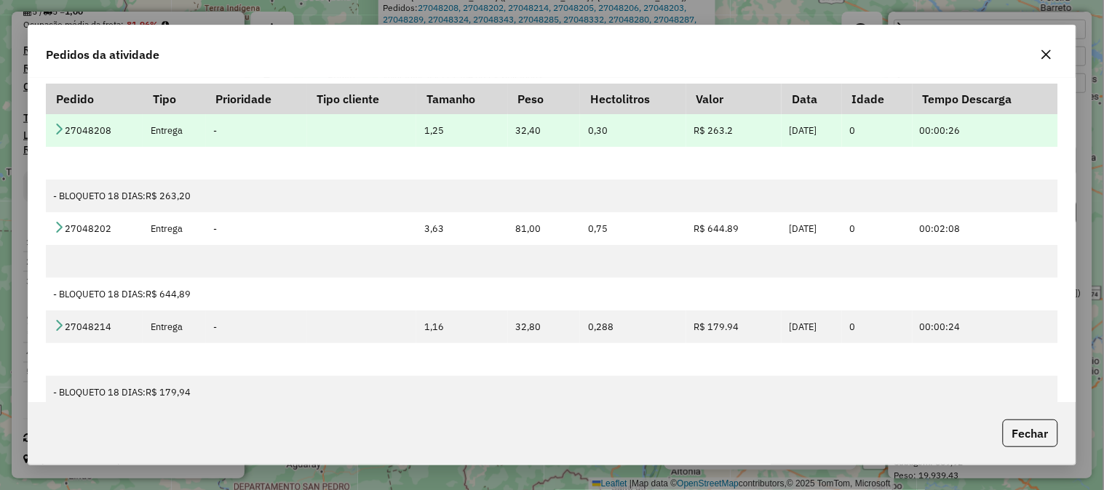
click at [55, 124] on icon at bounding box center [59, 129] width 12 height 12
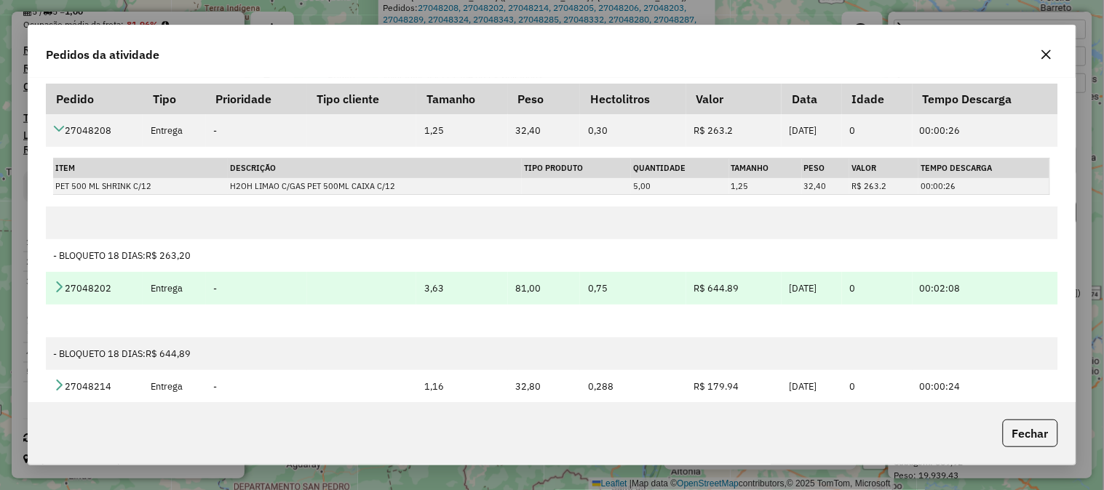
click at [55, 292] on icon at bounding box center [59, 287] width 12 height 12
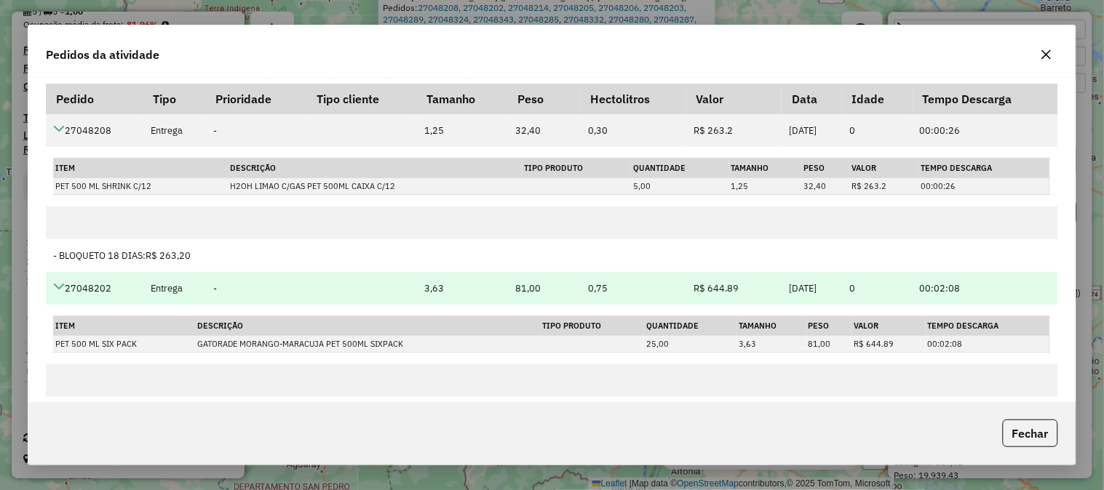
scroll to position [161, 0]
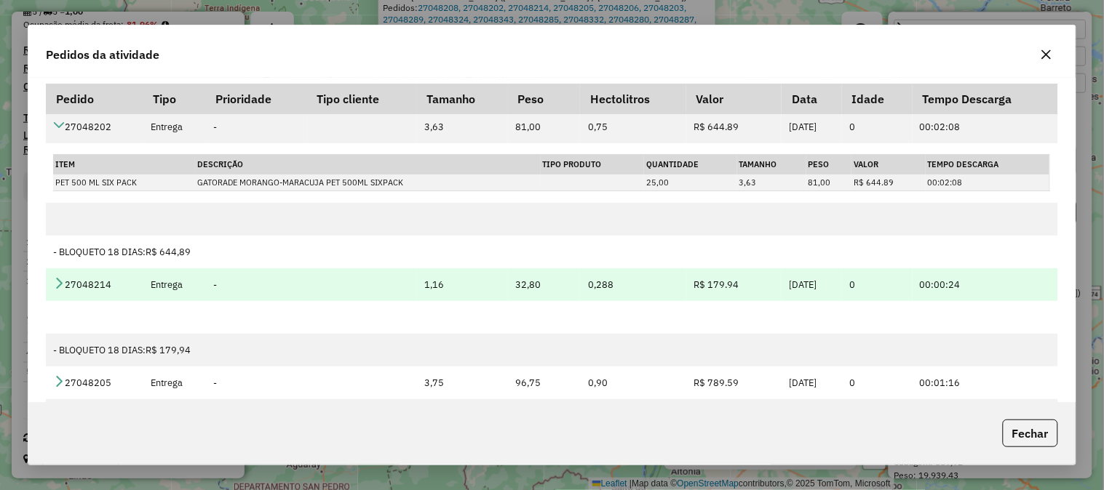
click at [57, 287] on icon at bounding box center [59, 283] width 12 height 12
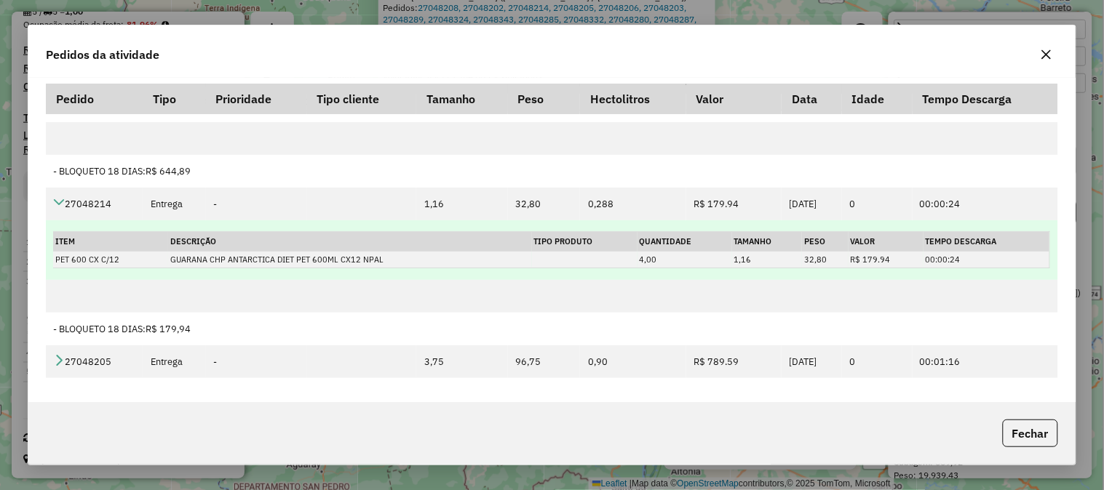
scroll to position [323, 0]
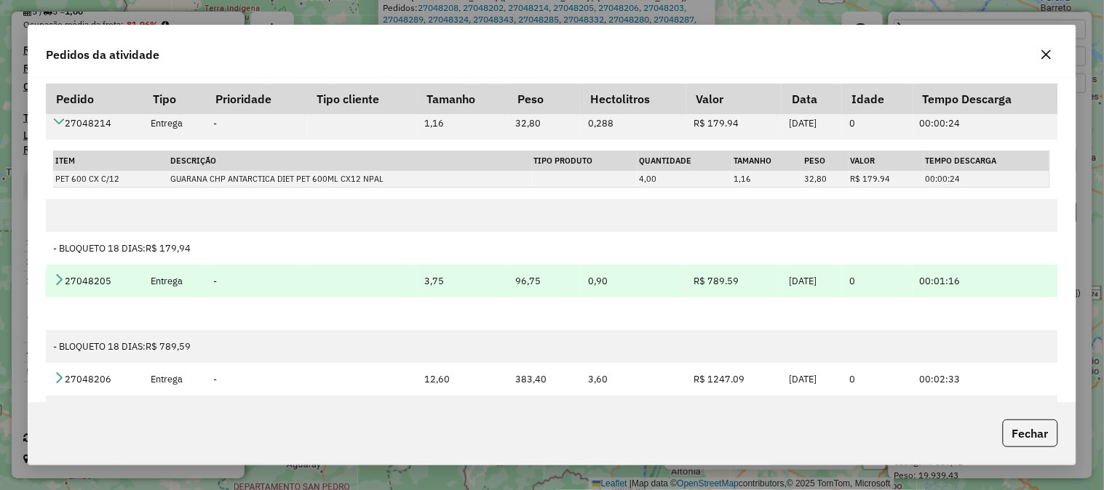
click at [55, 280] on icon at bounding box center [59, 280] width 12 height 12
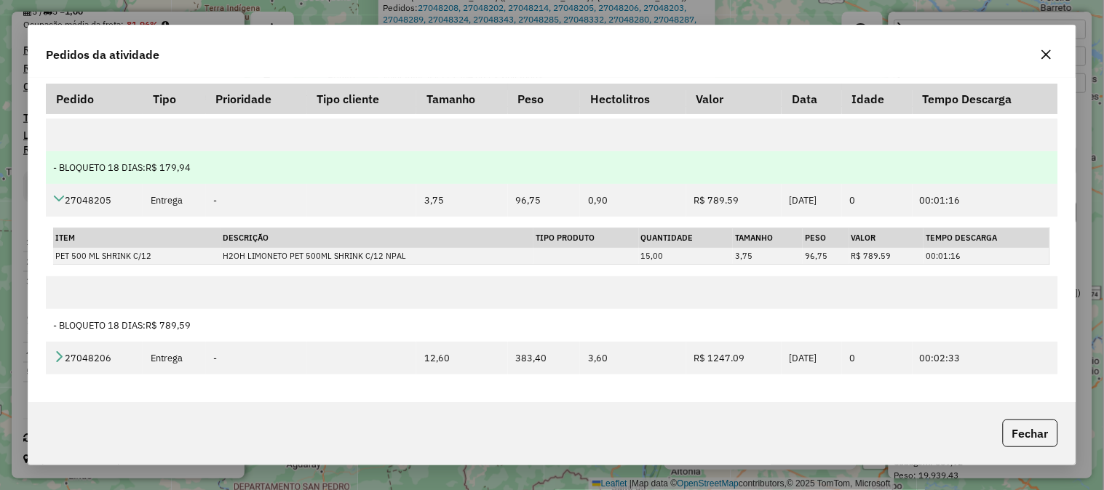
scroll to position [484, 0]
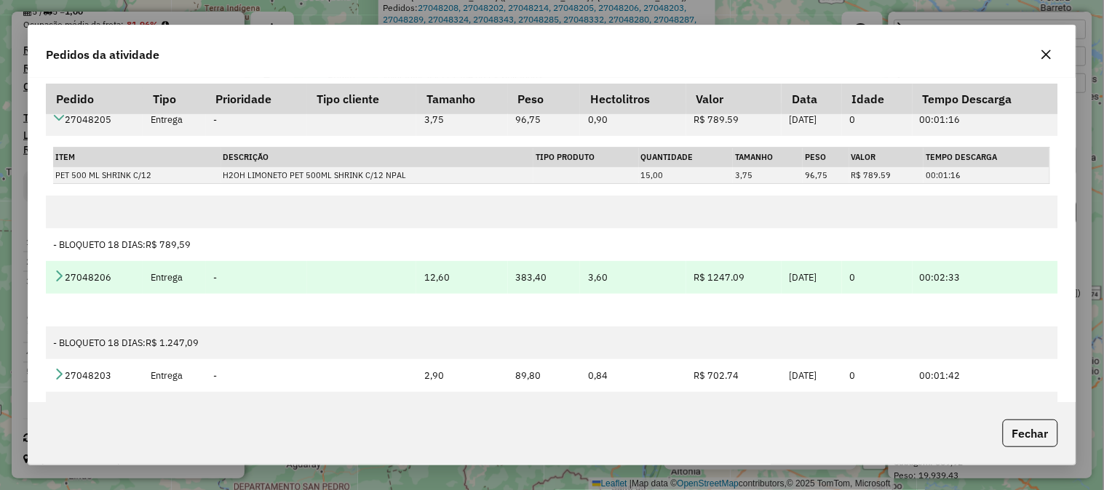
click at [57, 271] on icon at bounding box center [59, 276] width 12 height 12
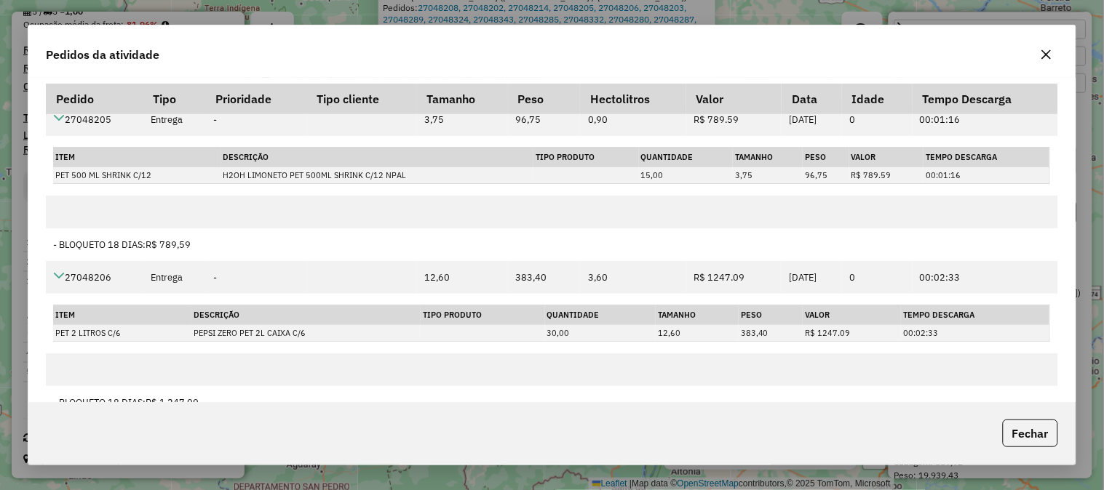
scroll to position [646, 0]
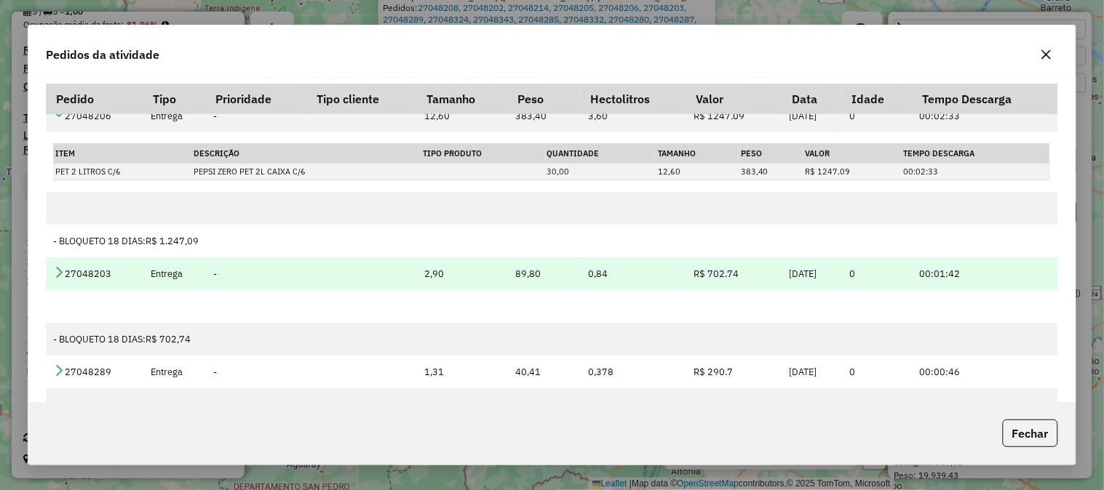
click at [55, 273] on icon at bounding box center [59, 272] width 12 height 12
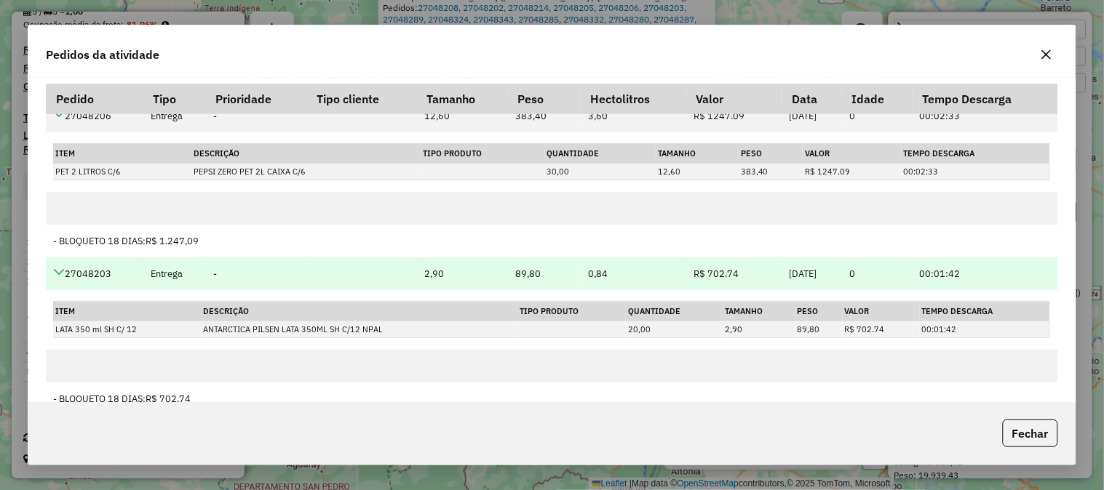
scroll to position [727, 0]
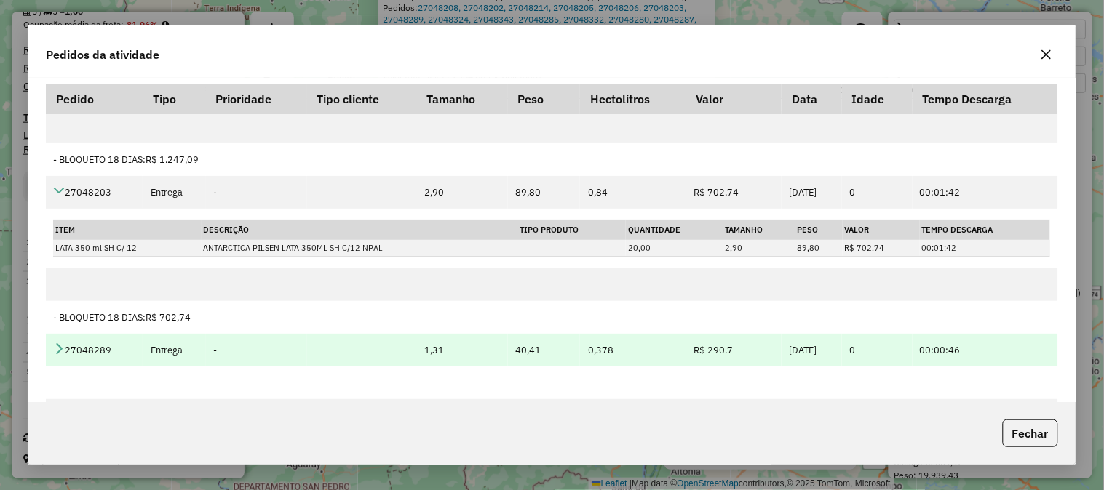
click at [60, 352] on icon at bounding box center [59, 349] width 12 height 12
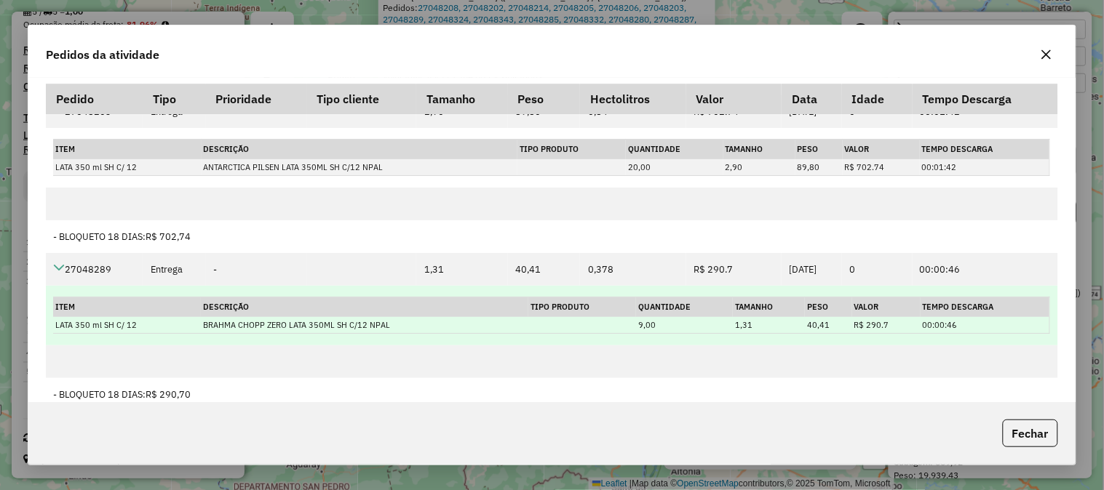
scroll to position [970, 0]
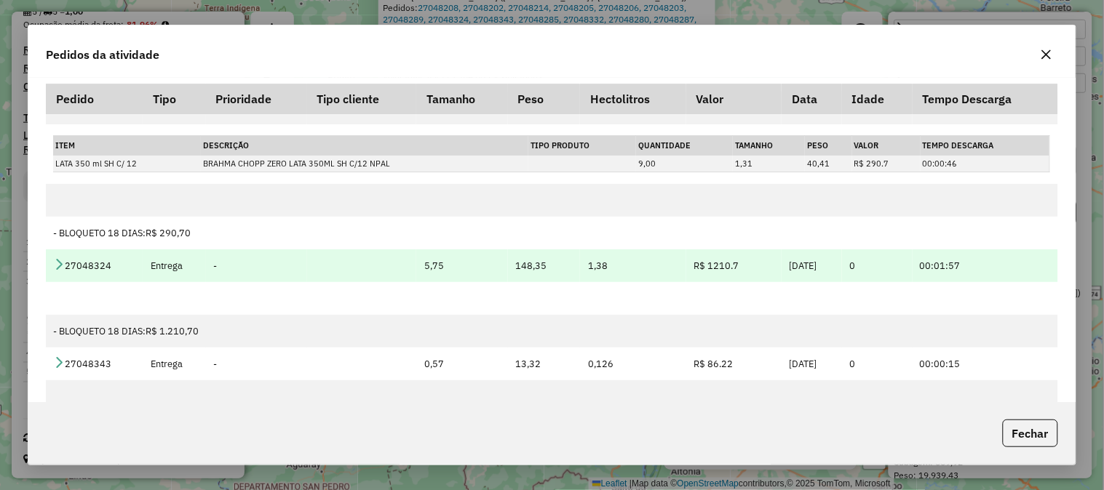
click at [60, 268] on icon at bounding box center [59, 264] width 12 height 12
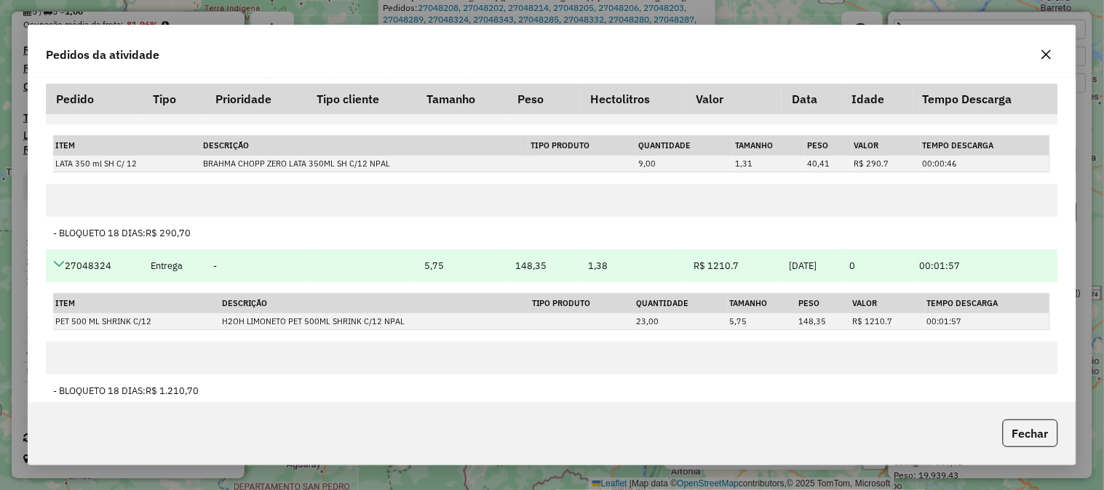
scroll to position [1131, 0]
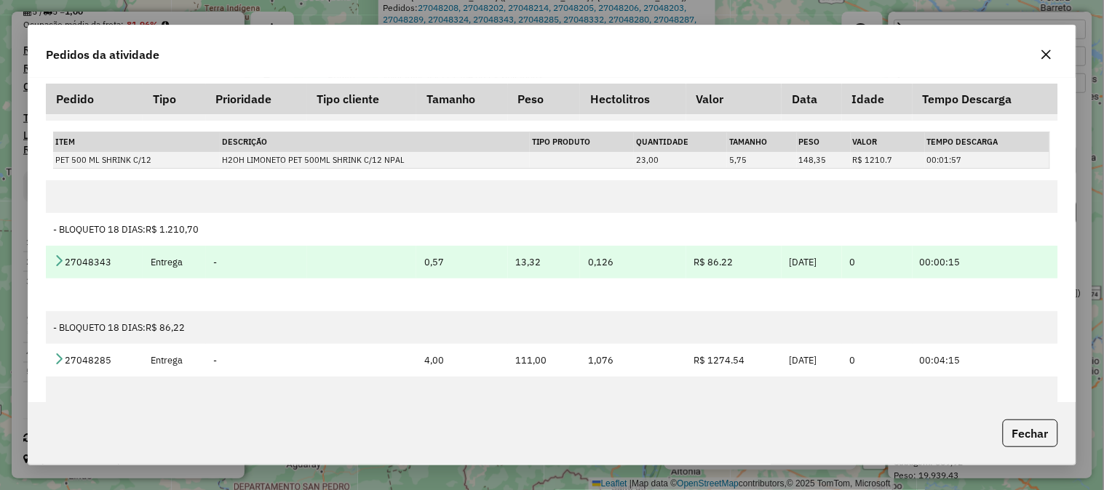
click at [55, 258] on icon at bounding box center [59, 261] width 12 height 12
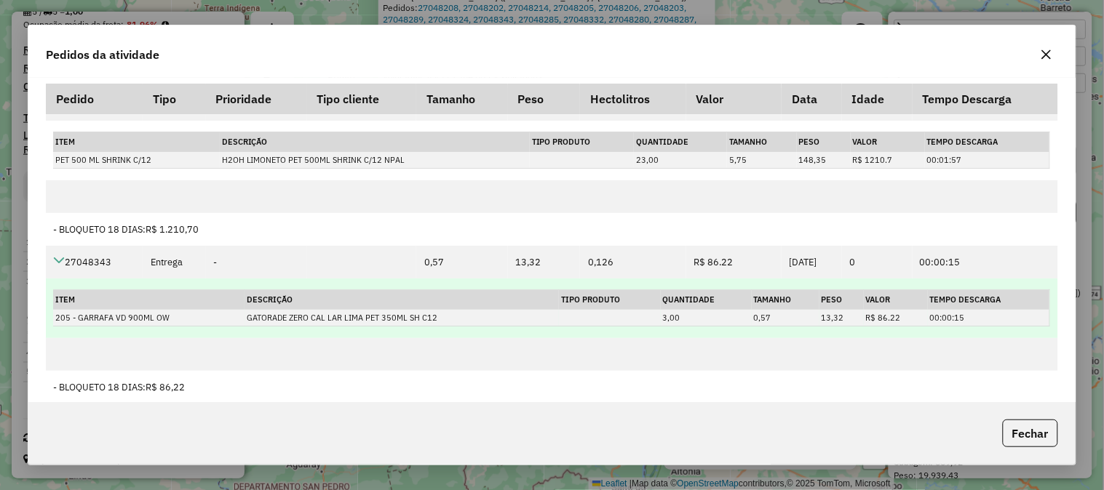
scroll to position [1293, 0]
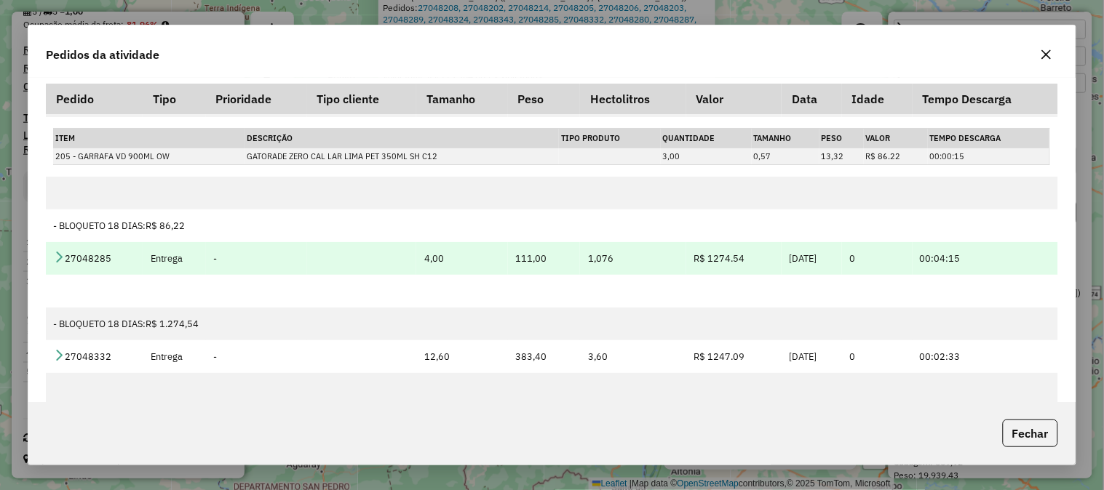
click at [61, 259] on icon at bounding box center [59, 257] width 12 height 12
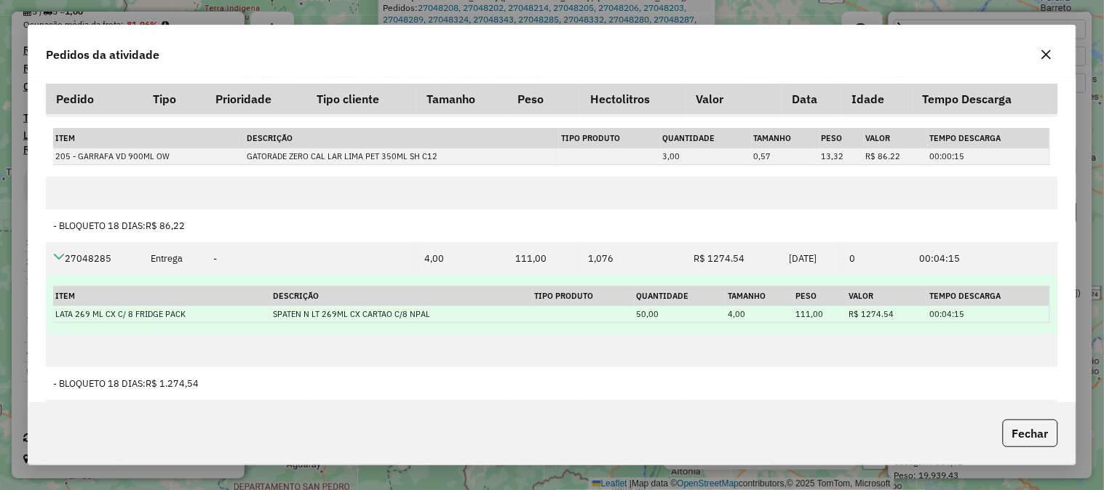
scroll to position [1373, 0]
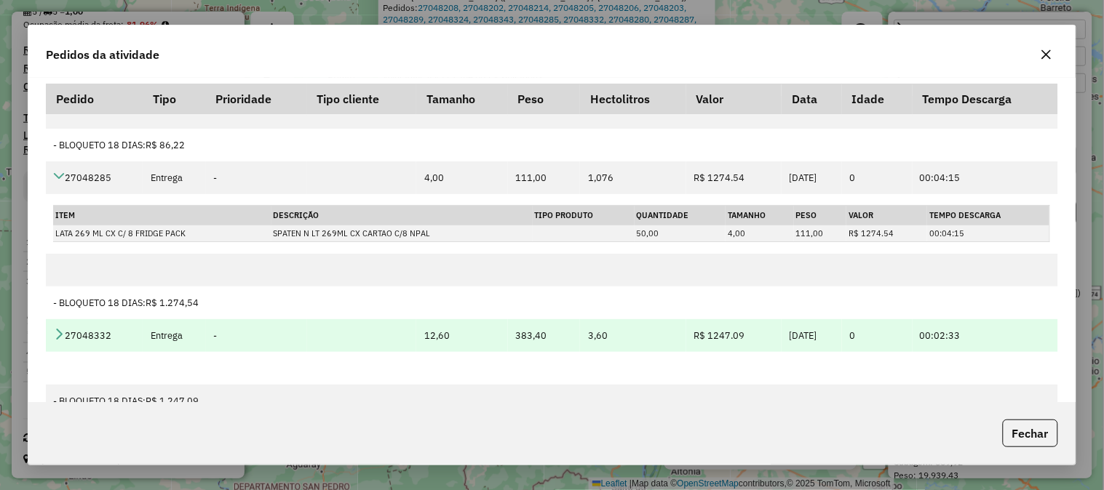
click at [63, 335] on icon at bounding box center [59, 334] width 12 height 12
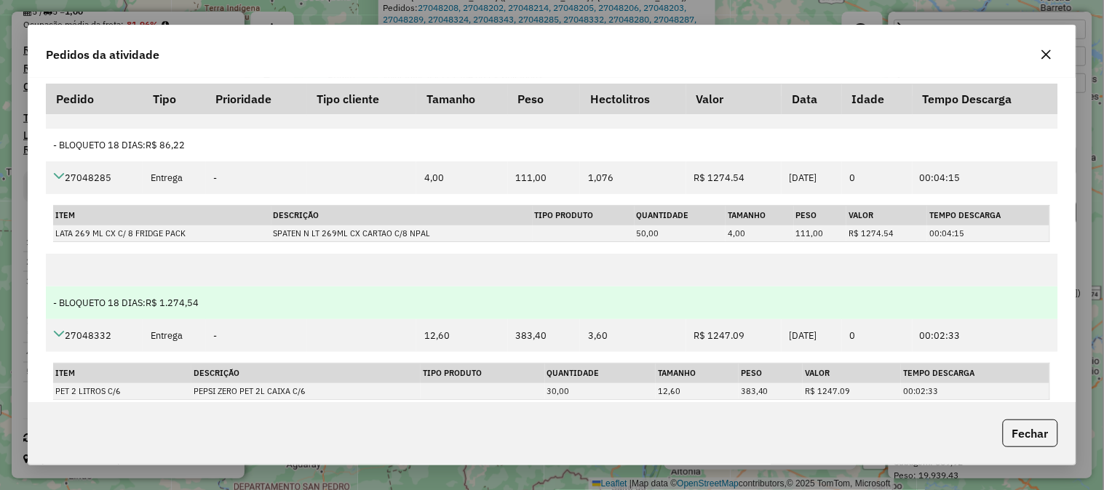
scroll to position [1536, 0]
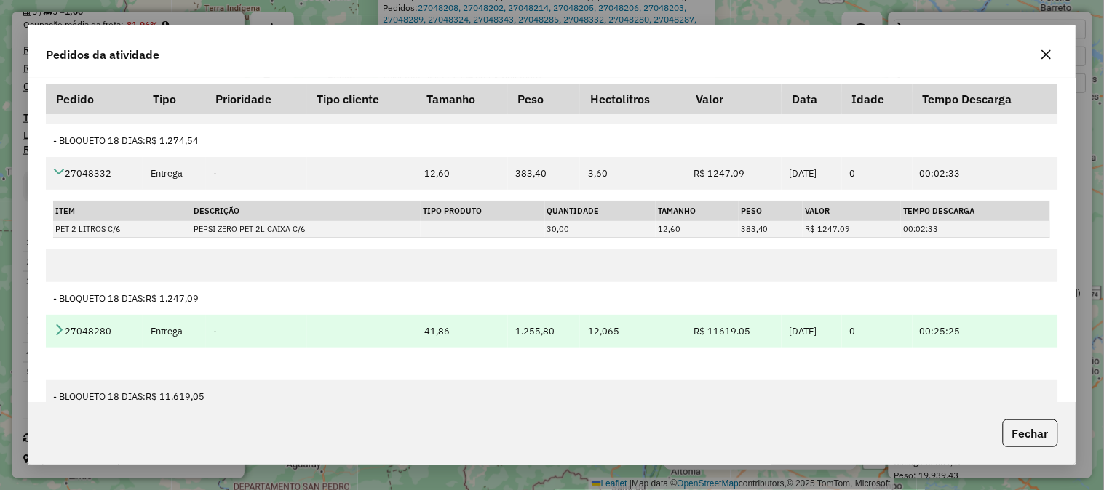
click at [58, 332] on icon at bounding box center [59, 330] width 12 height 12
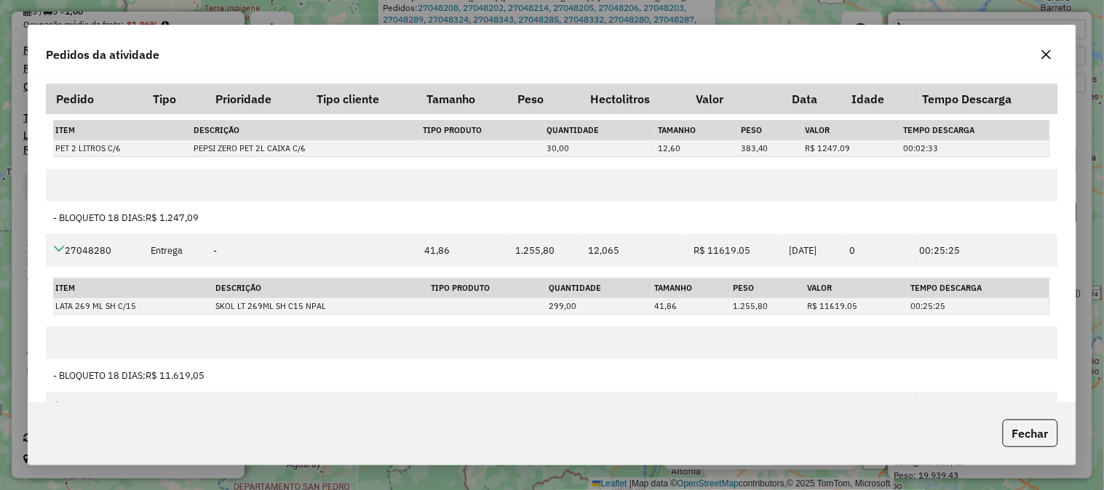
scroll to position [1697, 0]
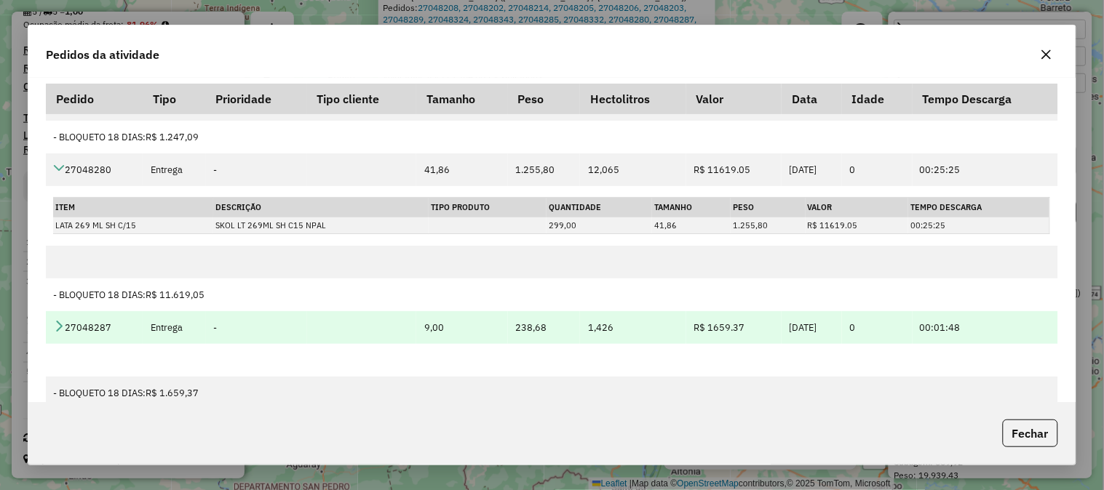
click at [57, 324] on icon at bounding box center [59, 326] width 12 height 12
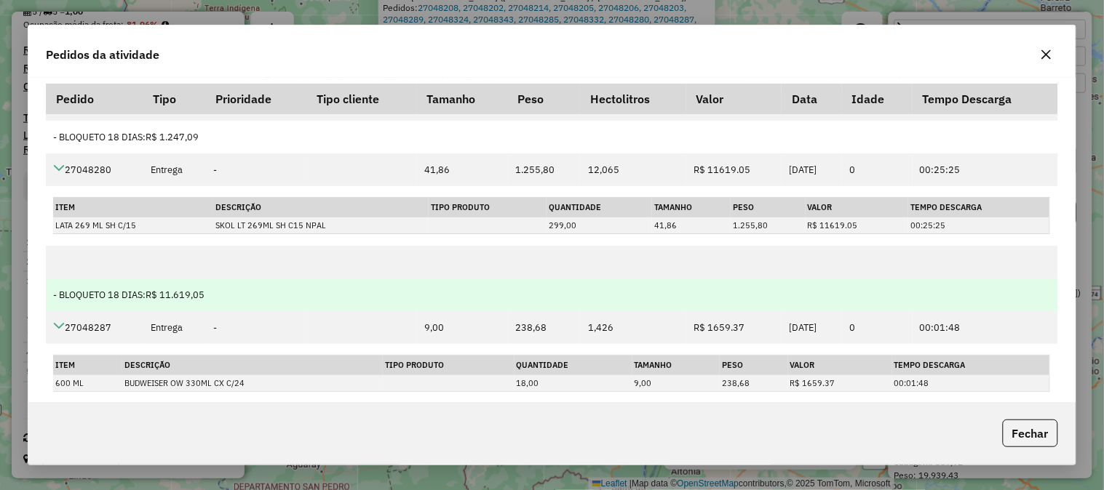
scroll to position [1859, 0]
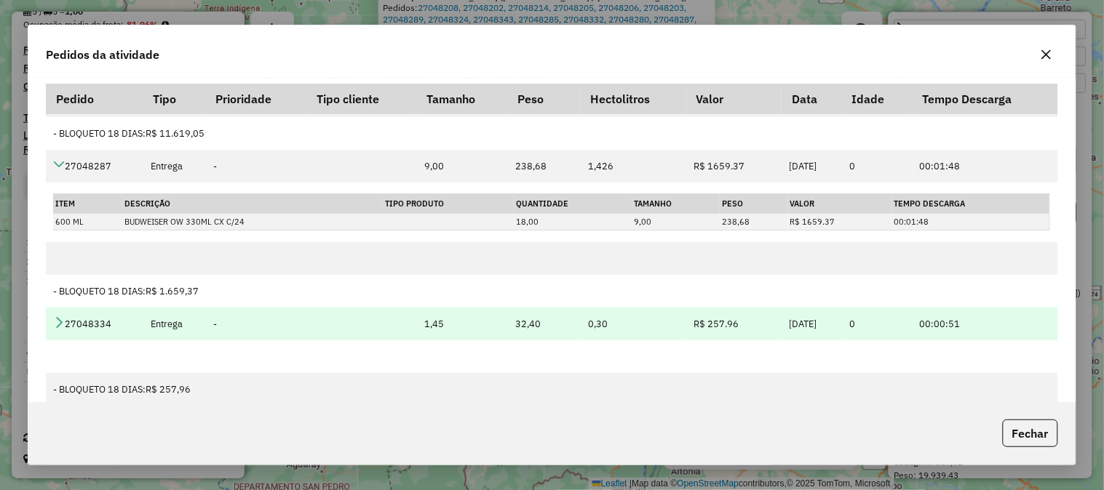
click at [55, 328] on icon at bounding box center [59, 322] width 12 height 12
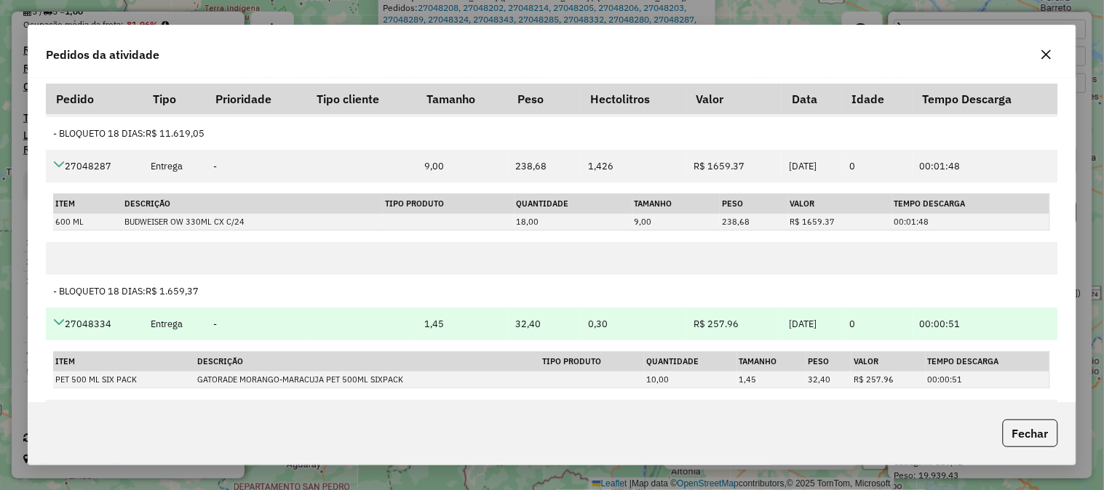
scroll to position [2020, 0]
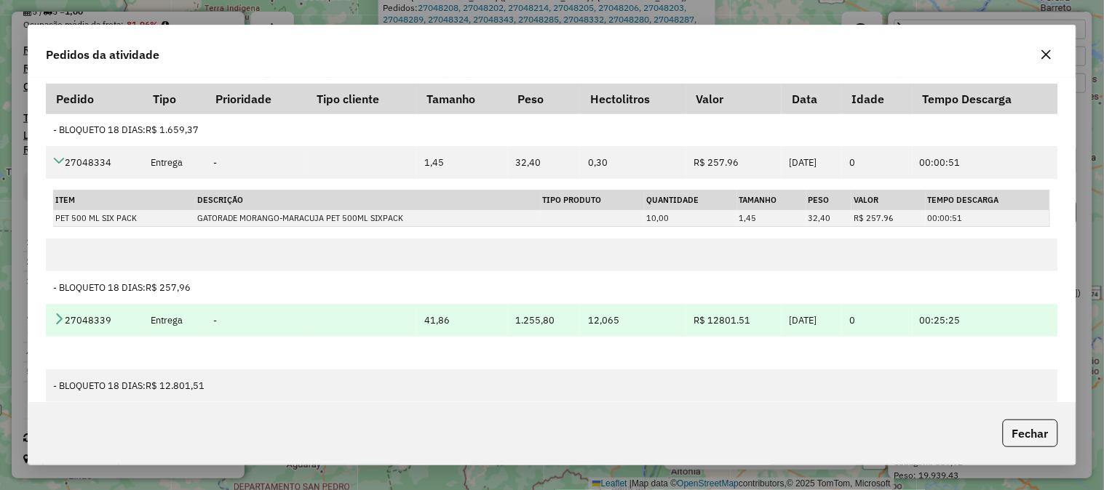
click at [59, 320] on icon at bounding box center [59, 319] width 12 height 12
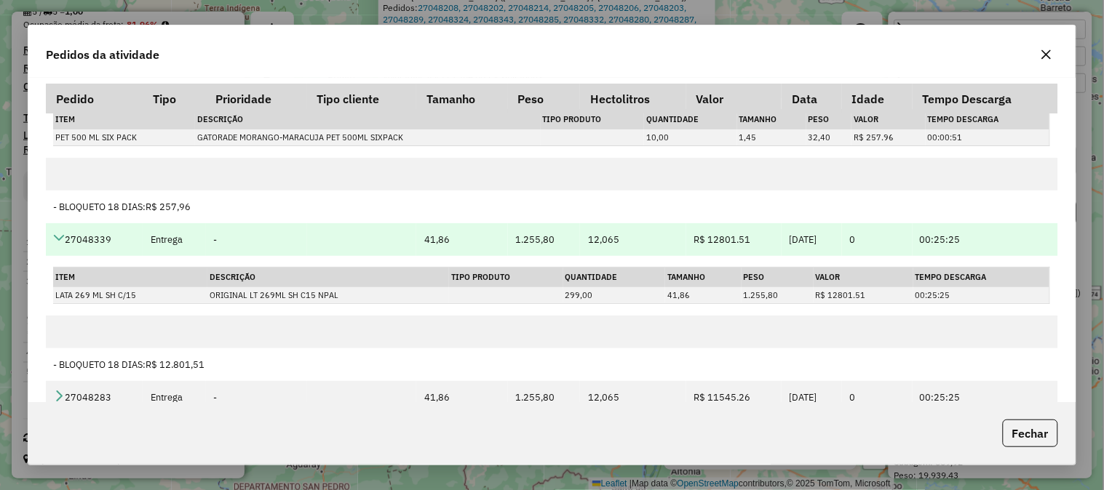
scroll to position [2182, 0]
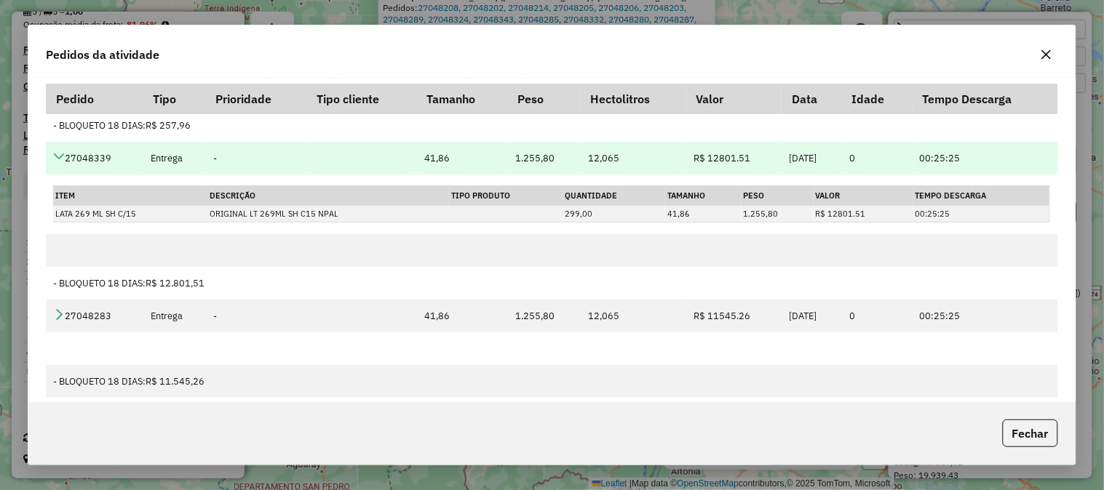
drag, startPoint x: 122, startPoint y: 161, endPoint x: 65, endPoint y: 167, distance: 57.0
click at [65, 167] on td "27048339" at bounding box center [94, 158] width 97 height 33
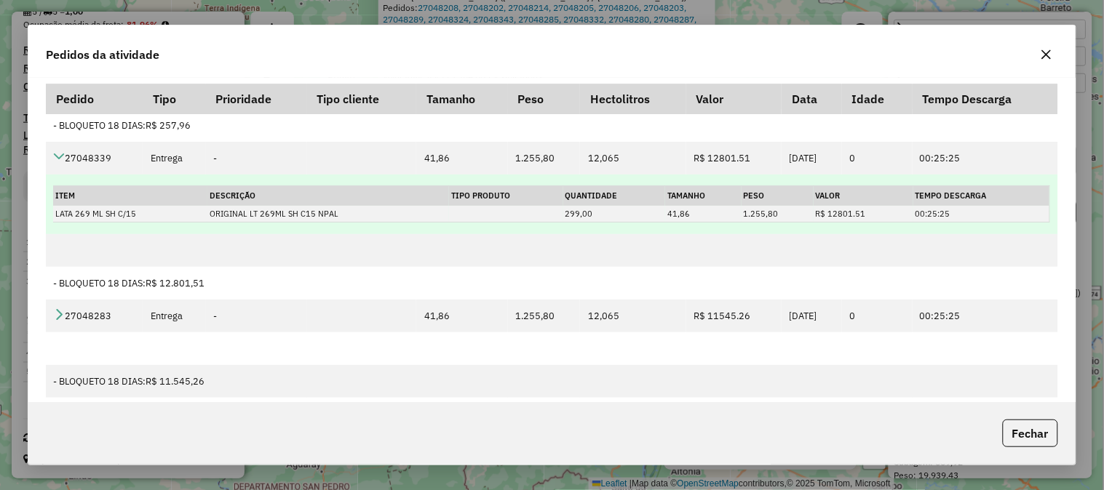
copy td "27048339"
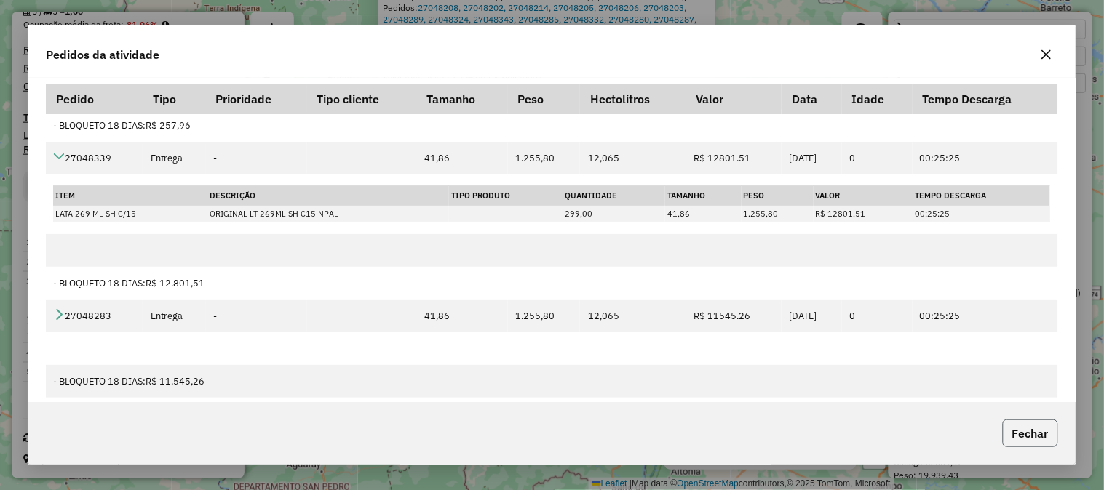
click at [1052, 435] on button "Fechar" at bounding box center [1029, 434] width 55 height 28
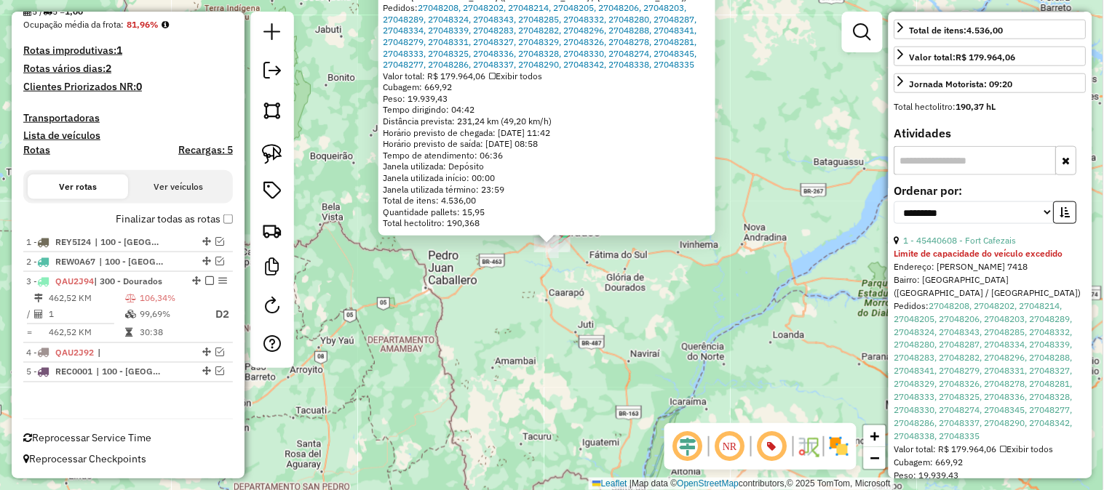
click at [559, 300] on div "45440608 - Fort Cafezais Limite de capacidade do veículo excedido Endereço: Gur…" at bounding box center [552, 245] width 1104 height 490
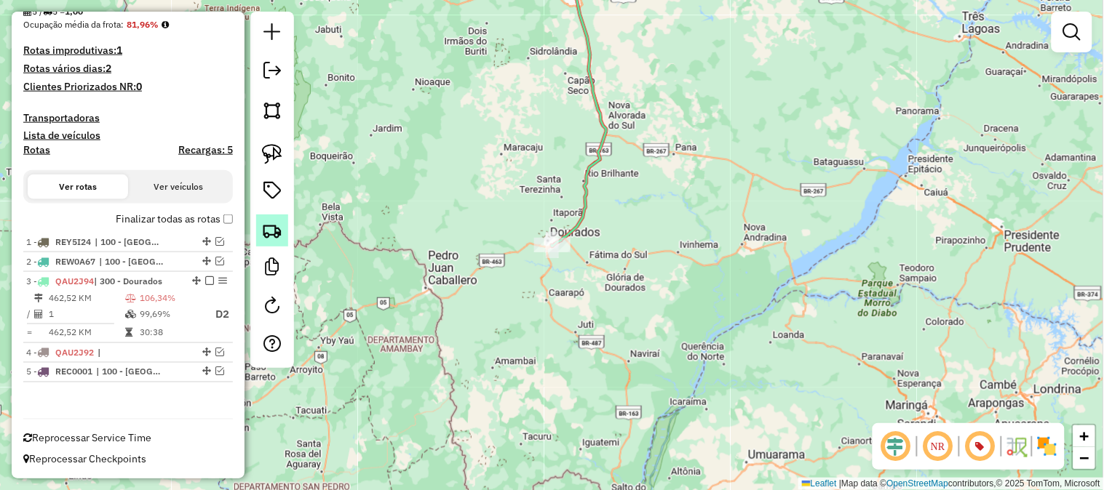
click at [276, 228] on img at bounding box center [272, 230] width 20 height 20
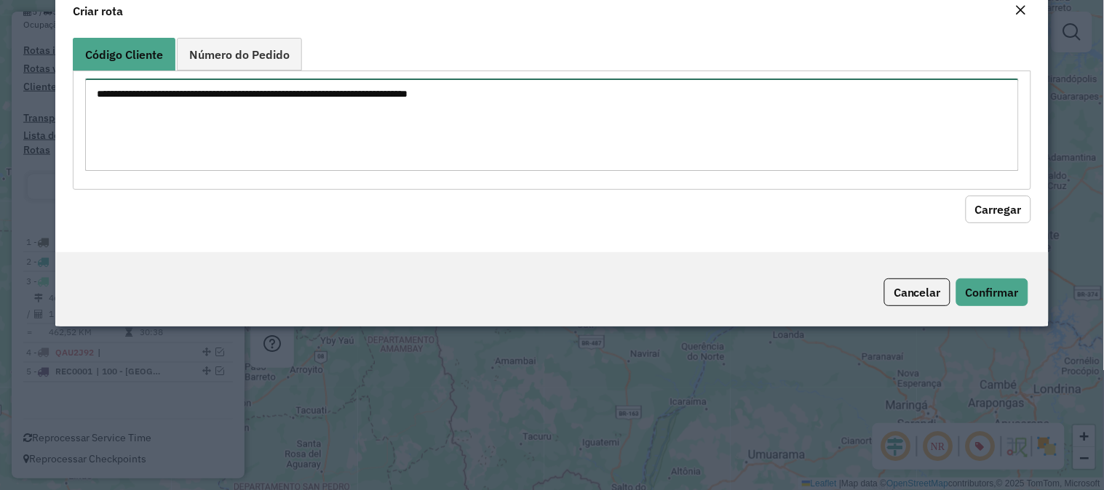
click at [319, 151] on textarea at bounding box center [551, 125] width 933 height 92
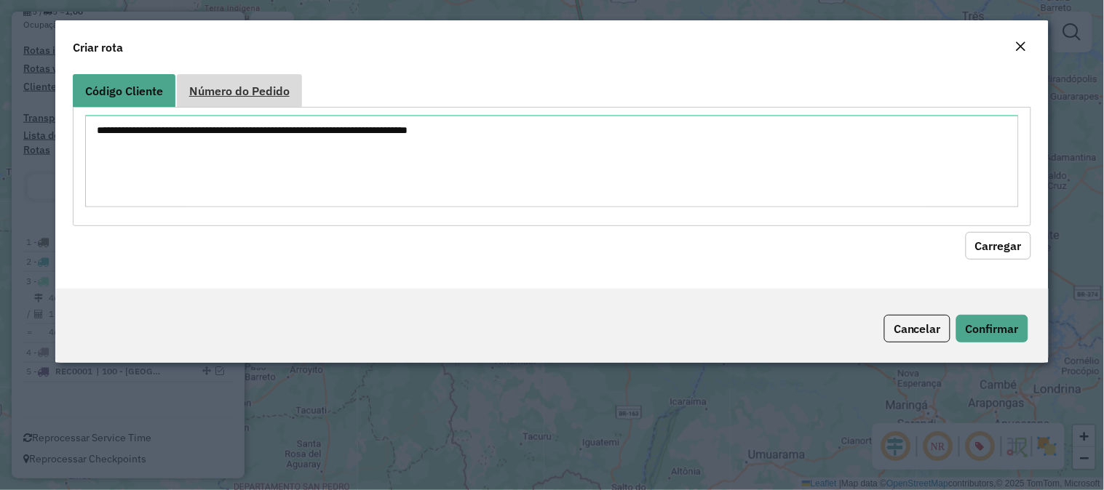
click at [222, 80] on link "Número do Pedido" at bounding box center [239, 90] width 125 height 33
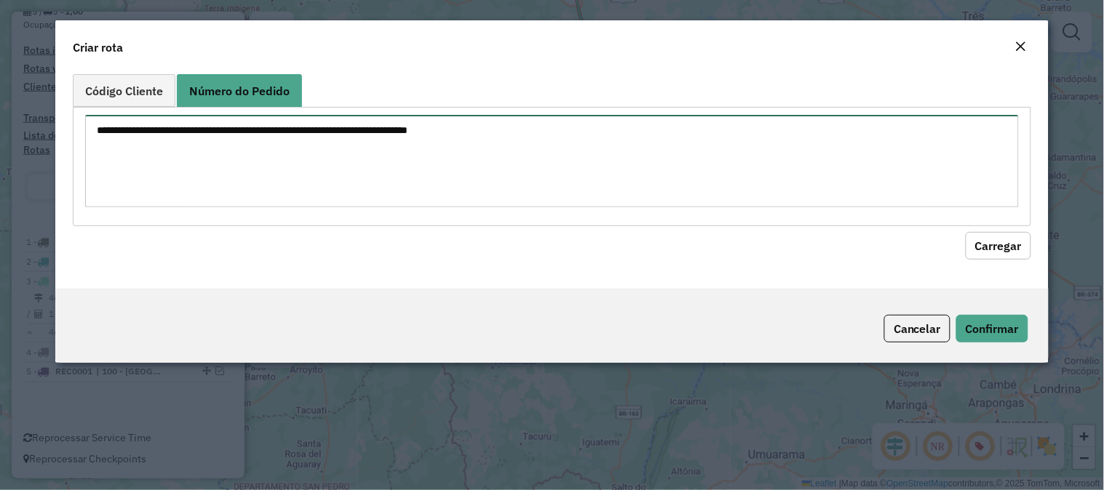
click at [228, 140] on textarea at bounding box center [551, 161] width 933 height 92
paste textarea "********"
type textarea "********"
click at [1005, 241] on button "Carregar" at bounding box center [997, 246] width 65 height 28
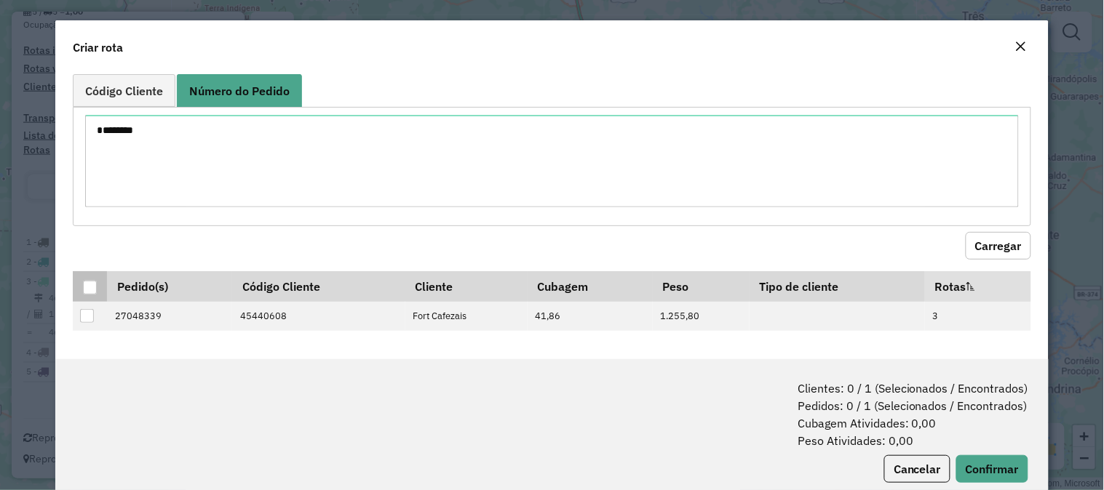
click at [89, 293] on div at bounding box center [90, 288] width 14 height 14
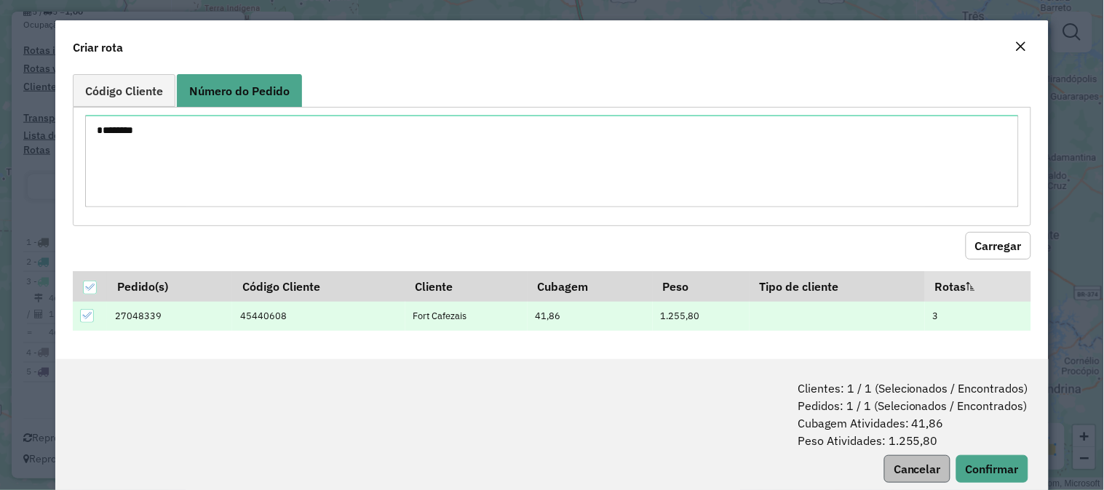
scroll to position [33, 0]
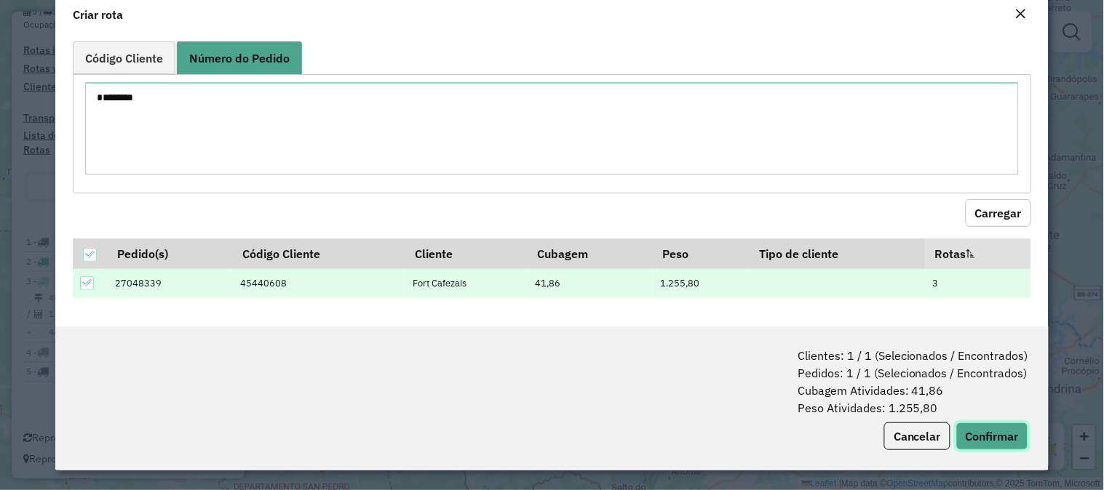
click at [976, 434] on button "Confirmar" at bounding box center [992, 437] width 72 height 28
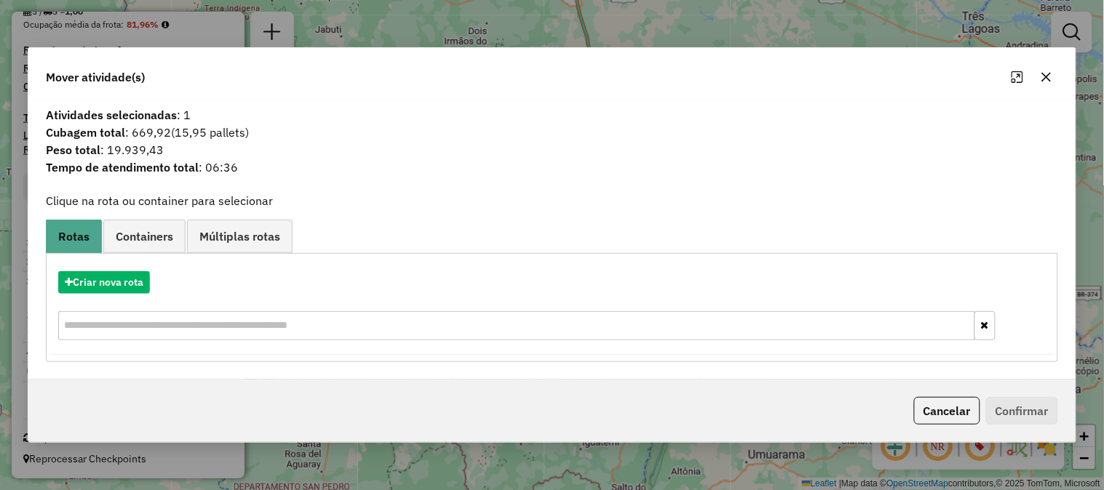
click at [156, 240] on span "Containers" at bounding box center [144, 237] width 57 height 12
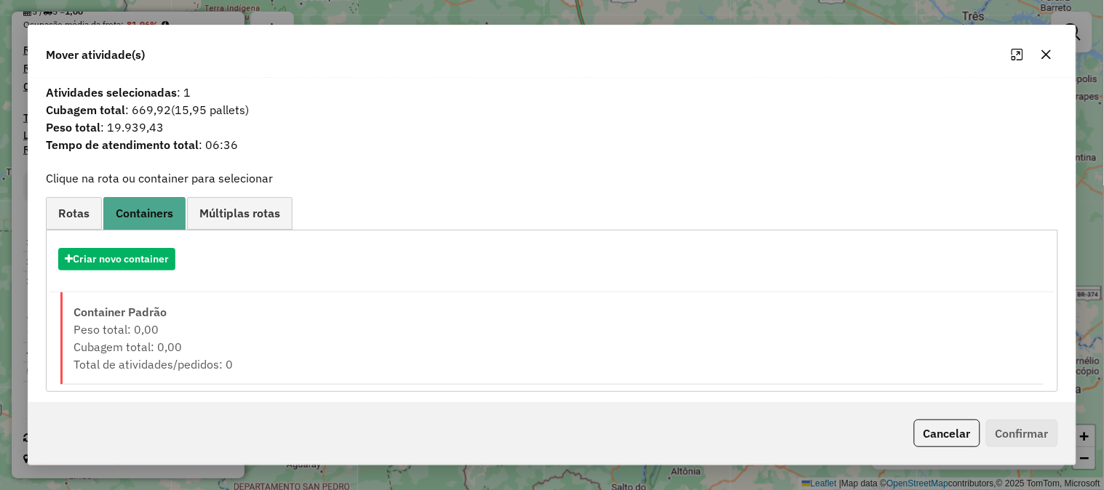
scroll to position [7, 0]
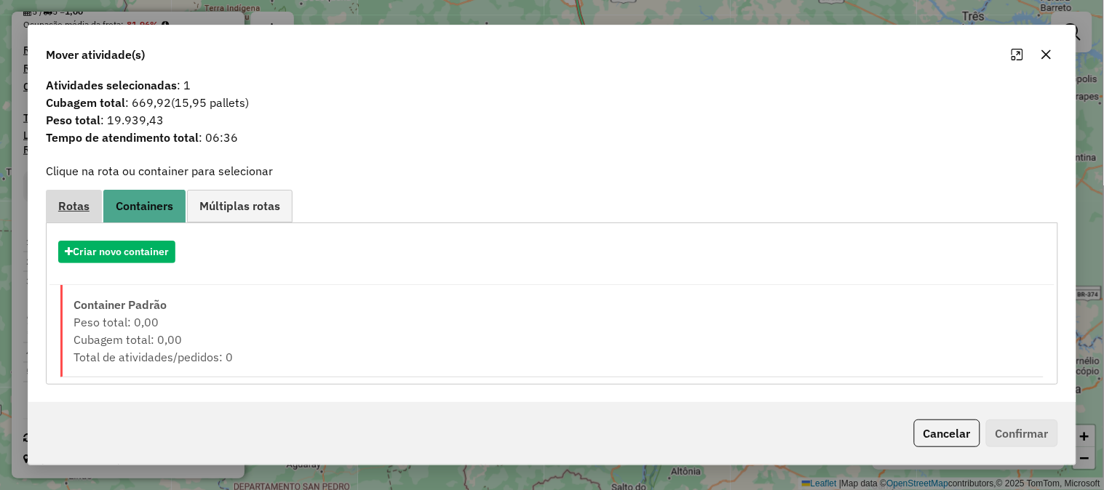
click at [58, 194] on link "Rotas" at bounding box center [74, 206] width 56 height 33
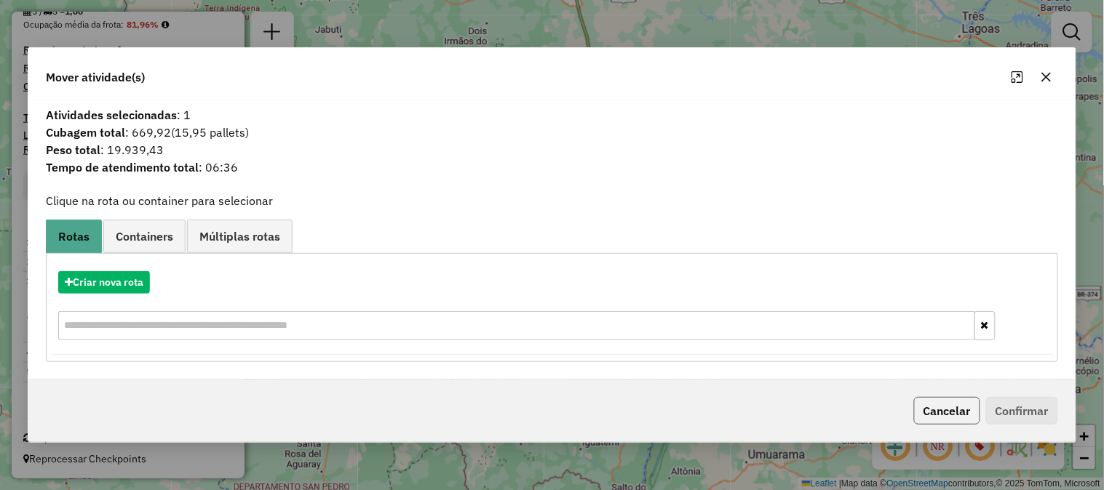
click at [960, 418] on button "Cancelar" at bounding box center [947, 411] width 66 height 28
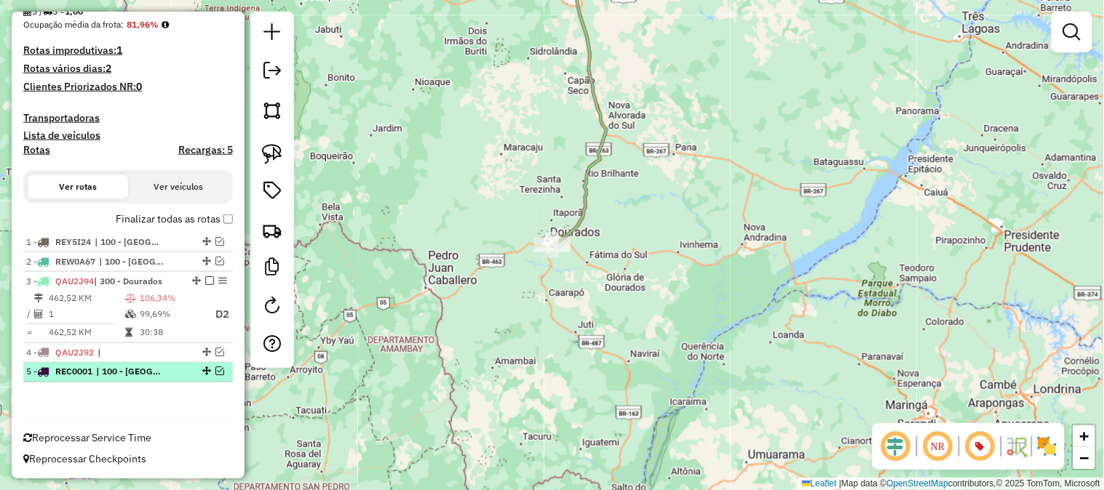
click at [217, 369] on em at bounding box center [219, 371] width 9 height 9
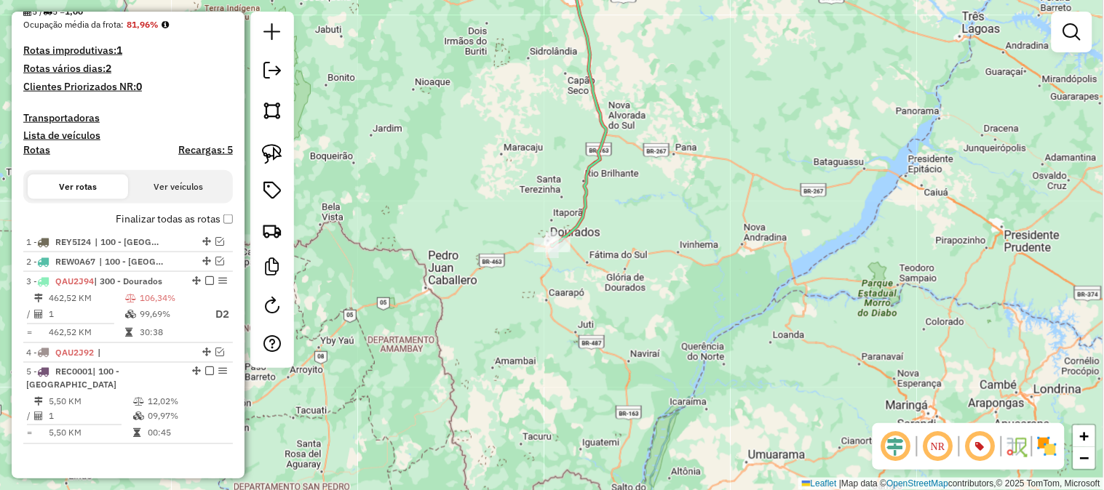
scroll to position [426, 0]
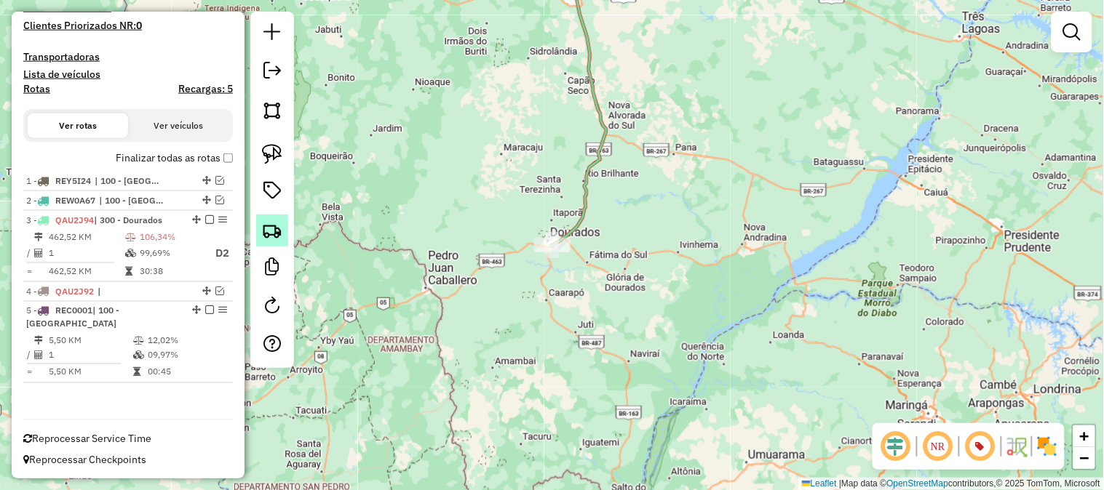
click at [275, 228] on img at bounding box center [272, 230] width 20 height 20
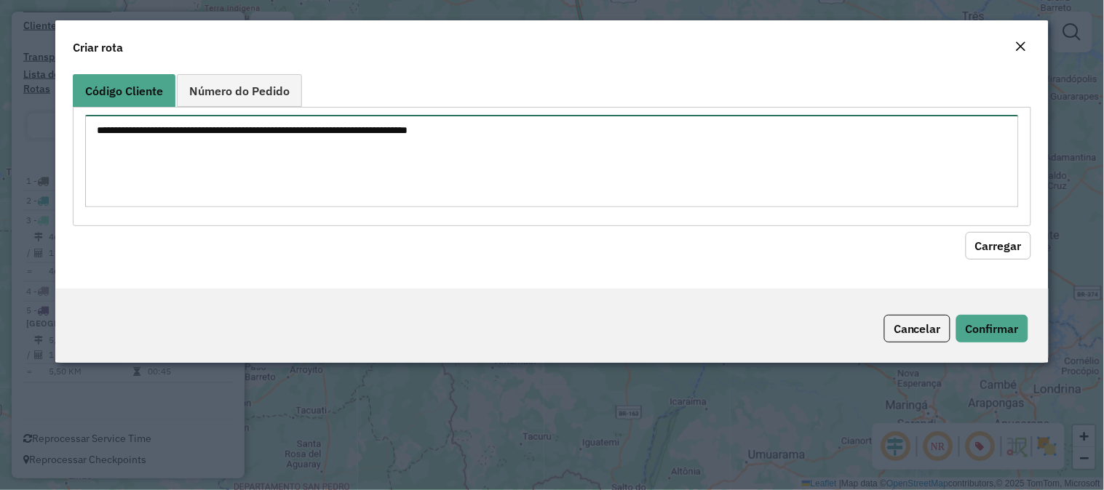
click at [222, 142] on textarea at bounding box center [551, 161] width 933 height 92
click at [244, 148] on textarea at bounding box center [551, 161] width 933 height 92
paste textarea "********"
type textarea "********"
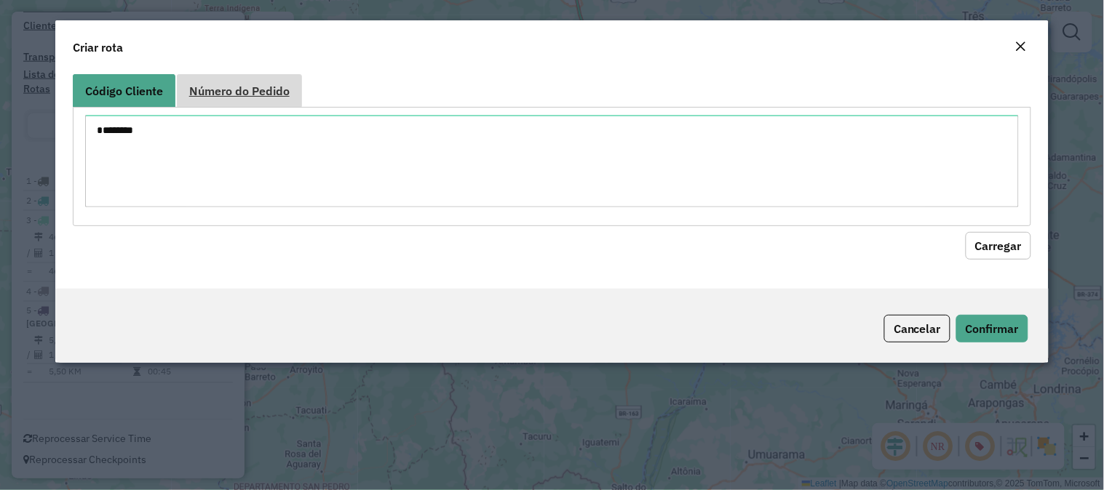
click at [237, 93] on span "Número do Pedido" at bounding box center [239, 91] width 100 height 12
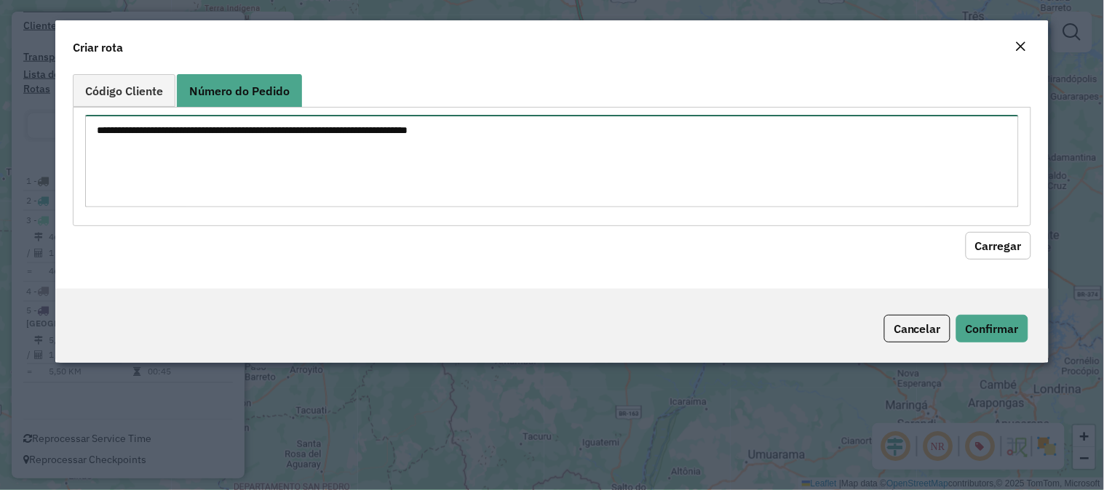
click at [220, 124] on textarea at bounding box center [551, 161] width 933 height 92
paste textarea "********"
type textarea "********"
click at [1001, 257] on button "Carregar" at bounding box center [997, 246] width 65 height 28
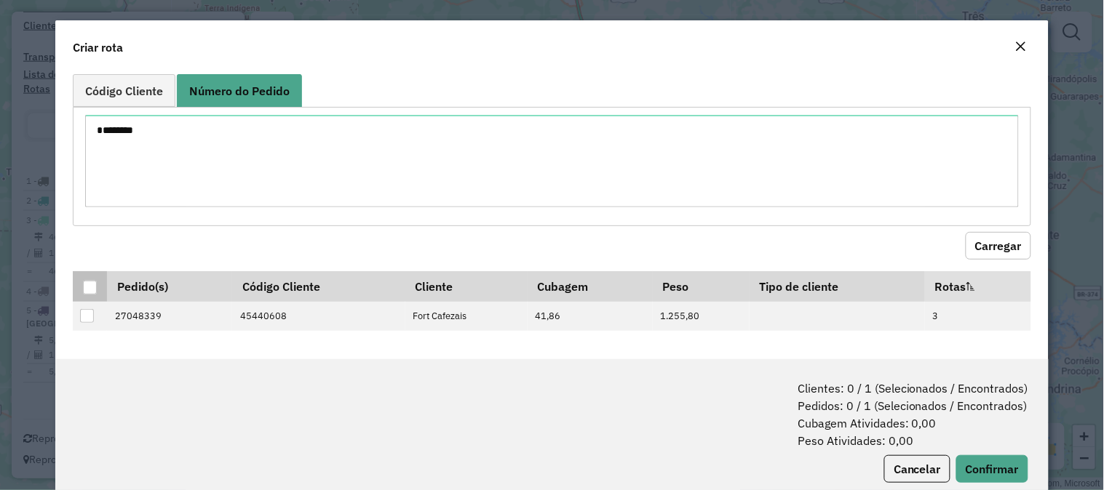
click at [85, 284] on div at bounding box center [90, 288] width 14 height 14
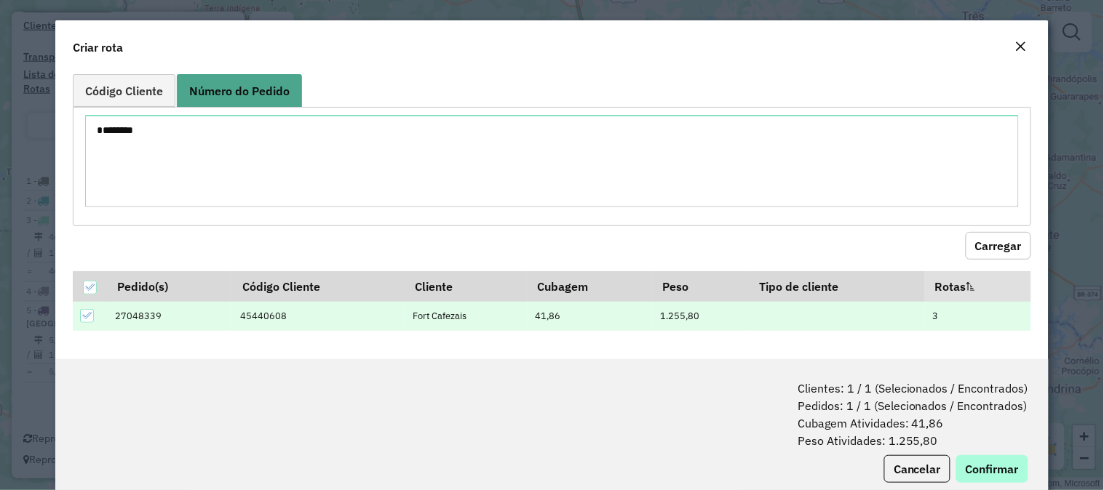
scroll to position [33, 0]
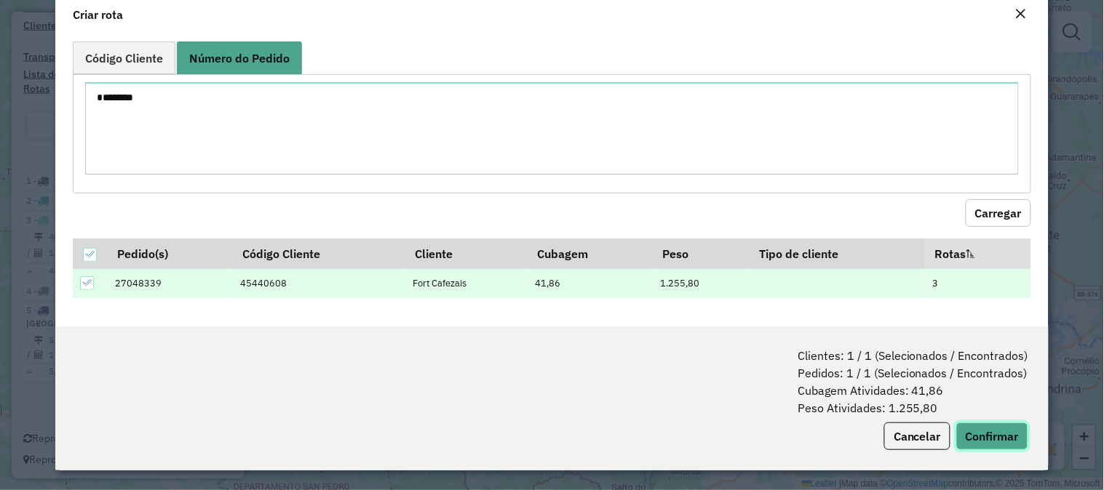
click at [988, 426] on button "Confirmar" at bounding box center [992, 437] width 72 height 28
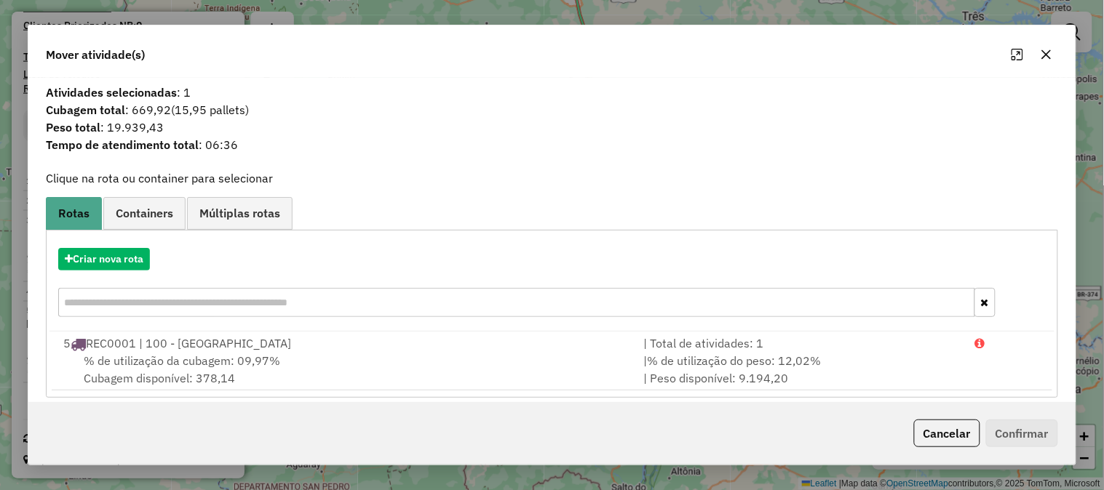
scroll to position [12, 0]
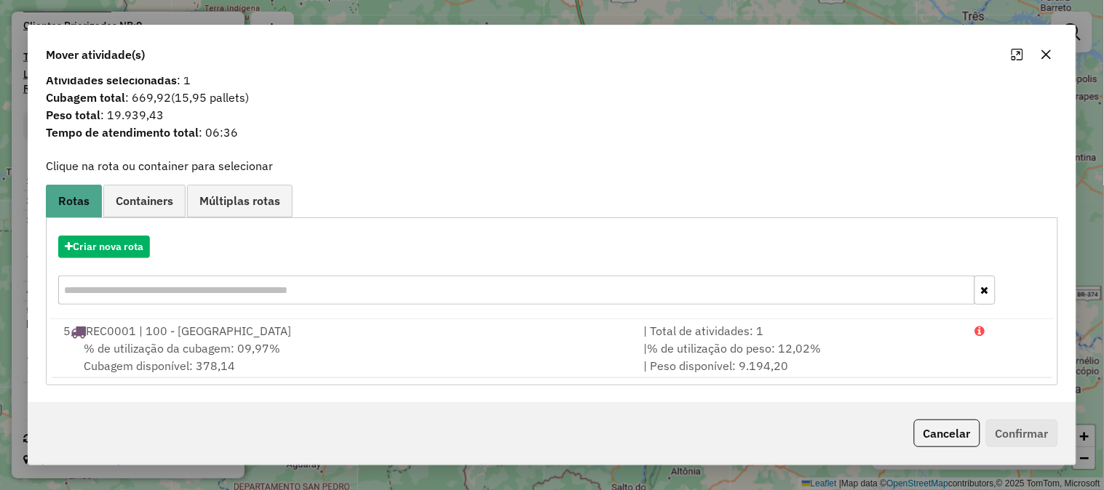
click at [242, 315] on div "Criar nova rota" at bounding box center [551, 272] width 1005 height 95
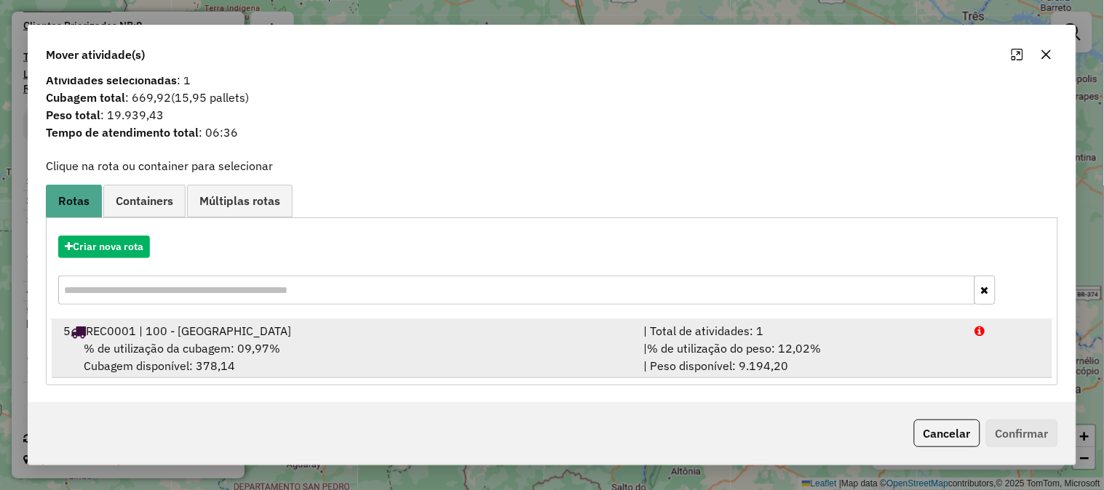
click at [351, 340] on div "% de utilização da cubagem: 09,97% Cubagem disponível: 378,14" at bounding box center [345, 357] width 580 height 35
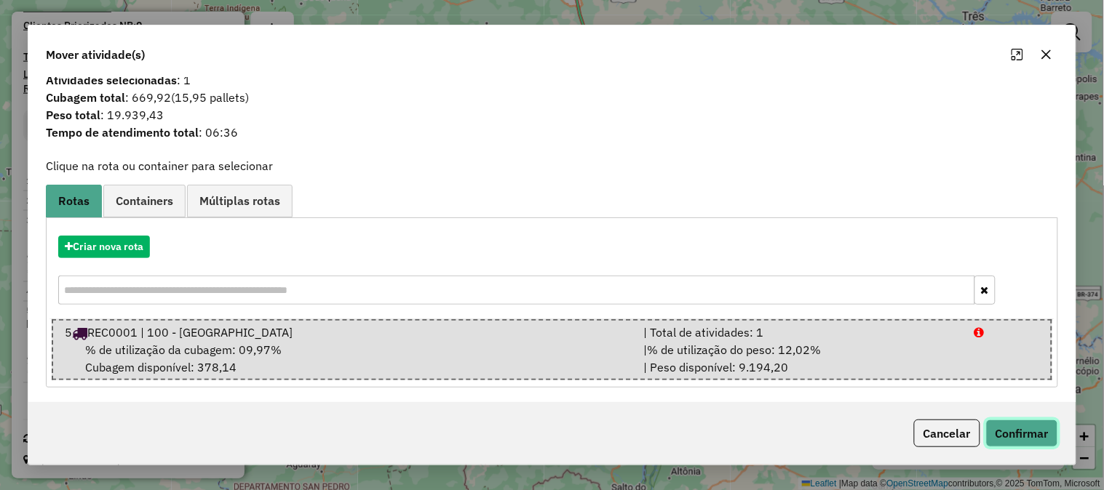
click at [1043, 440] on button "Confirmar" at bounding box center [1022, 434] width 72 height 28
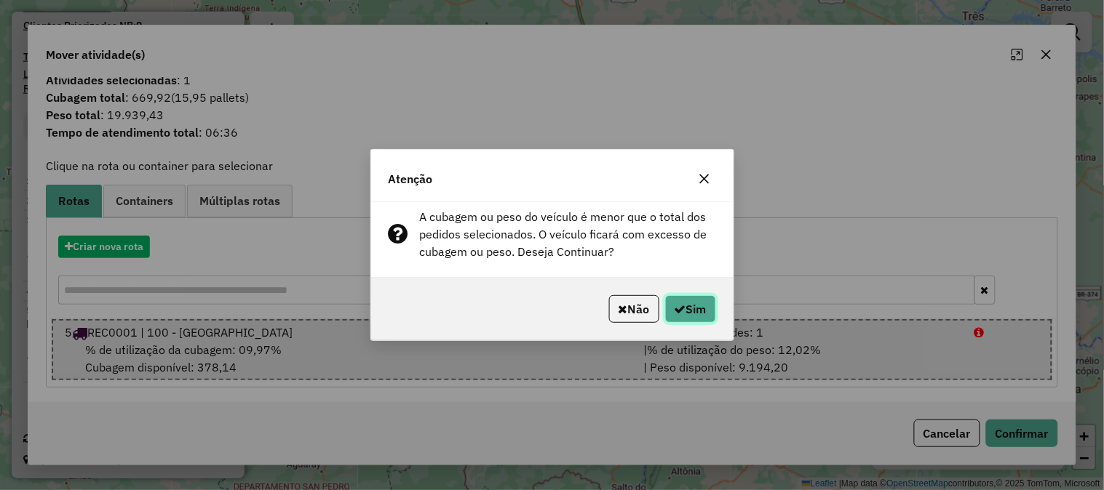
click at [692, 315] on button "Sim" at bounding box center [690, 309] width 51 height 28
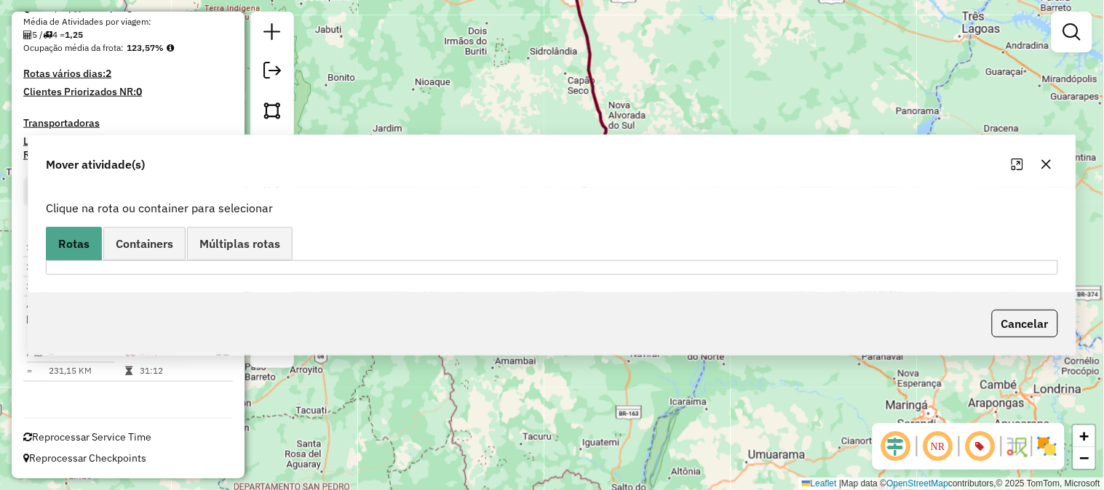
scroll to position [0, 0]
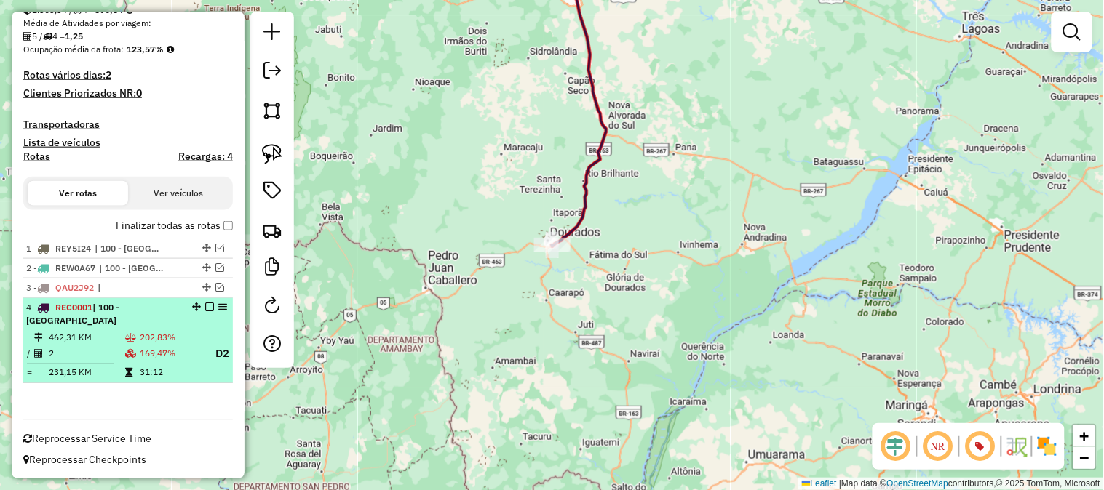
click at [147, 352] on td "169,47%" at bounding box center [171, 354] width 64 height 18
select select "**********"
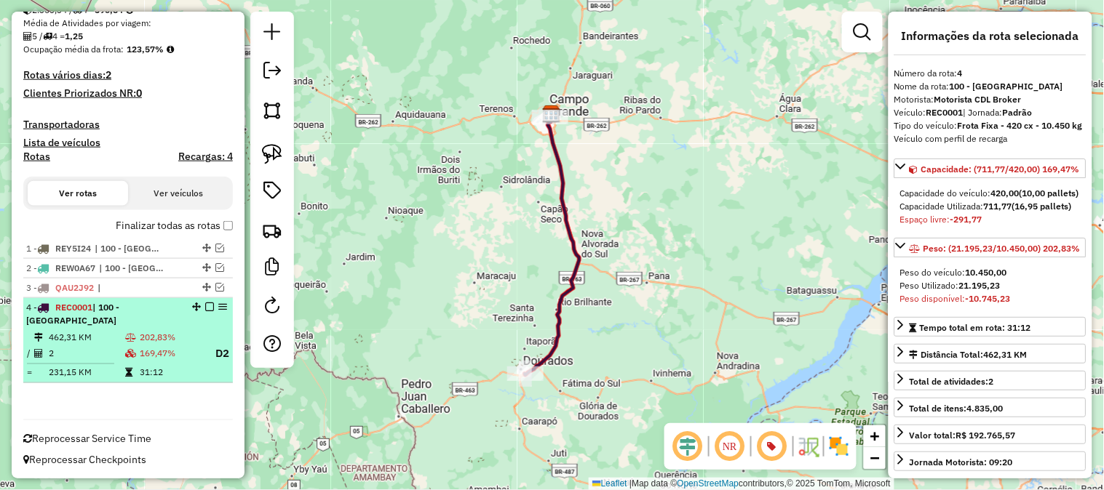
click at [221, 323] on div "4 - REC0001 | 100 - Campo Grande" at bounding box center [128, 314] width 204 height 26
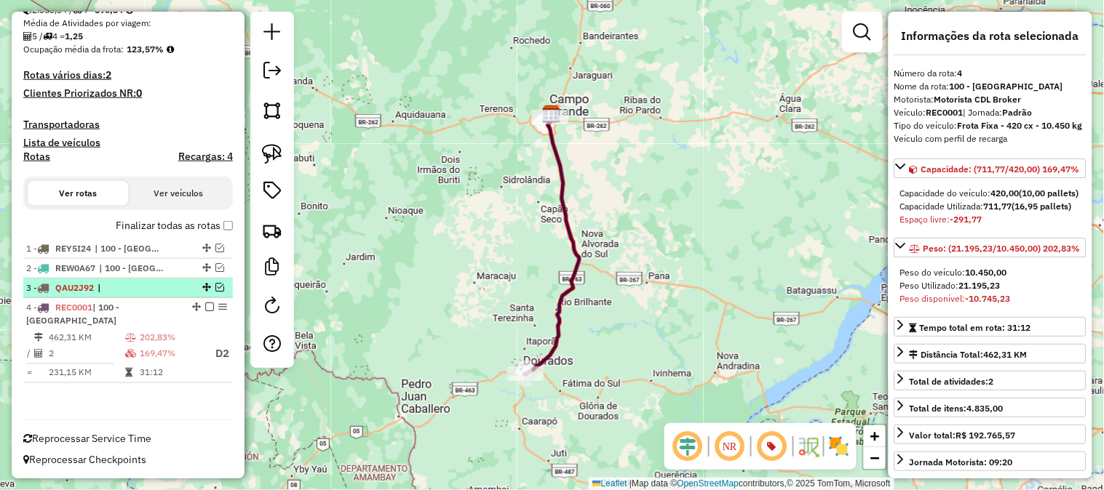
click at [215, 284] on em at bounding box center [219, 287] width 9 height 9
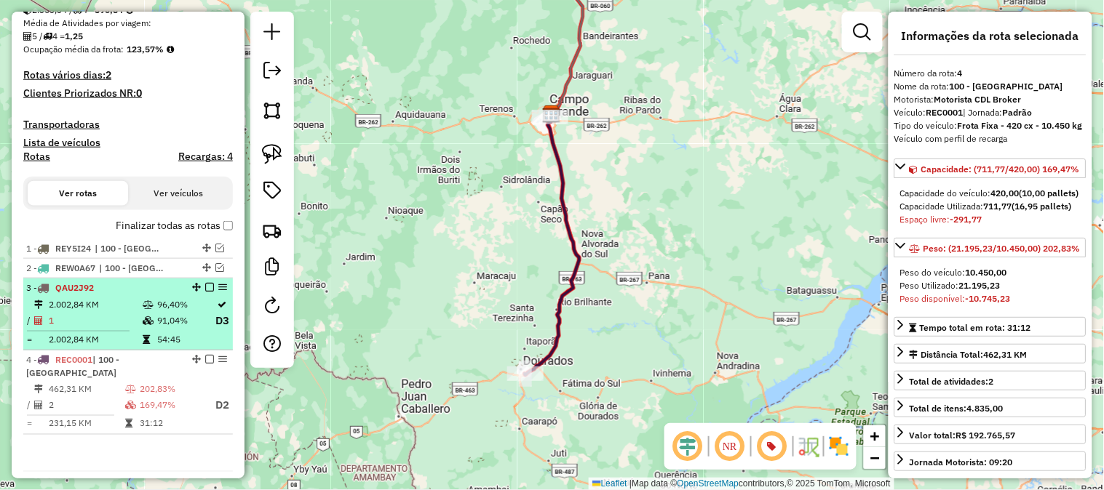
scroll to position [393, 0]
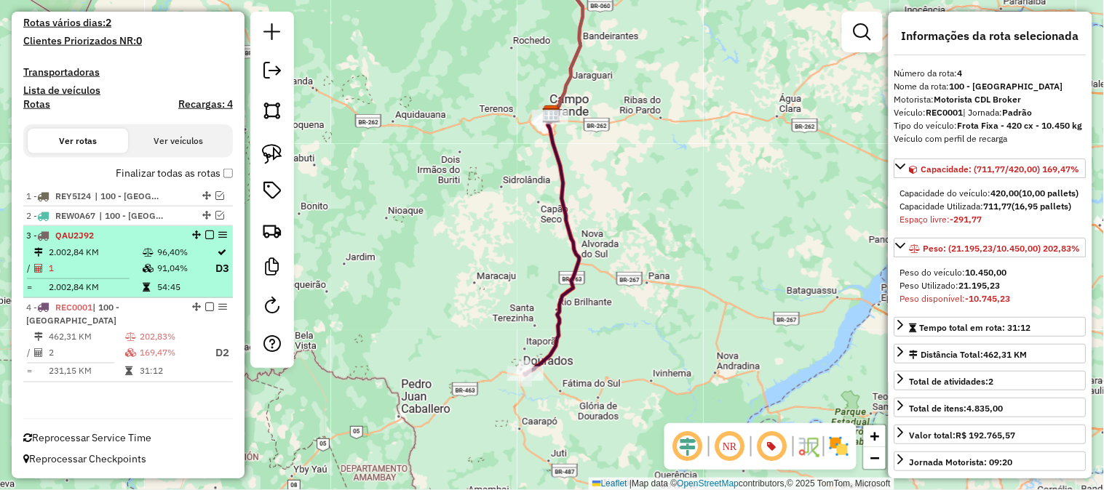
click at [201, 286] on td "54:45" at bounding box center [185, 287] width 58 height 15
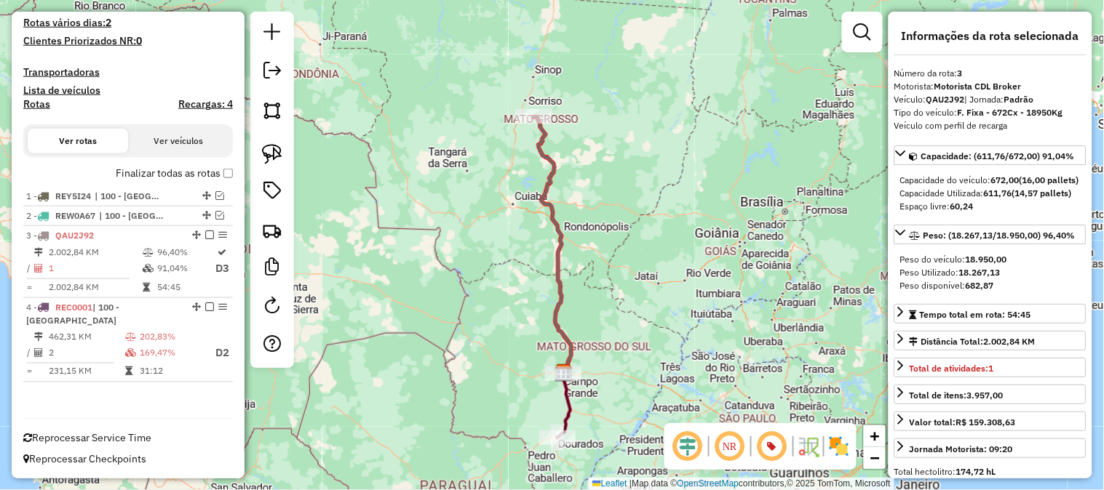
click at [207, 236] on em at bounding box center [209, 235] width 9 height 9
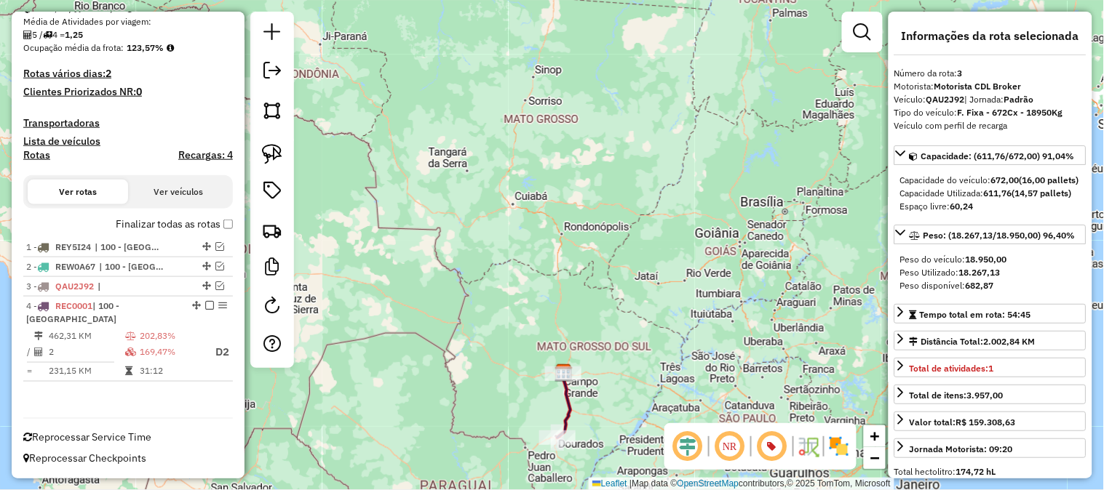
scroll to position [340, 0]
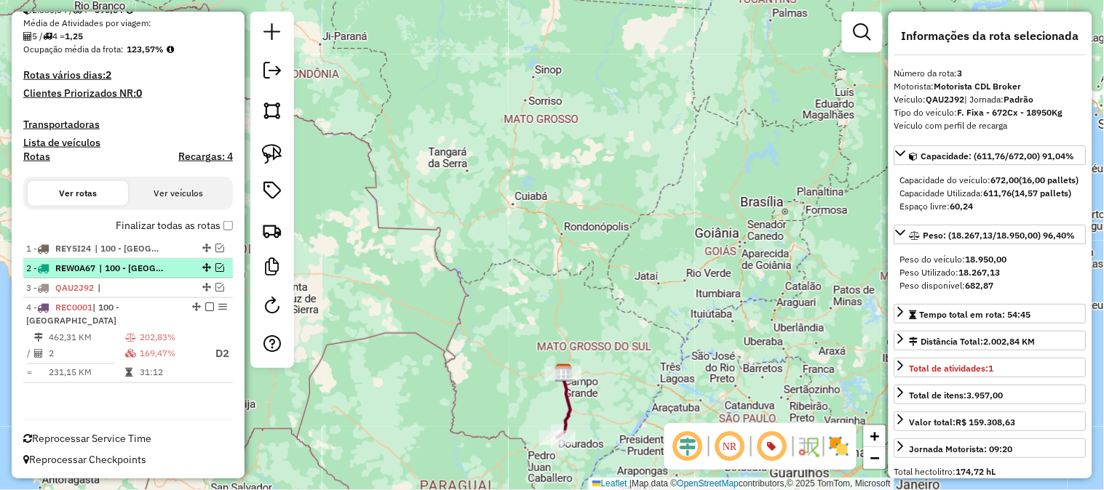
click at [215, 263] on em at bounding box center [219, 267] width 9 height 9
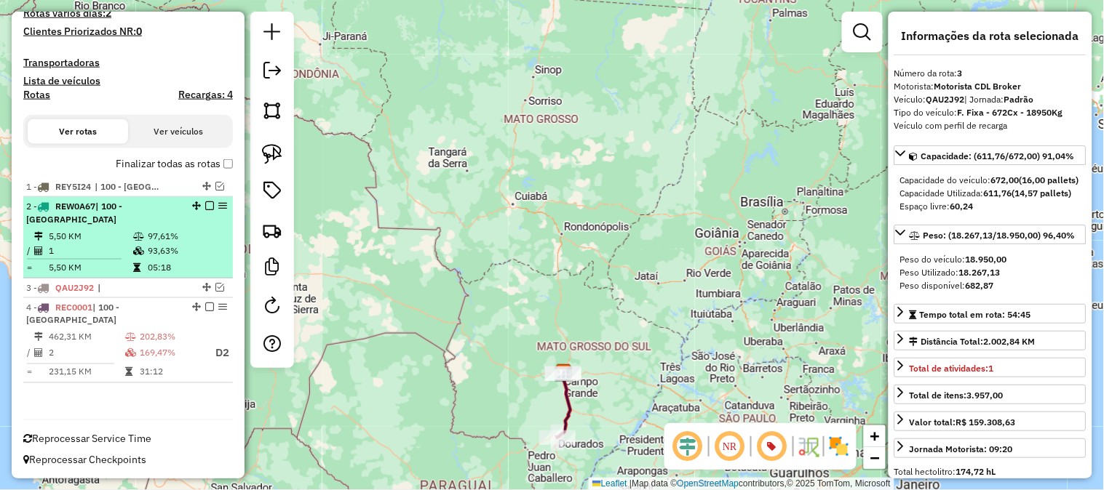
click at [193, 250] on td "93,63%" at bounding box center [186, 251] width 79 height 15
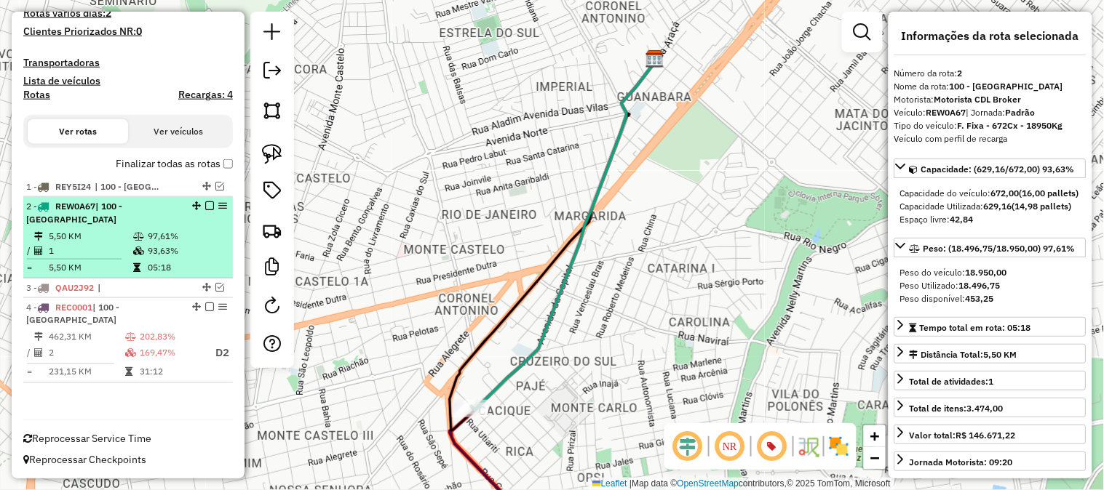
click at [206, 201] on em at bounding box center [209, 205] width 9 height 9
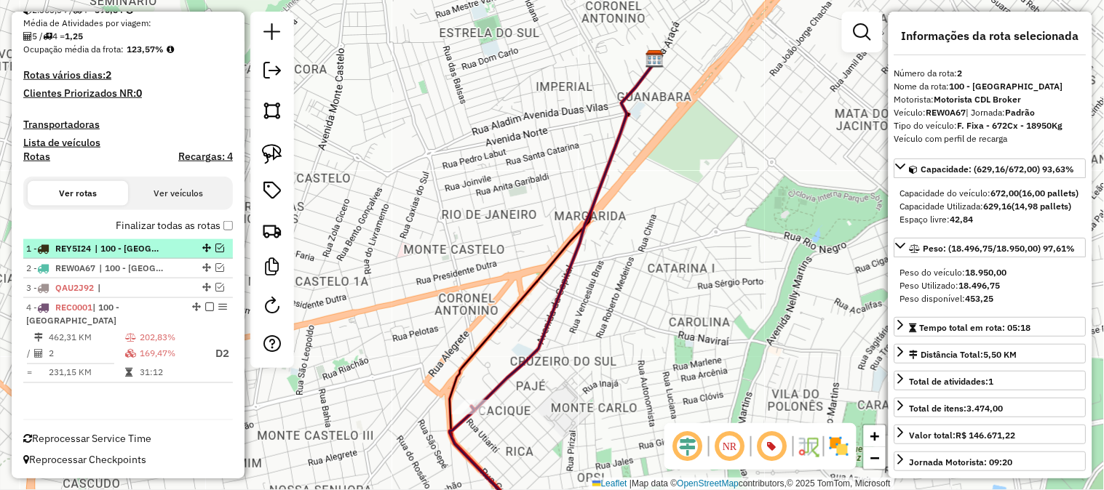
click at [215, 244] on em at bounding box center [219, 248] width 9 height 9
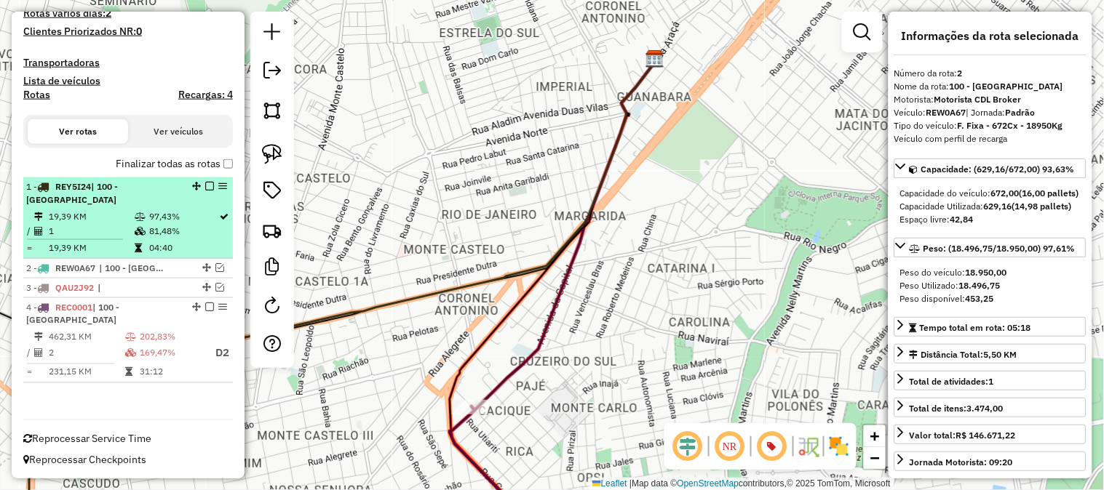
click at [143, 250] on td at bounding box center [141, 248] width 15 height 15
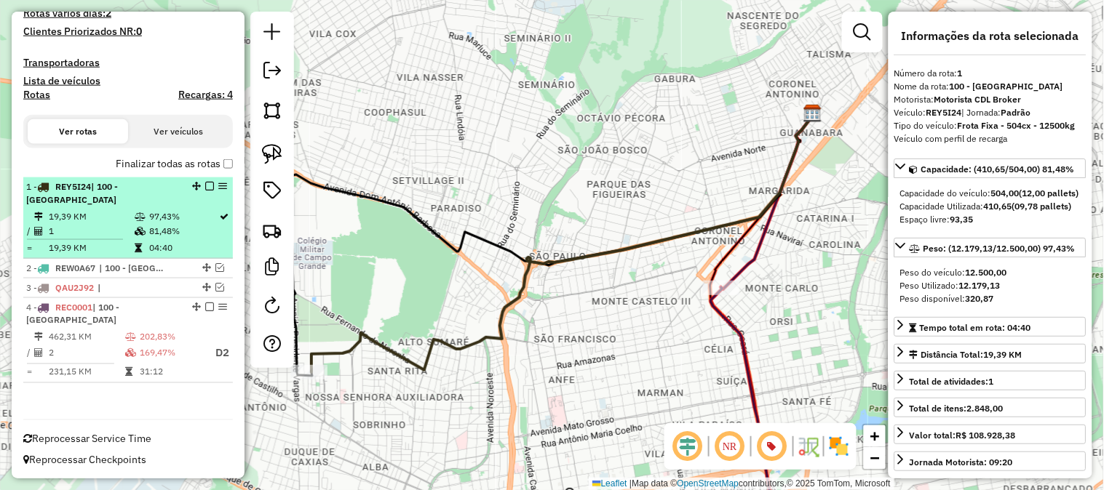
click at [207, 183] on em at bounding box center [209, 186] width 9 height 9
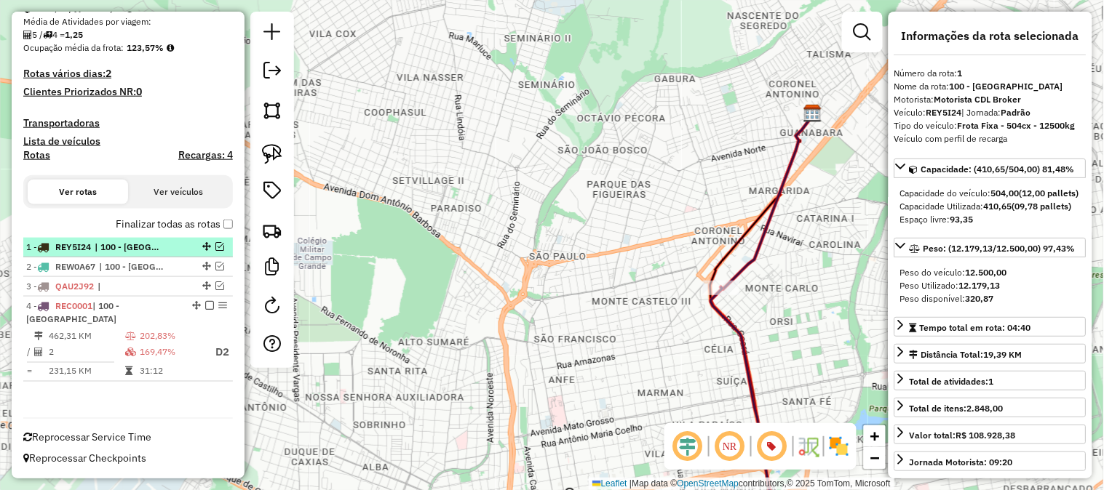
scroll to position [340, 0]
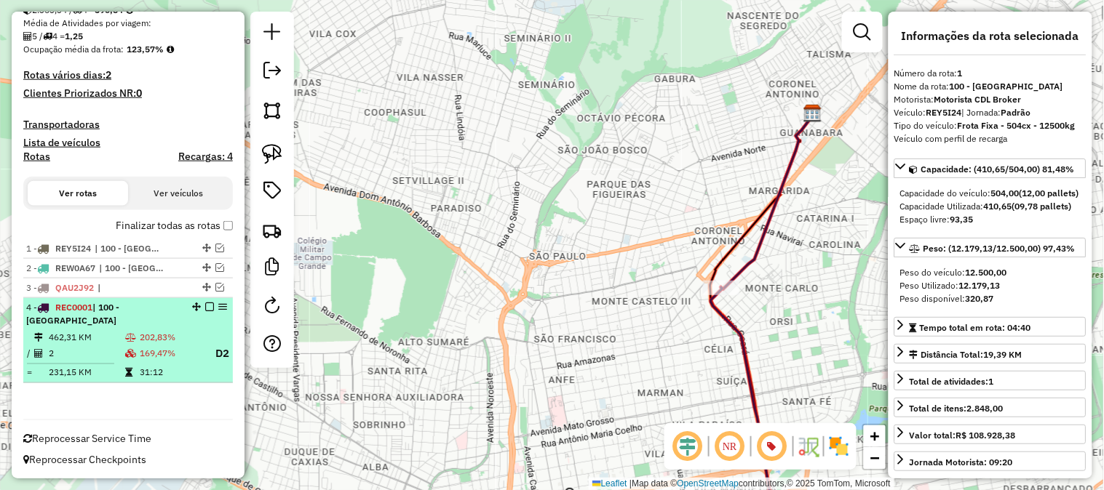
click at [144, 339] on td "202,83%" at bounding box center [171, 337] width 64 height 15
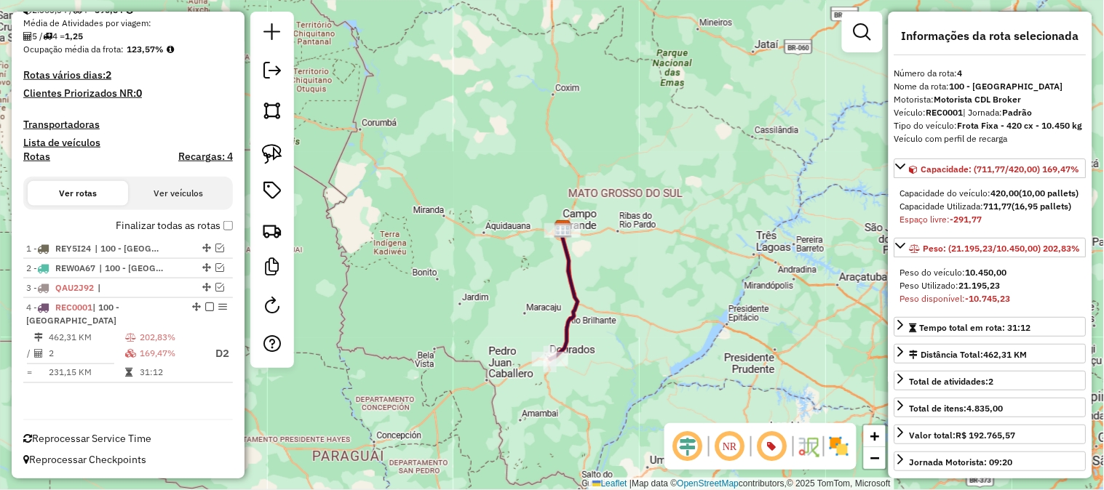
click at [572, 301] on icon at bounding box center [564, 295] width 28 height 129
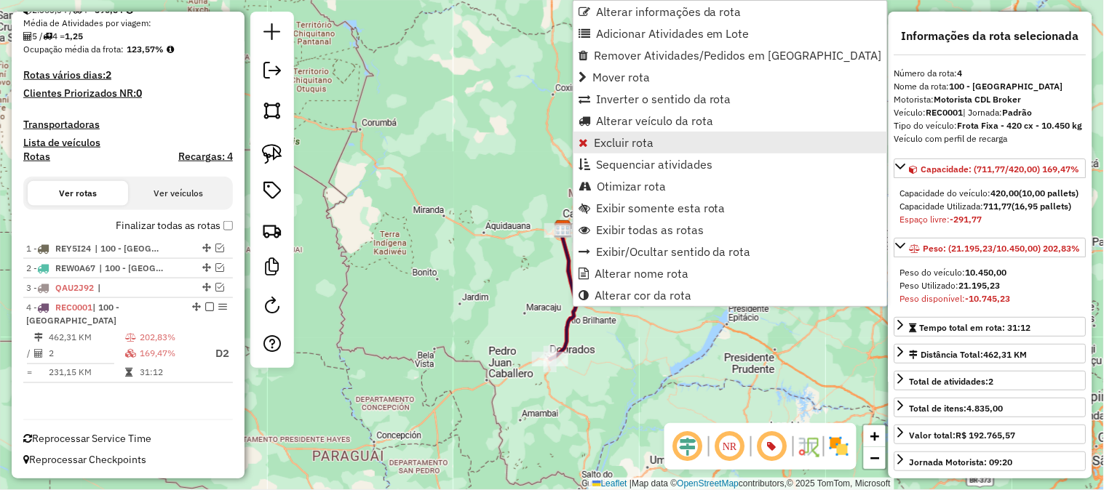
click at [617, 138] on span "Excluir rota" at bounding box center [624, 143] width 60 height 12
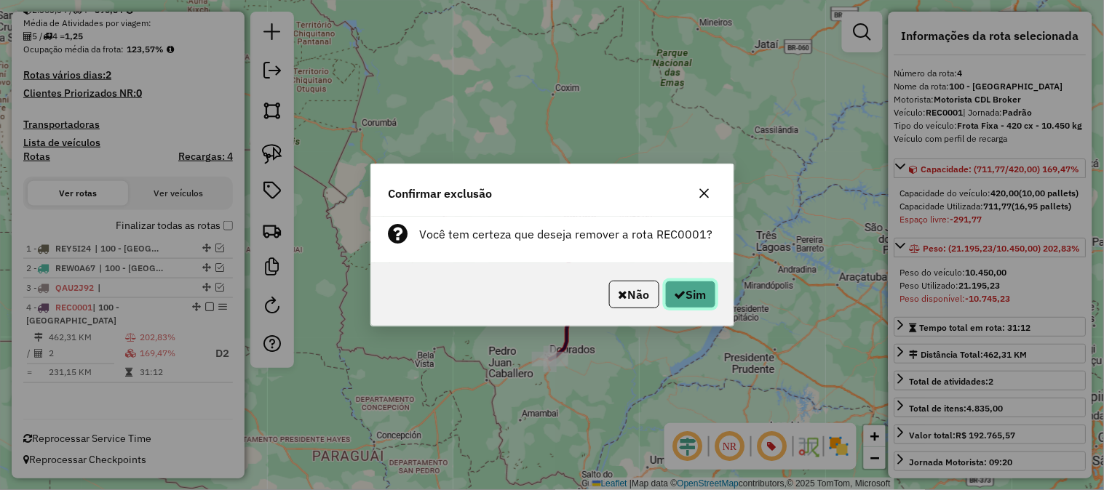
click at [699, 304] on button "Sim" at bounding box center [690, 295] width 51 height 28
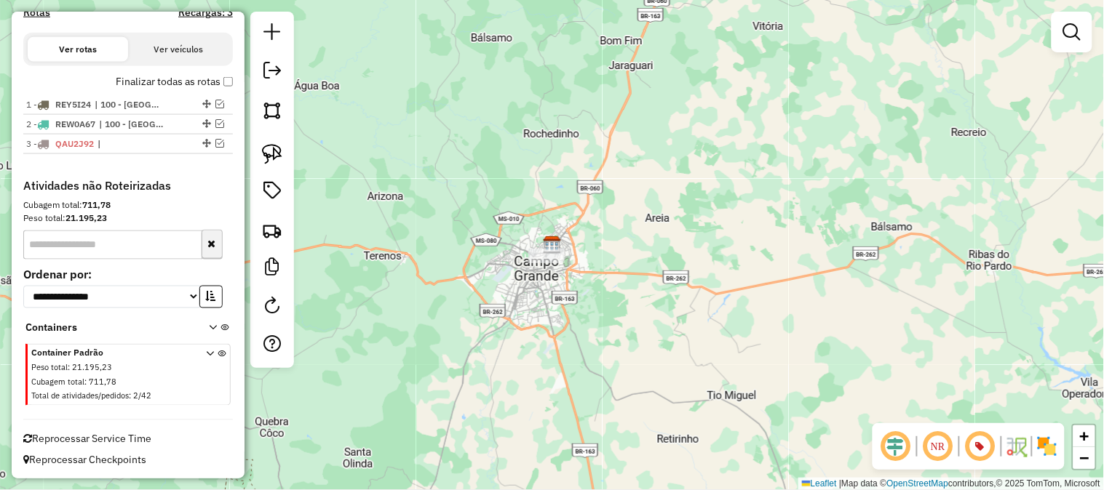
scroll to position [323, 0]
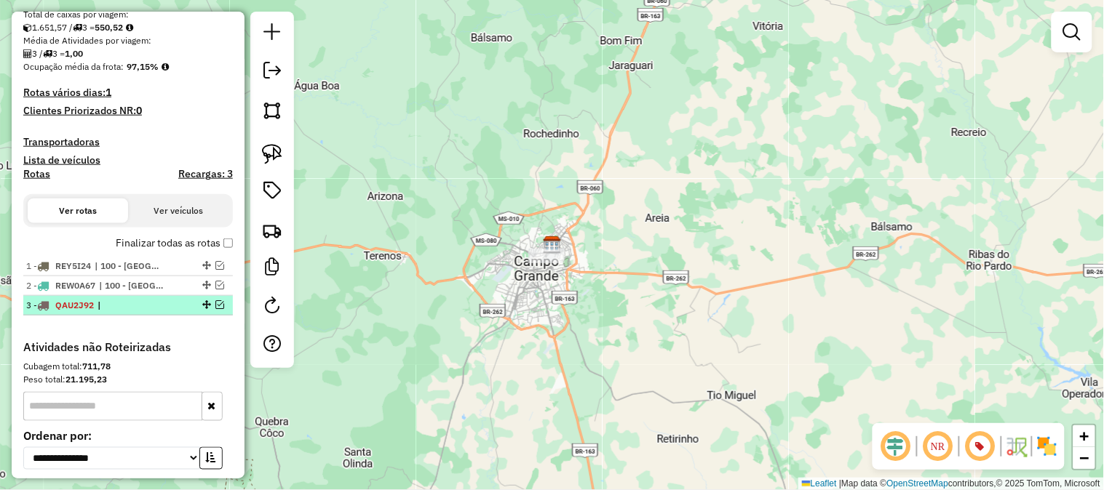
click at [215, 307] on em at bounding box center [219, 304] width 9 height 9
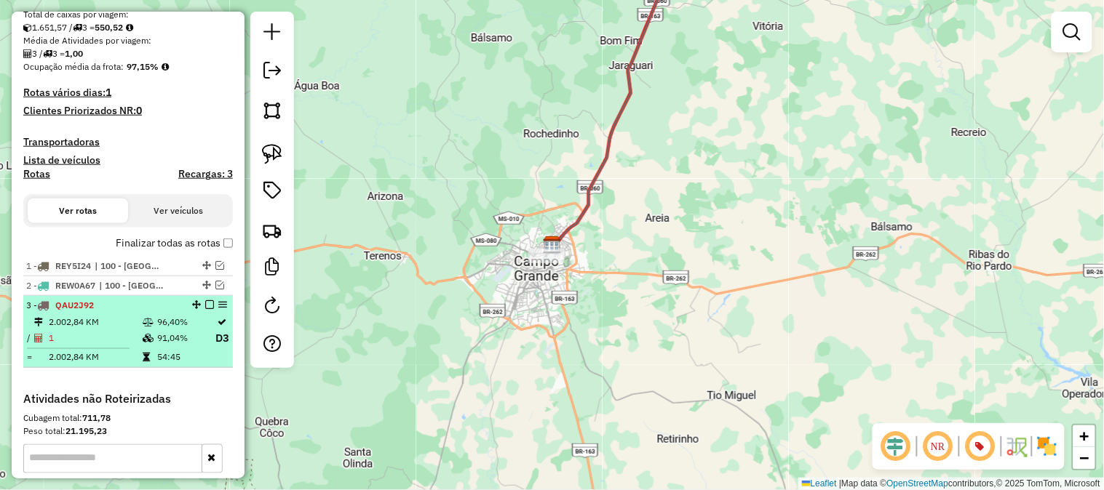
click at [148, 315] on td at bounding box center [149, 322] width 15 height 15
select select "**********"
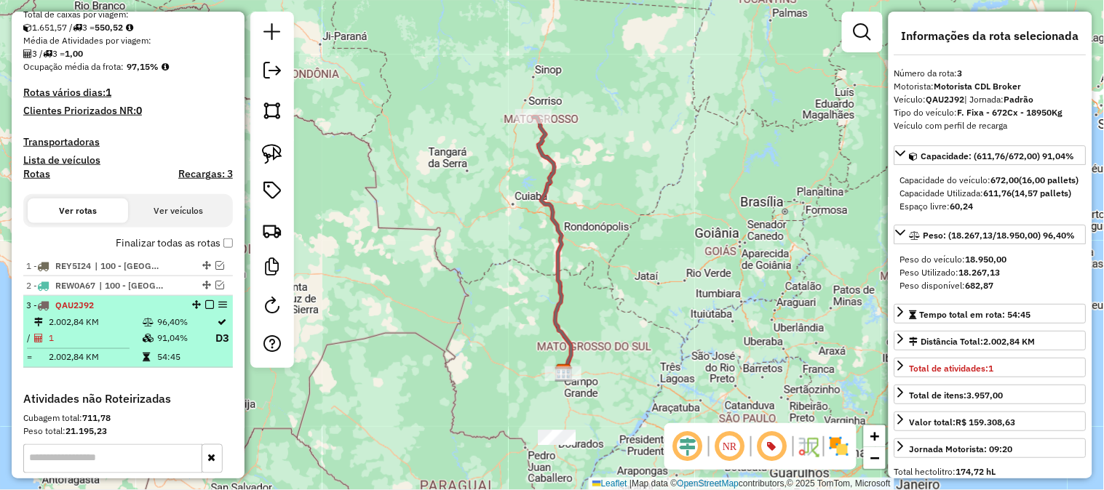
click at [205, 304] on em at bounding box center [209, 304] width 9 height 9
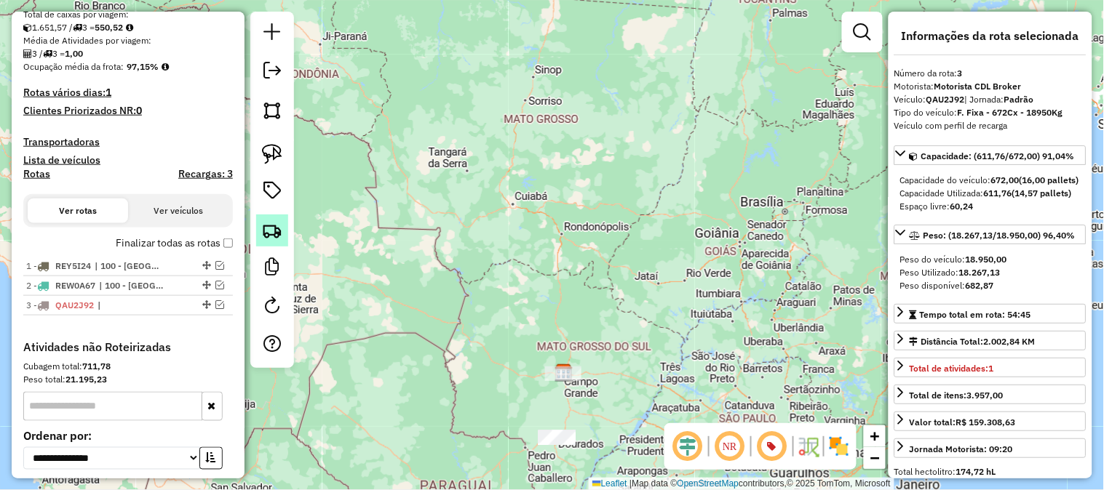
click at [274, 229] on img at bounding box center [272, 230] width 20 height 20
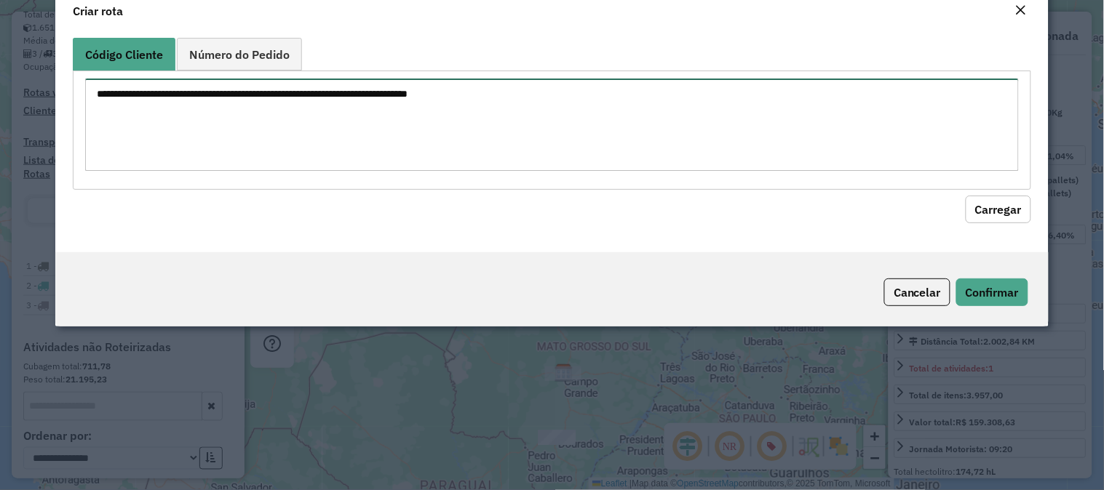
click at [294, 165] on textarea at bounding box center [551, 125] width 933 height 92
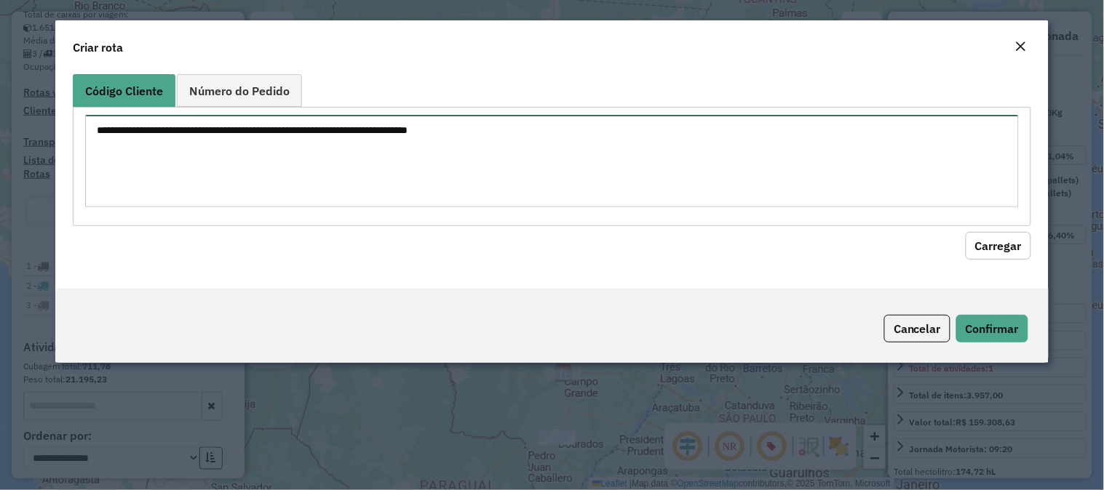
paste textarea "********"
type textarea "********"
click at [983, 242] on button "Carregar" at bounding box center [997, 246] width 65 height 28
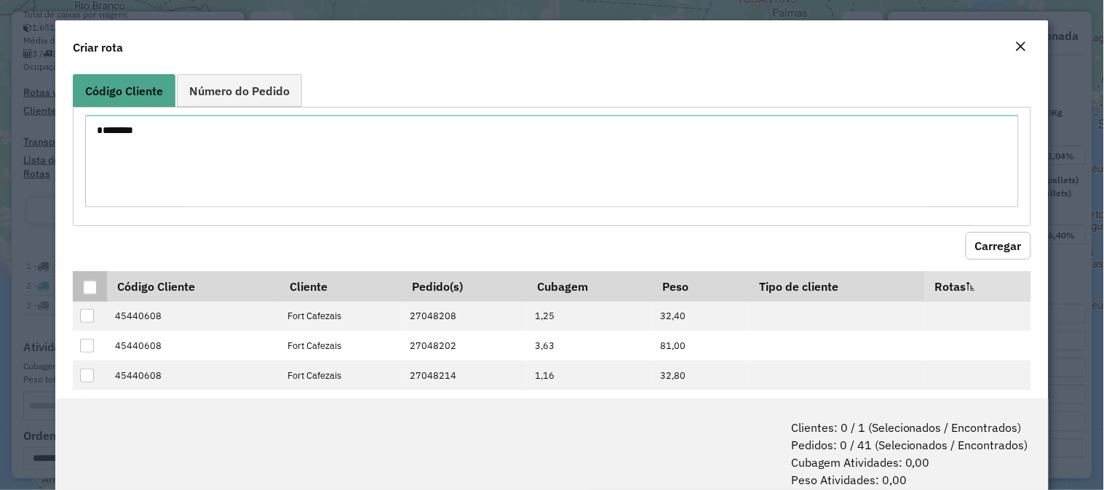
click at [92, 290] on div at bounding box center [90, 288] width 14 height 14
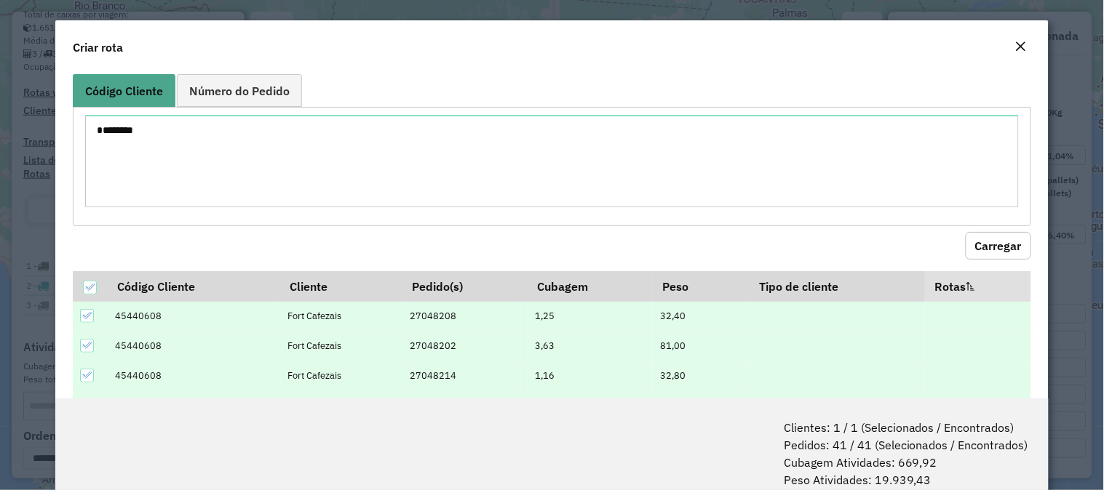
scroll to position [73, 0]
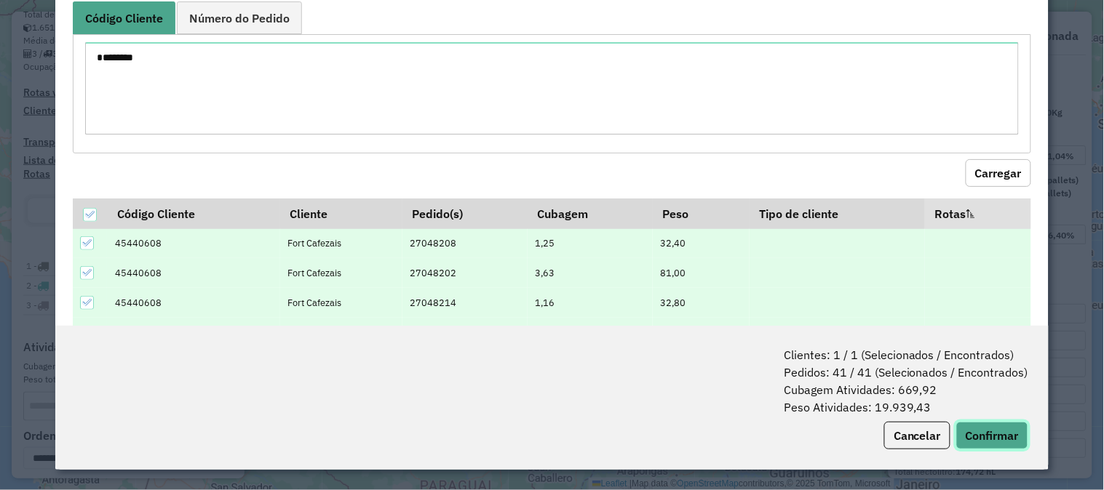
click at [989, 434] on button "Confirmar" at bounding box center [992, 436] width 72 height 28
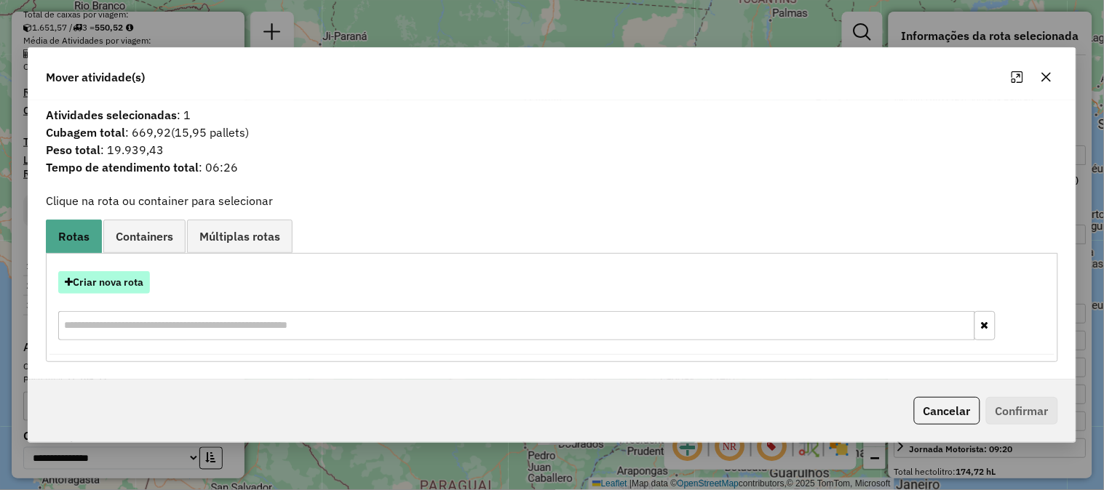
click at [103, 282] on button "Criar nova rota" at bounding box center [104, 282] width 92 height 23
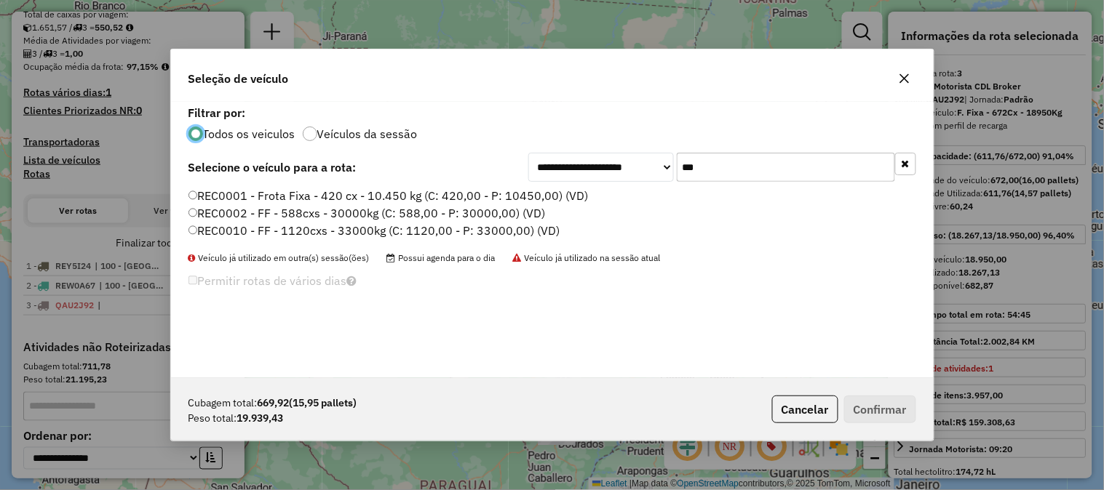
scroll to position [8, 4]
click at [476, 167] on div "**********" at bounding box center [551, 167] width 727 height 29
paste input "****"
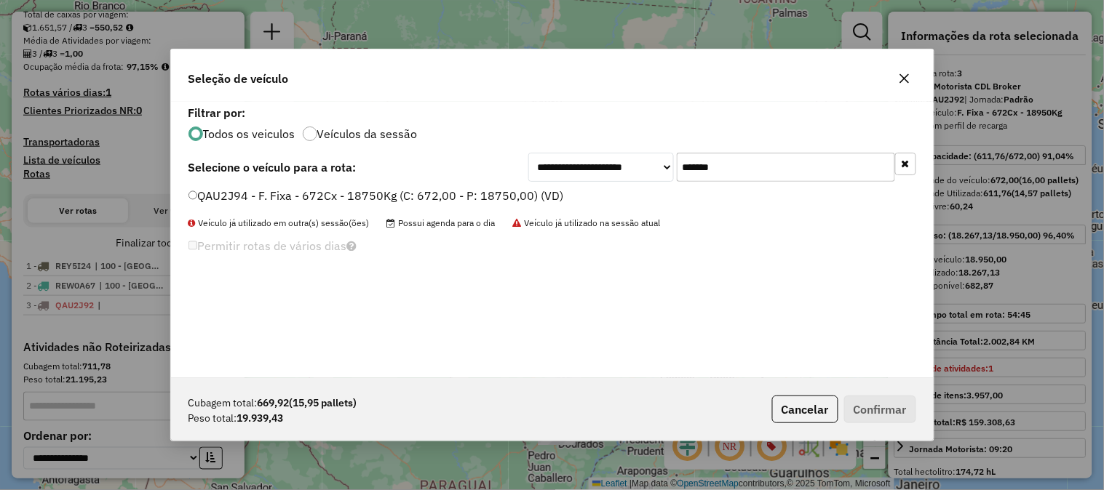
type input "*******"
click at [813, 415] on button "Cancelar" at bounding box center [805, 410] width 66 height 28
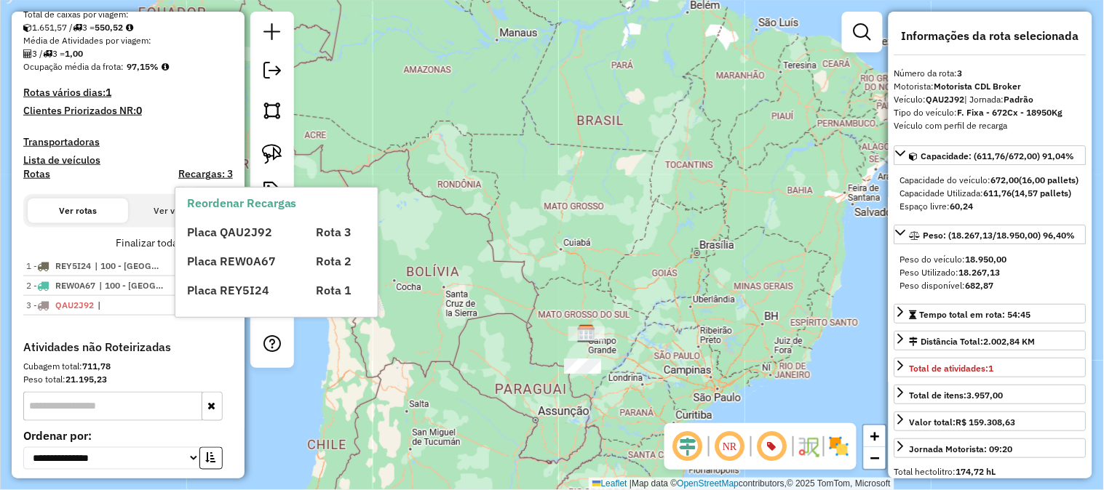
click at [262, 222] on div "Placa QAU2J92 Rota 3 Placa REW0A67 Rota 2 Placa REY5I24 Rota 1" at bounding box center [289, 255] width 204 height 87
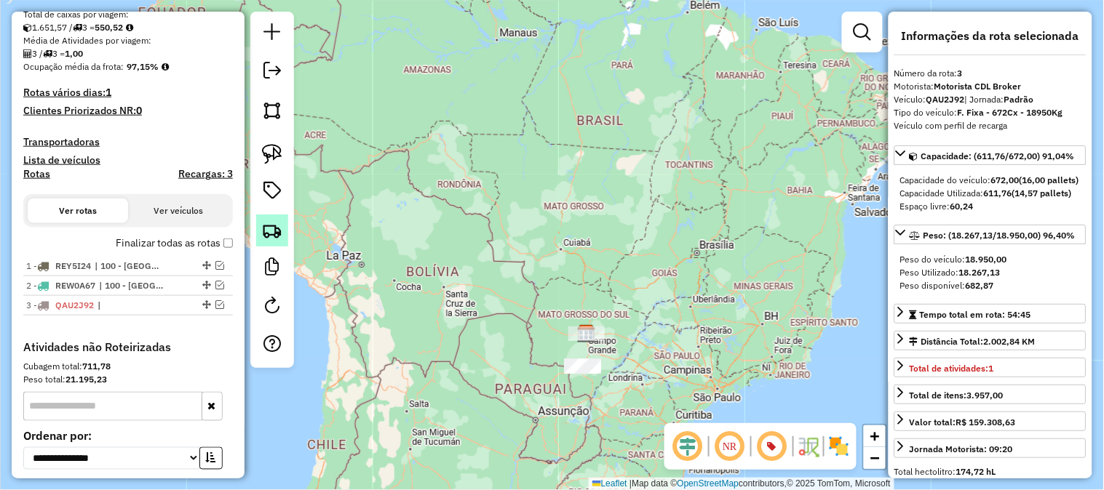
click at [273, 224] on img at bounding box center [272, 230] width 20 height 20
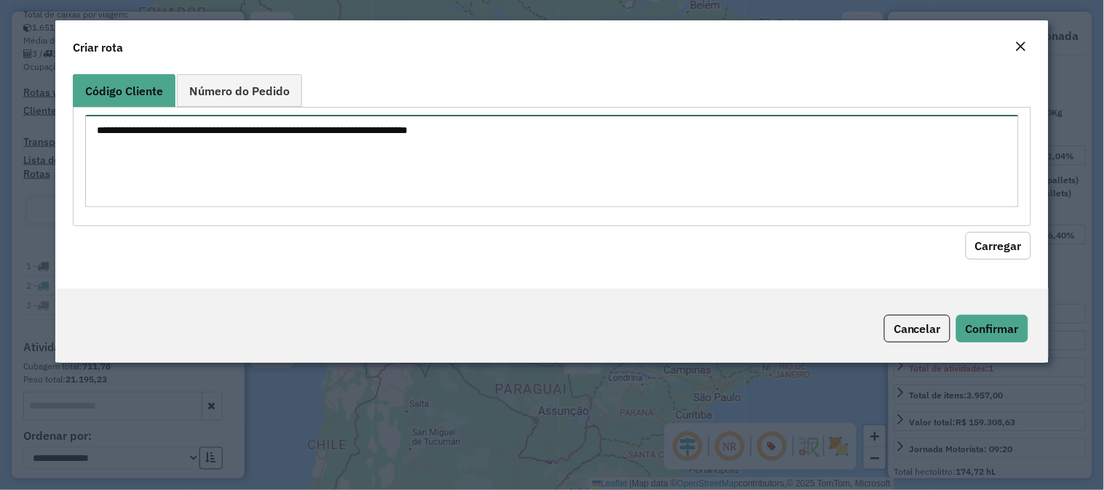
click at [332, 159] on textarea at bounding box center [551, 161] width 933 height 92
paste textarea "*******"
click at [12, 113] on modal-container "Criar rota Código Cliente Número do Pedido ******* Carregar Cancelar Confirmar" at bounding box center [552, 245] width 1104 height 490
paste textarea "*"
type textarea "********"
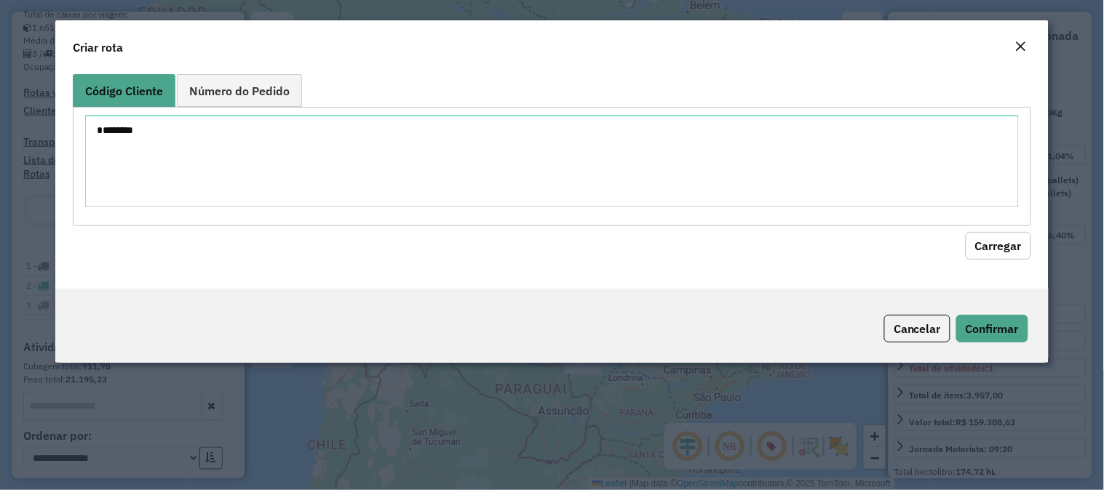
click at [993, 234] on button "Carregar" at bounding box center [997, 246] width 65 height 28
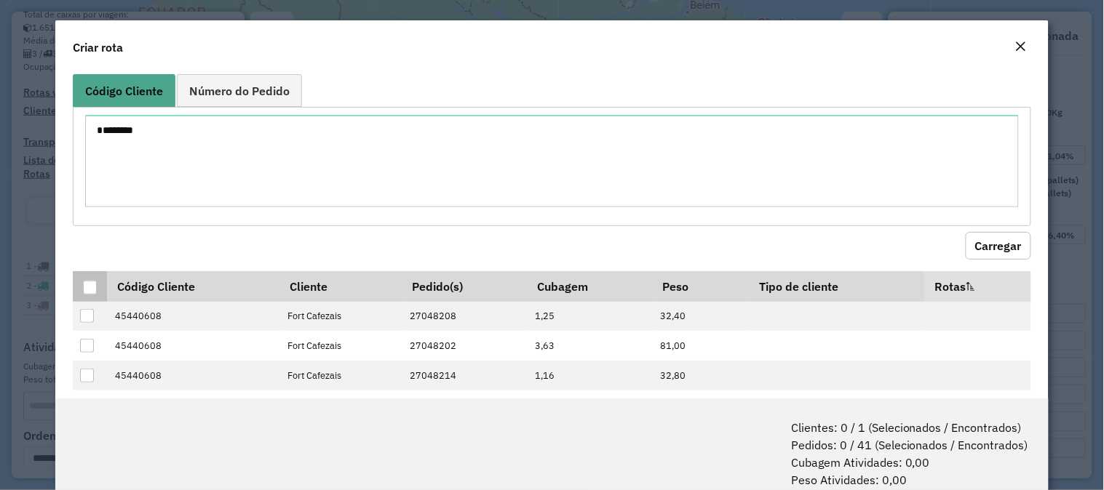
click at [89, 289] on div at bounding box center [90, 288] width 14 height 14
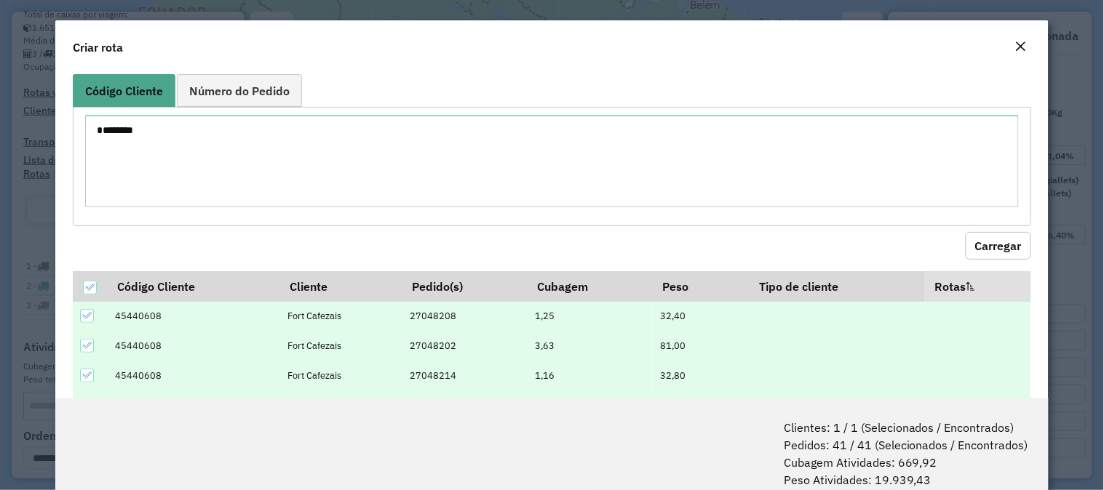
scroll to position [73, 0]
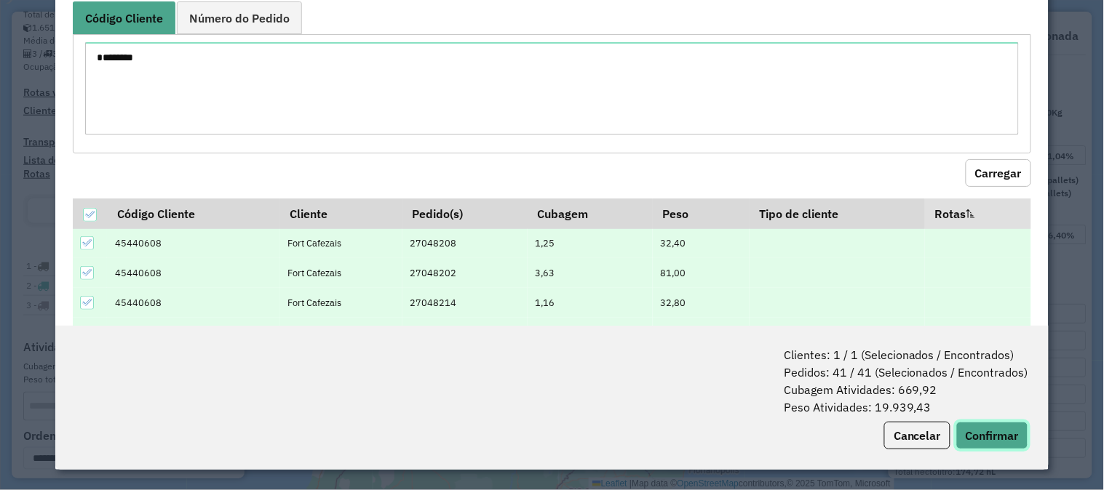
click at [999, 434] on button "Confirmar" at bounding box center [992, 436] width 72 height 28
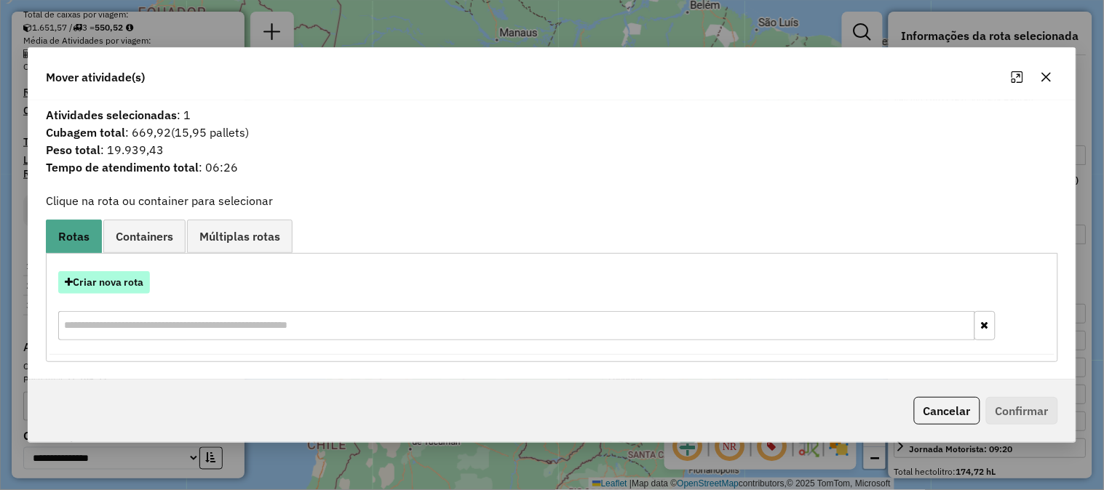
click at [111, 284] on button "Criar nova rota" at bounding box center [104, 282] width 92 height 23
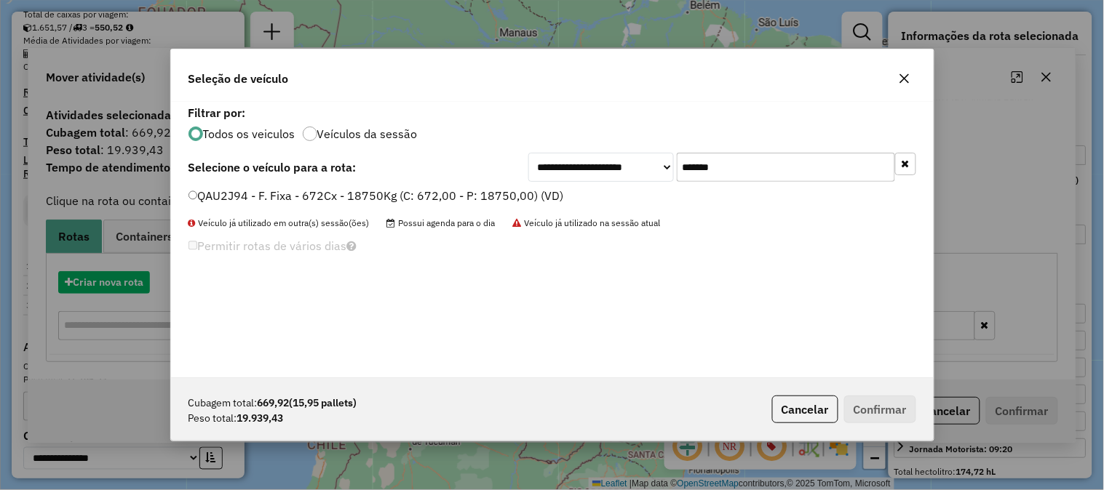
scroll to position [8, 4]
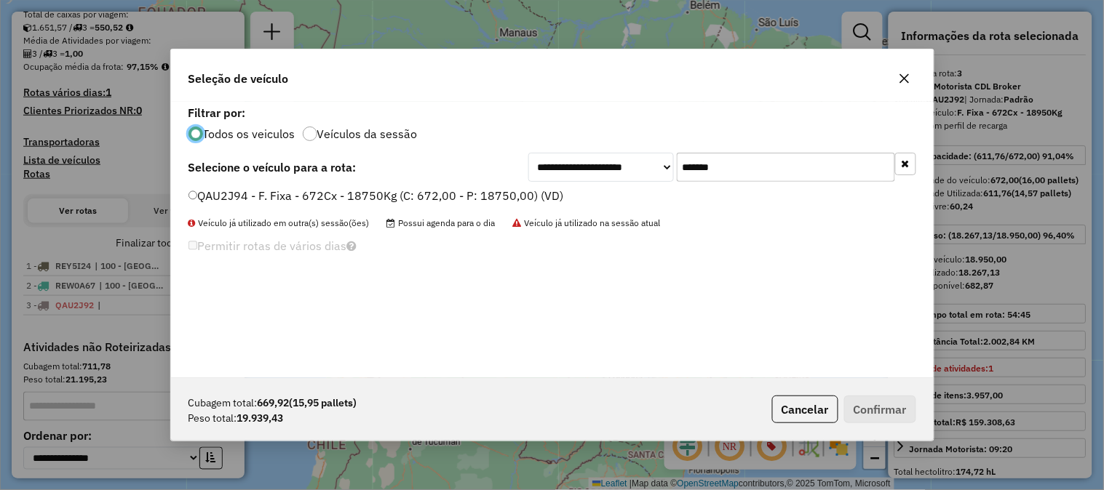
drag, startPoint x: 730, startPoint y: 169, endPoint x: 583, endPoint y: 161, distance: 146.4
click at [586, 161] on div "**********" at bounding box center [722, 167] width 388 height 29
click at [532, 199] on label "QAU2J94 - F. Fixa - 672Cx - 18750Kg (C: 672,00 - P: 18750,00) (VD)" at bounding box center [375, 195] width 375 height 17
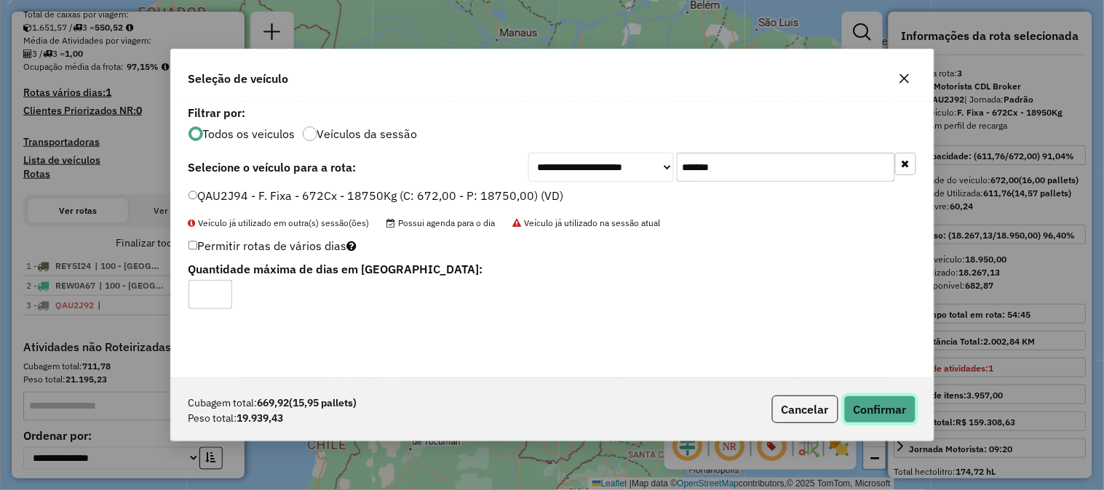
click at [902, 410] on button "Confirmar" at bounding box center [880, 410] width 72 height 28
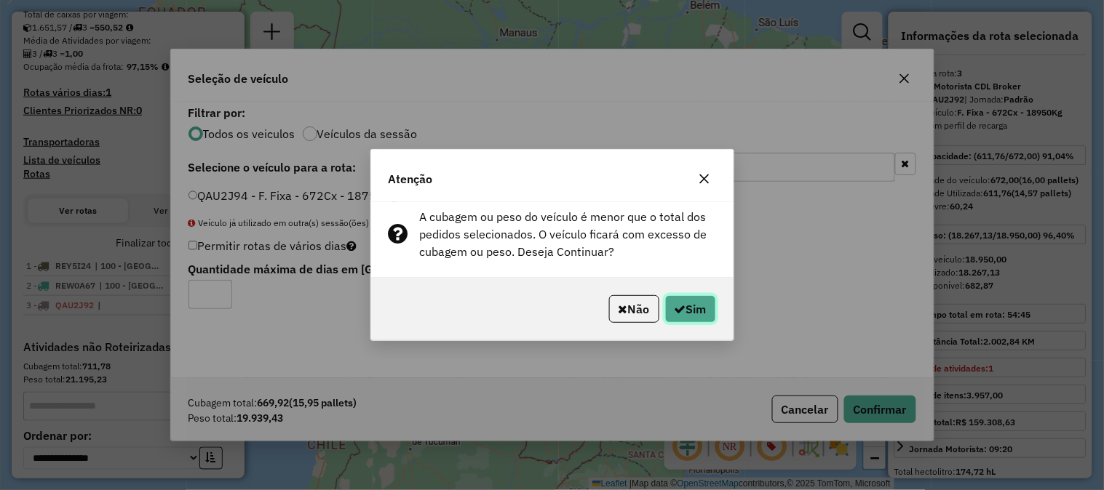
click at [703, 322] on button "Sim" at bounding box center [690, 309] width 51 height 28
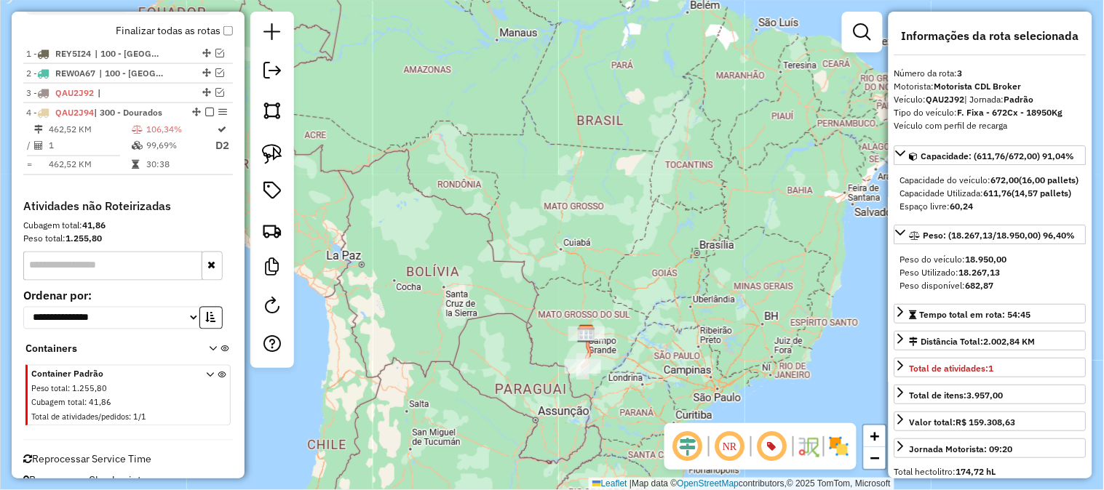
scroll to position [556, 0]
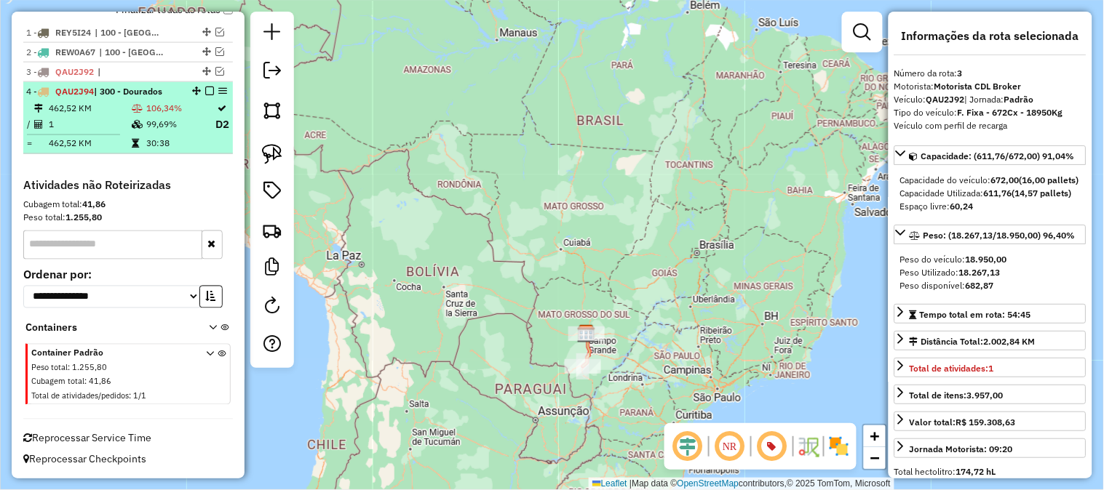
click at [185, 101] on td "106,34%" at bounding box center [179, 108] width 69 height 15
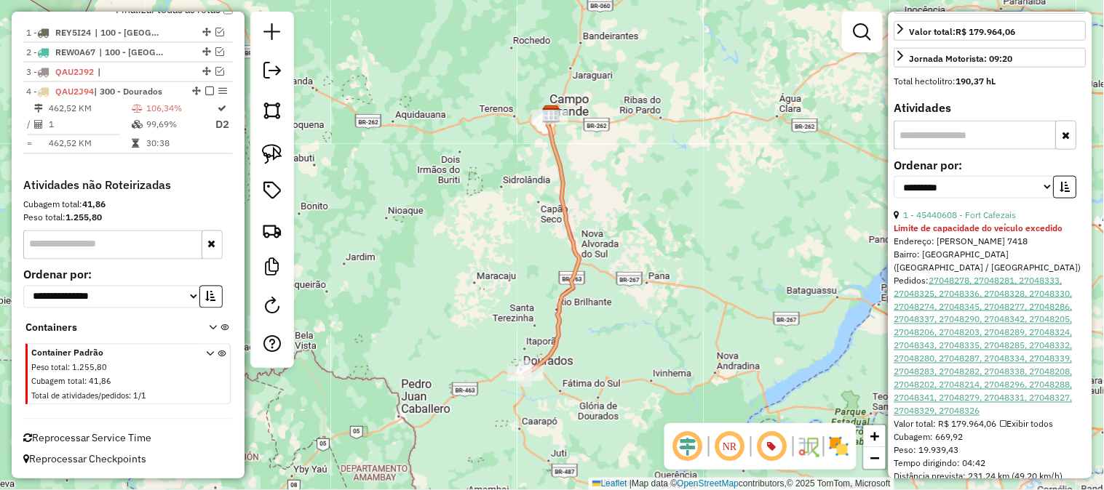
scroll to position [484, 0]
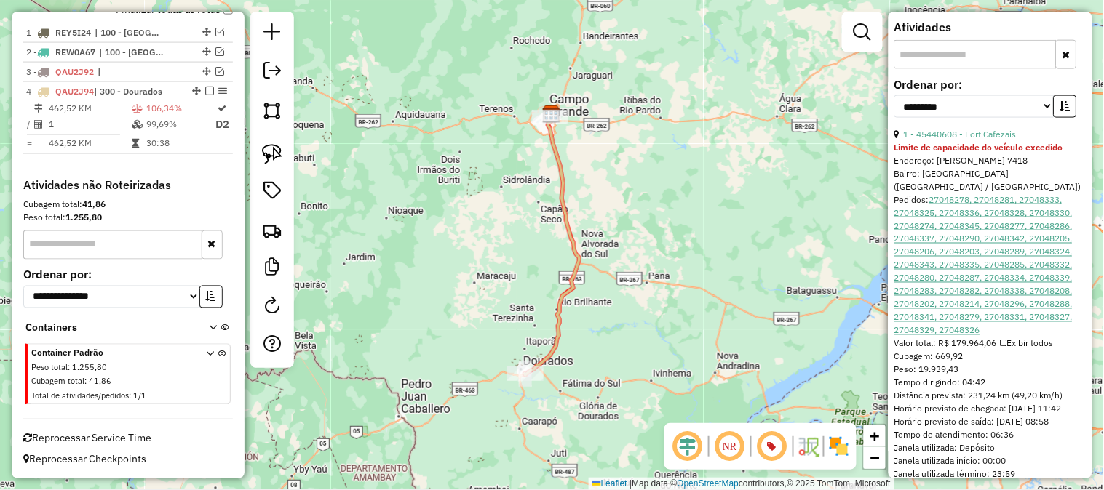
click at [973, 249] on link "27048278, 27048281, 27048333, 27048325, 27048336, 27048328, 27048330, 27048274,…" at bounding box center [983, 265] width 178 height 142
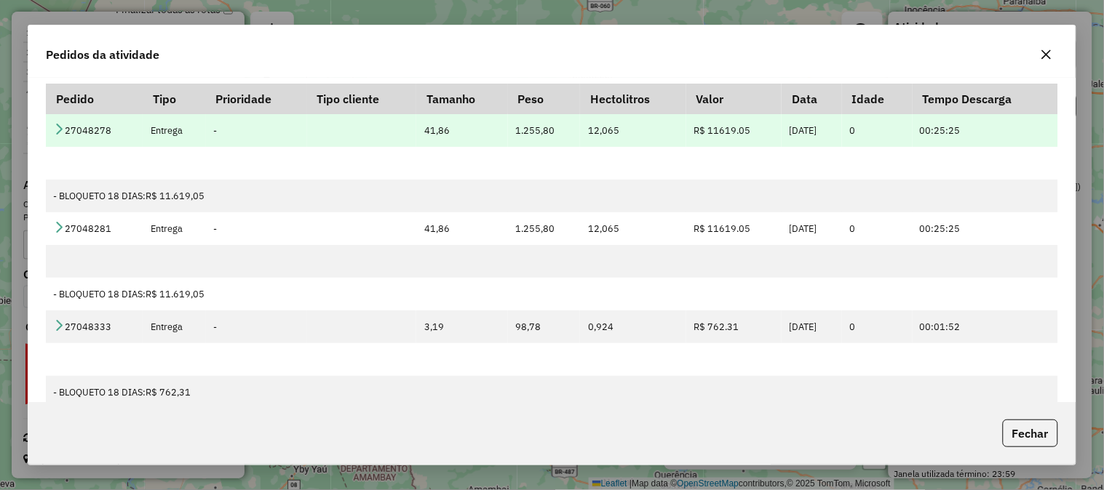
click at [57, 129] on icon at bounding box center [59, 129] width 12 height 12
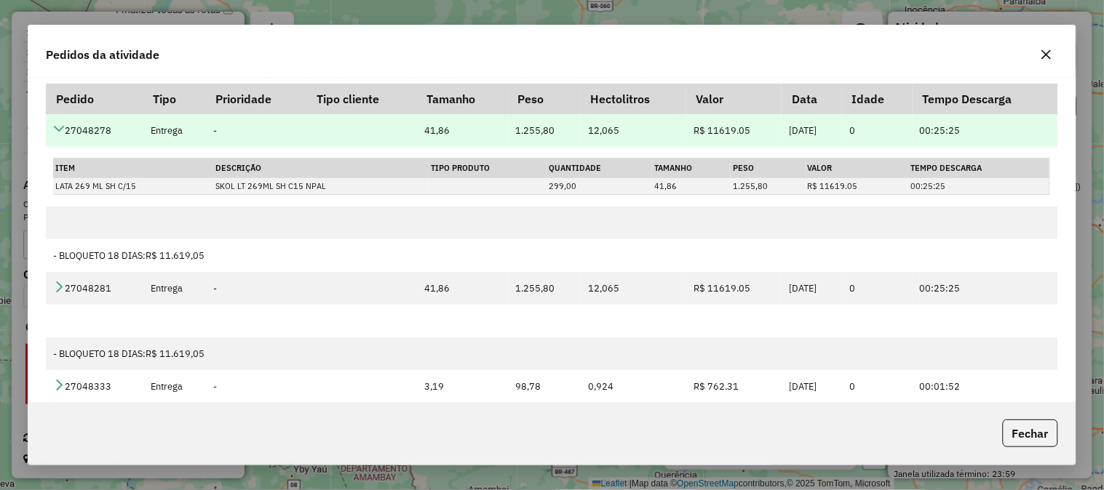
scroll to position [81, 0]
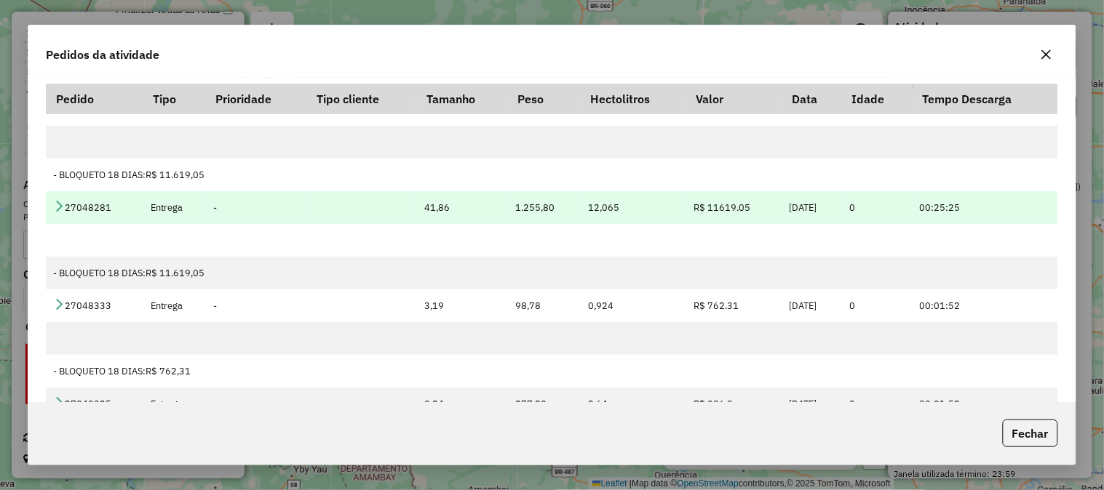
click at [62, 207] on icon at bounding box center [59, 206] width 12 height 12
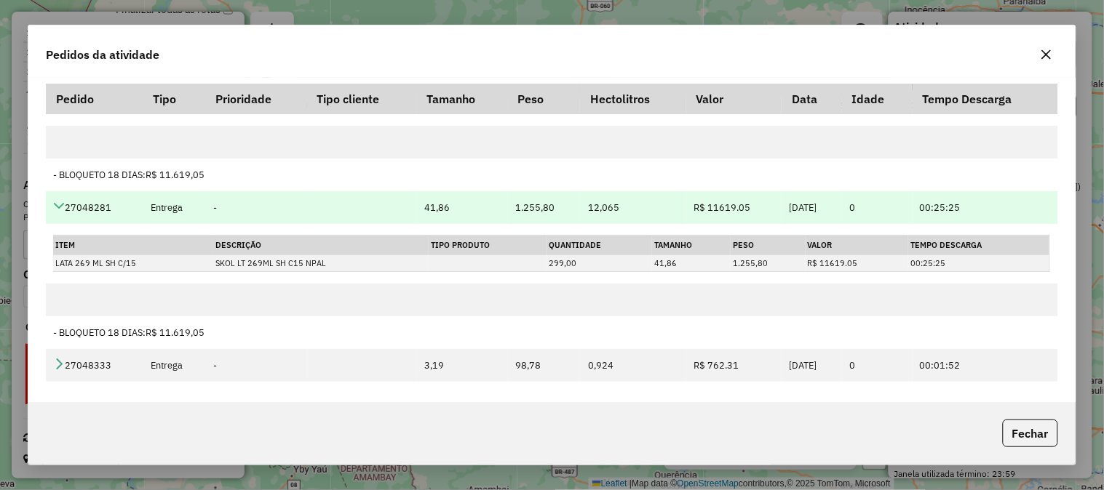
scroll to position [242, 0]
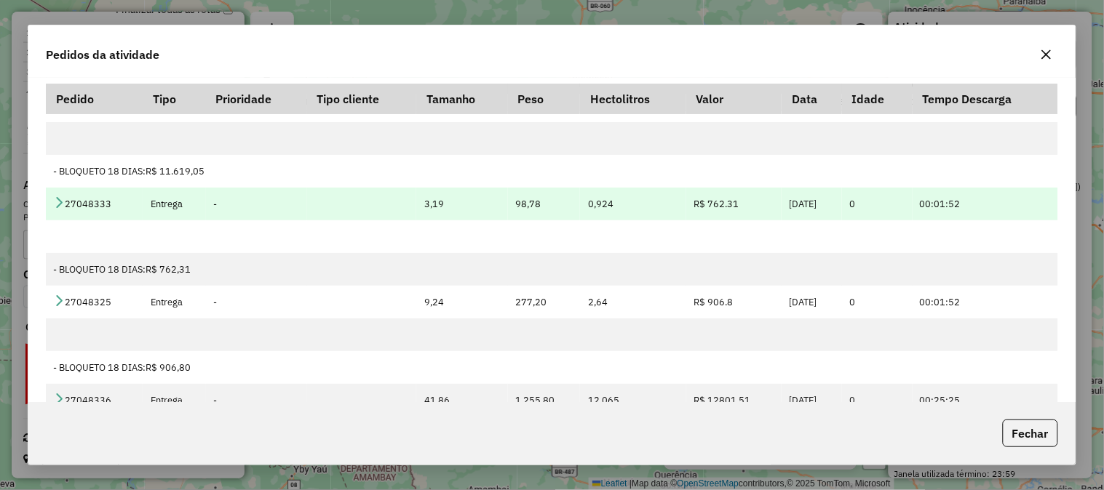
click at [58, 194] on td "27048333" at bounding box center [94, 204] width 97 height 33
click at [58, 205] on icon at bounding box center [59, 202] width 12 height 12
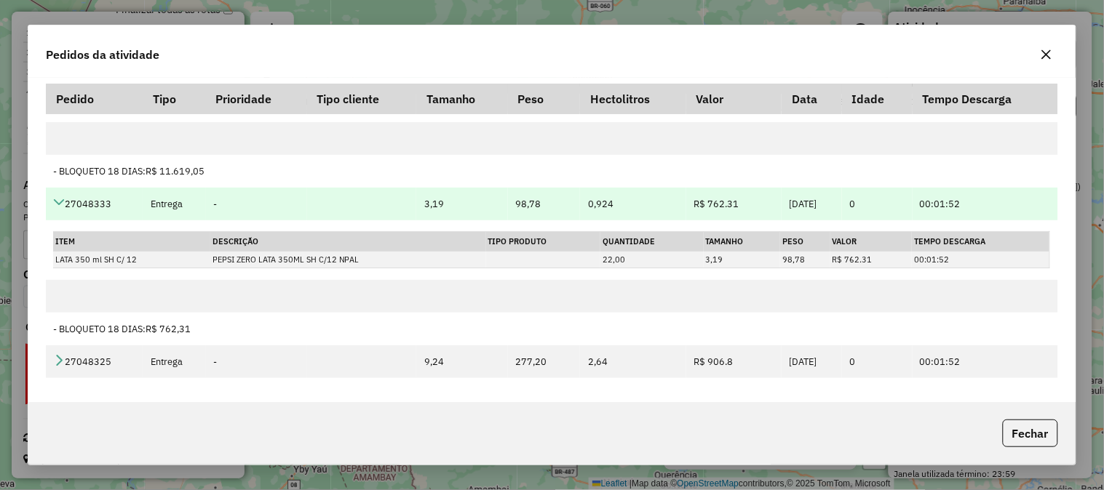
scroll to position [323, 0]
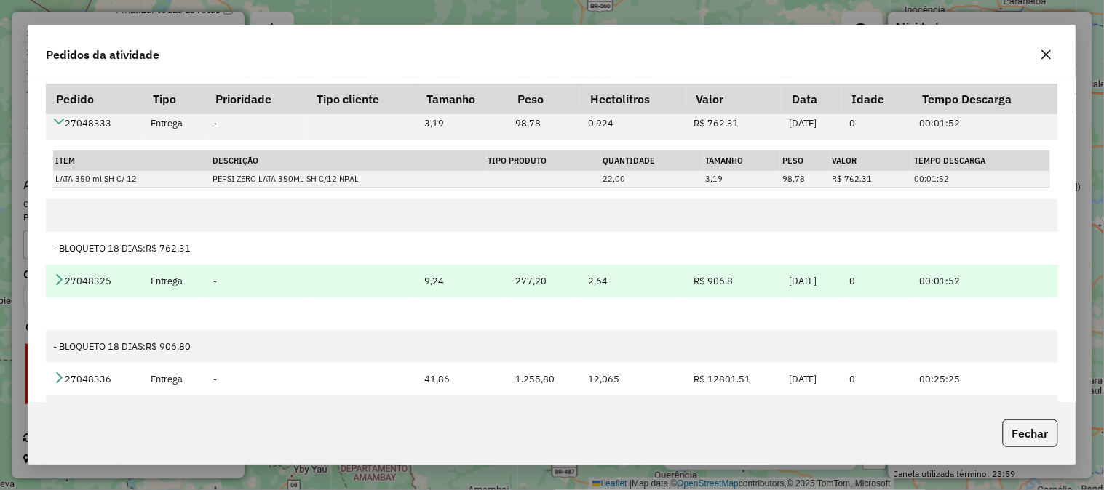
click at [63, 282] on icon at bounding box center [59, 280] width 12 height 12
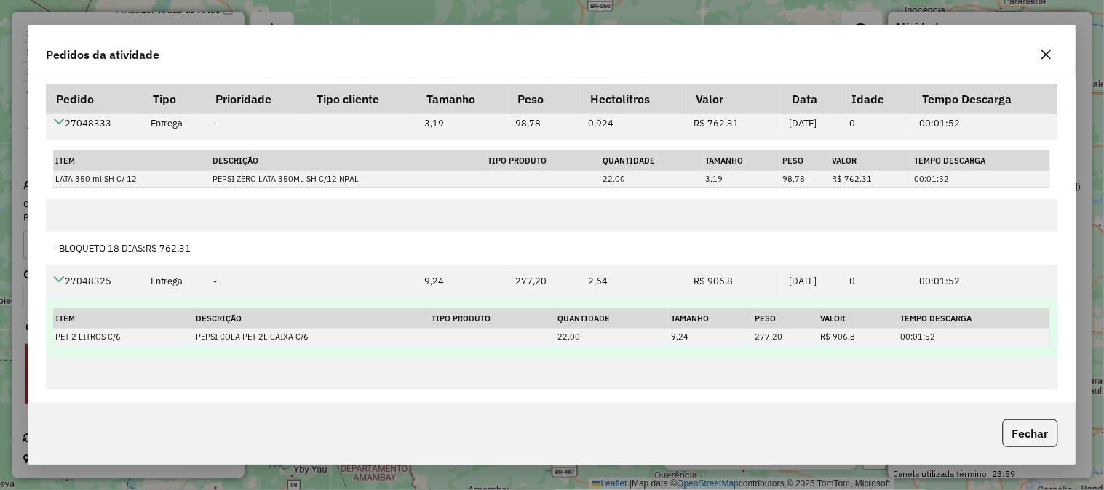
scroll to position [484, 0]
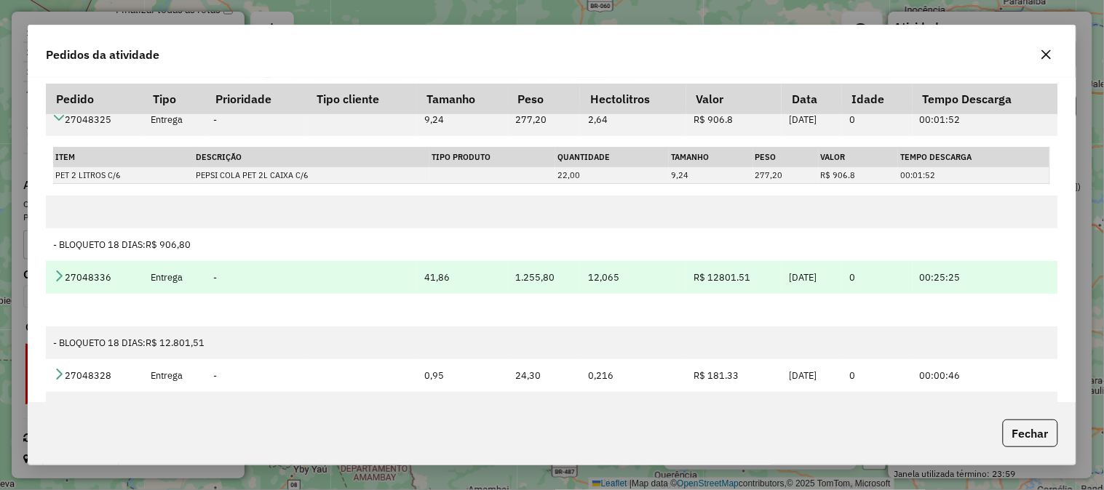
click at [63, 275] on icon at bounding box center [59, 276] width 12 height 12
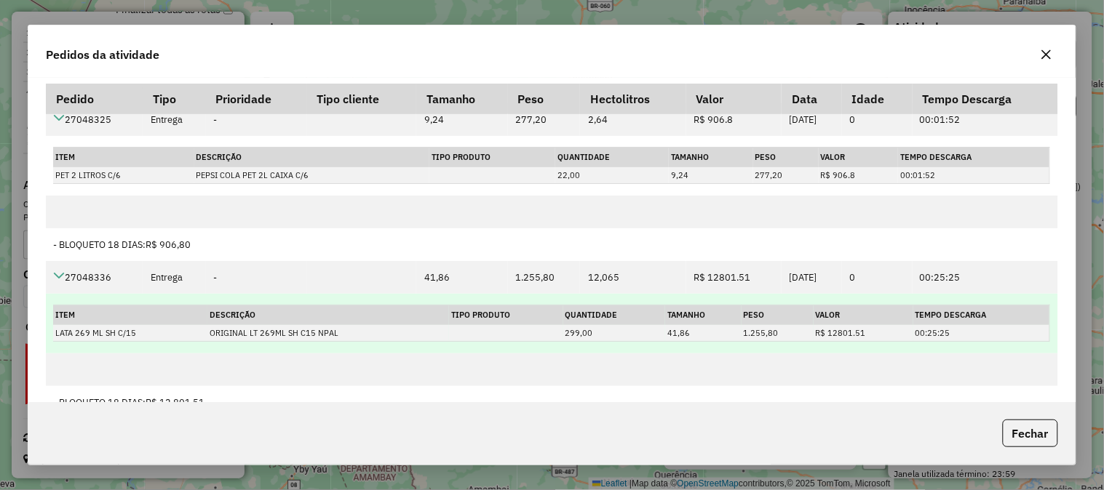
scroll to position [565, 0]
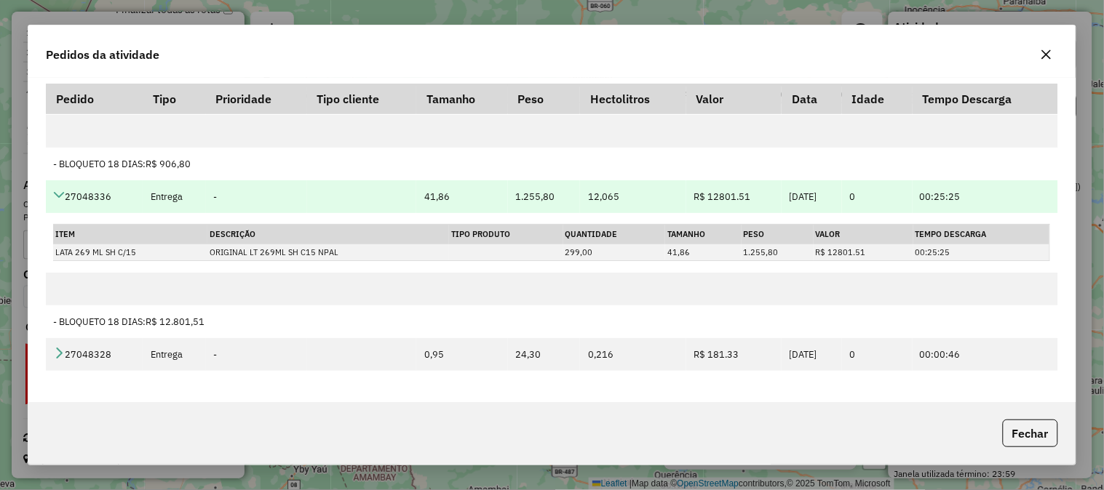
copy td "27048336"
drag, startPoint x: 113, startPoint y: 193, endPoint x: 68, endPoint y: 196, distance: 45.9
click at [68, 196] on td "27048336" at bounding box center [94, 196] width 97 height 33
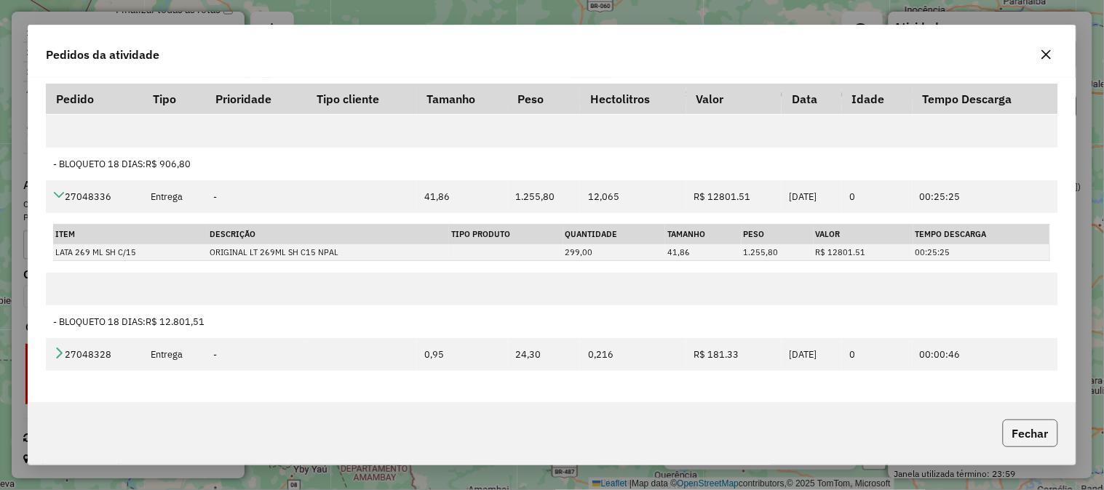
click at [1011, 429] on button "Fechar" at bounding box center [1029, 434] width 55 height 28
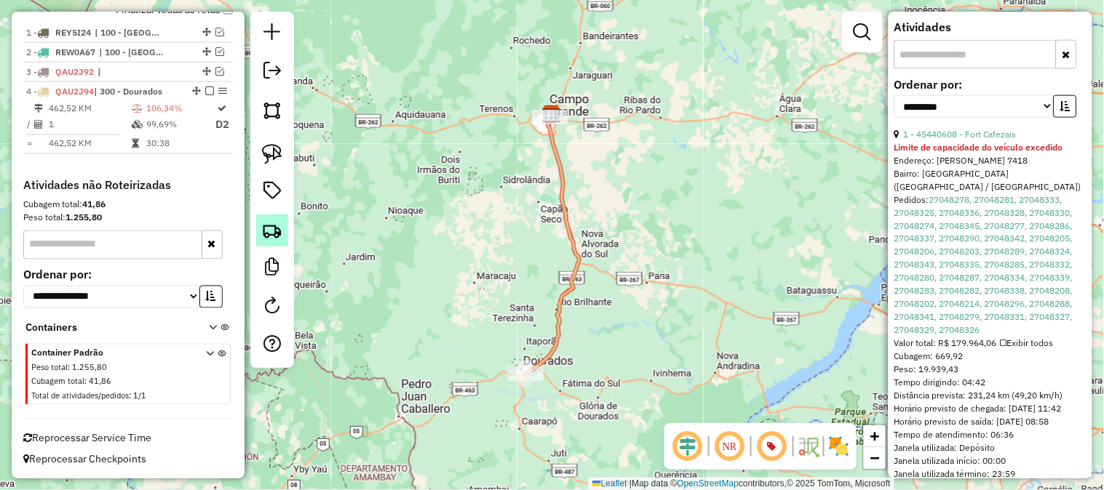
click at [262, 220] on img at bounding box center [272, 230] width 20 height 20
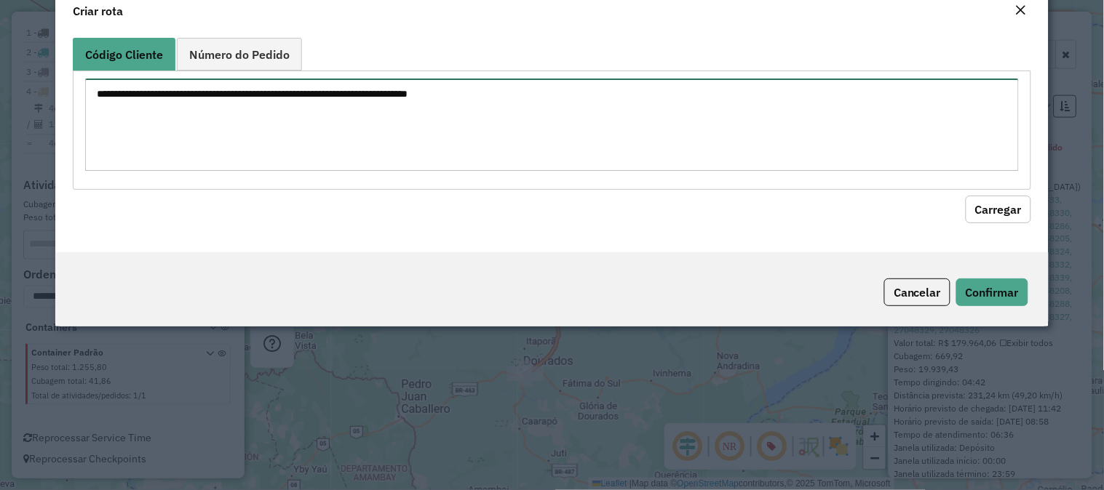
click at [357, 140] on textarea at bounding box center [551, 125] width 933 height 92
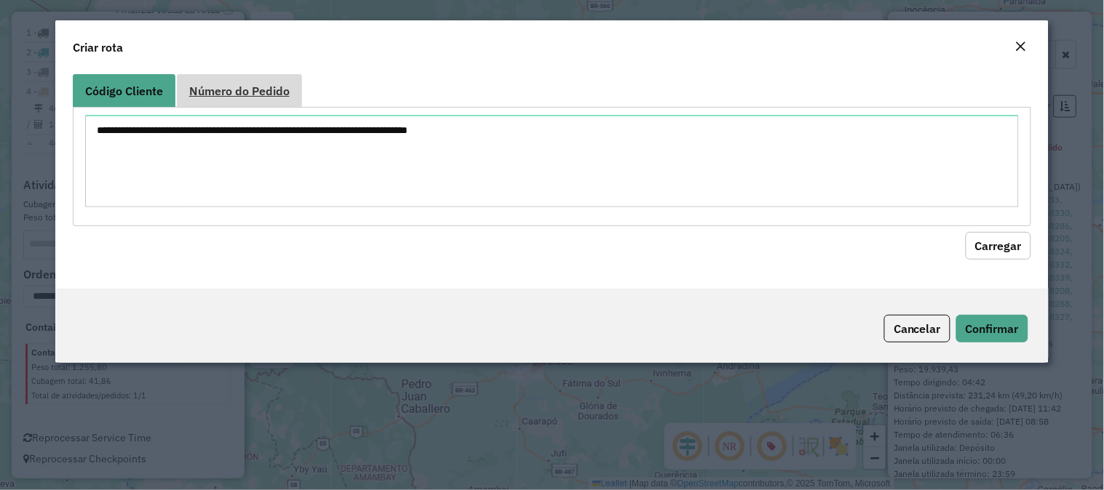
click at [215, 85] on span "Número do Pedido" at bounding box center [239, 91] width 100 height 12
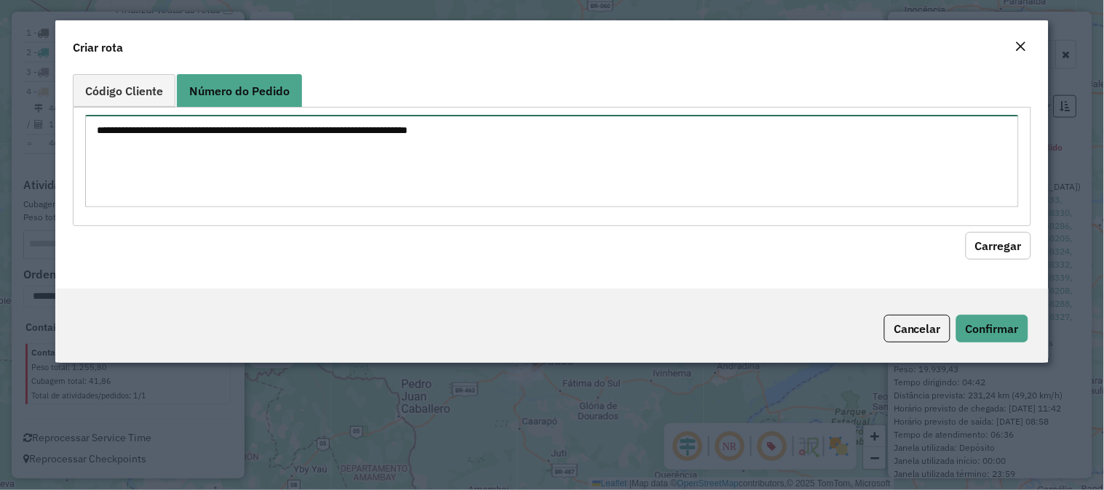
click at [226, 124] on textarea at bounding box center [551, 161] width 933 height 92
paste textarea "********"
type textarea "********"
click at [1010, 255] on button "Carregar" at bounding box center [997, 246] width 65 height 28
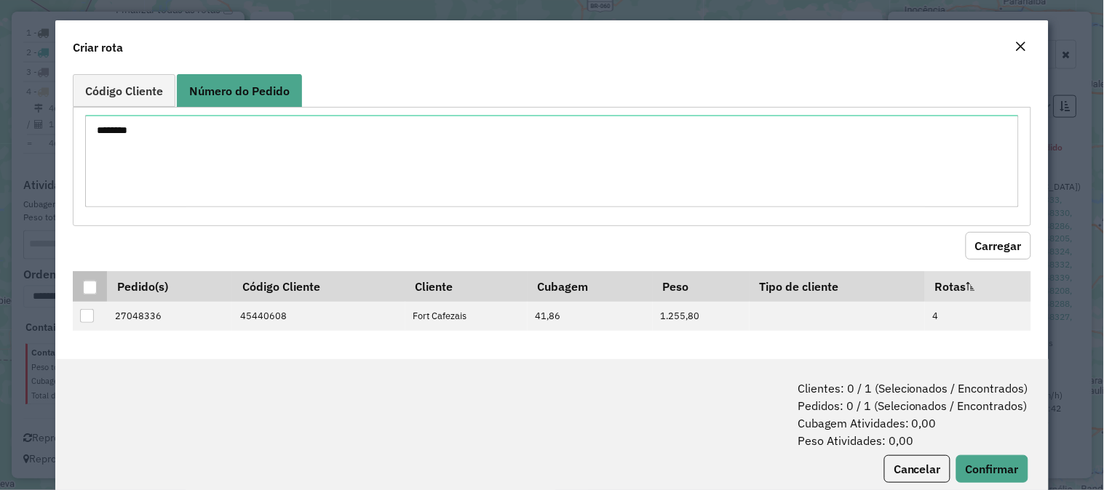
click at [89, 288] on div at bounding box center [90, 288] width 14 height 14
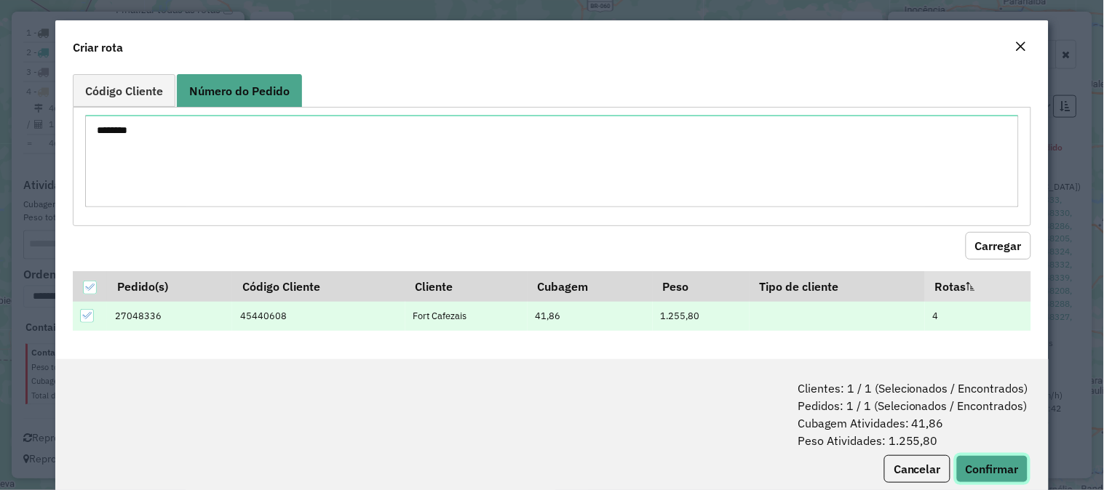
click at [985, 459] on button "Confirmar" at bounding box center [992, 469] width 72 height 28
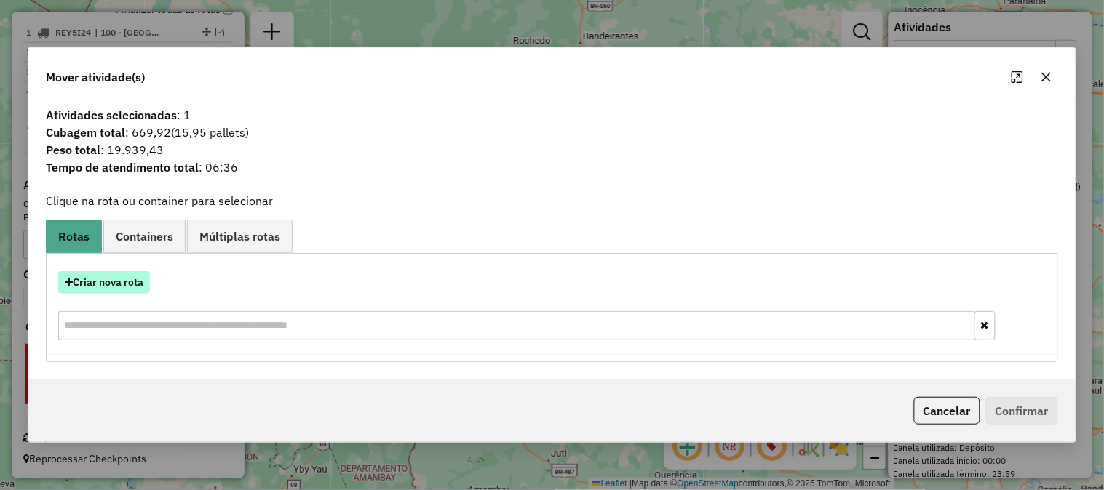
click at [135, 285] on button "Criar nova rota" at bounding box center [104, 282] width 92 height 23
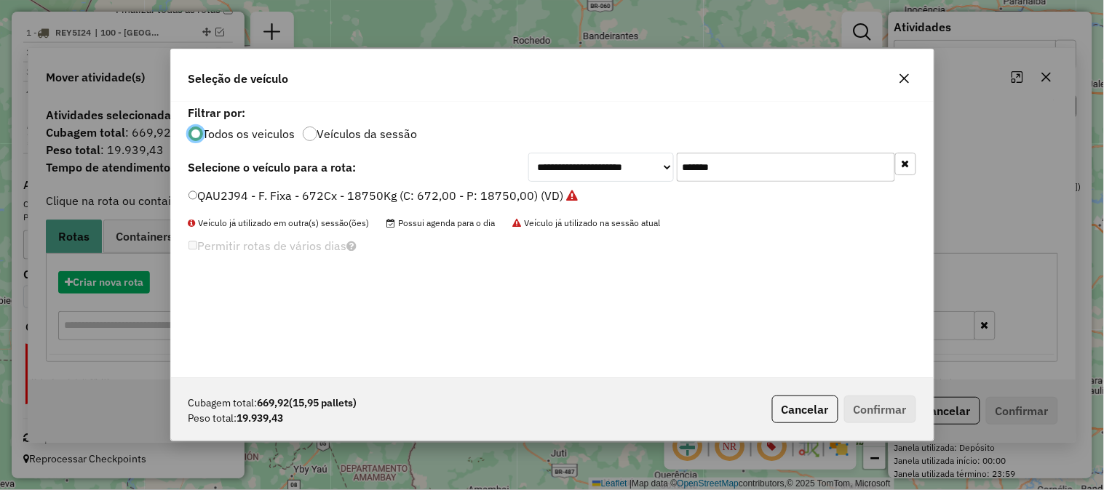
scroll to position [8, 4]
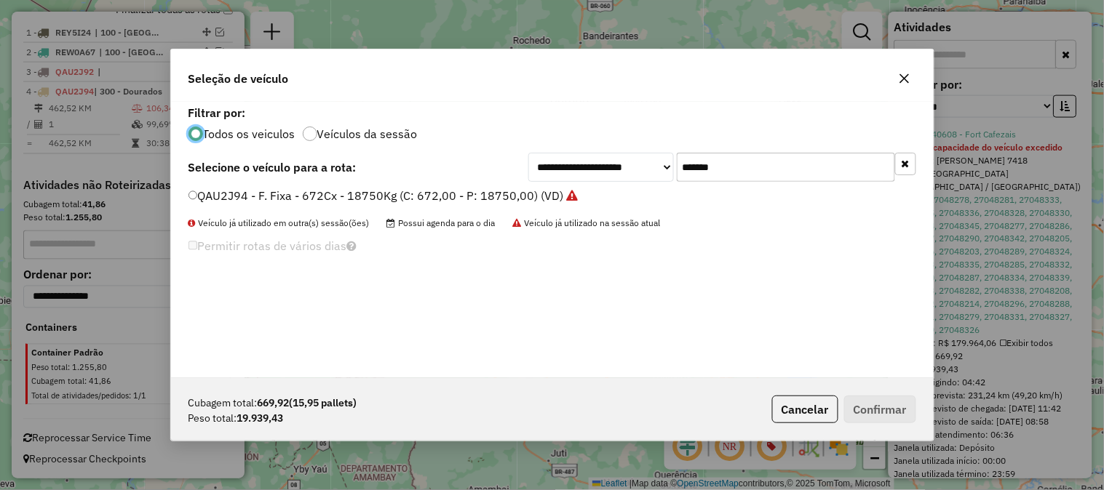
click at [526, 164] on div "**********" at bounding box center [551, 167] width 727 height 29
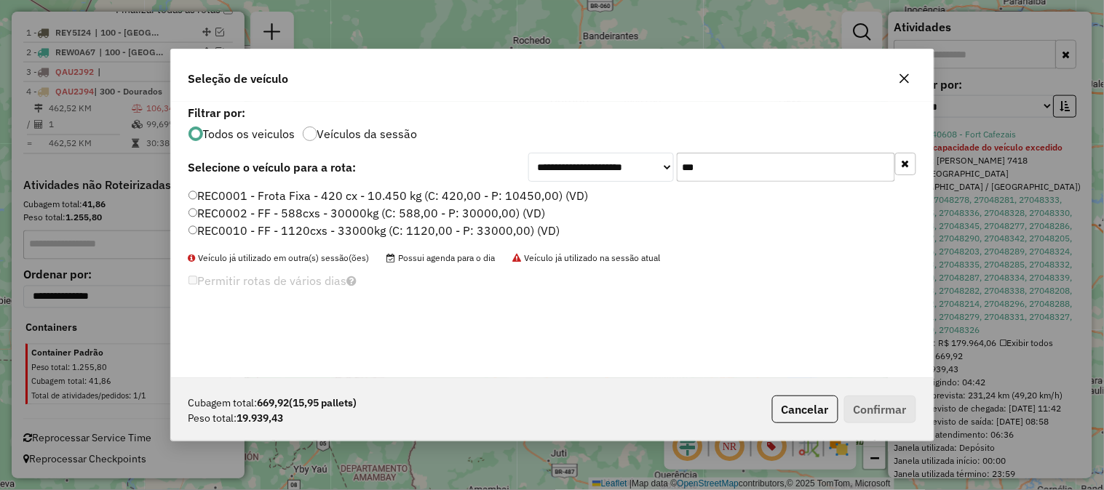
type input "***"
click at [489, 193] on label "REC0001 - Frota Fixa - 420 cx - 10.450 kg (C: 420,00 - P: 10450,00) (VD)" at bounding box center [388, 195] width 400 height 17
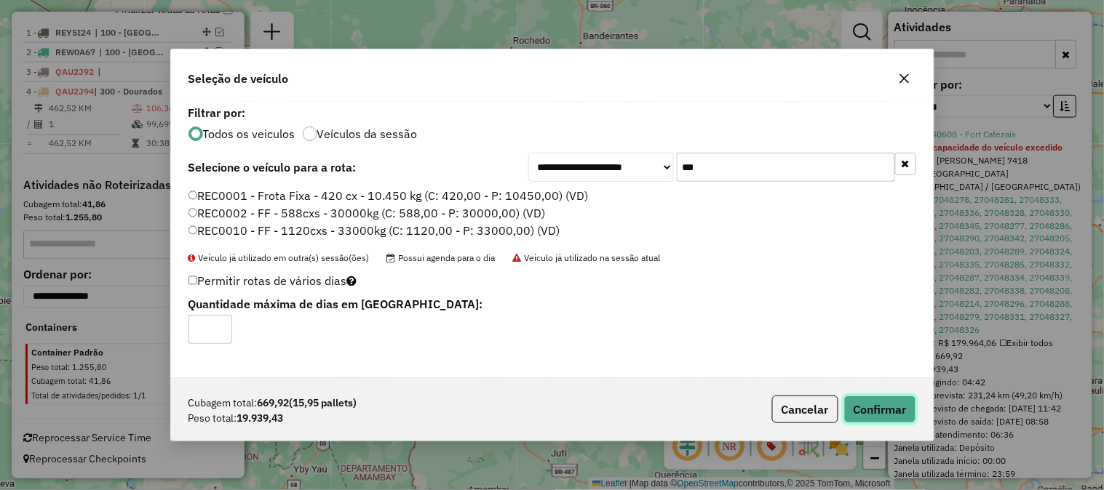
click at [882, 416] on button "Confirmar" at bounding box center [880, 410] width 72 height 28
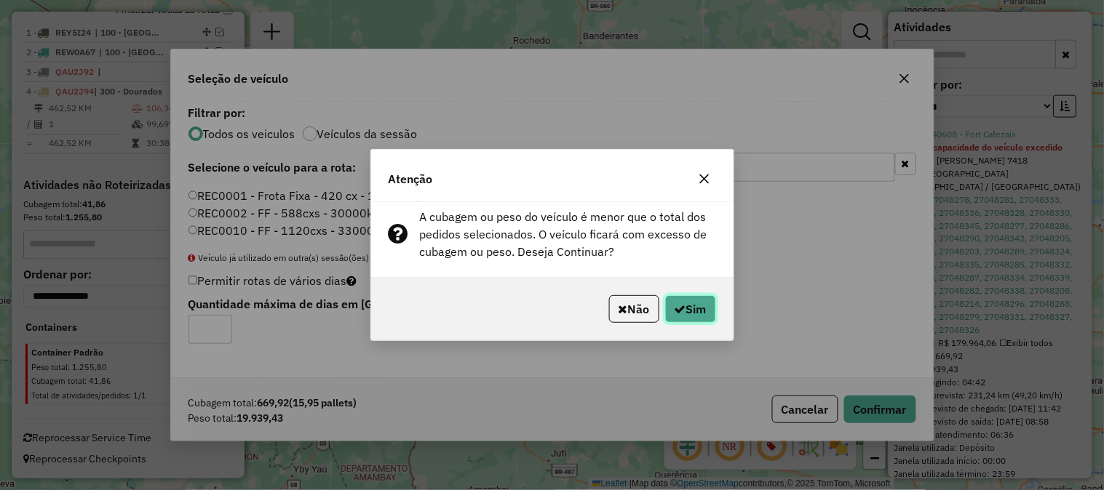
click at [677, 311] on icon "button" at bounding box center [680, 309] width 12 height 12
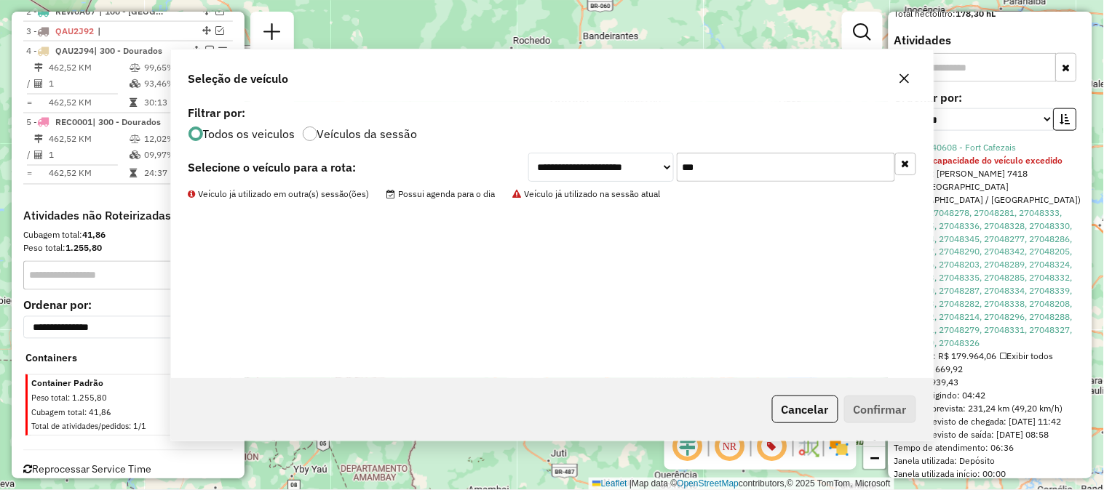
scroll to position [626, 0]
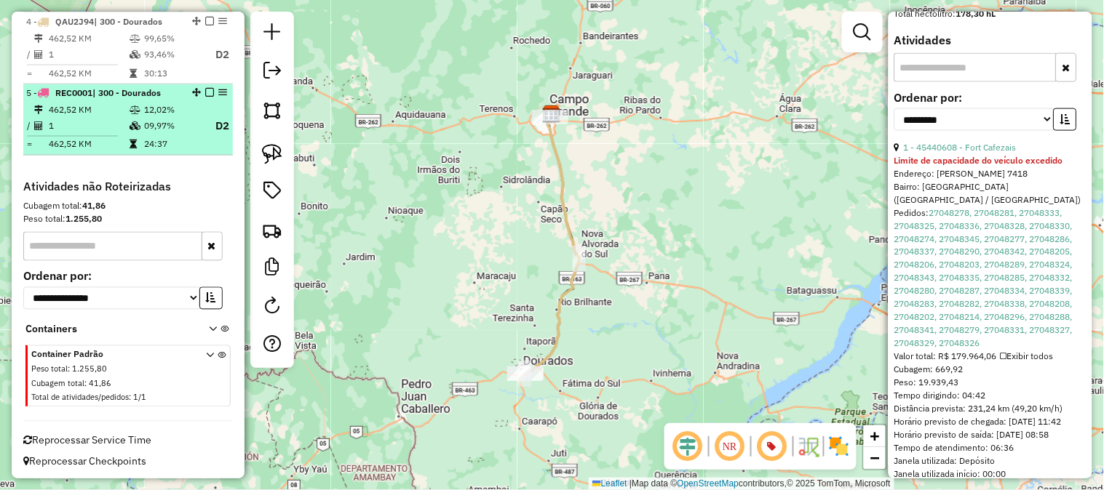
click at [156, 126] on td "09,97%" at bounding box center [172, 127] width 58 height 18
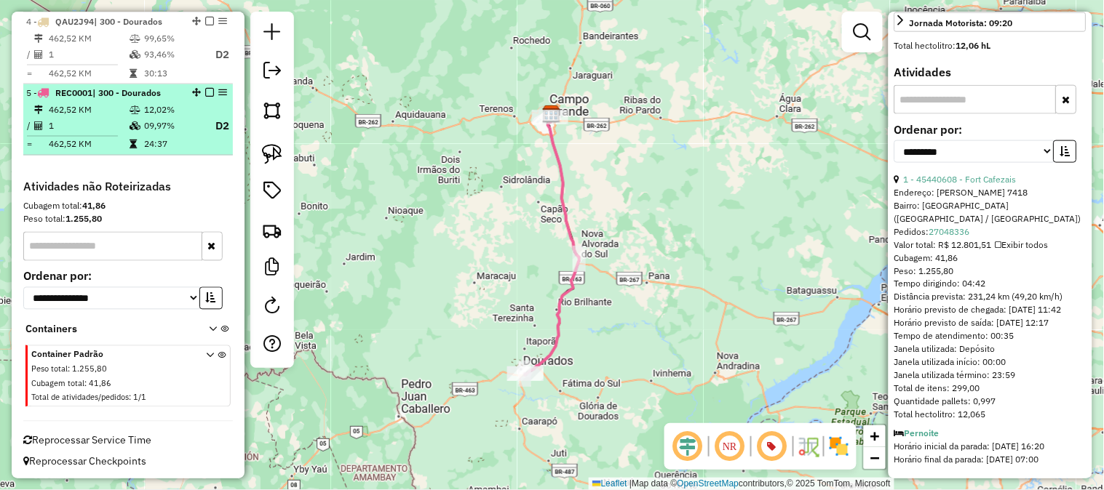
scroll to position [451, 0]
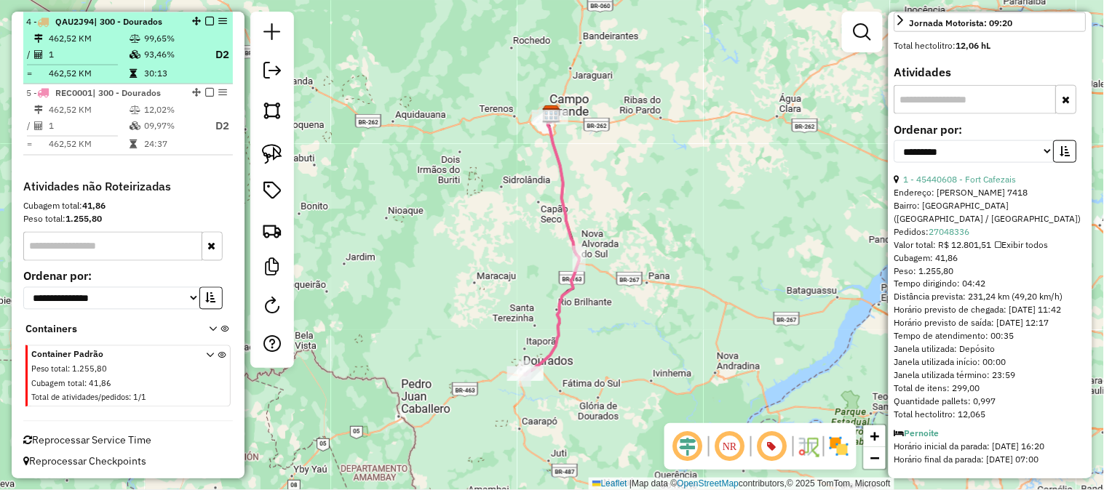
click at [205, 17] on em at bounding box center [209, 21] width 9 height 9
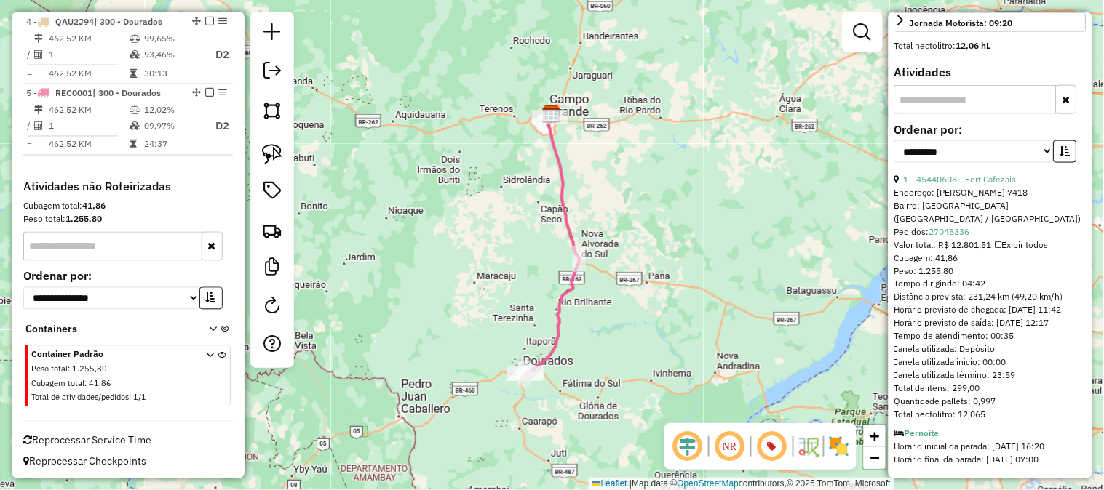
scroll to position [576, 0]
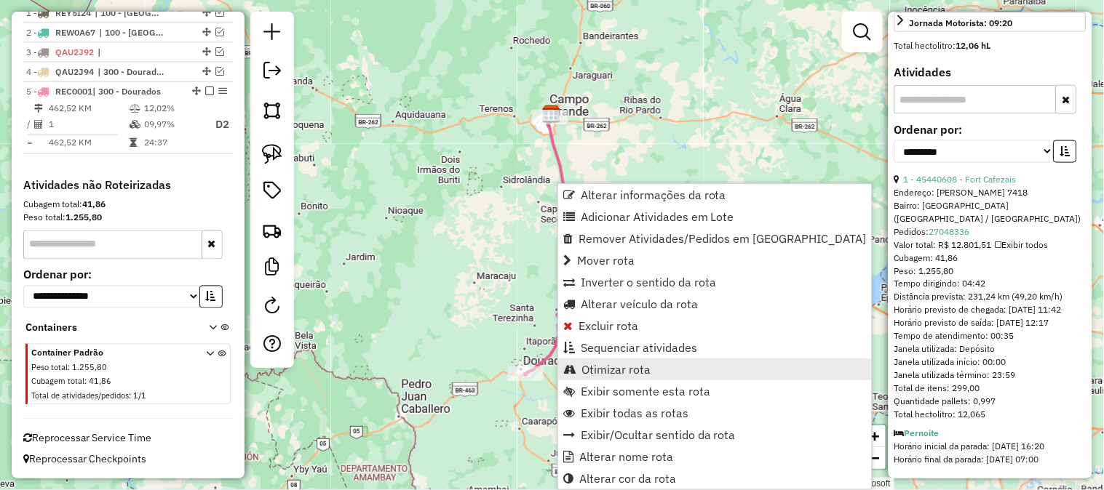
click at [611, 367] on span "Otimizar rota" at bounding box center [615, 370] width 69 height 12
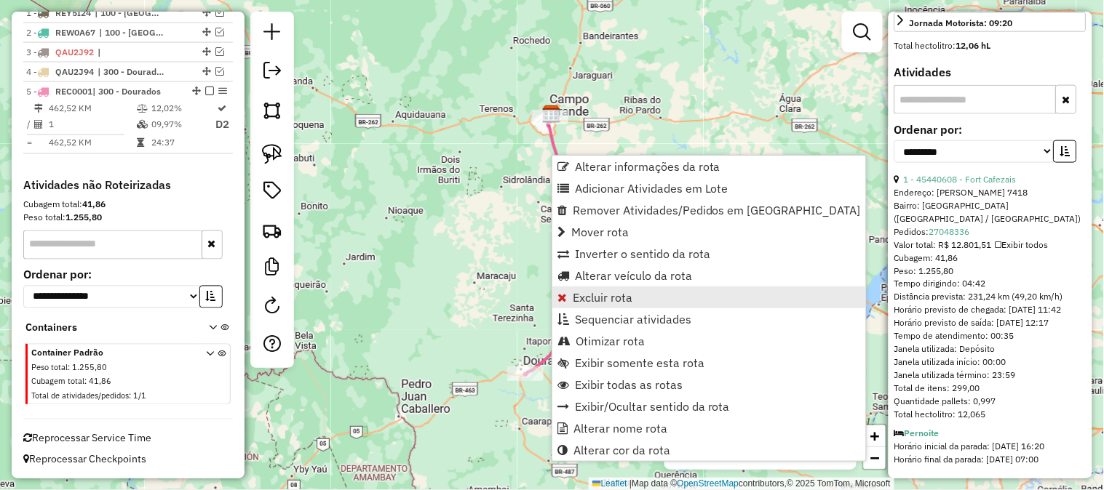
click at [611, 293] on span "Excluir rota" at bounding box center [602, 298] width 60 height 12
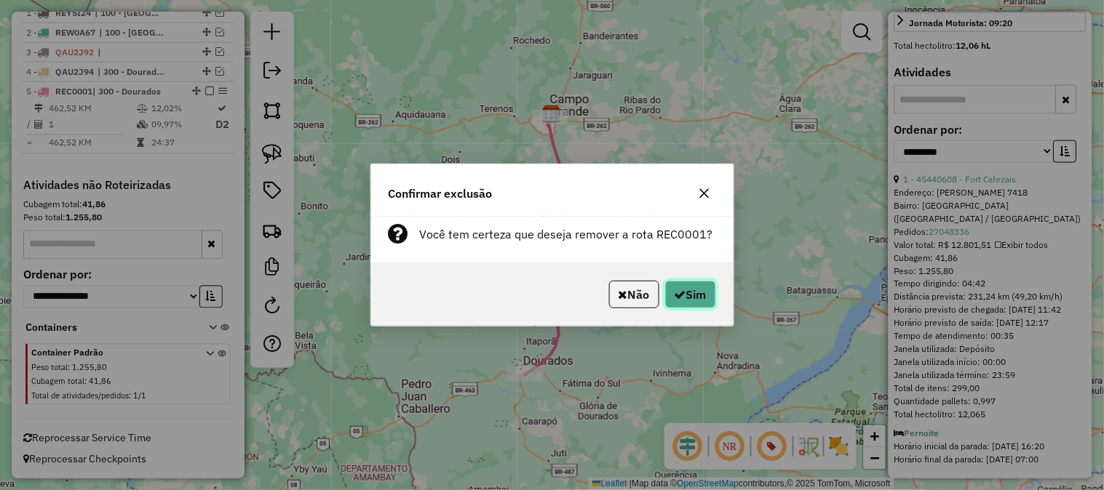
click at [674, 298] on icon "button" at bounding box center [680, 295] width 12 height 12
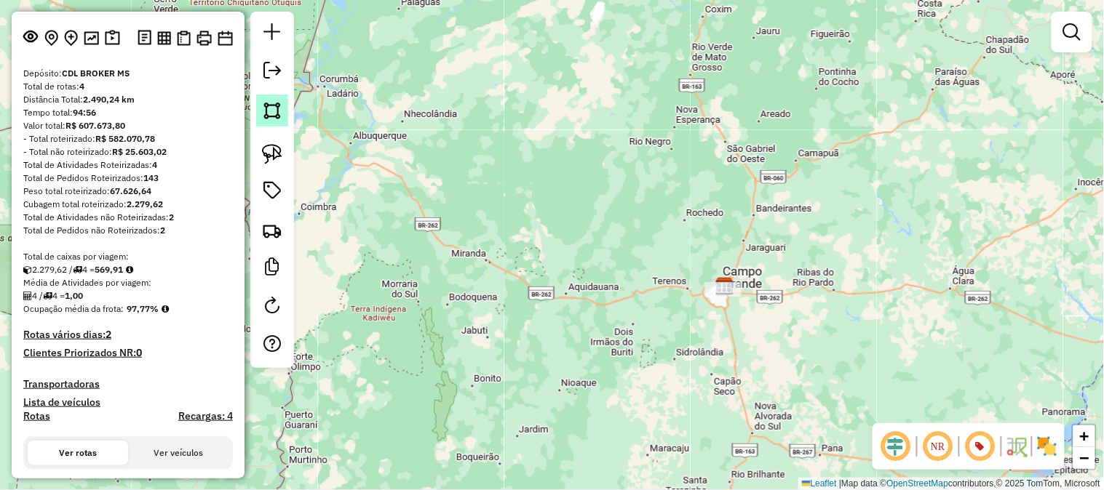
scroll to position [0, 0]
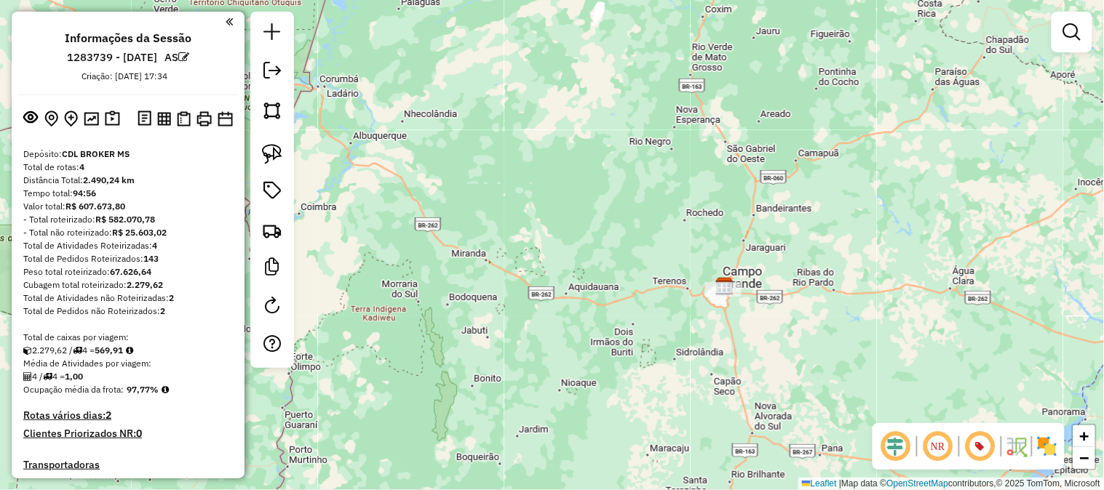
click at [701, 303] on div "Janela de atendimento Grade de atendimento Capacidade Transportadoras Veículos …" at bounding box center [552, 245] width 1104 height 490
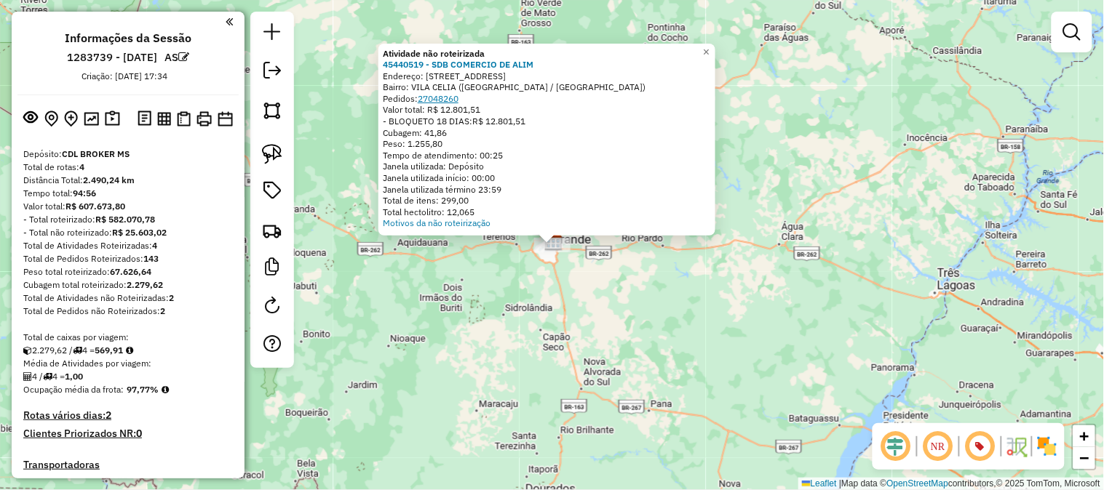
click at [441, 102] on div "Atividade não roteirizada 45440519 - SDB COMERCIO DE ALIM Endereço: RUA SAO BOR…" at bounding box center [547, 139] width 328 height 182
click at [440, 100] on link "27048260" at bounding box center [438, 98] width 41 height 11
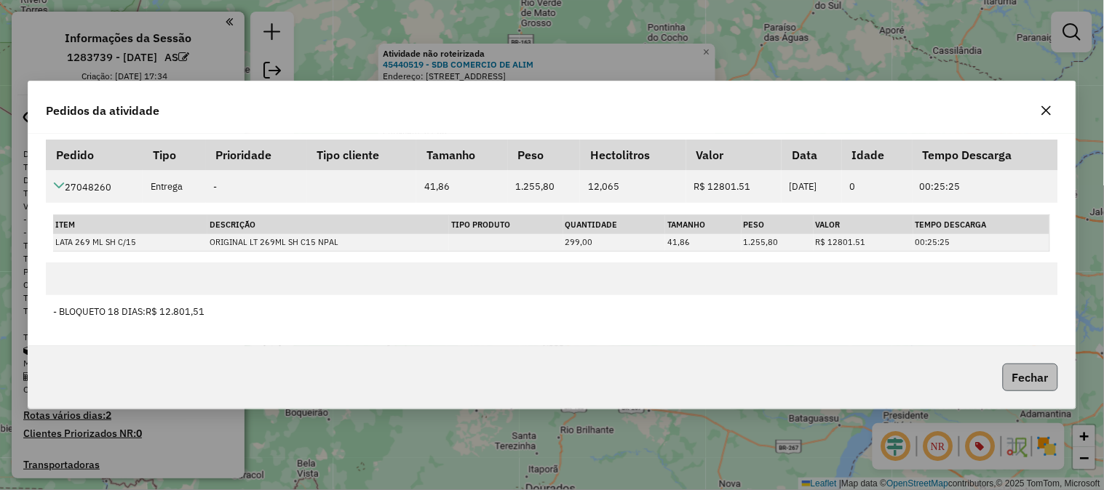
click at [1047, 383] on button "Fechar" at bounding box center [1029, 378] width 55 height 28
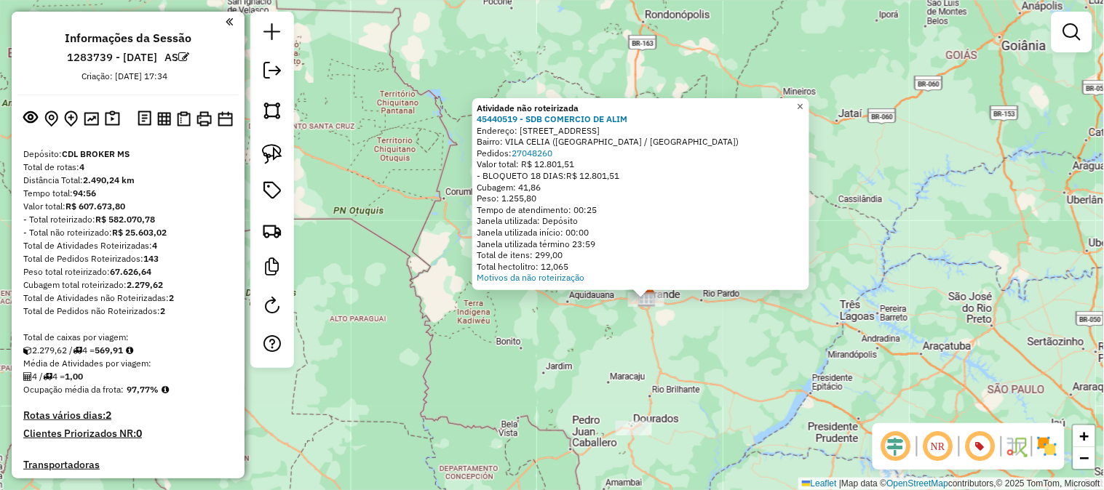
click at [803, 100] on span "×" at bounding box center [800, 106] width 7 height 12
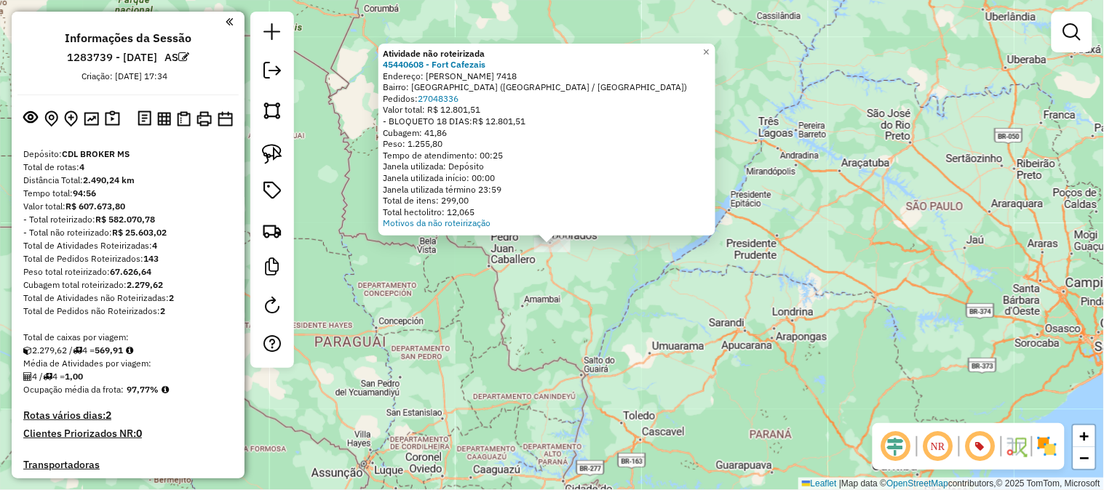
click at [448, 92] on div "Bairro: VILA OLINDA (CAMPO GRANDE / MS)" at bounding box center [547, 87] width 328 height 12
click at [447, 95] on div "Atividade não roteirizada 45440608 - Fort Cafezais Endereço: Gury Marques 7418 …" at bounding box center [547, 139] width 328 height 182
click at [447, 95] on link "27048336" at bounding box center [438, 98] width 41 height 11
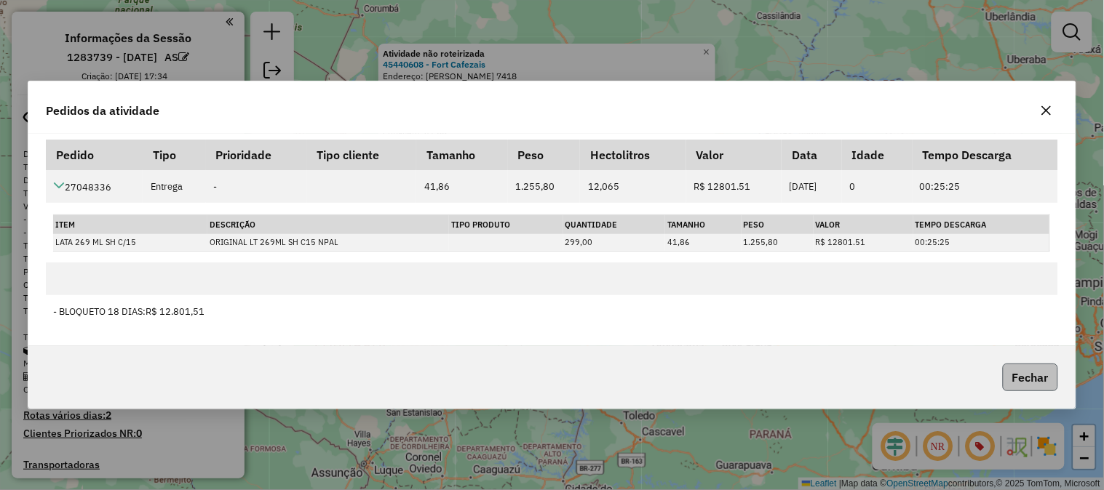
click at [1053, 388] on button "Fechar" at bounding box center [1029, 378] width 55 height 28
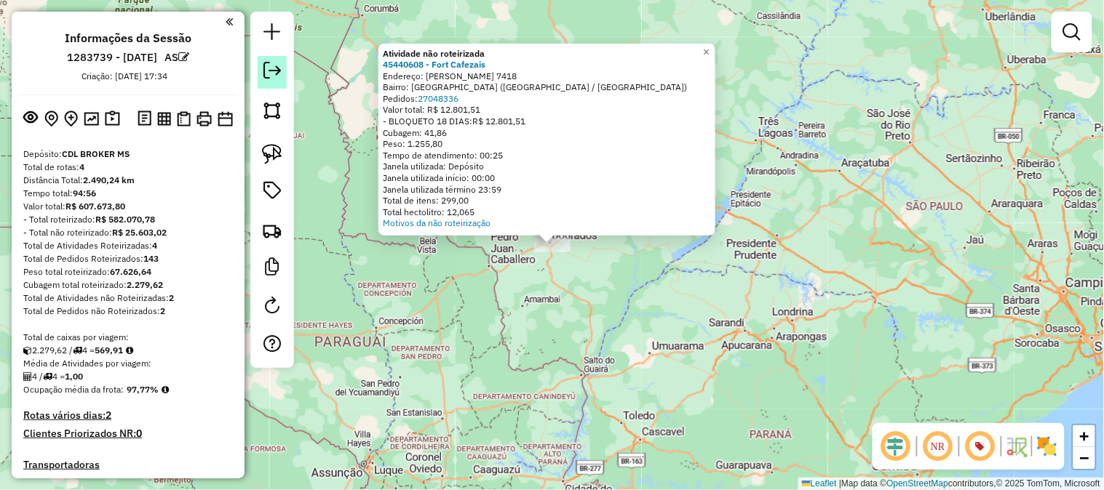
click at [260, 77] on link at bounding box center [272, 72] width 29 height 33
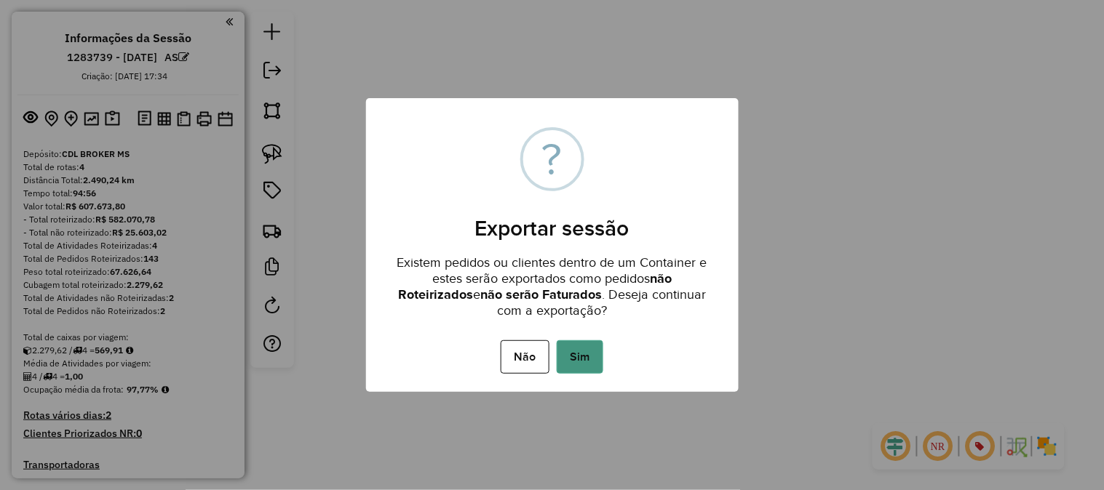
click at [591, 359] on button "Sim" at bounding box center [579, 356] width 47 height 33
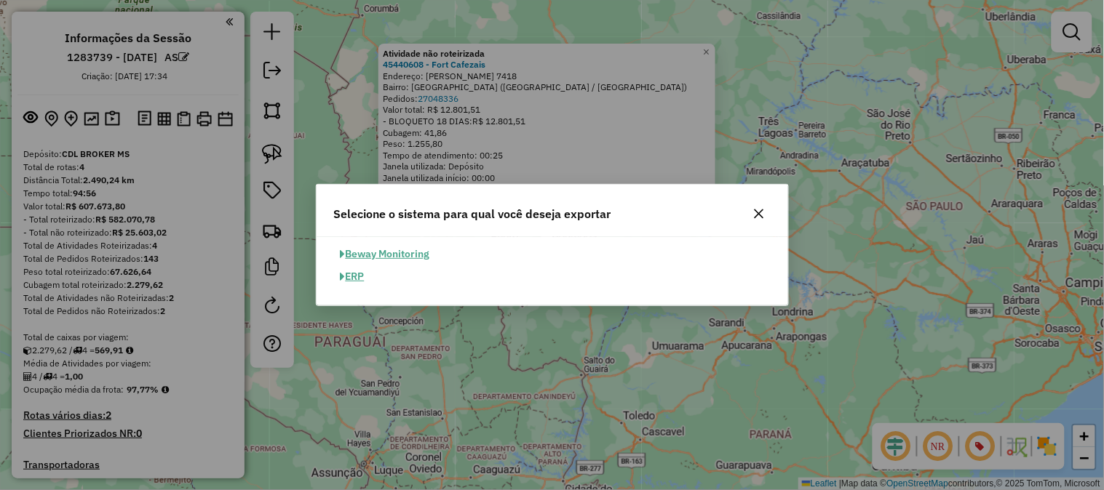
click at [329, 266] on div "Beway Monitoring ERP" at bounding box center [552, 265] width 454 height 45
click at [343, 272] on span "button" at bounding box center [342, 277] width 5 height 10
select select "**"
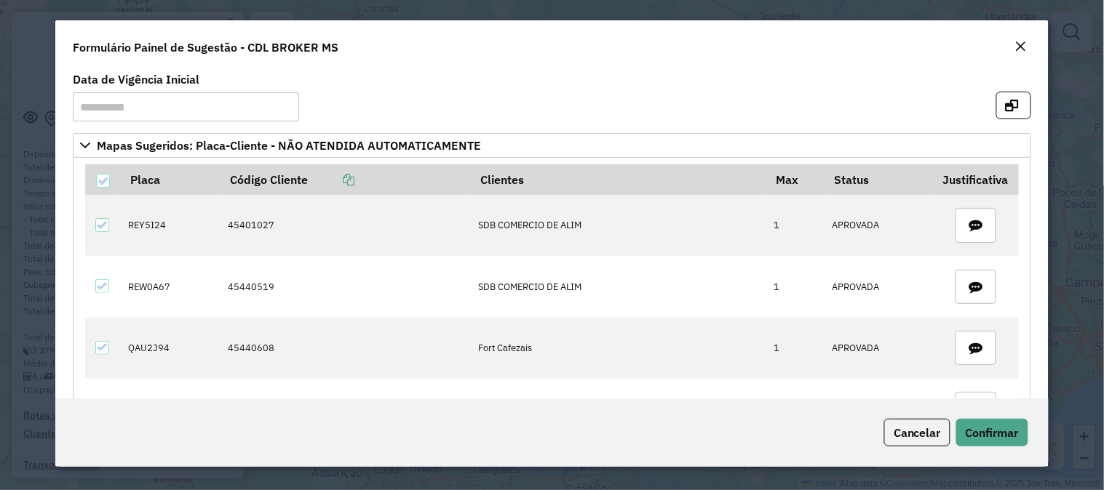
scroll to position [317, 0]
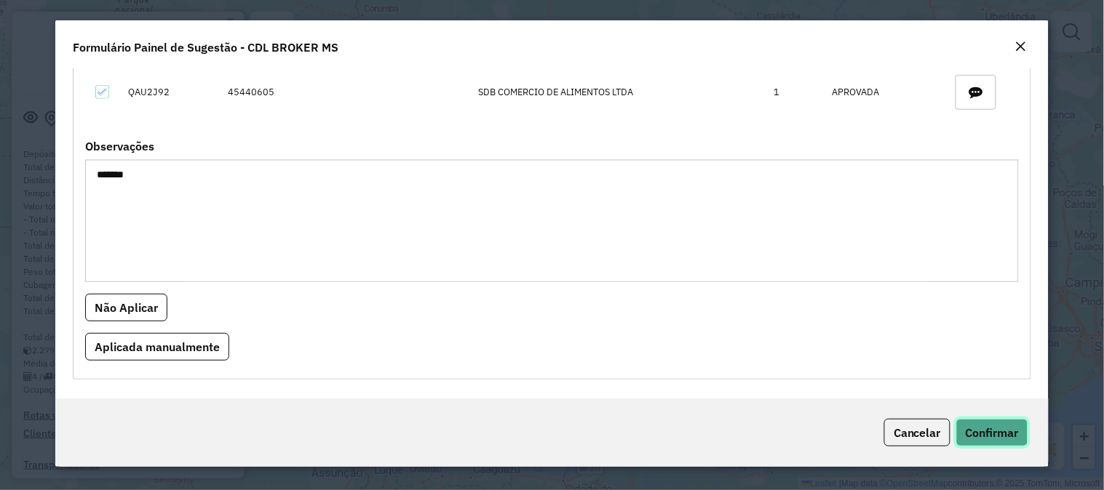
click at [975, 428] on span "Confirmar" at bounding box center [991, 433] width 53 height 15
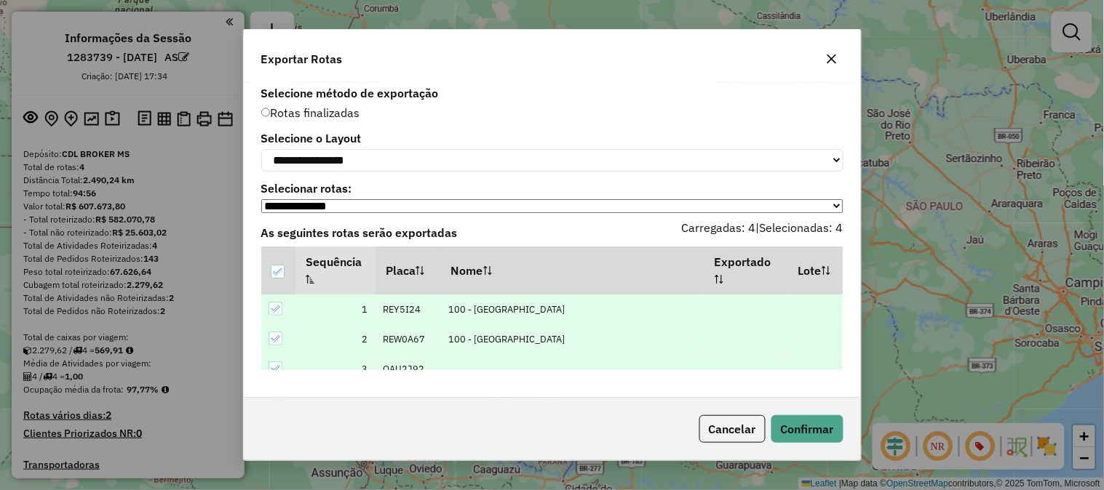
scroll to position [44, 0]
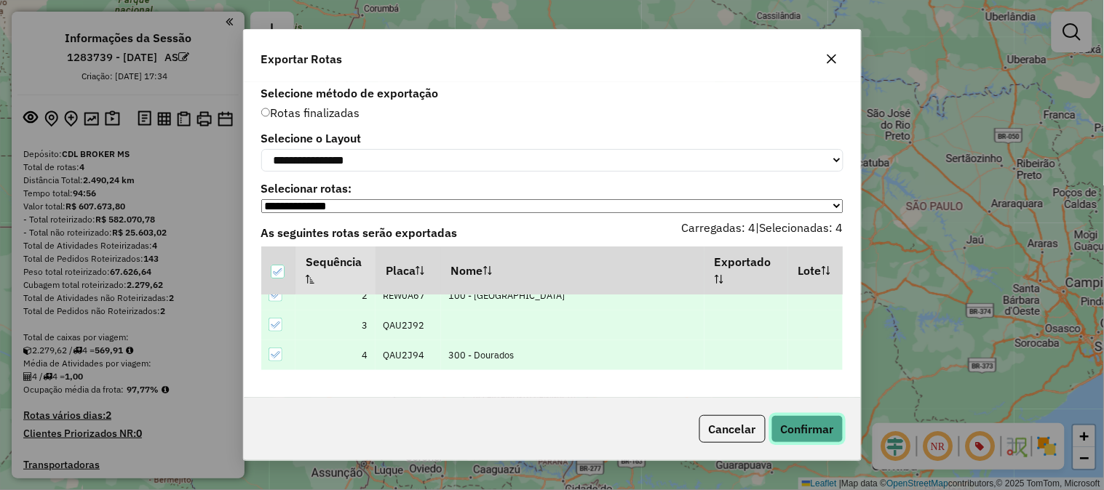
click at [808, 435] on button "Confirmar" at bounding box center [807, 429] width 72 height 28
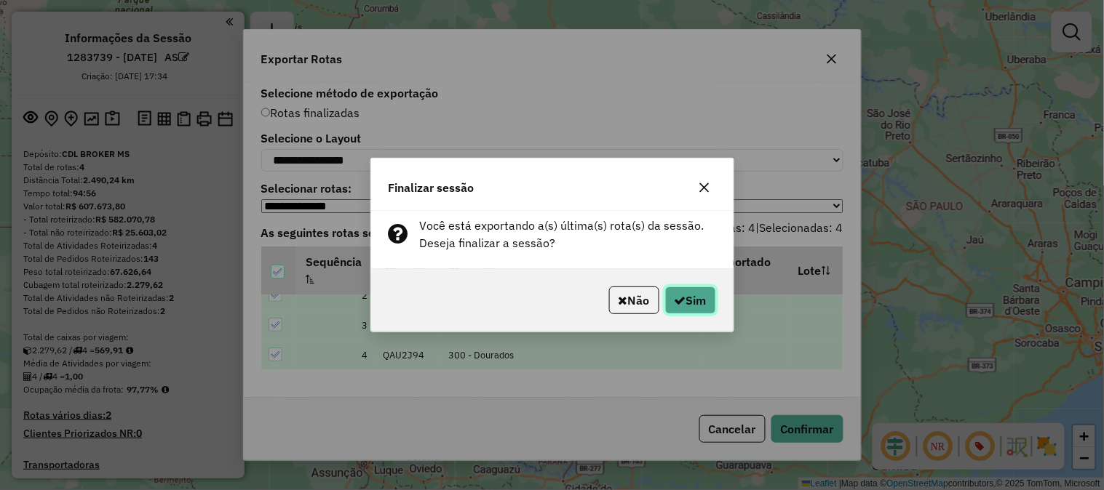
click at [693, 298] on button "Sim" at bounding box center [690, 301] width 51 height 28
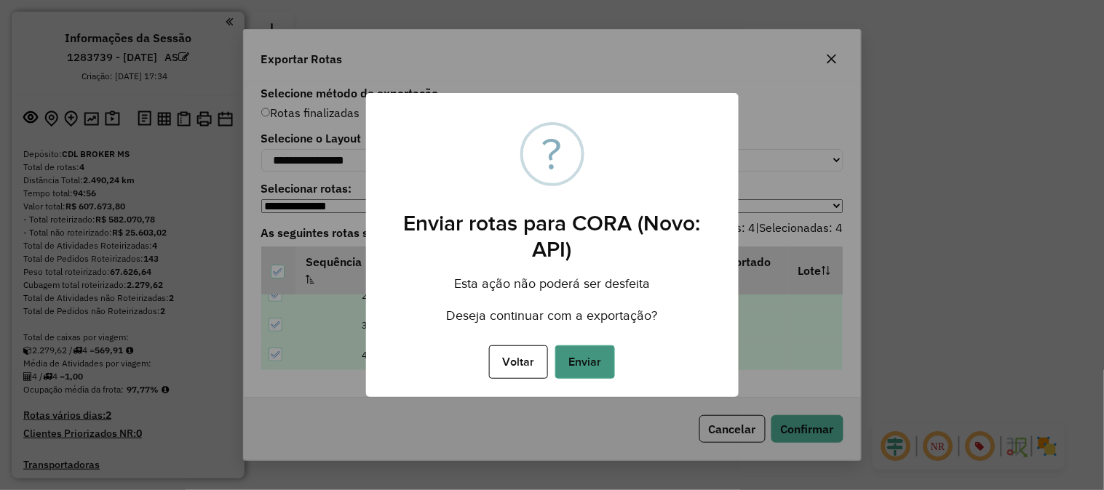
click at [598, 359] on button "Enviar" at bounding box center [585, 362] width 60 height 33
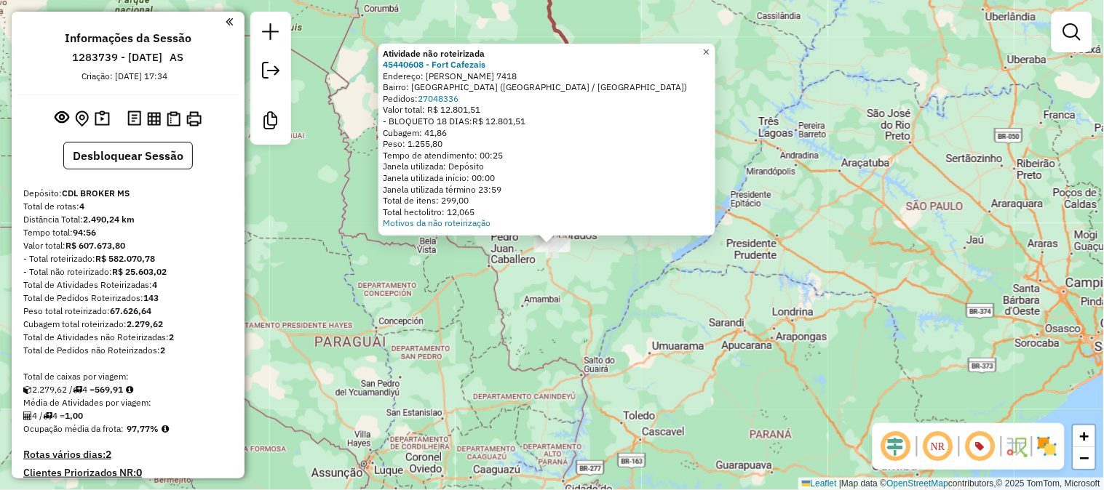
click at [709, 53] on span "×" at bounding box center [706, 52] width 7 height 12
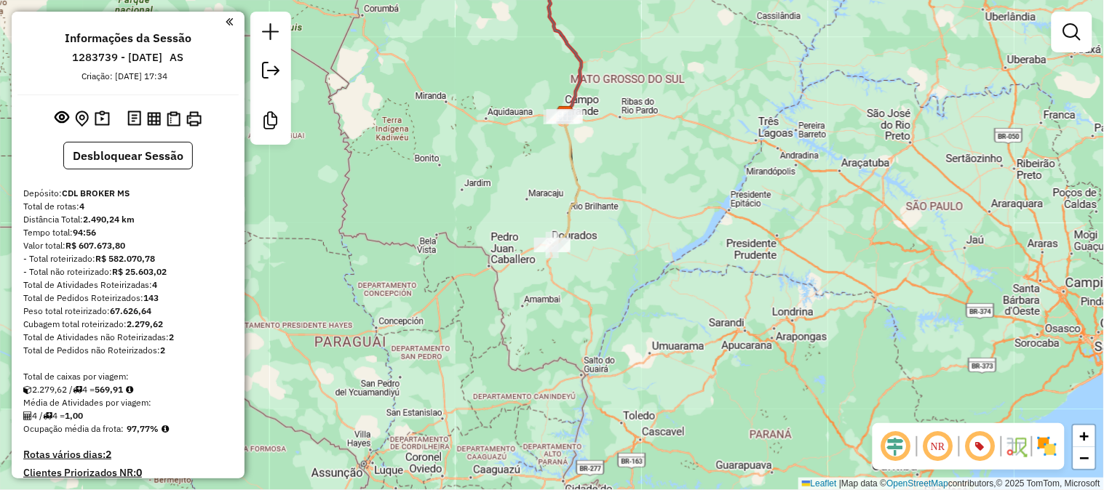
scroll to position [484, 0]
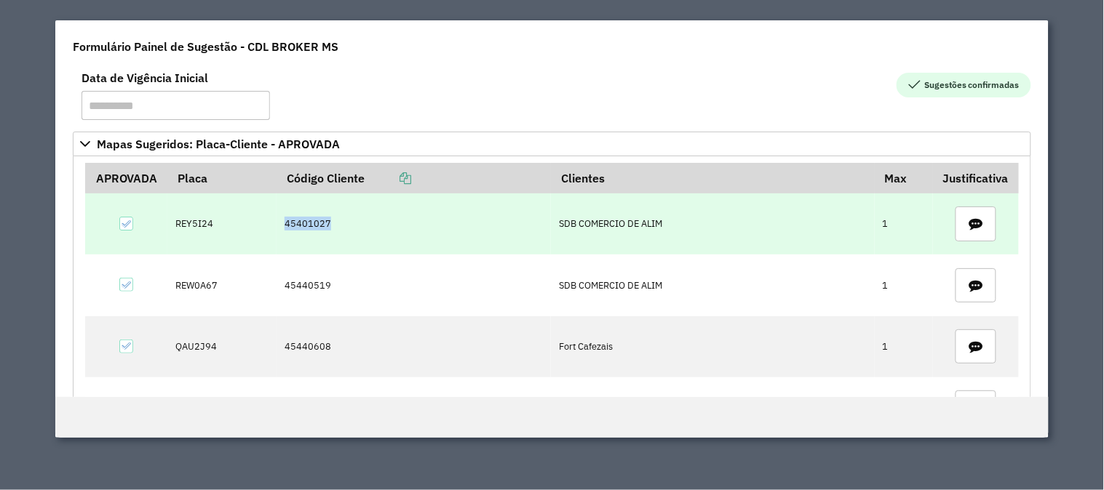
drag, startPoint x: 360, startPoint y: 233, endPoint x: 245, endPoint y: 235, distance: 115.0
click at [245, 235] on tr "REY5I24 45401027 SDB COMERCIO DE ALIM 1" at bounding box center [551, 223] width 933 height 61
click at [245, 235] on td "REY5I24" at bounding box center [221, 223] width 109 height 61
click at [311, 220] on td "45401027" at bounding box center [413, 223] width 274 height 61
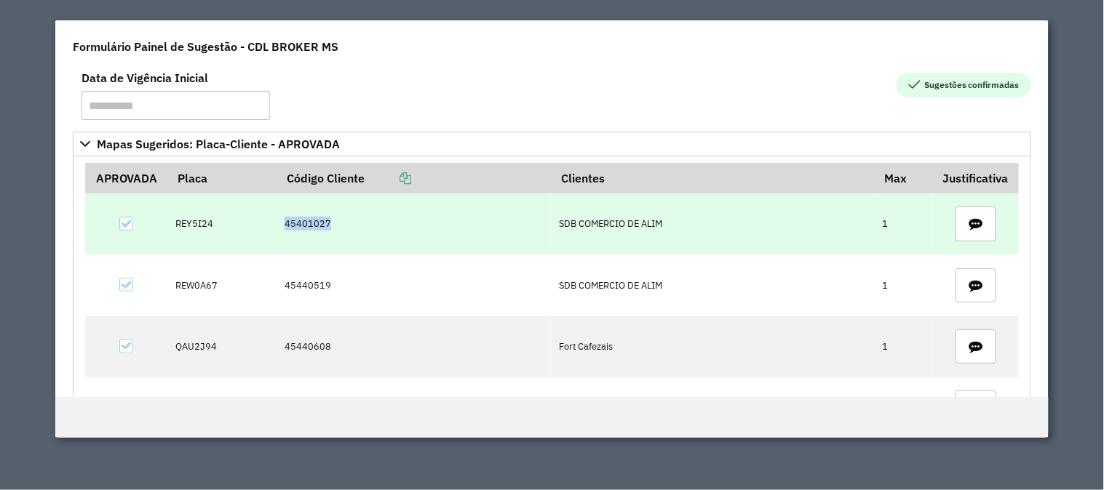
click at [311, 220] on td "45401027" at bounding box center [413, 223] width 274 height 61
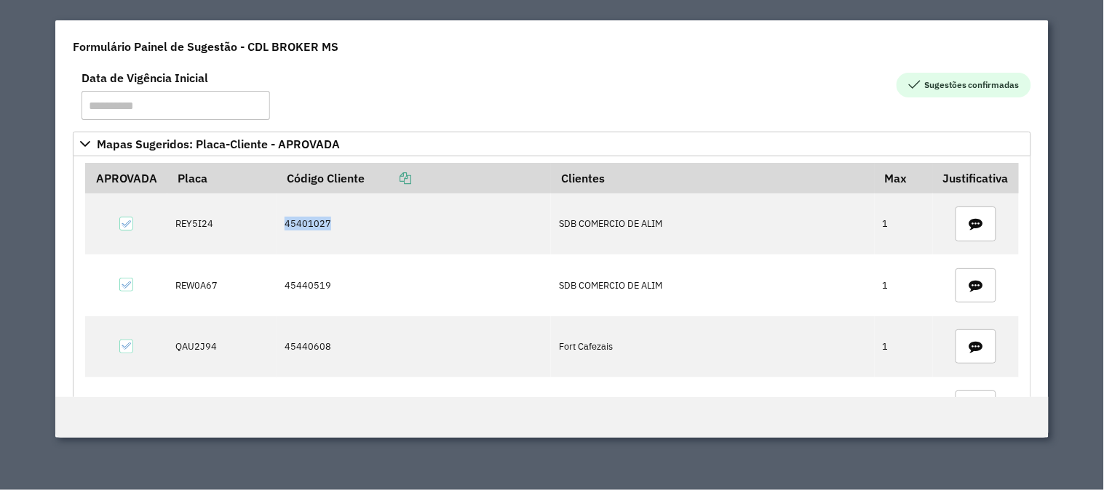
copy td "45401027"
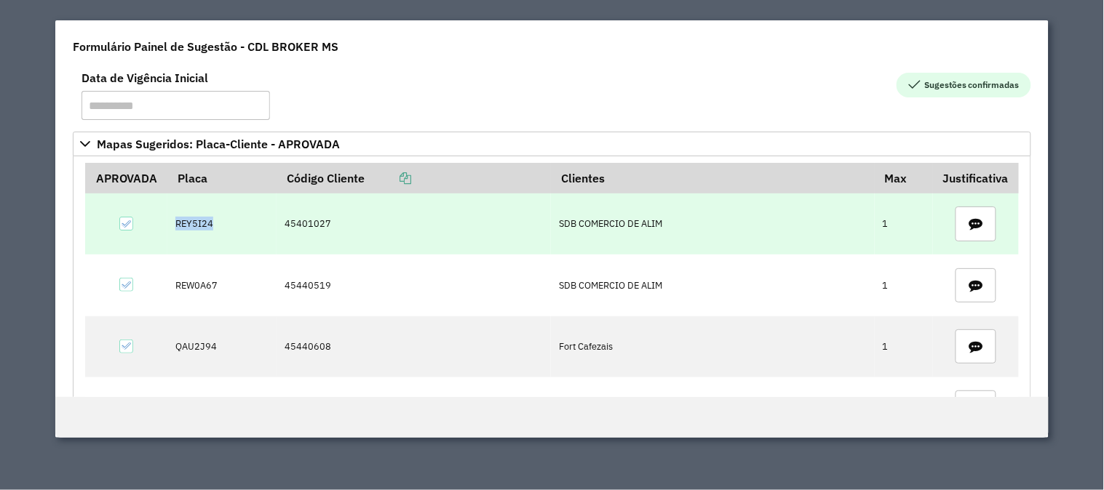
drag, startPoint x: 166, startPoint y: 223, endPoint x: 224, endPoint y: 228, distance: 58.4
click at [224, 228] on td "REY5I24" at bounding box center [221, 223] width 109 height 61
copy td "REY5I24"
drag, startPoint x: 187, startPoint y: 228, endPoint x: 173, endPoint y: 227, distance: 13.8
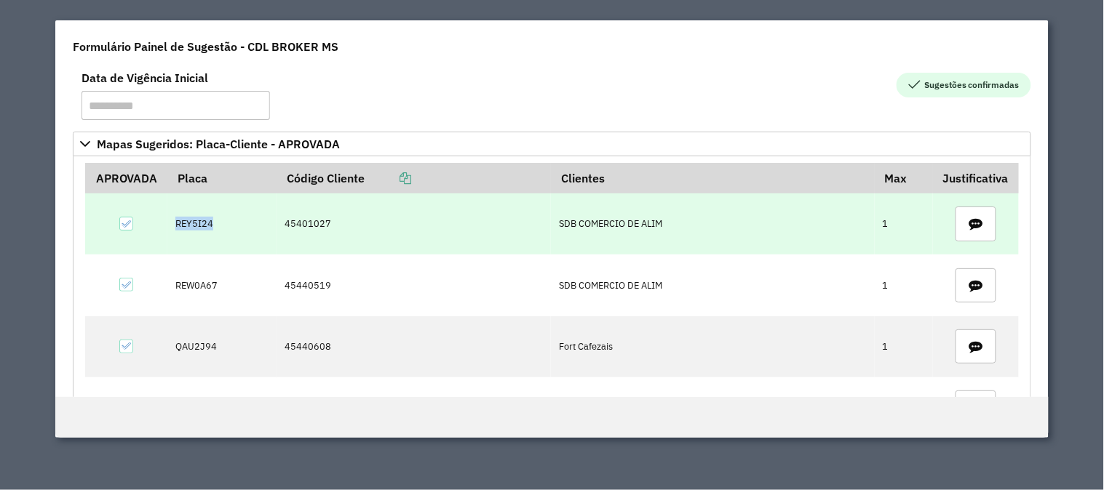
click at [173, 227] on td "REY5I24" at bounding box center [221, 223] width 109 height 61
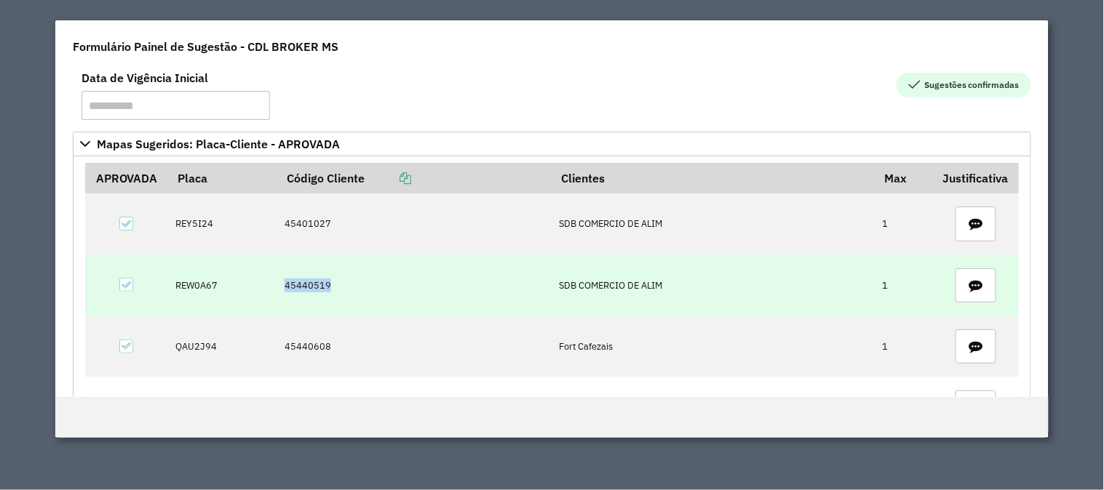
drag, startPoint x: 390, startPoint y: 274, endPoint x: 257, endPoint y: 284, distance: 133.5
click at [257, 284] on tr "REW0A67 45440519 SDB COMERCIO DE ALIM 1" at bounding box center [551, 285] width 933 height 61
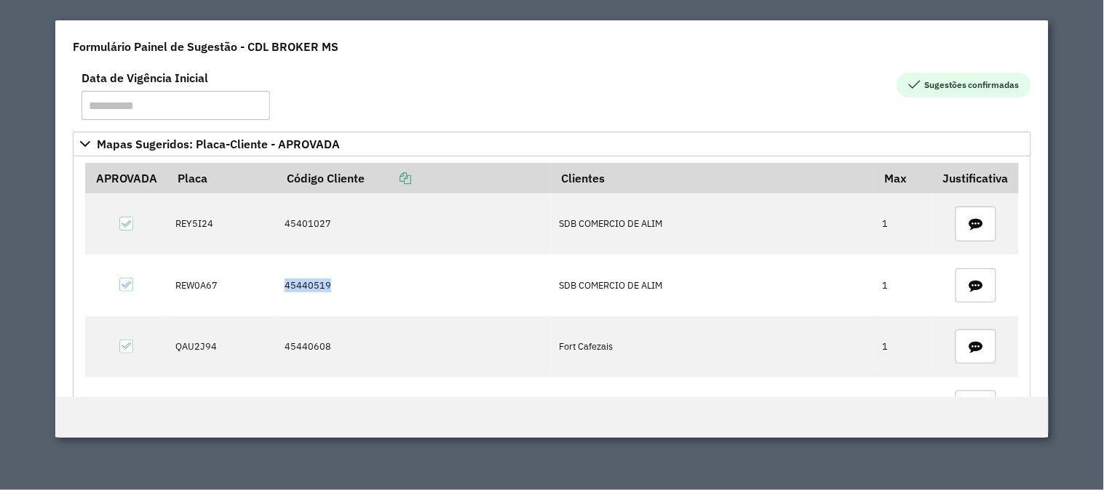
copy tr "45440519"
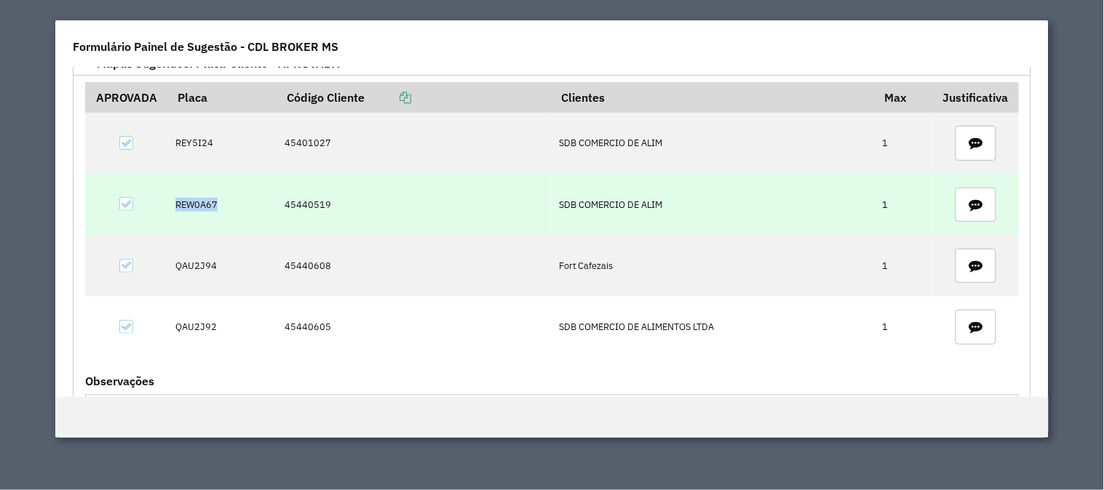
drag, startPoint x: 200, startPoint y: 212, endPoint x: 223, endPoint y: 213, distance: 23.3
click at [223, 213] on tr "REW0A67 45440519 SDB COMERCIO DE ALIM 1" at bounding box center [551, 204] width 933 height 61
copy td "REW0A67"
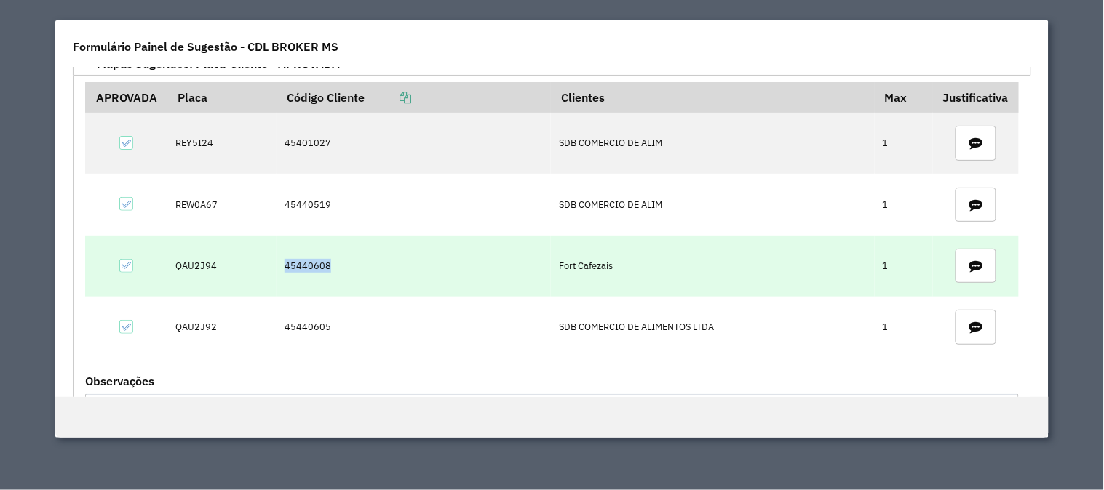
drag, startPoint x: 380, startPoint y: 267, endPoint x: 269, endPoint y: 264, distance: 110.6
click at [269, 264] on tr "QAU2J94 45440608 Fort Cafezais 1" at bounding box center [551, 266] width 933 height 61
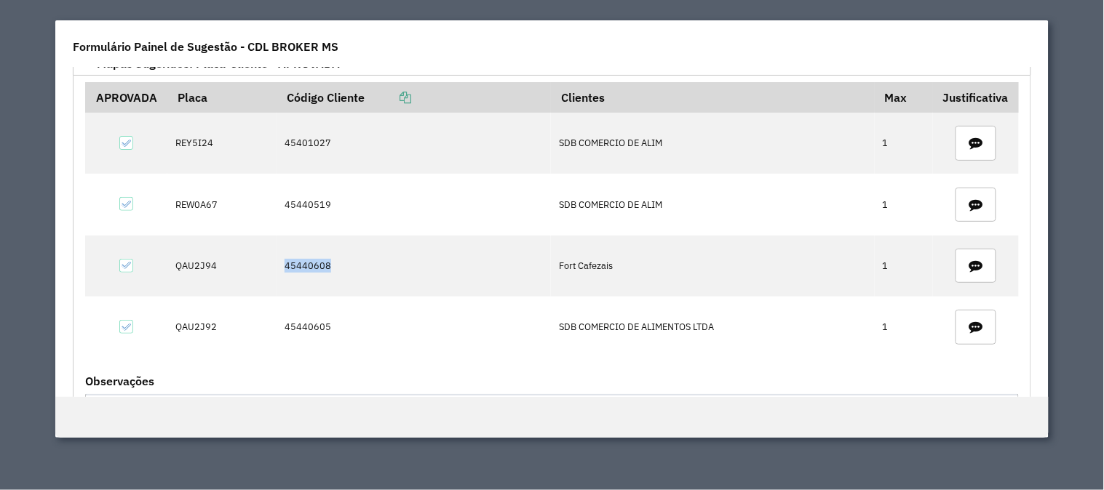
copy tr "45440608"
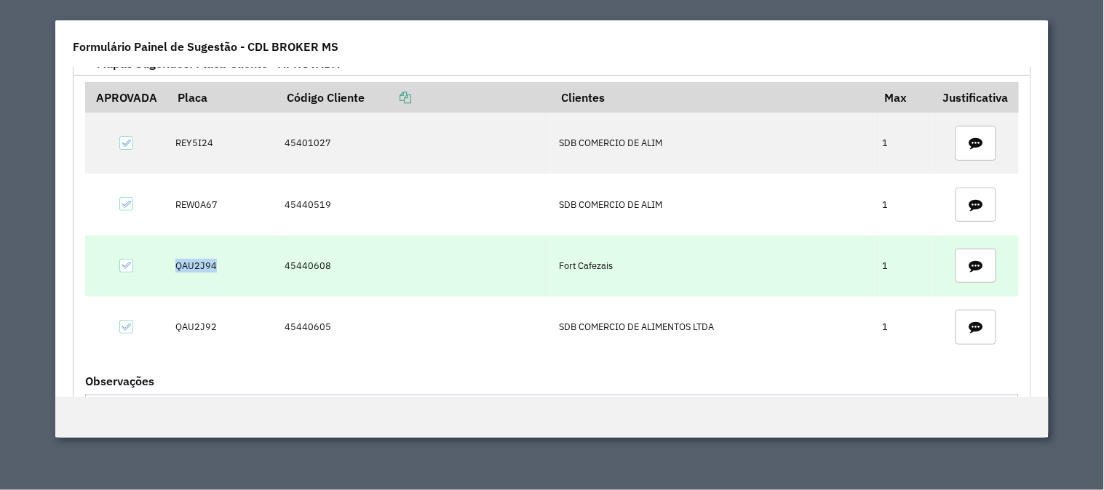
drag, startPoint x: 162, startPoint y: 269, endPoint x: 247, endPoint y: 282, distance: 86.1
click at [252, 284] on tr "QAU2J94 45440608 Fort Cafezais 1" at bounding box center [551, 266] width 933 height 61
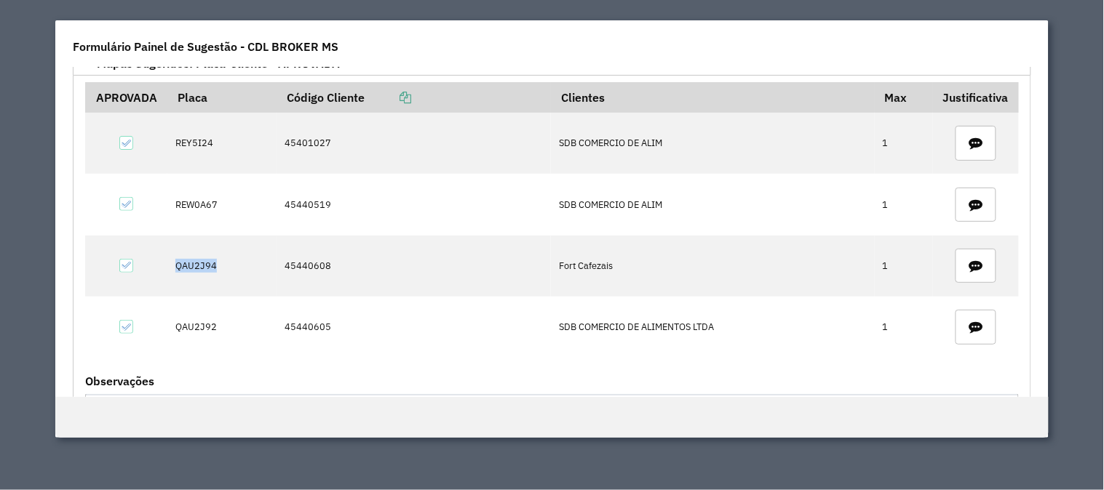
copy td "QAU2J94"
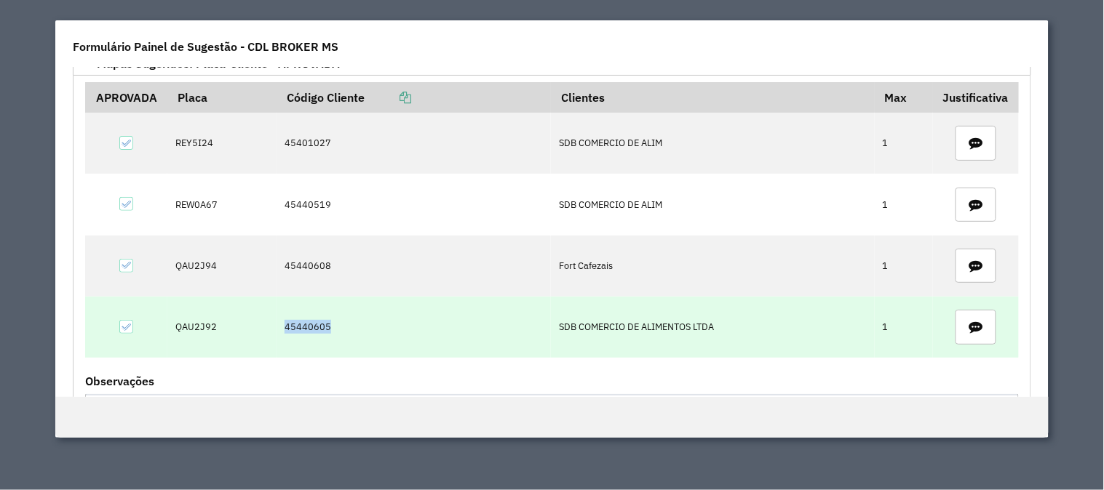
drag, startPoint x: 308, startPoint y: 343, endPoint x: 245, endPoint y: 338, distance: 62.8
click at [245, 338] on tr "QAU2J92 45440605 SDB COMERCIO DE ALIMENTOS LTDA 1" at bounding box center [551, 327] width 933 height 61
copy tr "45440605"
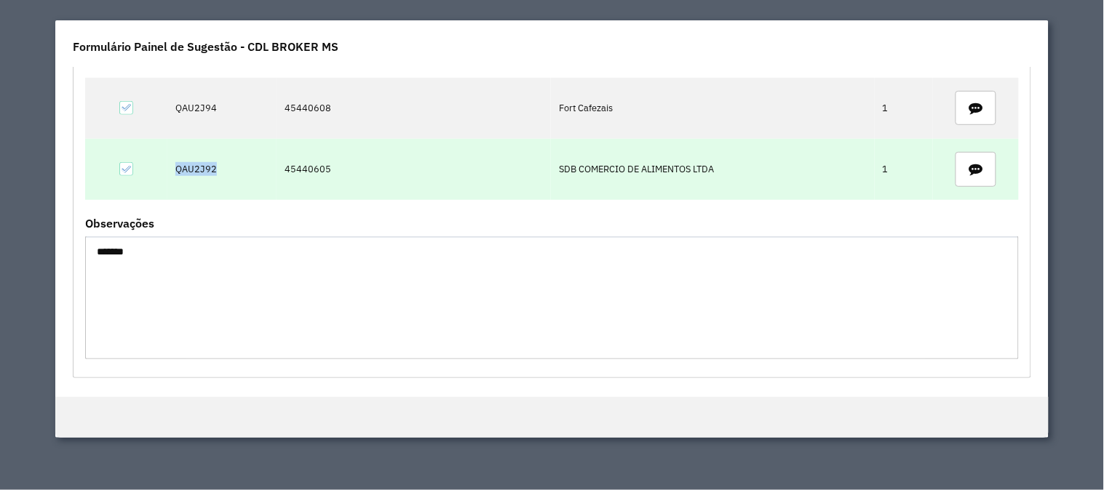
drag, startPoint x: 169, startPoint y: 169, endPoint x: 220, endPoint y: 175, distance: 52.0
click at [220, 175] on tr "QAU2J92 45440605 SDB COMERCIO DE ALIMENTOS LTDA 1" at bounding box center [551, 169] width 933 height 61
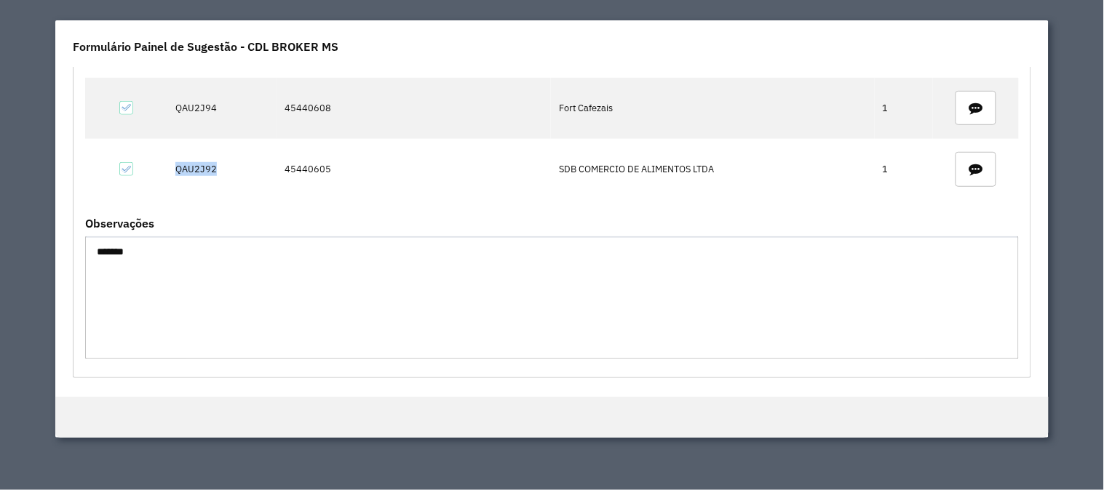
copy td "QAU2J92"
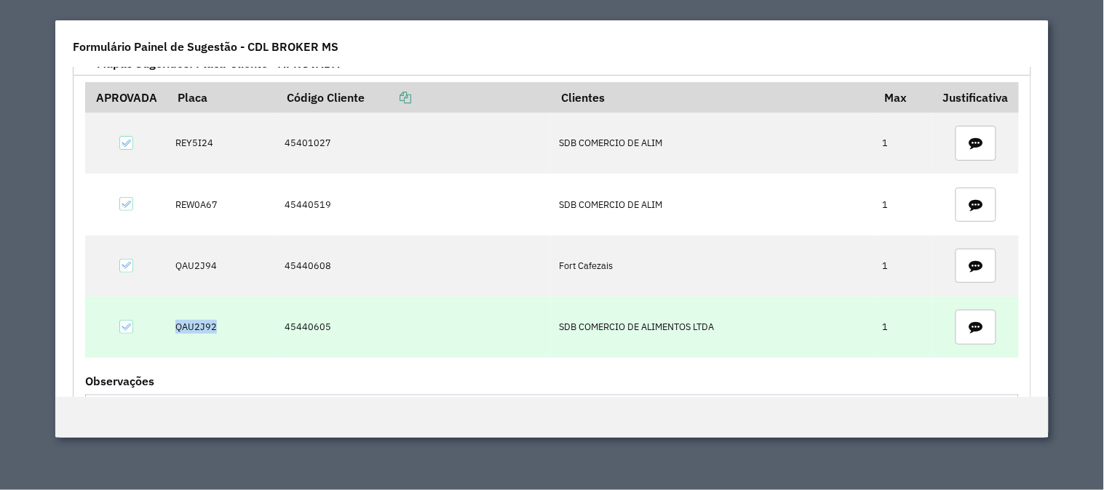
scroll to position [161, 0]
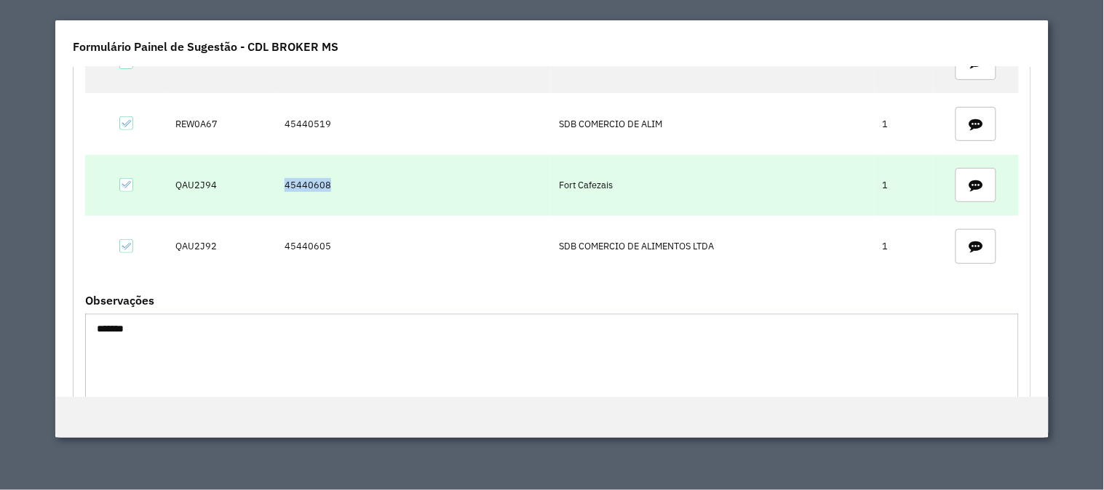
drag, startPoint x: 357, startPoint y: 191, endPoint x: 243, endPoint y: 189, distance: 114.2
click at [243, 189] on tr "QAU2J94 45440608 Fort Cafezais 1" at bounding box center [551, 185] width 933 height 61
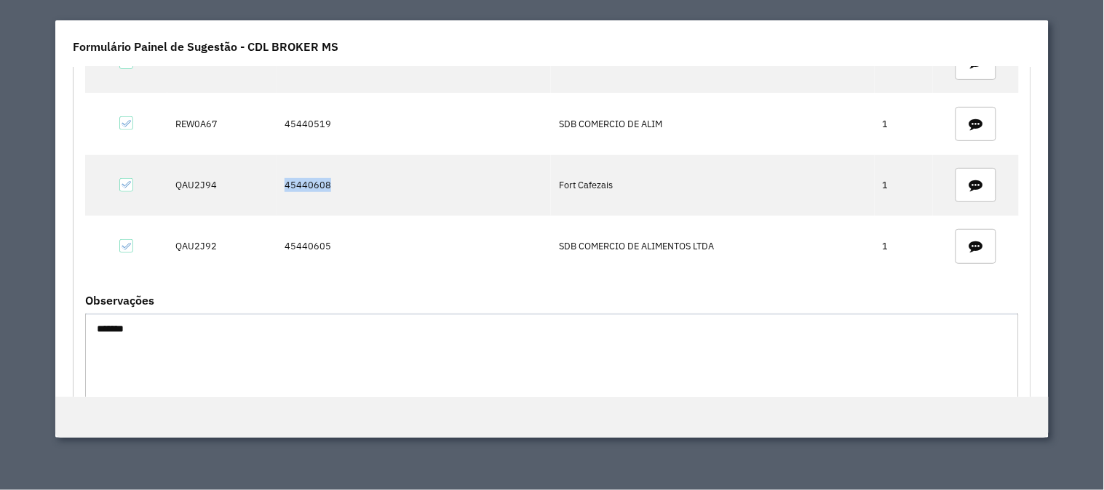
copy tr "45440608"
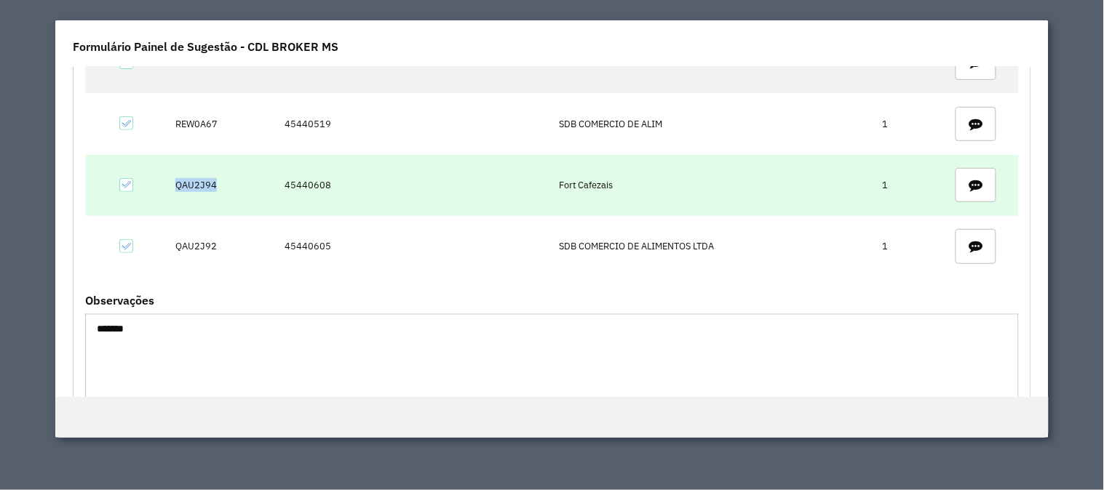
drag, startPoint x: 172, startPoint y: 187, endPoint x: 227, endPoint y: 193, distance: 54.9
click at [227, 193] on td "QAU2J94" at bounding box center [221, 185] width 109 height 61
drag, startPoint x: 230, startPoint y: 183, endPoint x: 166, endPoint y: 194, distance: 64.9
click at [167, 194] on td "QAU2J94" at bounding box center [221, 185] width 109 height 61
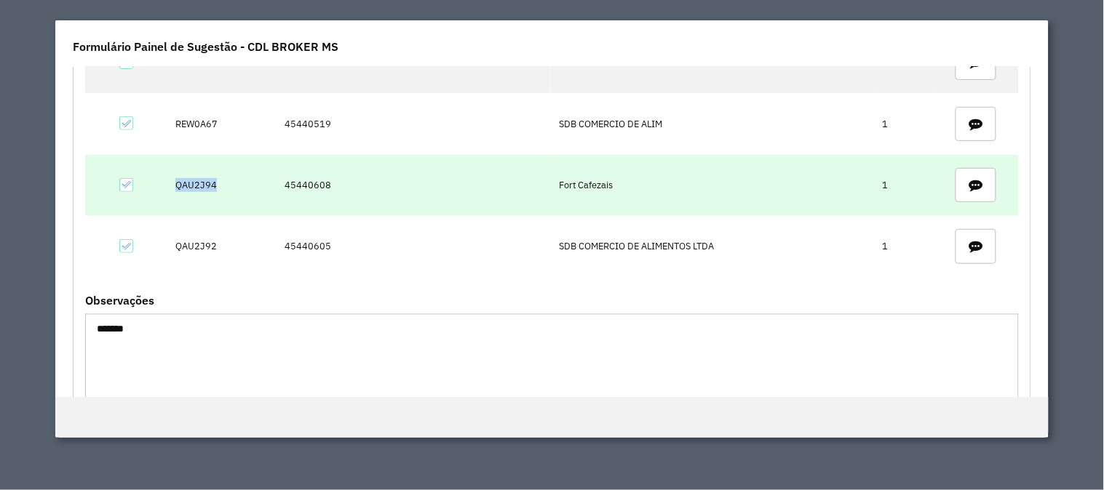
copy td "QAU2J94"
click at [242, 193] on tr "QAU2J94 45440608 Fort Cafezais 1" at bounding box center [551, 185] width 933 height 61
click at [242, 193] on td "QAU2J94" at bounding box center [221, 185] width 109 height 61
drag, startPoint x: 272, startPoint y: 189, endPoint x: 265, endPoint y: 188, distance: 7.4
click at [265, 188] on tr "QAU2J94 45440608 Fort Cafezais 1" at bounding box center [551, 185] width 933 height 61
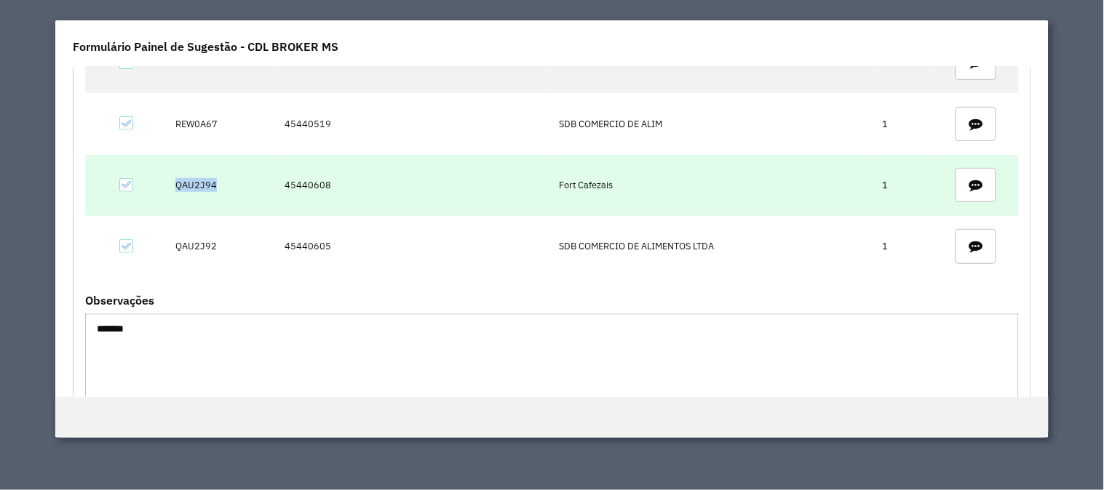
drag, startPoint x: 168, startPoint y: 204, endPoint x: 234, endPoint y: 211, distance: 66.6
click at [234, 211] on tr "QAU2J94 45440608 Fort Cafezais 1" at bounding box center [551, 185] width 933 height 61
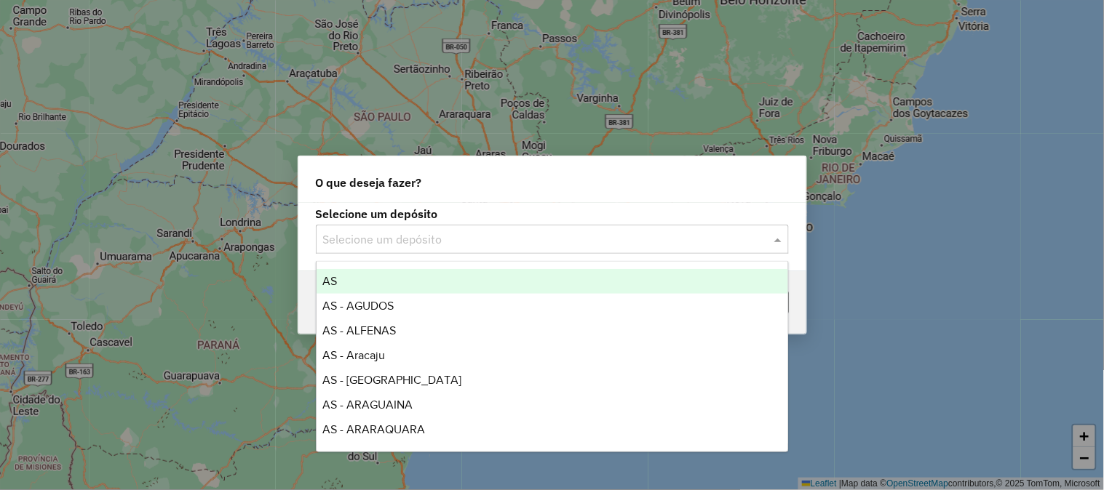
click at [500, 240] on input "text" at bounding box center [537, 239] width 429 height 17
type input "***"
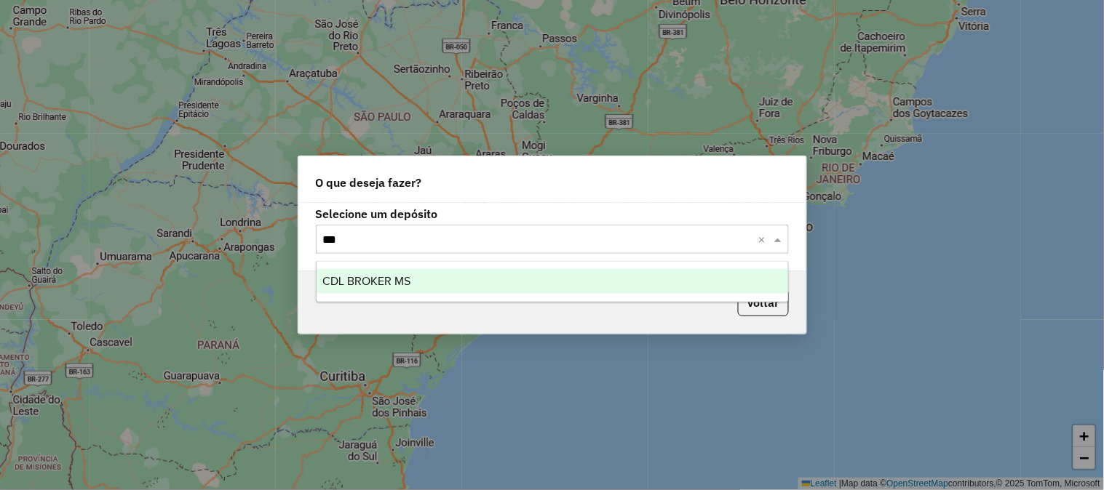
click at [466, 284] on div "CDL BROKER MS" at bounding box center [551, 281] width 471 height 25
